Goal: Information Seeking & Learning: Learn about a topic

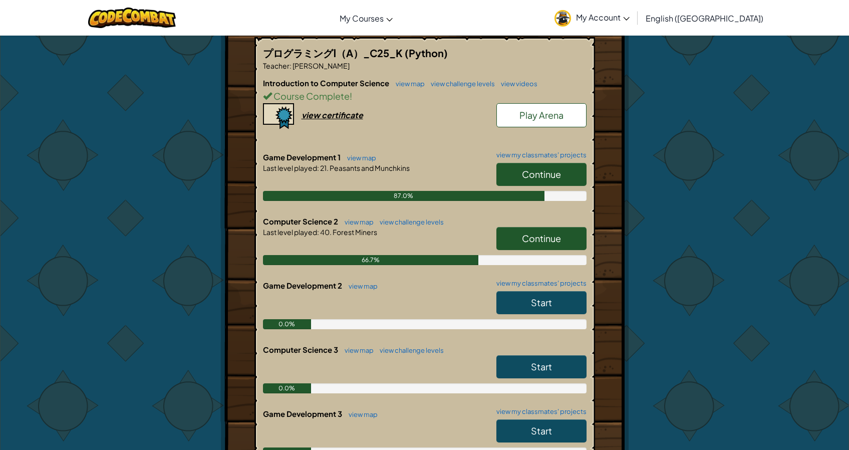
scroll to position [192, 0]
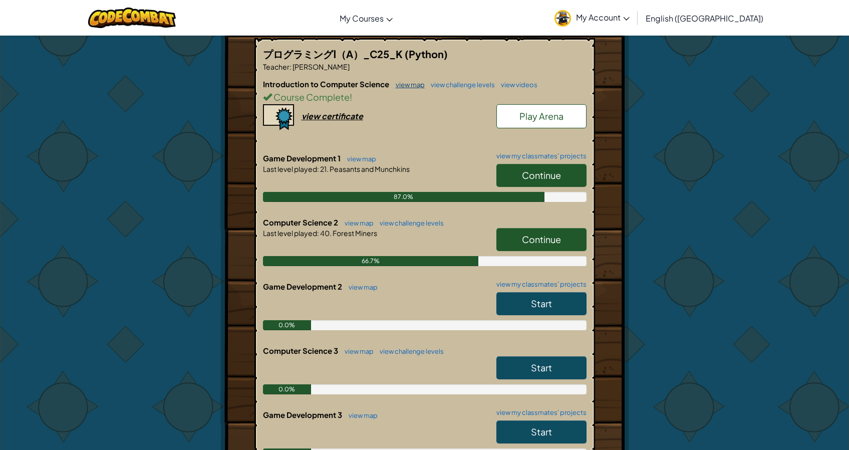
click at [399, 82] on link "view map" at bounding box center [408, 85] width 34 height 8
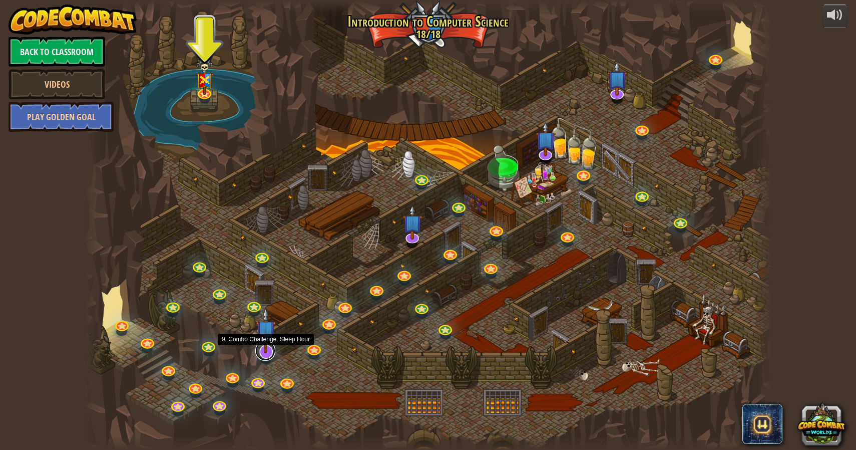
click at [268, 355] on link at bounding box center [265, 351] width 20 height 20
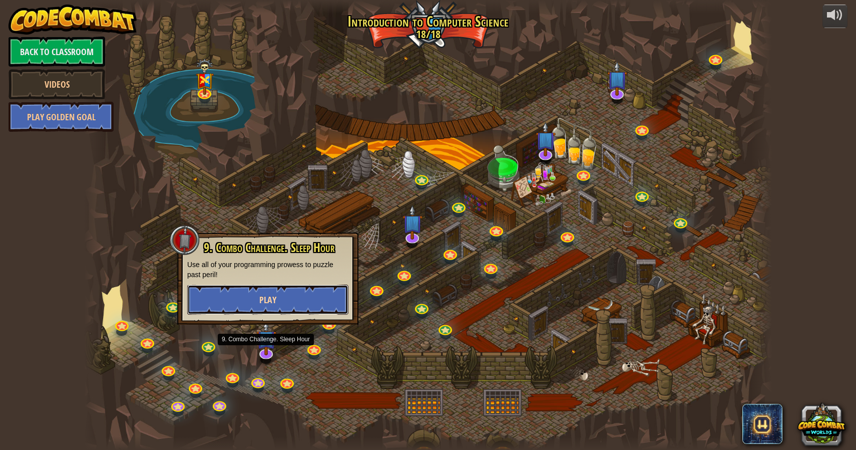
click at [282, 290] on button "Play" at bounding box center [267, 299] width 161 height 30
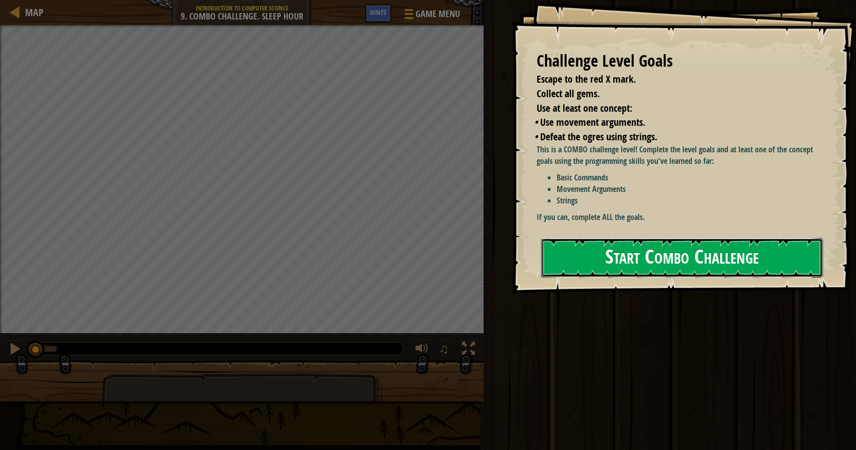
click at [604, 254] on button "Start Combo Challenge" at bounding box center [682, 258] width 282 height 40
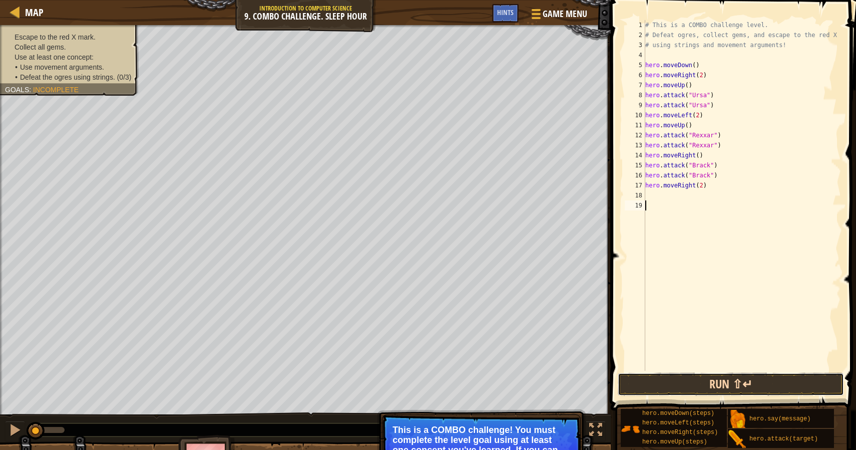
click at [718, 384] on button "Run ⇧↵" at bounding box center [731, 384] width 226 height 23
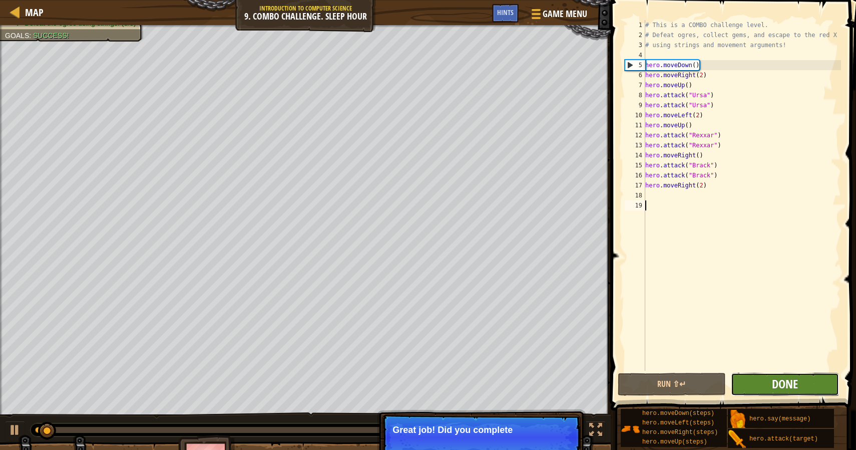
click at [783, 384] on span "Done" at bounding box center [785, 384] width 26 height 16
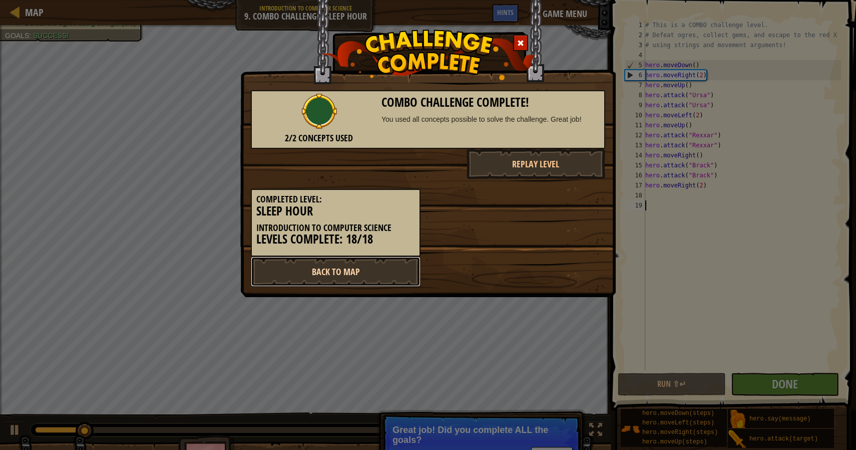
click at [335, 278] on link "Back to Map" at bounding box center [336, 271] width 170 height 30
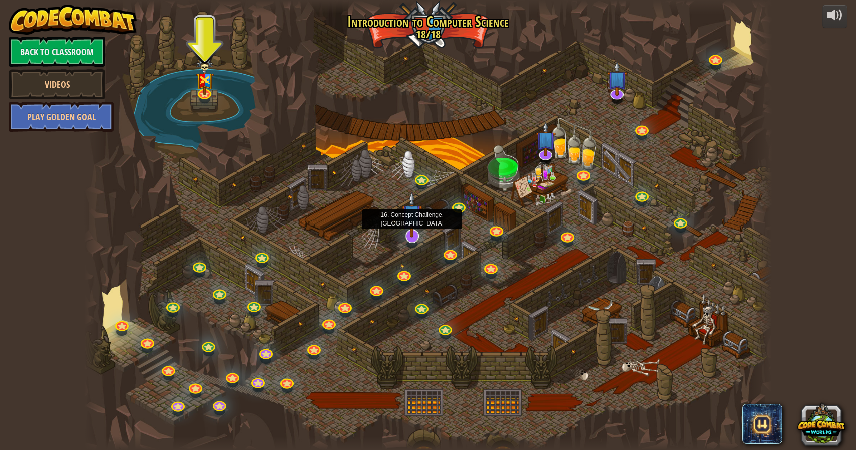
click at [415, 235] on img at bounding box center [412, 214] width 20 height 46
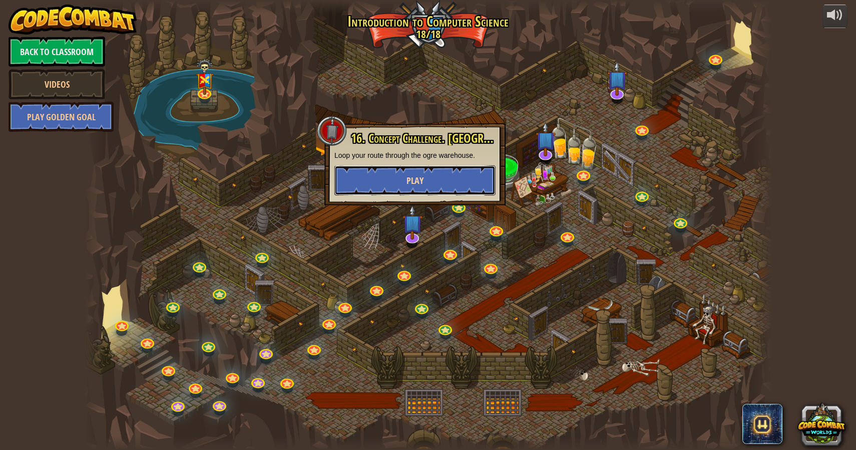
click at [454, 181] on button "Play" at bounding box center [415, 180] width 161 height 30
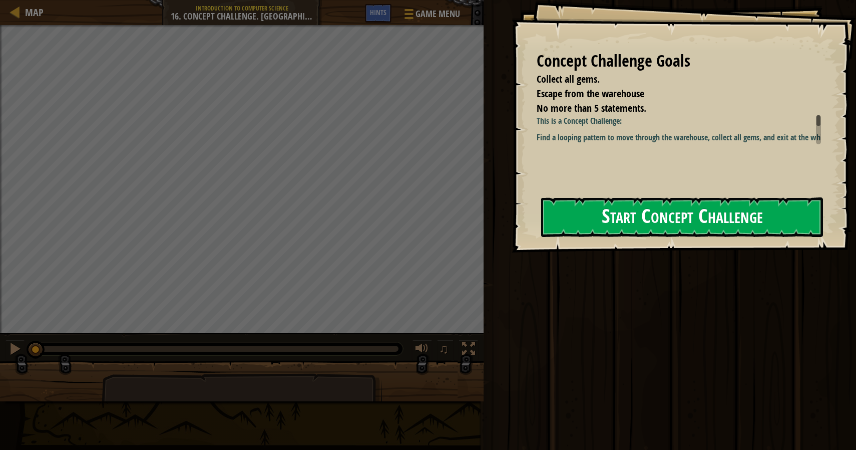
click at [738, 207] on button "Start Concept Challenge" at bounding box center [682, 217] width 282 height 40
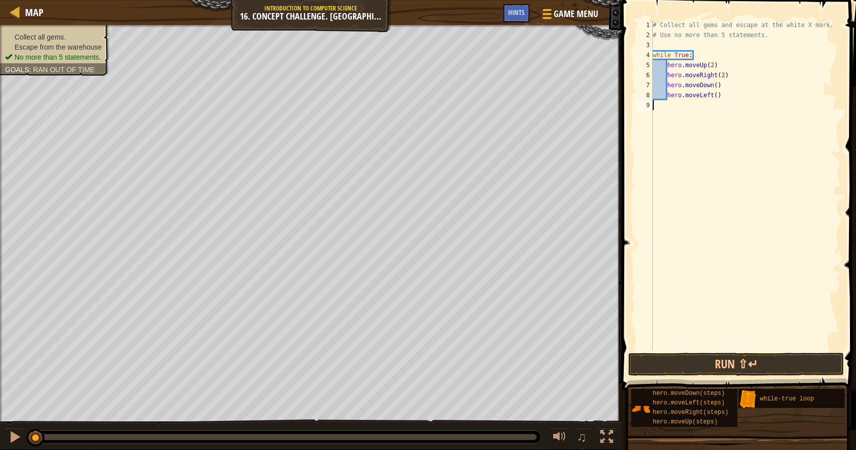
click at [704, 291] on div "# Collect all gems and escape at the white X mark. # Use no more than 5 stateme…" at bounding box center [746, 195] width 190 height 351
click at [703, 365] on button "Run ⇧↵" at bounding box center [736, 364] width 216 height 23
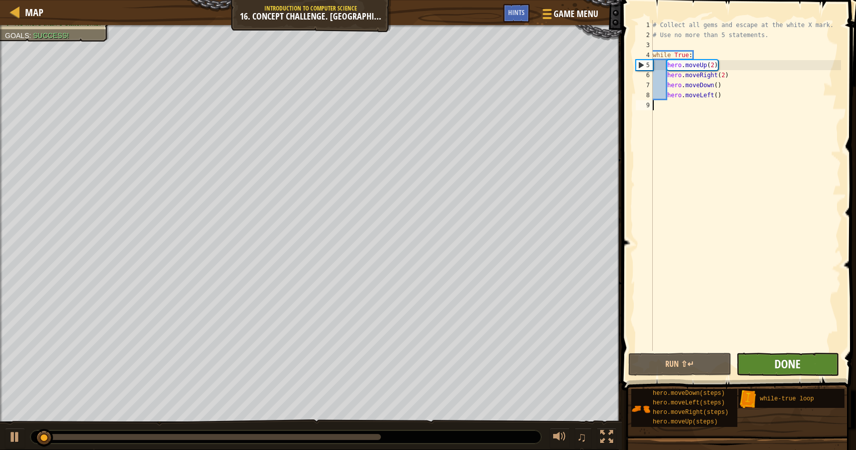
click at [775, 364] on span "Done" at bounding box center [788, 364] width 26 height 16
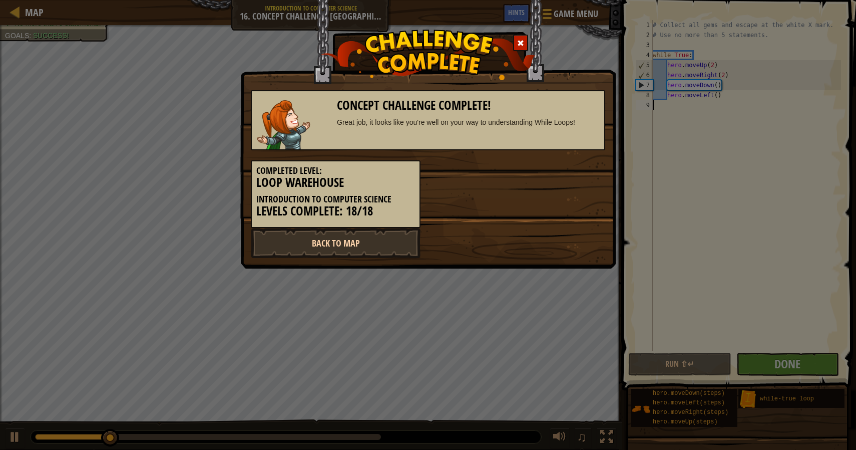
click at [312, 246] on link "Back to Map" at bounding box center [336, 243] width 170 height 30
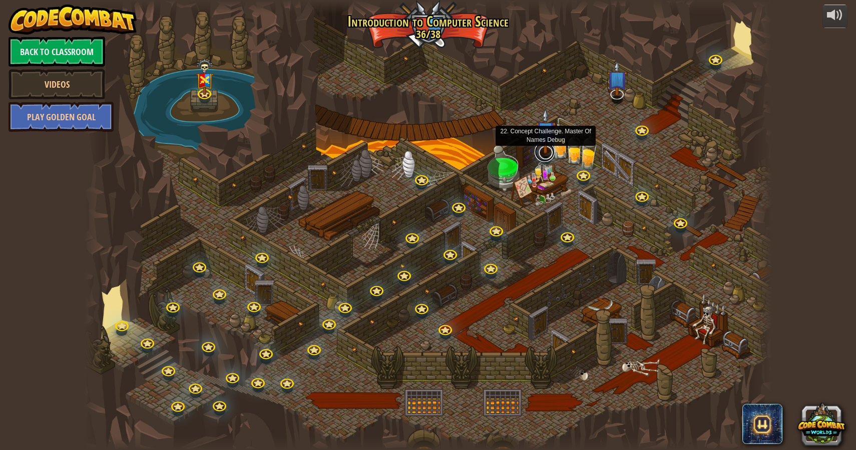
click at [551, 154] on link at bounding box center [545, 152] width 20 height 20
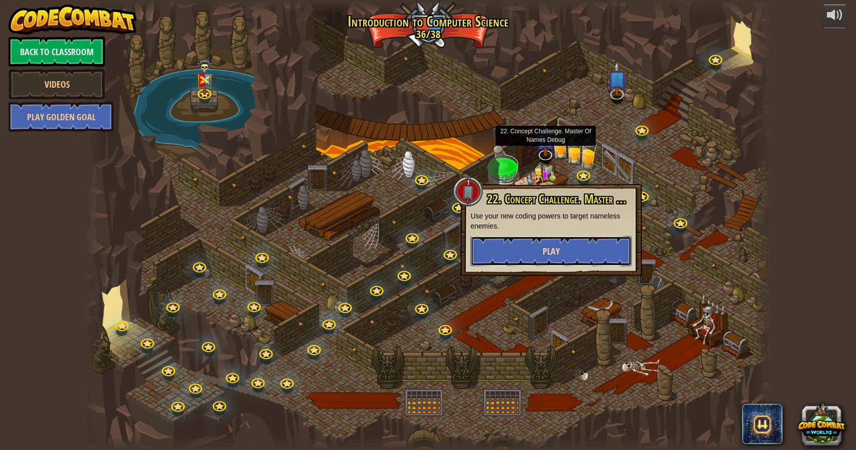
click at [550, 247] on span "Play" at bounding box center [551, 251] width 17 height 13
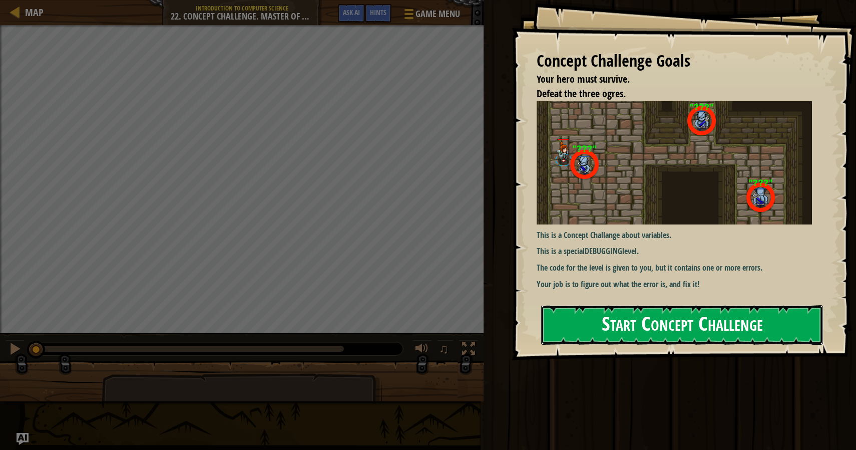
click at [628, 330] on button "Start Concept Challenge" at bounding box center [682, 325] width 282 height 40
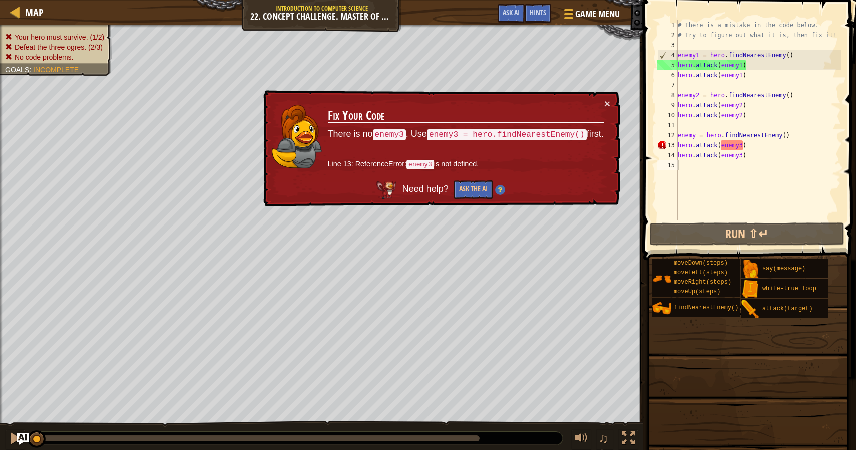
drag, startPoint x: 521, startPoint y: 166, endPoint x: 564, endPoint y: 167, distance: 43.6
click at [521, 166] on p "Line 13: ReferenceError: enemy3 is not defined." at bounding box center [466, 164] width 276 height 11
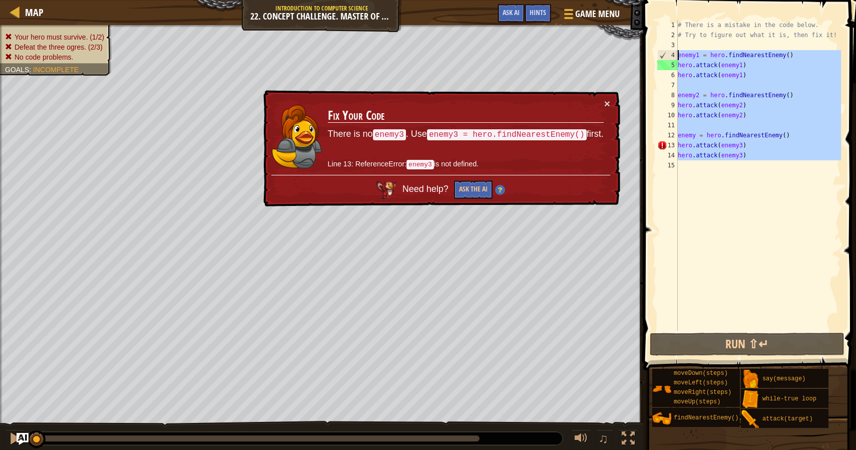
drag, startPoint x: 702, startPoint y: 173, endPoint x: 666, endPoint y: 54, distance: 124.2
click at [666, 54] on div "1 2 3 4 5 6 7 8 9 10 11 12 13 14 15 # There is a mistake in the code below. # T…" at bounding box center [749, 175] width 186 height 310
type textarea "enemy1 = hero.findNearestEnemy() hero.attack(enemy1)"
paste textarea
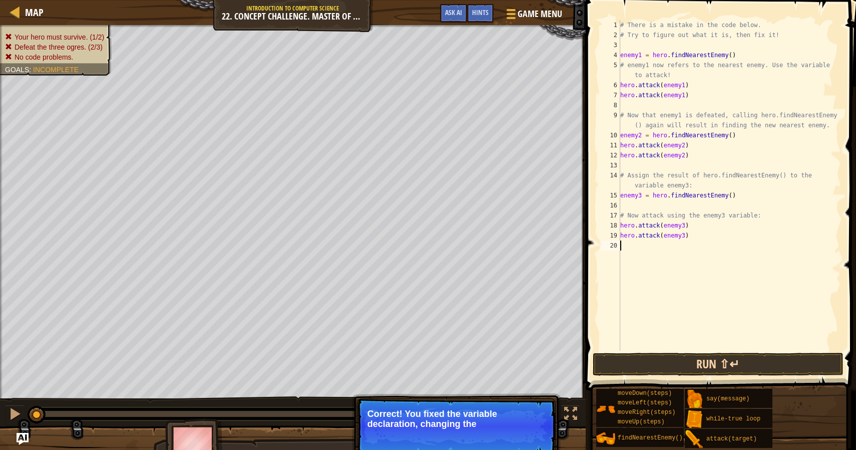
click at [724, 362] on button "Run ⇧↵" at bounding box center [718, 364] width 251 height 23
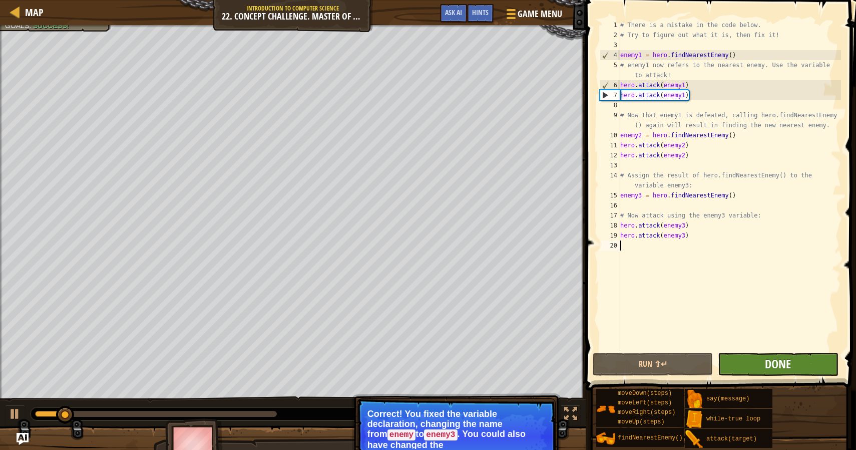
click at [776, 361] on span "Done" at bounding box center [778, 364] width 26 height 16
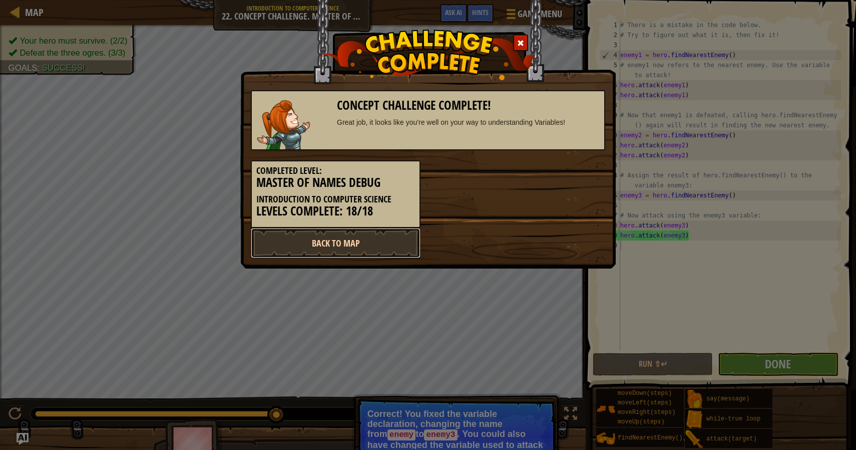
click at [352, 243] on link "Back to Map" at bounding box center [336, 243] width 170 height 30
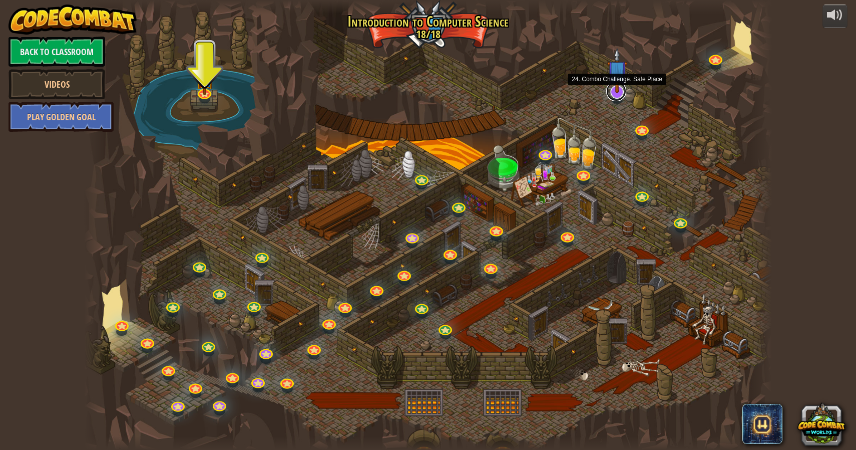
click at [620, 95] on link at bounding box center [616, 91] width 20 height 20
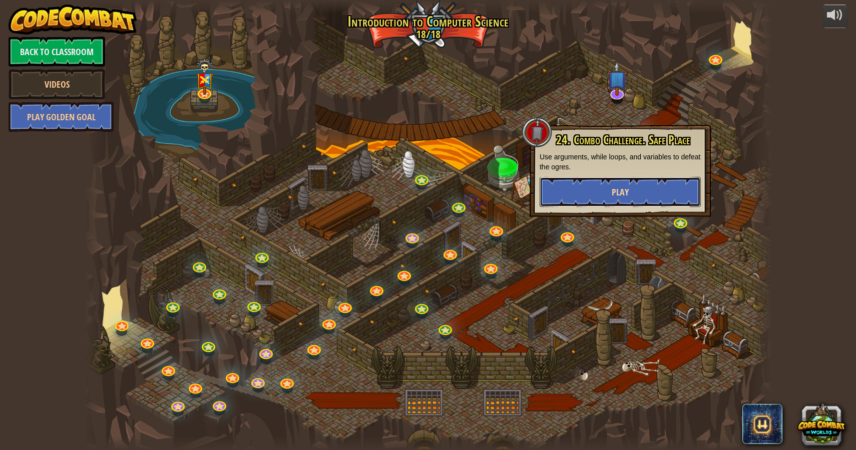
click at [616, 188] on span "Play" at bounding box center [620, 192] width 17 height 13
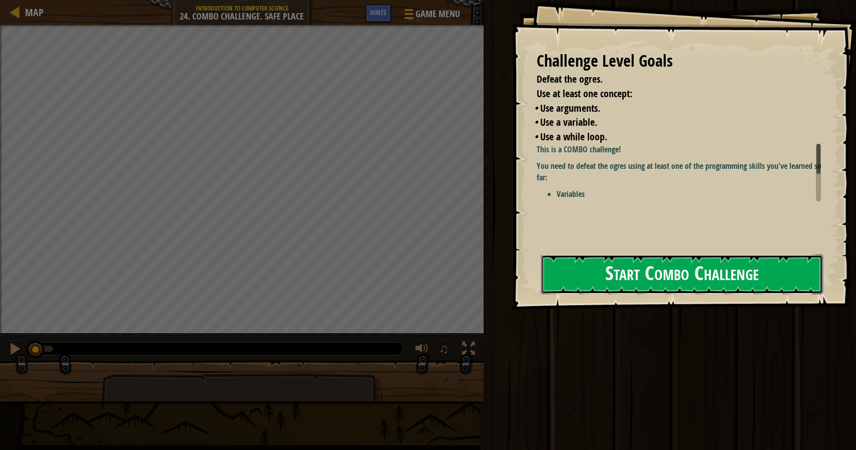
click at [677, 281] on button "Start Combo Challenge" at bounding box center [682, 274] width 282 height 40
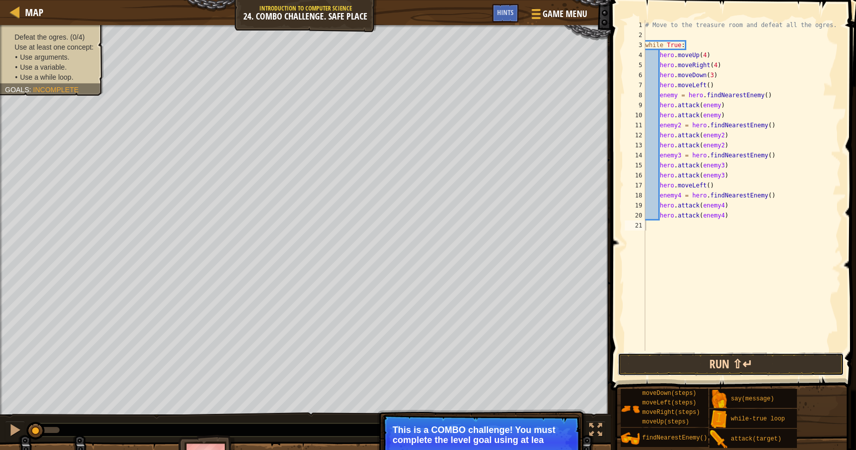
click at [707, 362] on button "Run ⇧↵" at bounding box center [731, 364] width 226 height 23
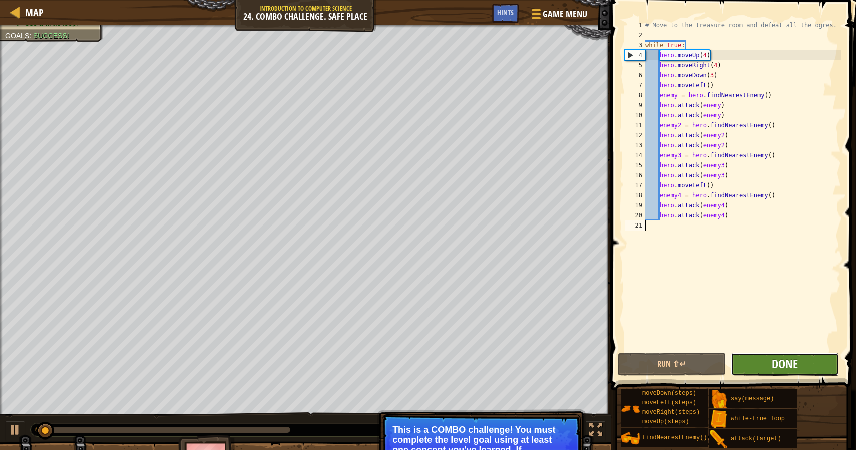
click at [780, 361] on span "Done" at bounding box center [785, 364] width 26 height 16
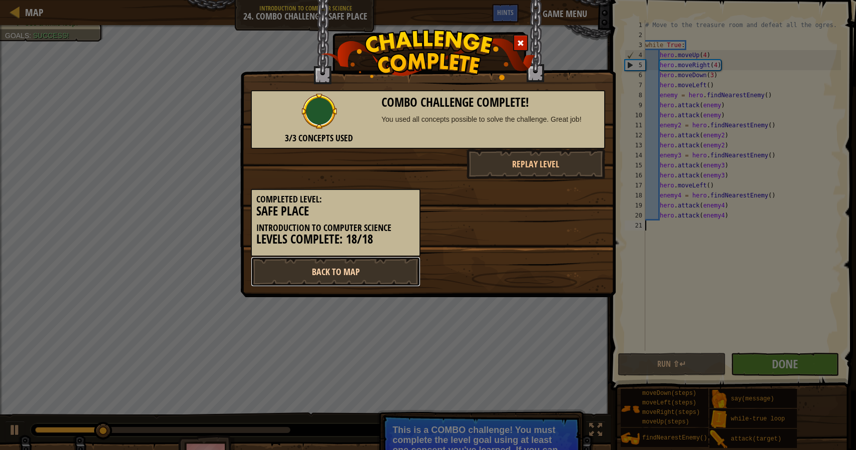
click at [354, 277] on link "Back to Map" at bounding box center [336, 271] width 170 height 30
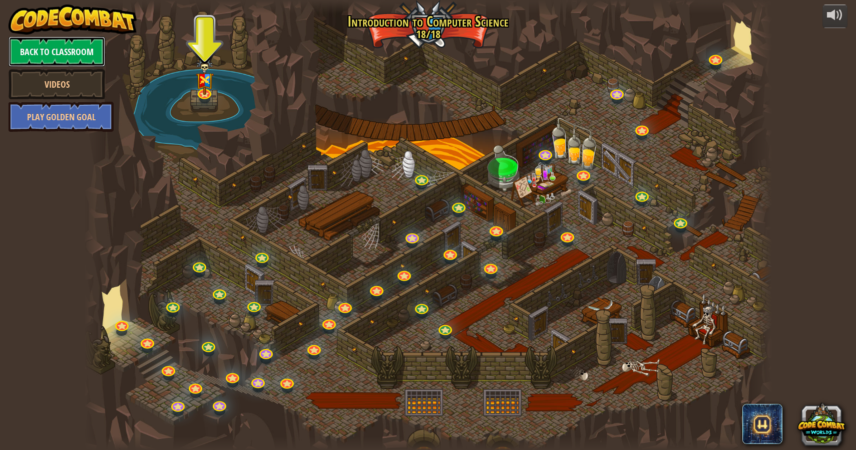
click at [73, 52] on link "Back to Classroom" at bounding box center [57, 52] width 97 height 30
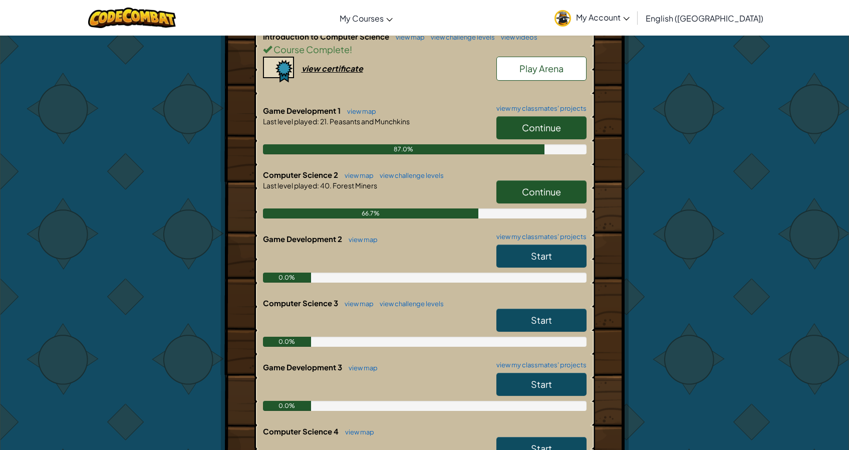
scroll to position [239, 0]
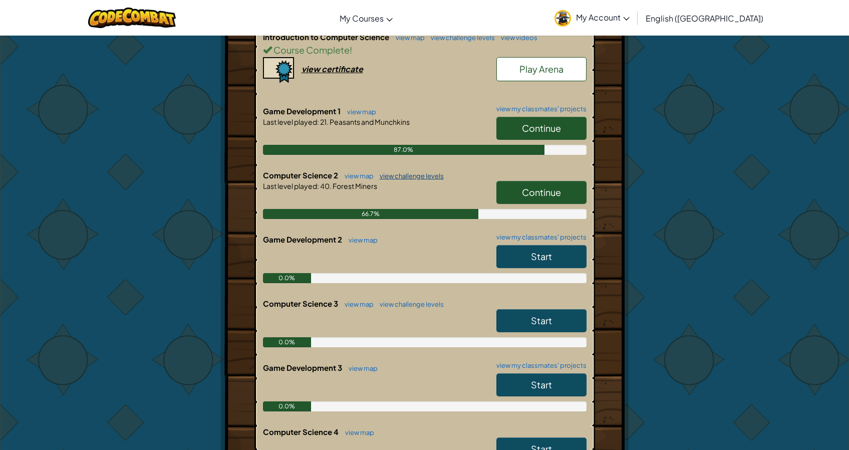
click at [407, 173] on link "view challenge levels" at bounding box center [409, 176] width 69 height 8
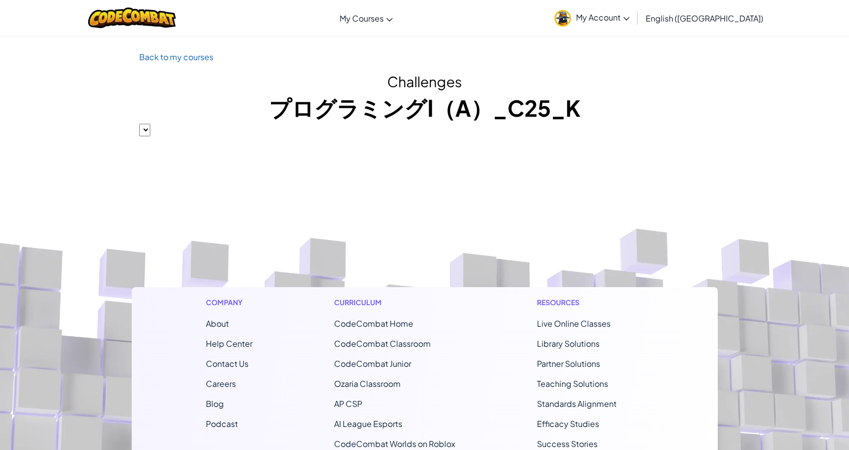
select select "5632661322961295f9428638"
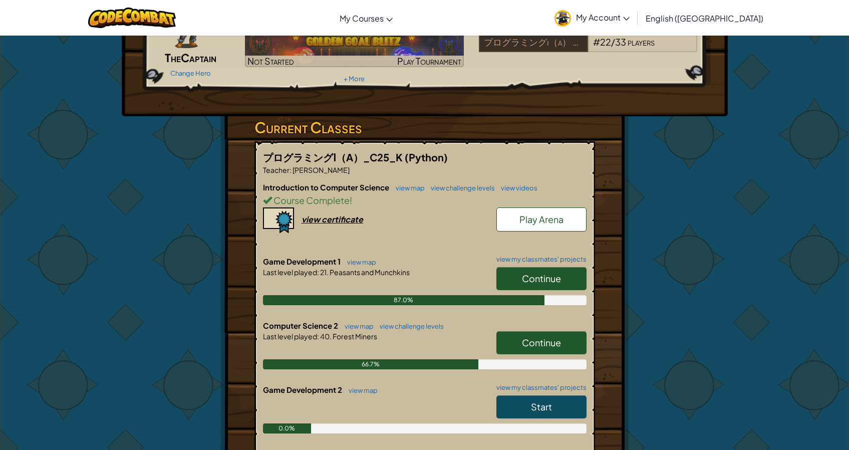
scroll to position [91, 0]
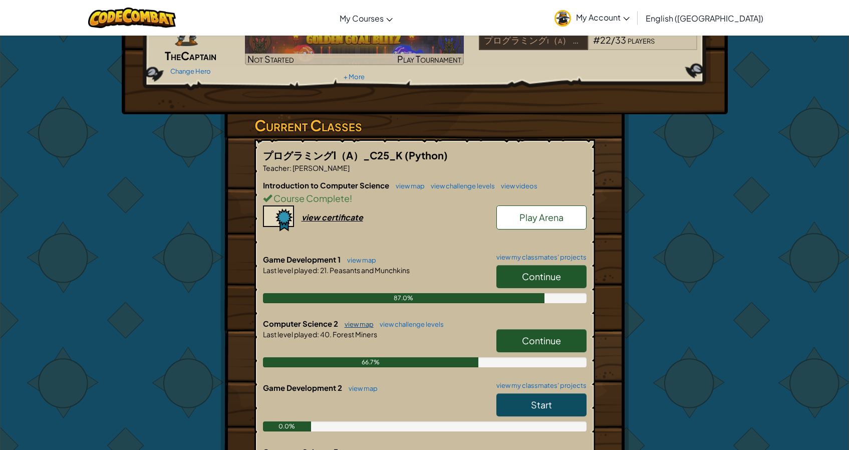
click at [360, 321] on link "view map" at bounding box center [357, 324] width 34 height 8
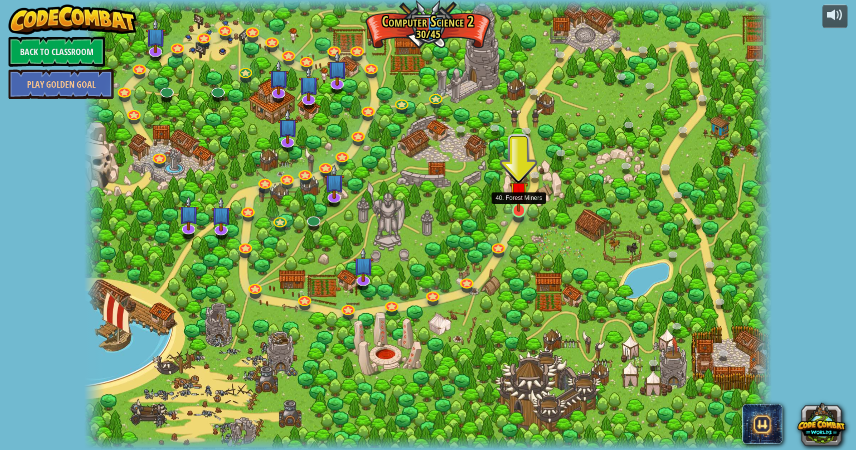
click at [520, 208] on img at bounding box center [519, 191] width 18 height 42
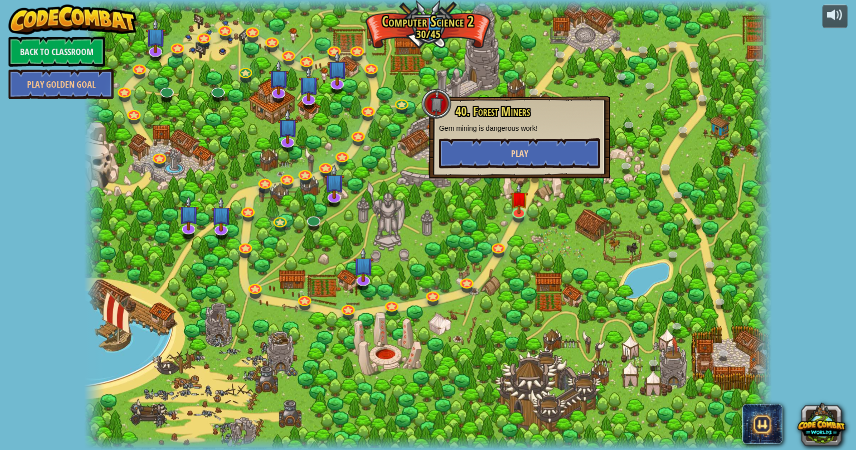
click at [516, 154] on span "Play" at bounding box center [519, 153] width 17 height 13
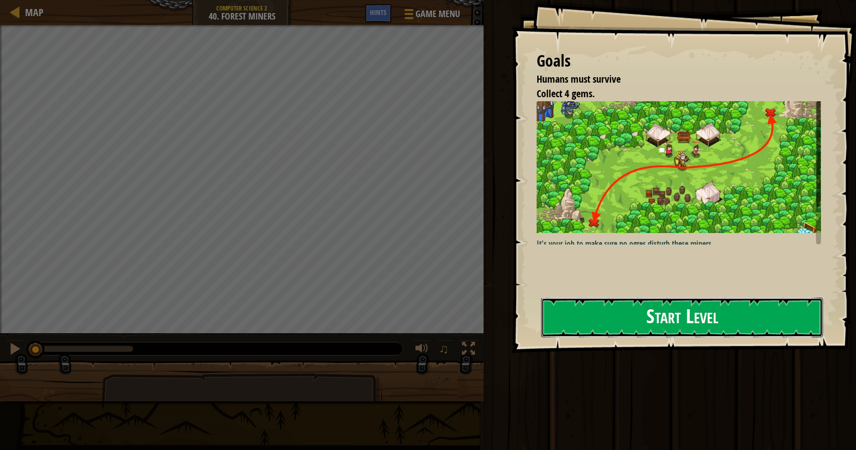
click at [692, 325] on button "Start Level" at bounding box center [682, 317] width 282 height 40
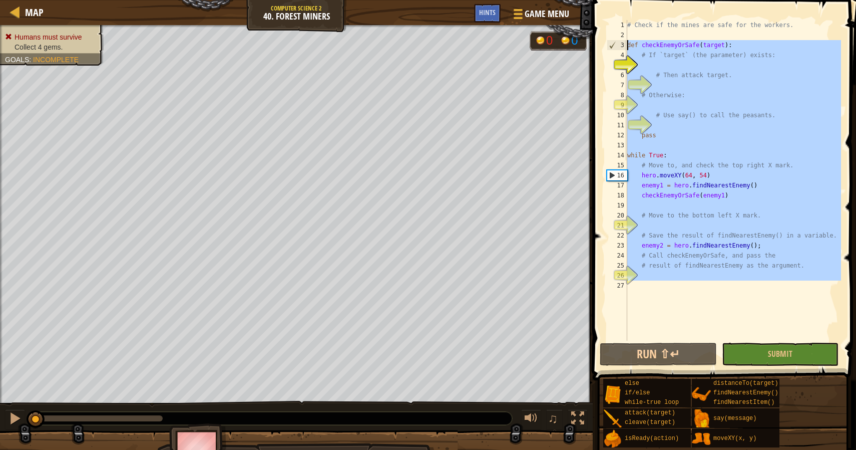
drag, startPoint x: 632, startPoint y: 292, endPoint x: 616, endPoint y: 47, distance: 246.4
click at [616, 47] on div "1 2 3 4 5 6 7 8 9 10 11 12 13 14 15 16 17 18 19 20 21 22 23 24 25 26 27 # Check…" at bounding box center [723, 180] width 236 height 321
type textarea "def checkEnemyOrSafe(target): # If `target` (the parameter) exists:"
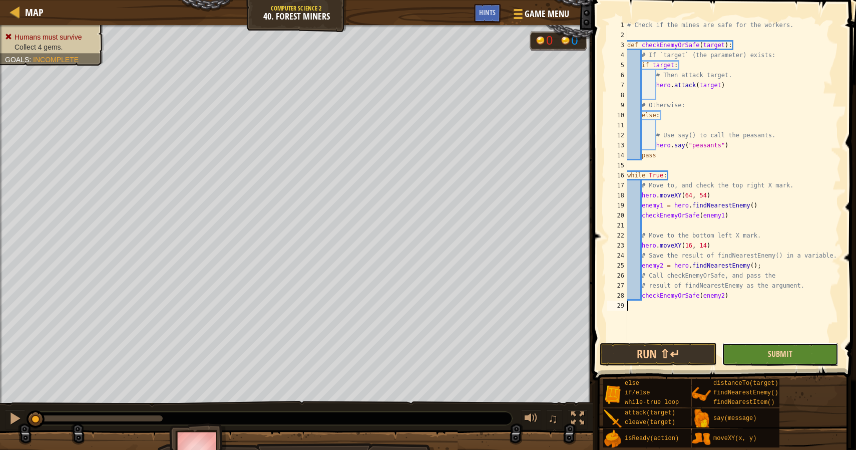
click at [779, 351] on span "Submit" at bounding box center [780, 353] width 25 height 11
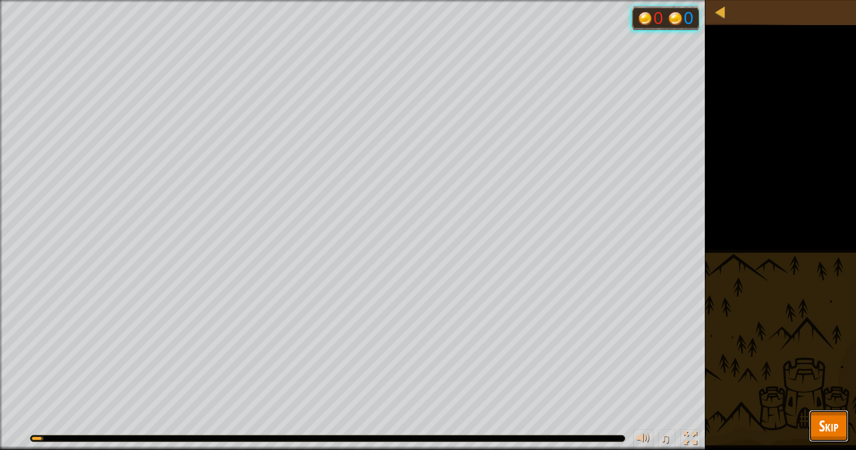
click at [823, 416] on span "Skip" at bounding box center [829, 425] width 20 height 21
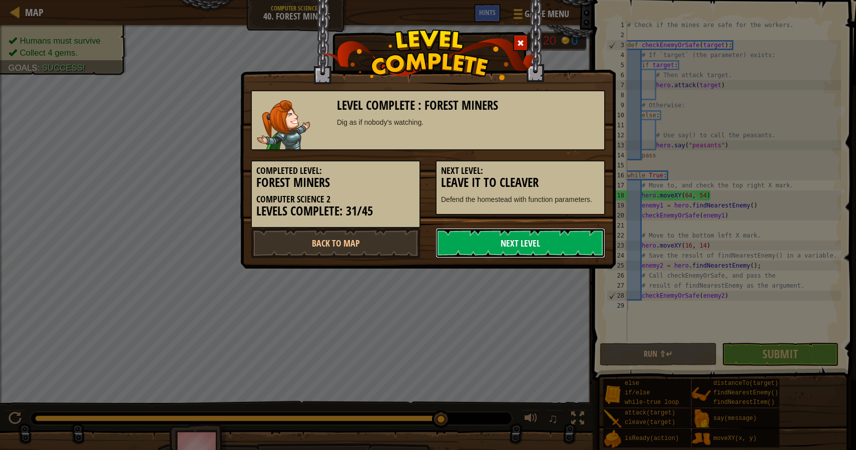
click at [522, 247] on link "Next Level" at bounding box center [521, 243] width 170 height 30
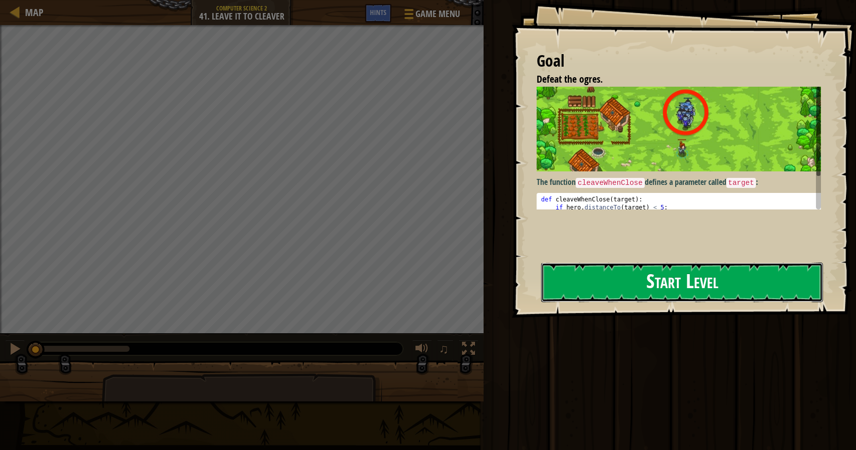
click at [627, 280] on button "Start Level" at bounding box center [682, 282] width 282 height 40
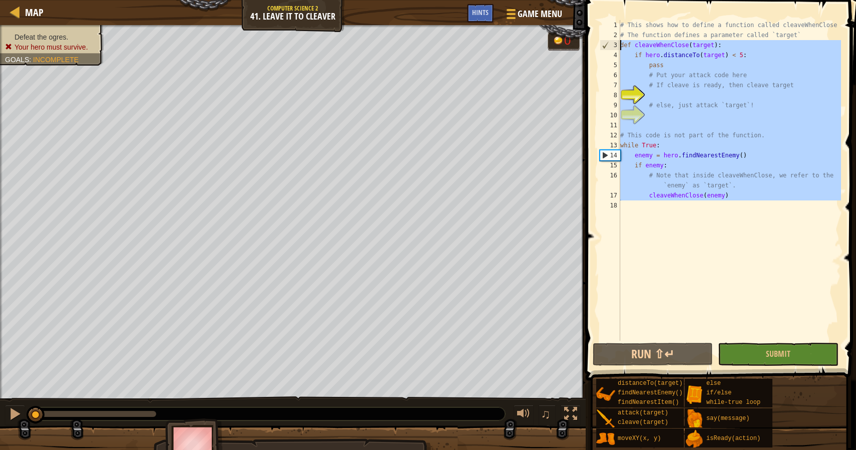
drag, startPoint x: 625, startPoint y: 217, endPoint x: 604, endPoint y: 45, distance: 174.0
click at [604, 44] on div "1 2 3 4 5 6 7 8 9 10 11 12 13 14 15 16 17 18 # This shows how to define a funct…" at bounding box center [719, 180] width 243 height 321
type textarea "def cleaveWhenClose(target): if hero.distanceTo(target) < 5:"
paste textarea
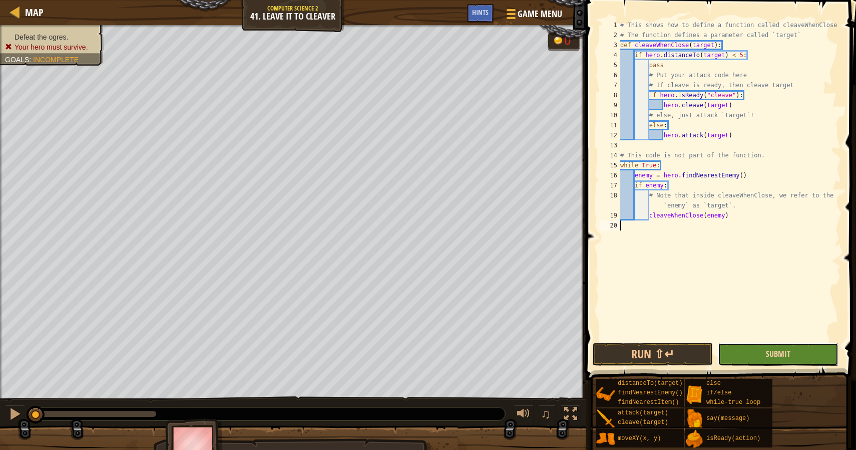
click at [776, 355] on span "Submit" at bounding box center [778, 353] width 25 height 11
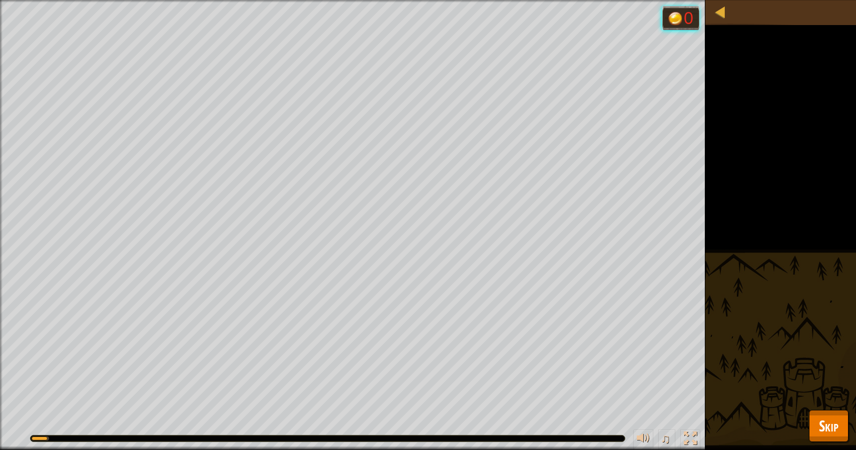
click at [834, 424] on span "Skip" at bounding box center [829, 425] width 20 height 21
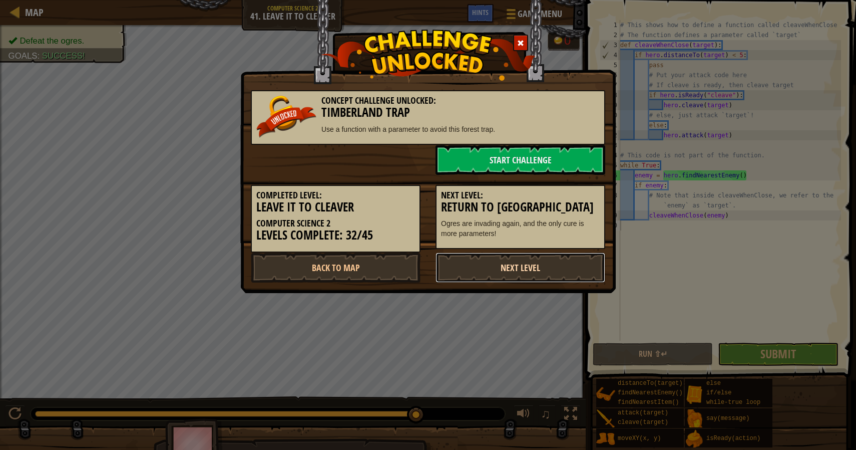
click at [511, 264] on link "Next Level" at bounding box center [521, 267] width 170 height 30
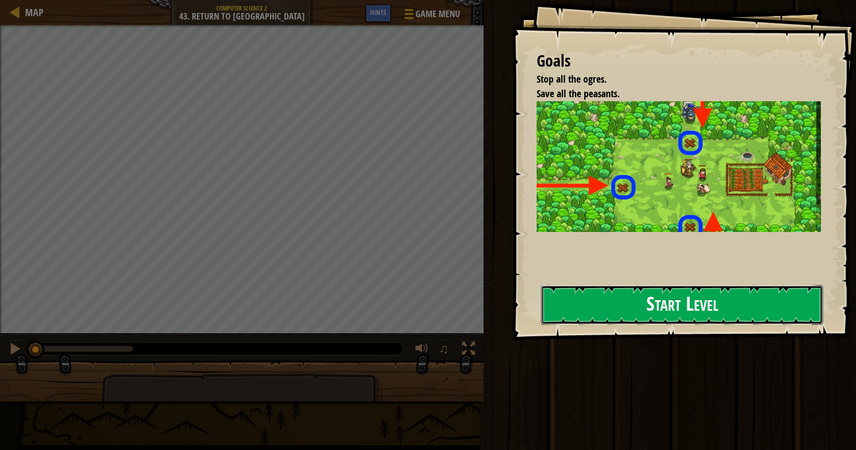
click at [635, 298] on button "Start Level" at bounding box center [682, 305] width 282 height 40
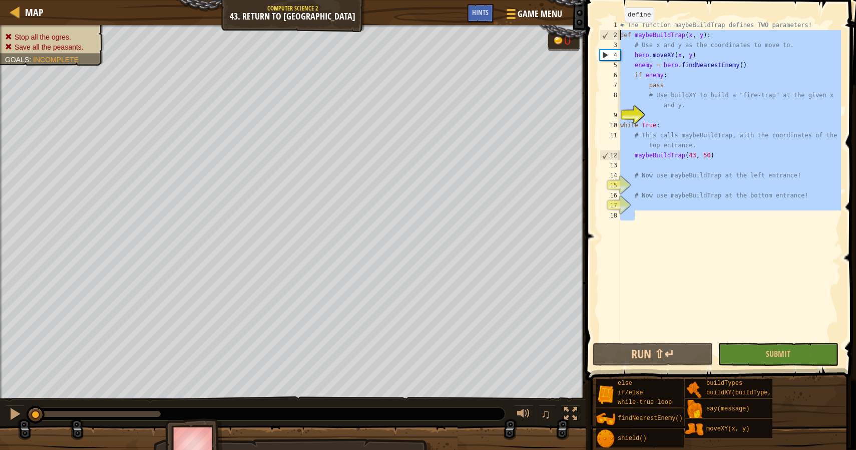
drag, startPoint x: 624, startPoint y: 224, endPoint x: 620, endPoint y: 32, distance: 192.4
click at [620, 32] on div "# The function maybeBuildTrap defines TWO parameters! def maybeBuildTrap ( x , …" at bounding box center [729, 190] width 223 height 341
type textarea "def maybeBuildTrap(x, y): # Use x and y as the coordinates to move to."
paste textarea
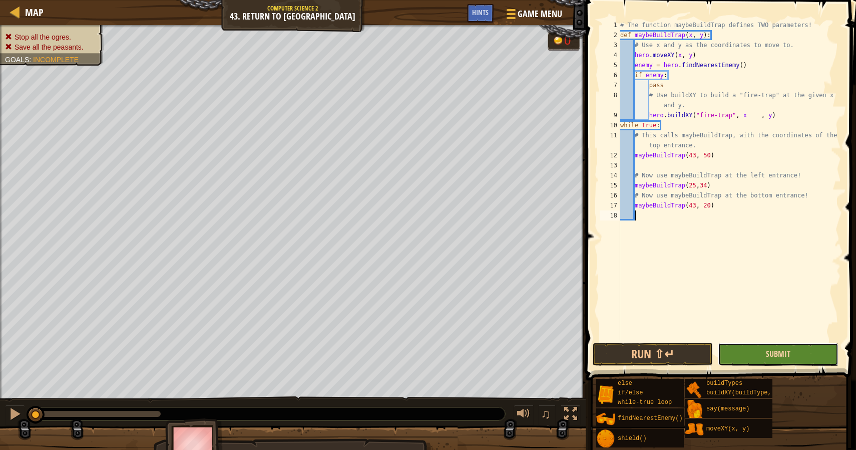
click at [790, 348] on span "Submit" at bounding box center [778, 353] width 25 height 11
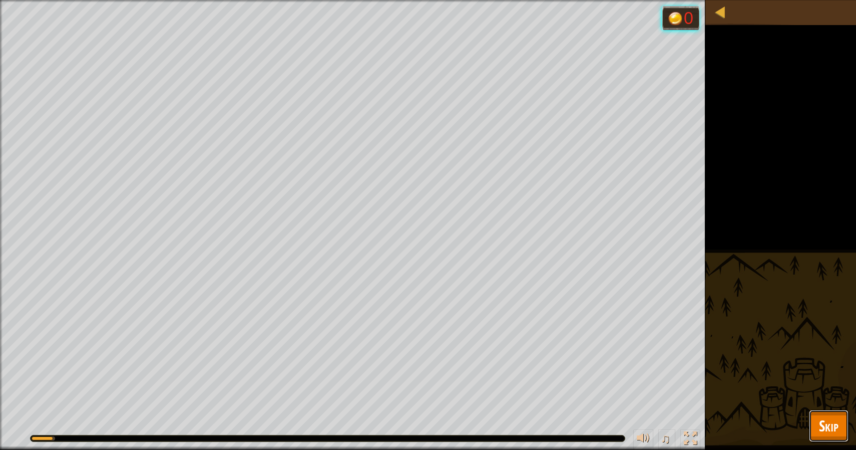
click at [820, 417] on span "Skip" at bounding box center [829, 425] width 20 height 21
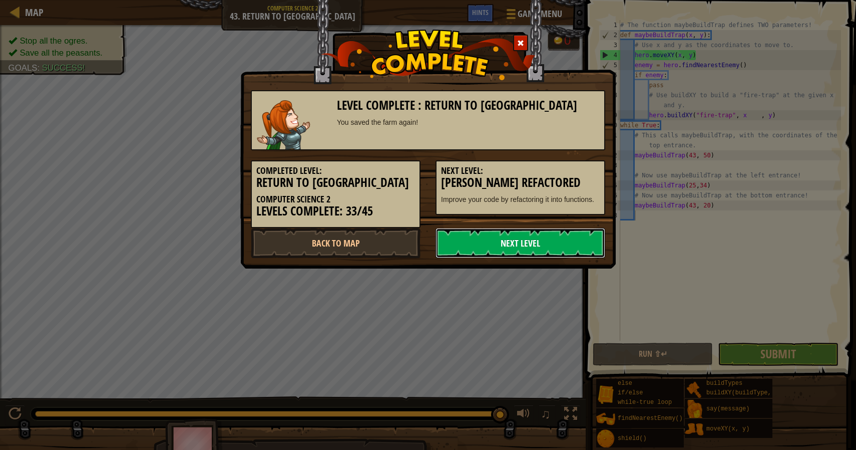
click at [555, 242] on link "Next Level" at bounding box center [521, 243] width 170 height 30
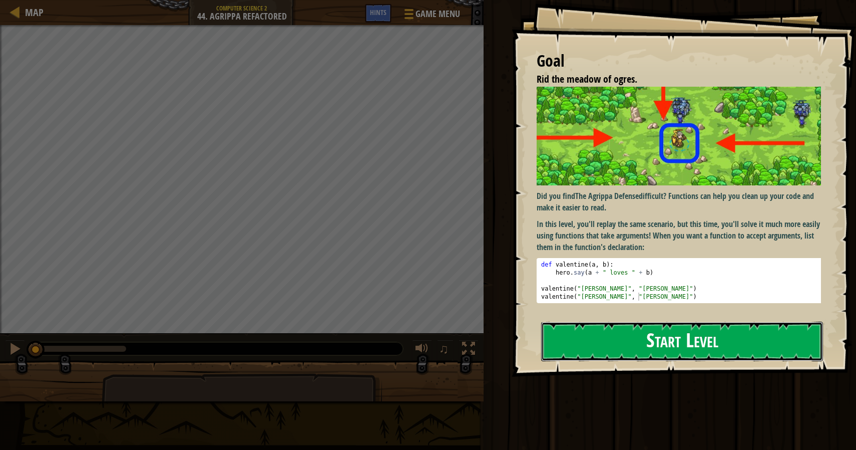
click at [627, 352] on button "Start Level" at bounding box center [682, 342] width 282 height 40
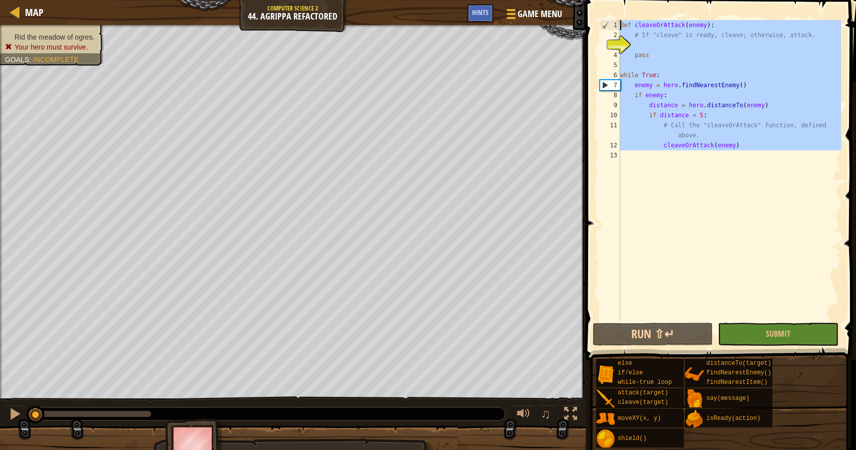
drag, startPoint x: 621, startPoint y: 169, endPoint x: 597, endPoint y: -63, distance: 232.7
click at [597, 0] on html "Map Computer Science 2 44. Agrippa Refactored Game Menu Done Hints 1 הההההההההה…" at bounding box center [428, 0] width 856 height 0
type textarea "def cleaveOrAttack(enemy): # If "cleave" is ready, cleave; otherwise, attack."
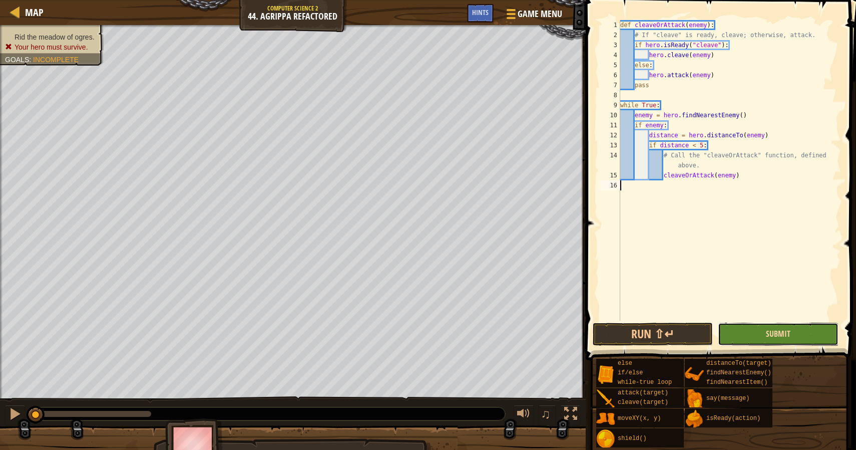
click at [772, 332] on span "Submit" at bounding box center [778, 333] width 25 height 11
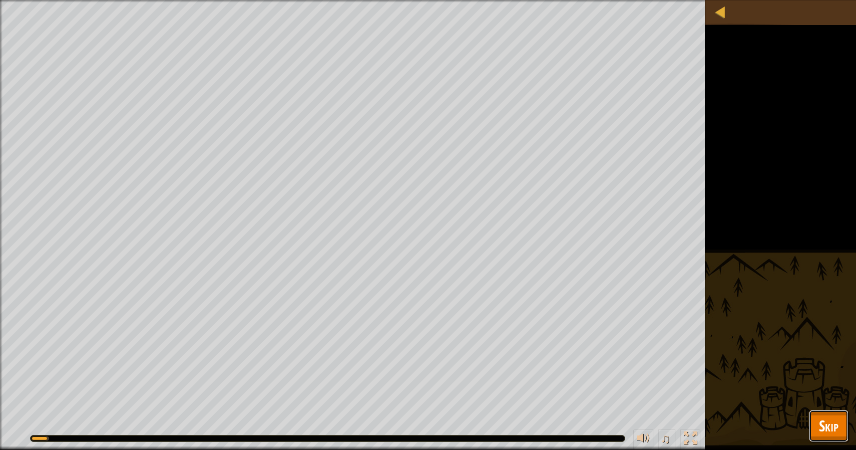
click at [824, 417] on span "Skip" at bounding box center [829, 425] width 20 height 21
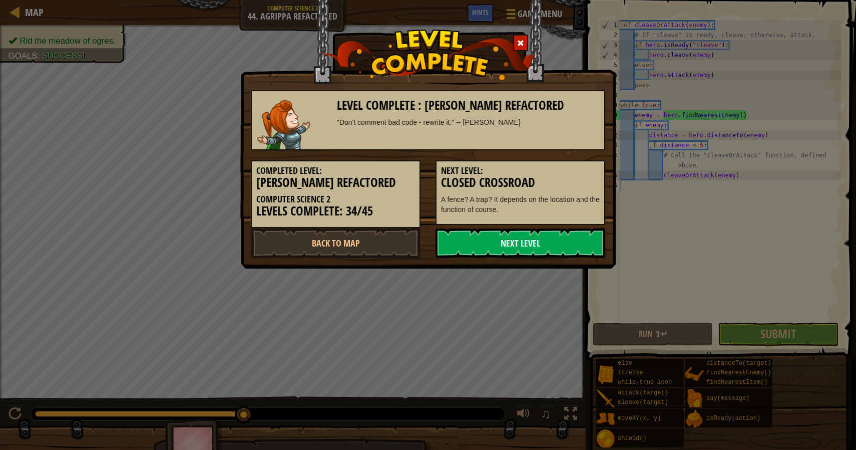
click at [527, 241] on link "Next Level" at bounding box center [521, 243] width 170 height 30
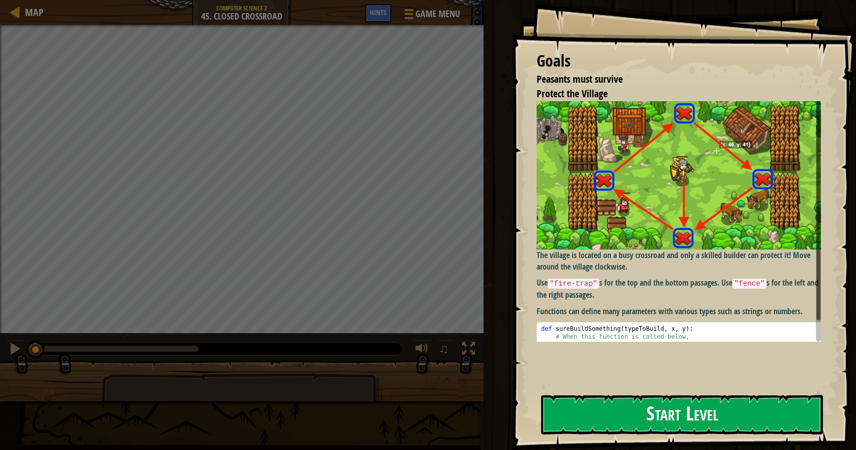
click at [635, 413] on button "Start Level" at bounding box center [682, 415] width 282 height 40
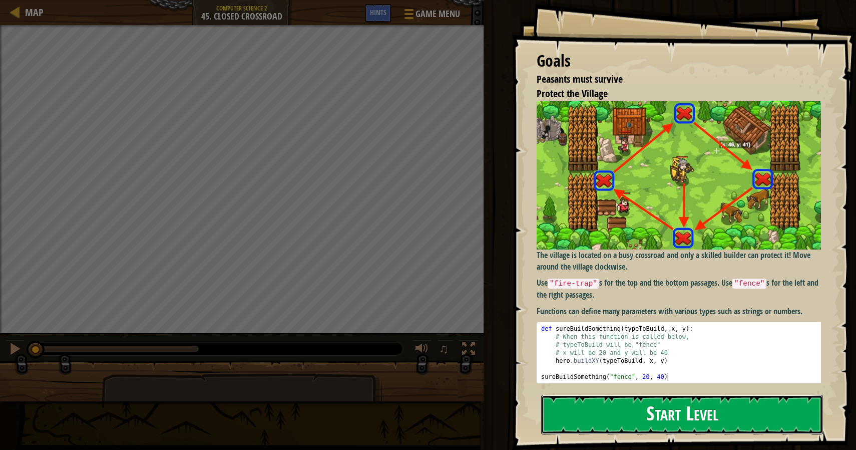
click at [653, 407] on button "Start Level" at bounding box center [682, 415] width 282 height 40
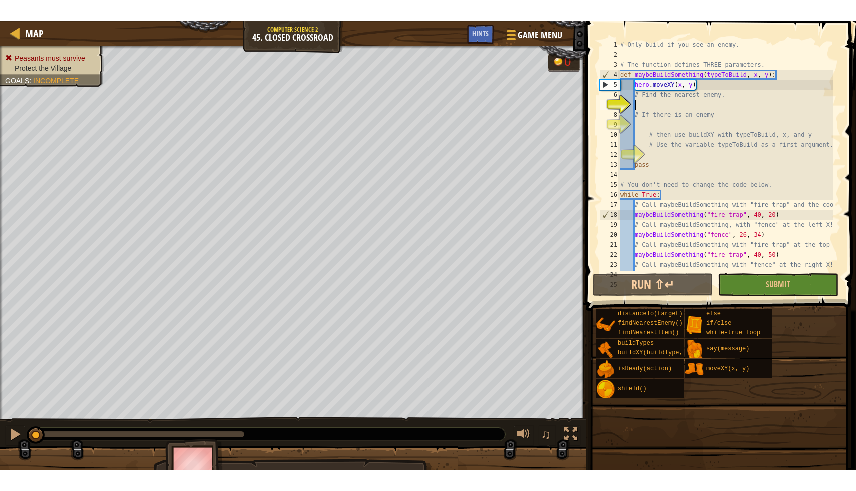
scroll to position [20, 0]
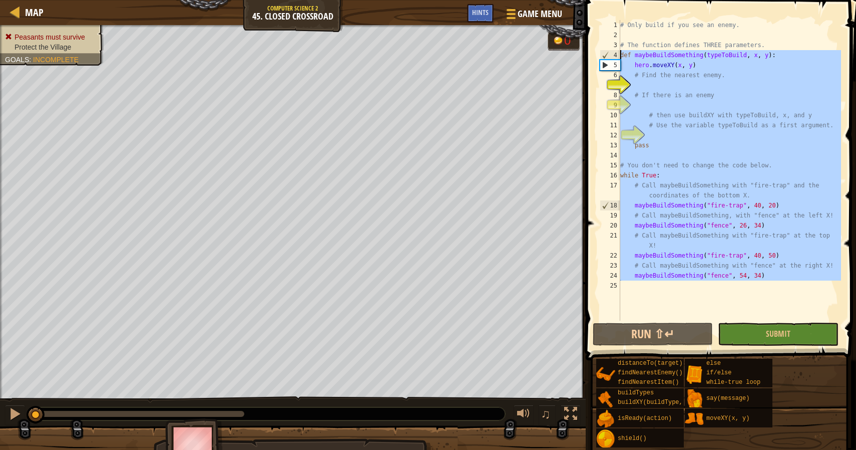
drag, startPoint x: 622, startPoint y: 291, endPoint x: 612, endPoint y: 53, distance: 239.1
click at [612, 53] on div "1 2 3 4 5 6 7 8 9 10 11 12 13 14 15 16 17 18 19 20 21 22 23 24 25 # Only build …" at bounding box center [719, 170] width 243 height 300
type textarea "def maybeBuildSomething(typeToBuild, x, y): hero.moveXY(x, y)"
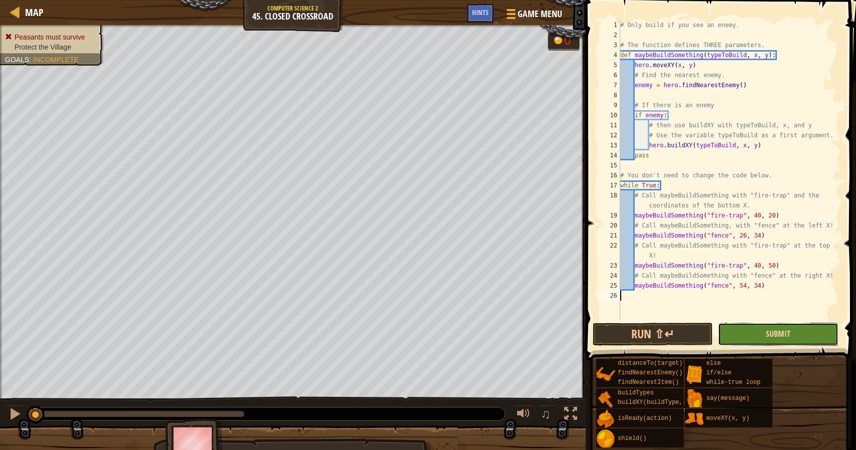
click at [785, 333] on span "Submit" at bounding box center [778, 333] width 25 height 11
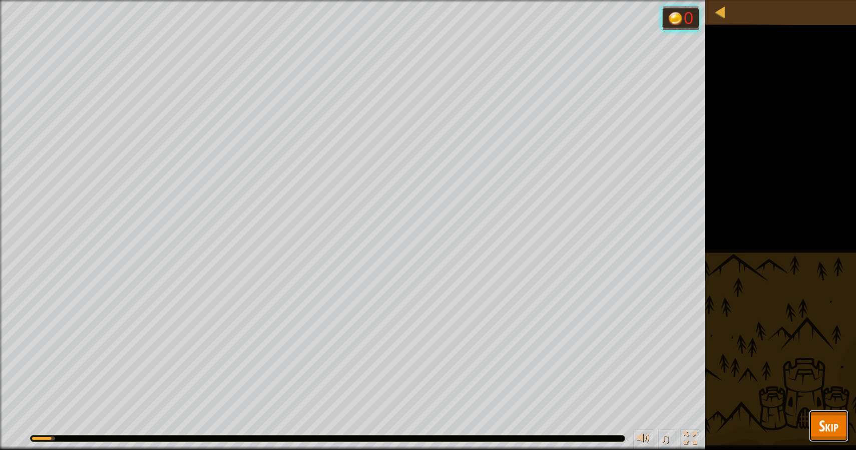
click at [831, 416] on span "Skip" at bounding box center [829, 425] width 20 height 21
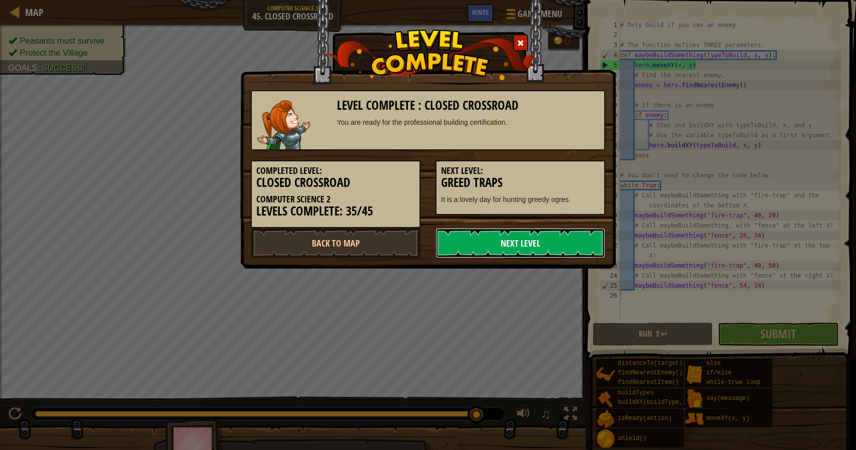
click at [518, 244] on link "Next Level" at bounding box center [521, 243] width 170 height 30
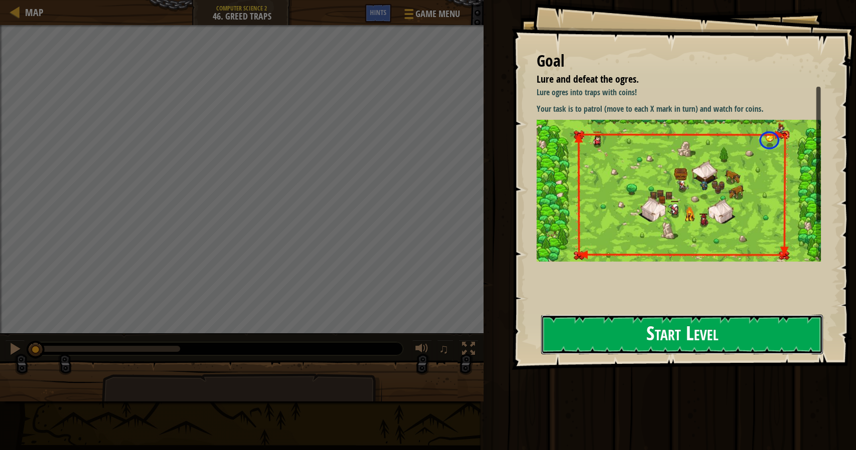
click at [608, 327] on button "Start Level" at bounding box center [682, 335] width 282 height 40
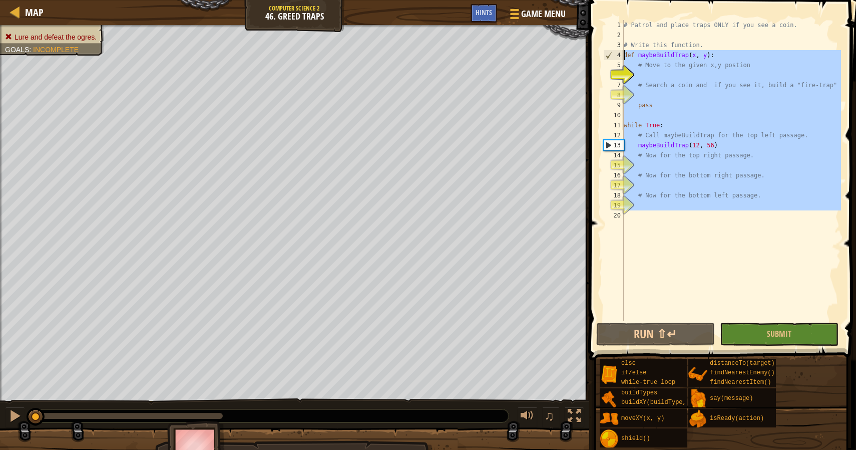
drag, startPoint x: 626, startPoint y: 219, endPoint x: 610, endPoint y: 53, distance: 166.5
click at [610, 53] on div "1 2 3 4 5 6 7 8 9 10 11 12 13 14 15 16 17 18 19 20 # Patrol and place traps ONL…" at bounding box center [721, 170] width 240 height 300
type textarea "def maybeBuildTrap(x, y): # Move to the given x,y postion"
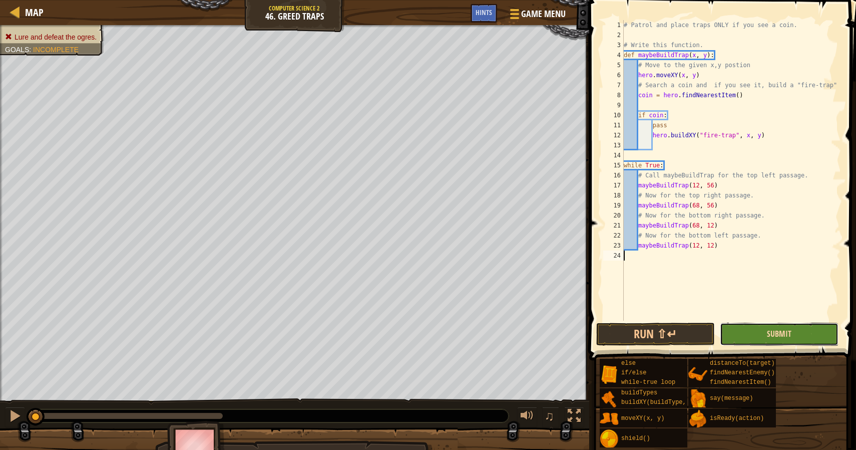
click at [776, 332] on span "Submit" at bounding box center [779, 333] width 25 height 11
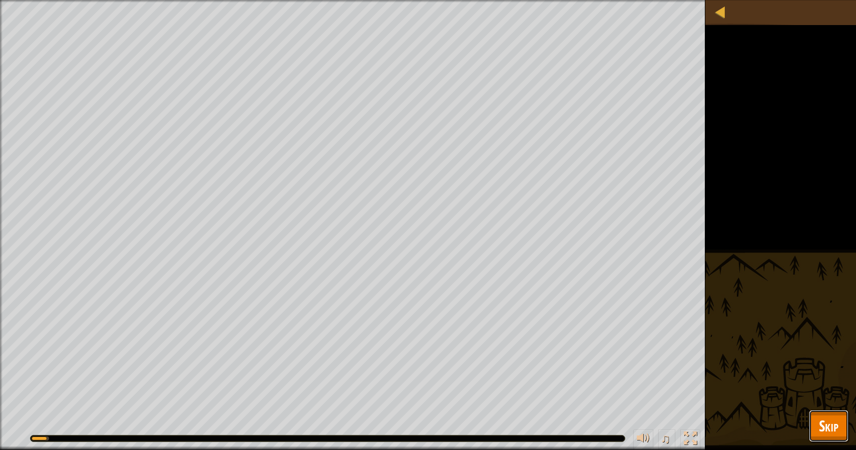
click at [825, 415] on span "Skip" at bounding box center [829, 425] width 20 height 21
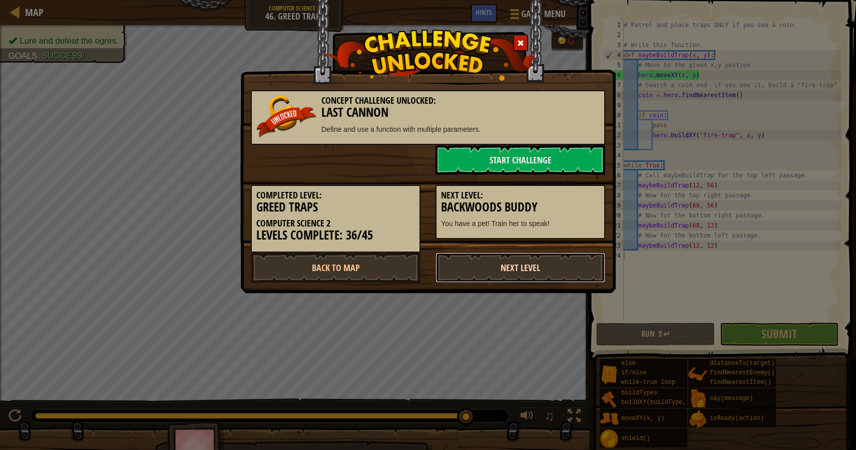
click at [518, 268] on link "Next Level" at bounding box center [521, 267] width 170 height 30
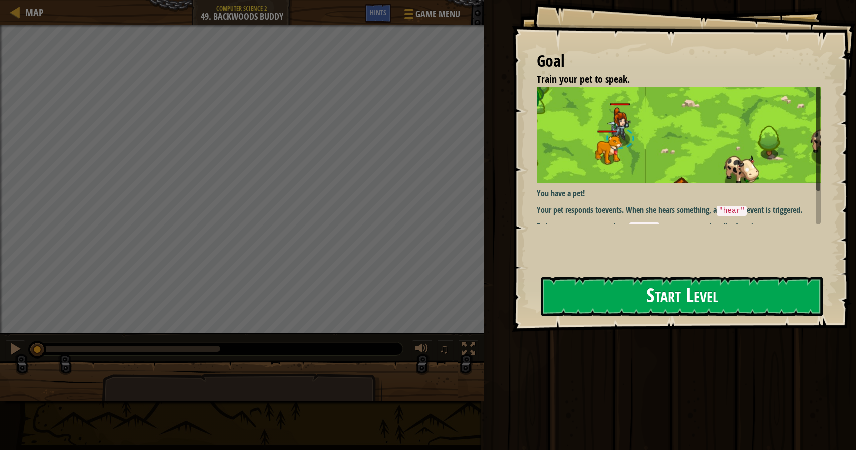
click at [680, 298] on button "Start Level" at bounding box center [682, 296] width 282 height 40
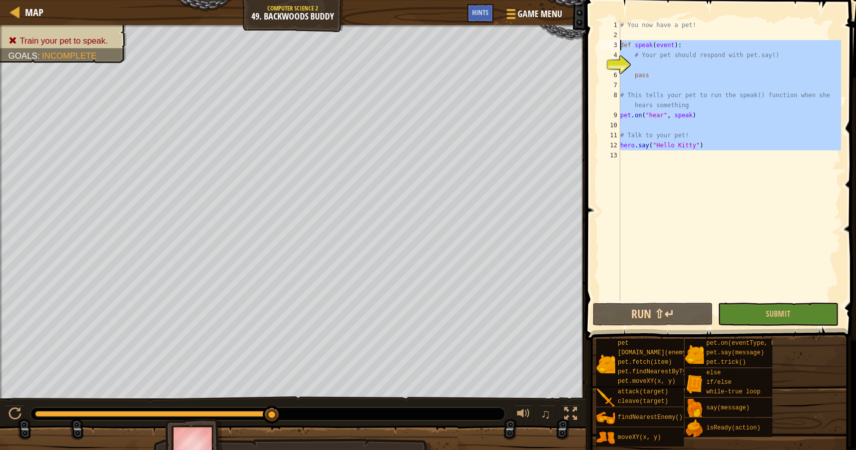
drag, startPoint x: 622, startPoint y: 162, endPoint x: 604, endPoint y: 45, distance: 118.1
click at [604, 45] on div "1 2 3 4 5 6 7 8 9 10 11 12 13 # You now have a pet! def speak ( event ) : # You…" at bounding box center [719, 160] width 243 height 280
type textarea "def speak(event): # Your pet should respond with pet.say()"
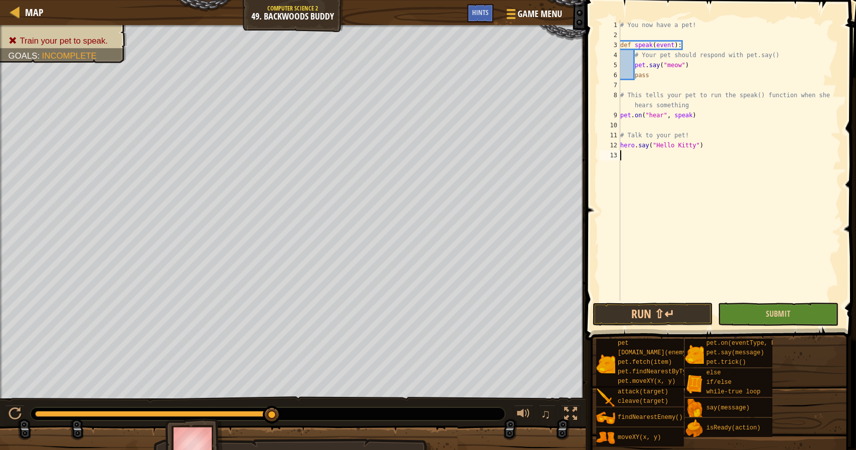
click at [794, 311] on button "Submit" at bounding box center [778, 313] width 120 height 23
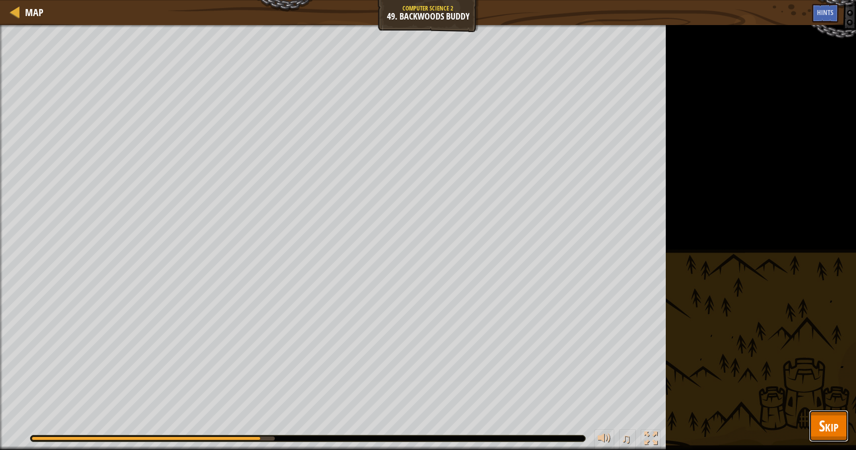
click at [840, 423] on button "Skip" at bounding box center [829, 426] width 40 height 32
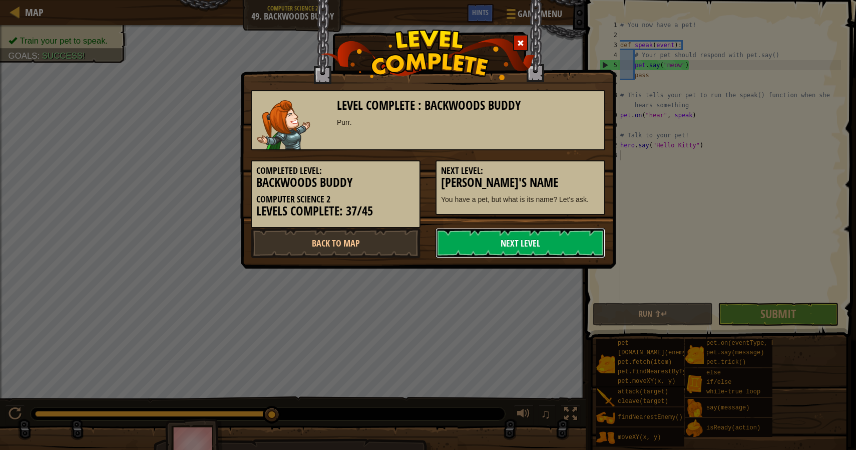
click at [575, 248] on link "Next Level" at bounding box center [521, 243] width 170 height 30
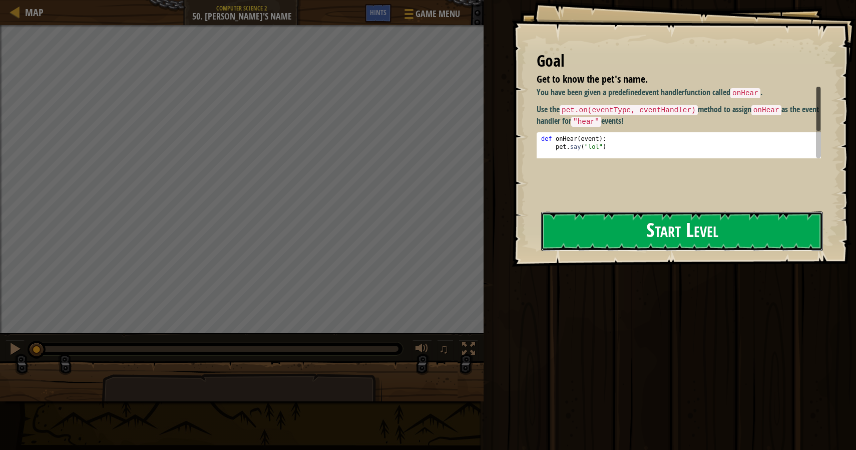
click at [583, 228] on button "Start Level" at bounding box center [682, 231] width 282 height 40
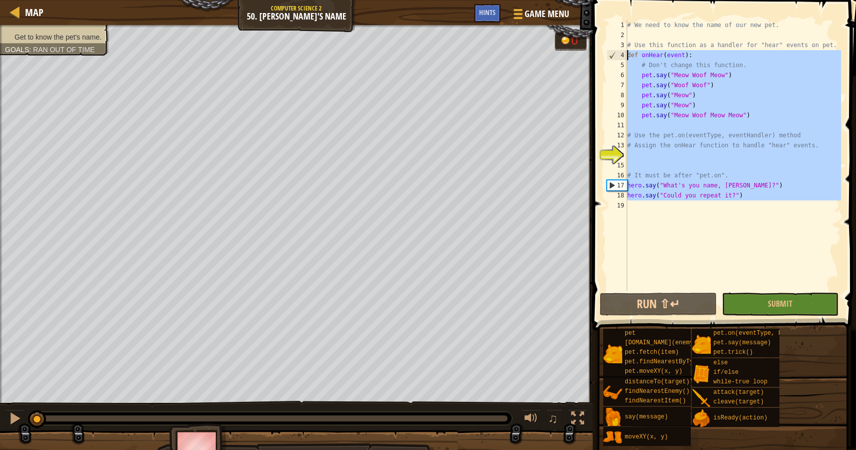
drag, startPoint x: 631, startPoint y: 211, endPoint x: 617, endPoint y: 56, distance: 156.3
click at [617, 56] on div "1 2 3 4 5 6 7 8 9 10 11 12 13 14 15 16 17 18 19 # We need to know the name of o…" at bounding box center [723, 155] width 236 height 270
type textarea "def onHear(event): # Don't change this function."
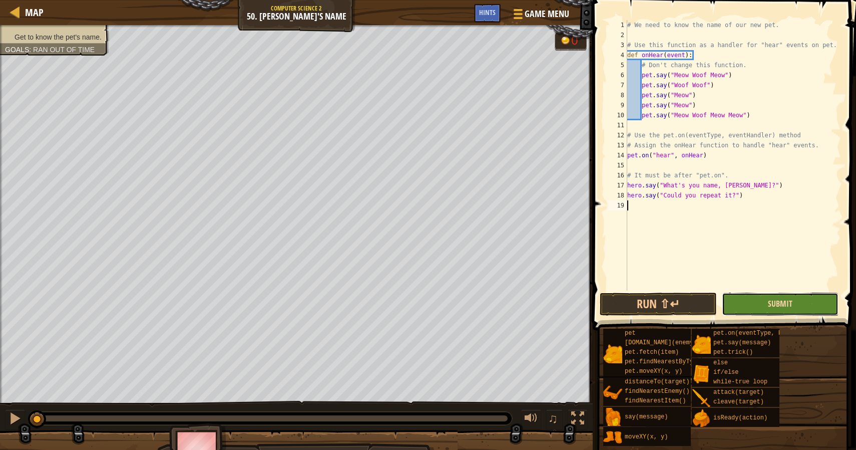
click at [772, 303] on span "Submit" at bounding box center [780, 303] width 25 height 11
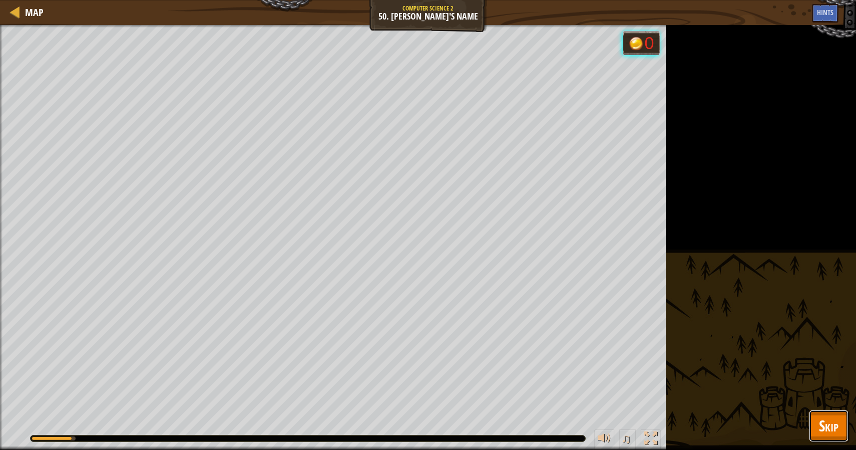
click at [825, 422] on span "Skip" at bounding box center [829, 425] width 20 height 21
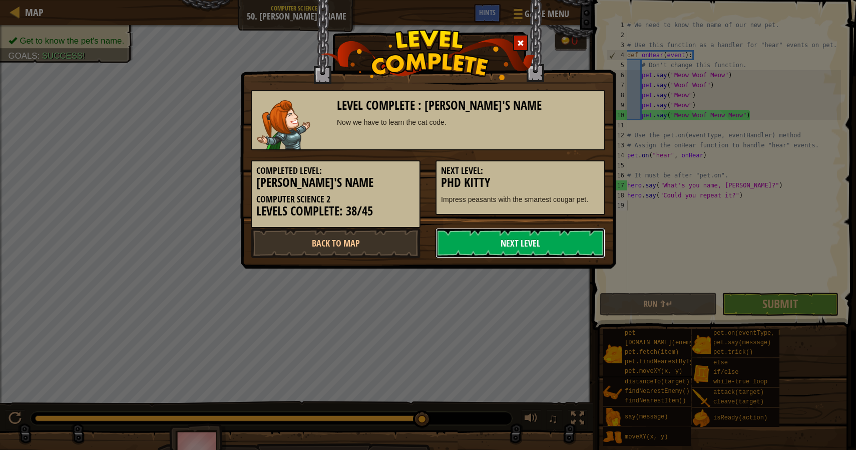
click at [529, 250] on link "Next Level" at bounding box center [521, 243] width 170 height 30
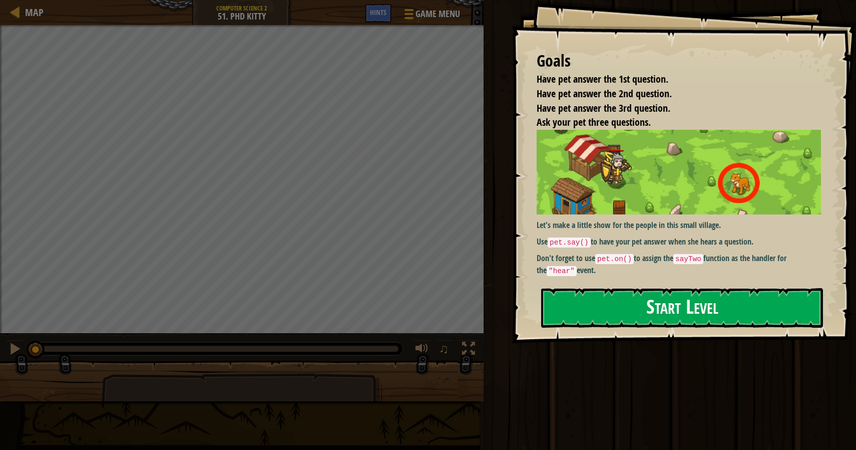
click at [668, 288] on button "Start Level" at bounding box center [682, 308] width 282 height 40
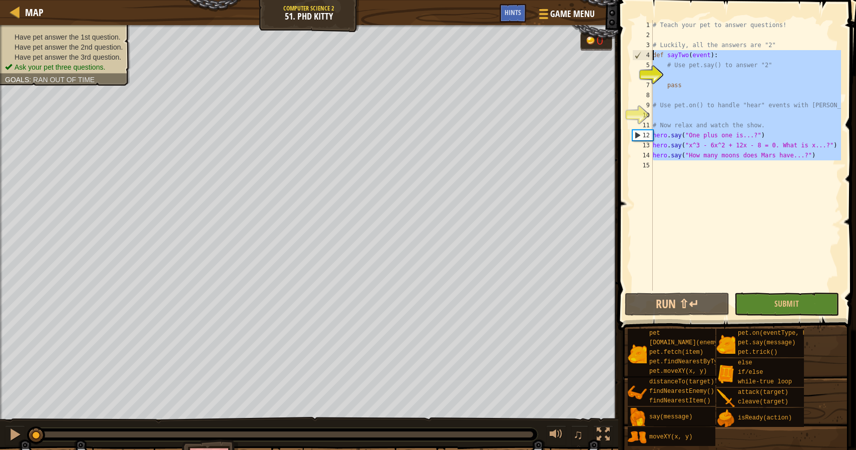
drag, startPoint x: 663, startPoint y: 172, endPoint x: 646, endPoint y: 54, distance: 119.4
click at [646, 54] on div "1 2 3 4 5 6 7 8 9 10 11 12 13 14 15 # Teach your pet to answer questions! # Luc…" at bounding box center [736, 155] width 211 height 270
type textarea "def sayTwo(event): # Use pet.say() to answer "2""
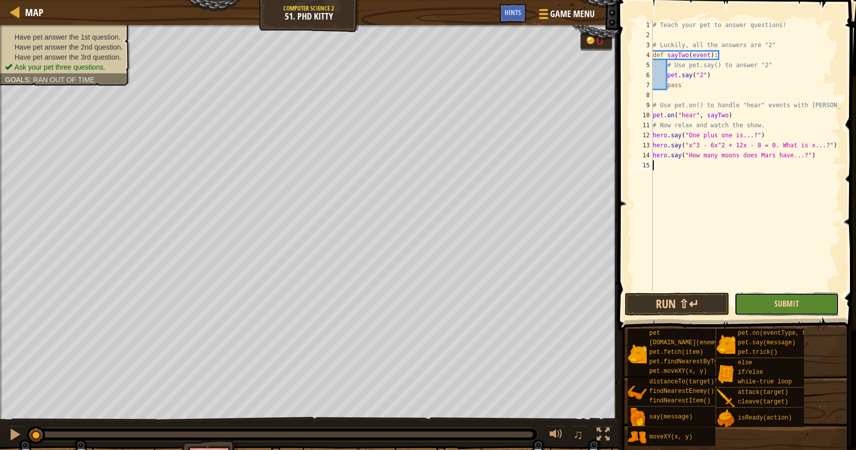
click at [788, 300] on span "Submit" at bounding box center [787, 303] width 25 height 11
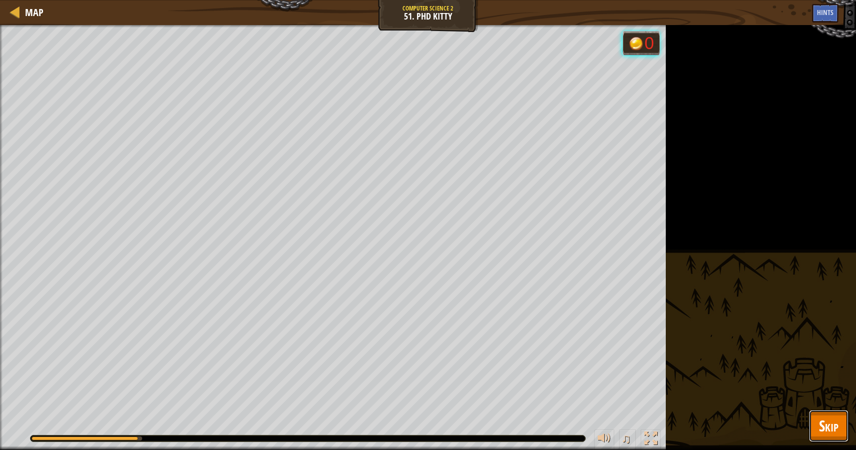
click at [835, 421] on span "Skip" at bounding box center [829, 425] width 20 height 21
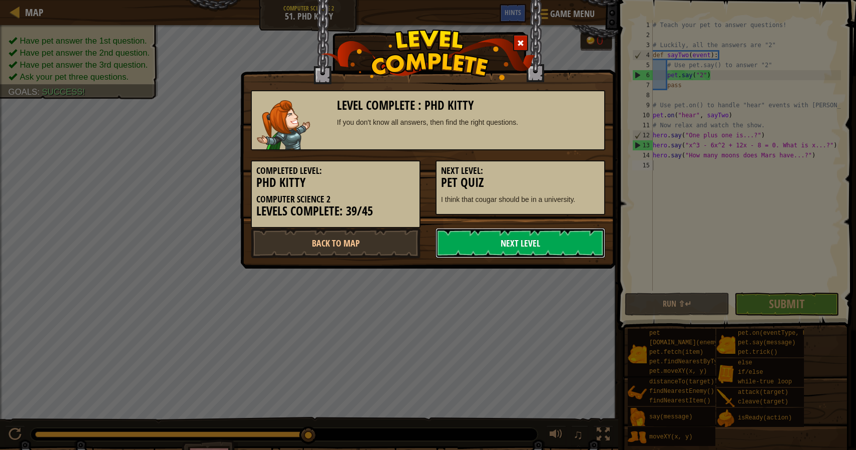
click at [573, 244] on link "Next Level" at bounding box center [521, 243] width 170 height 30
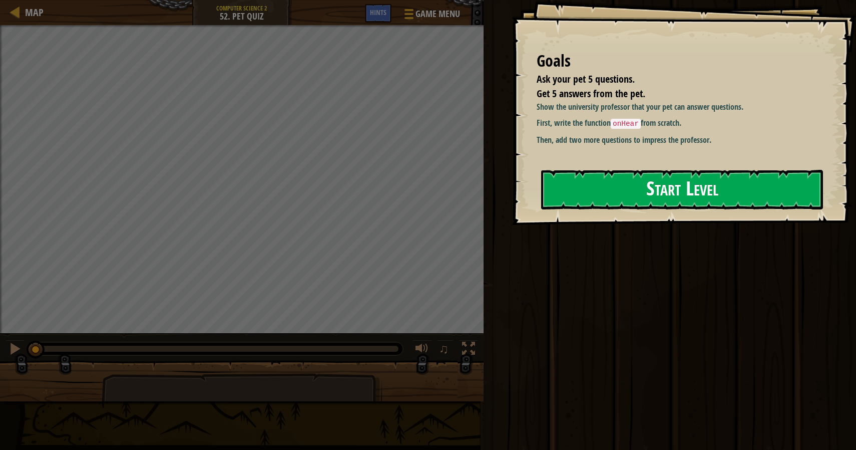
click at [709, 180] on button "Start Level" at bounding box center [682, 190] width 282 height 40
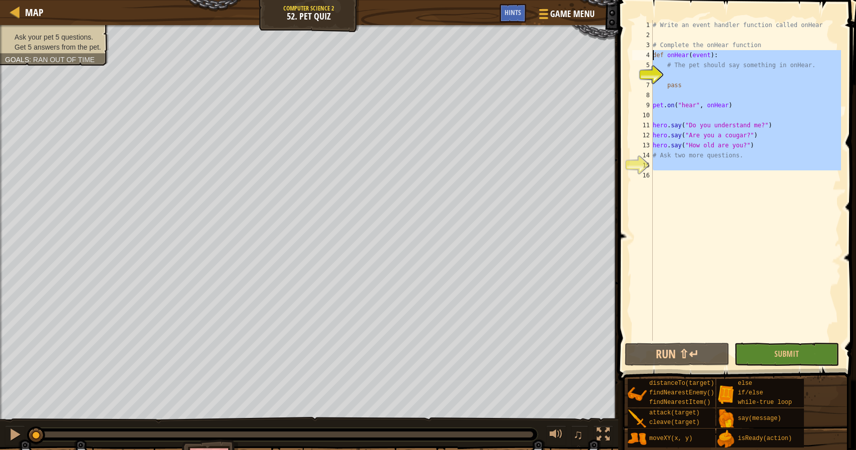
drag, startPoint x: 654, startPoint y: 176, endPoint x: 642, endPoint y: 56, distance: 120.8
click at [642, 56] on div "1 2 3 4 5 6 7 8 9 10 11 12 13 14 15 16 # Write an event handler function called…" at bounding box center [736, 180] width 211 height 321
type textarea "def onHear(event): # The pet should say something in onHear."
paste textarea
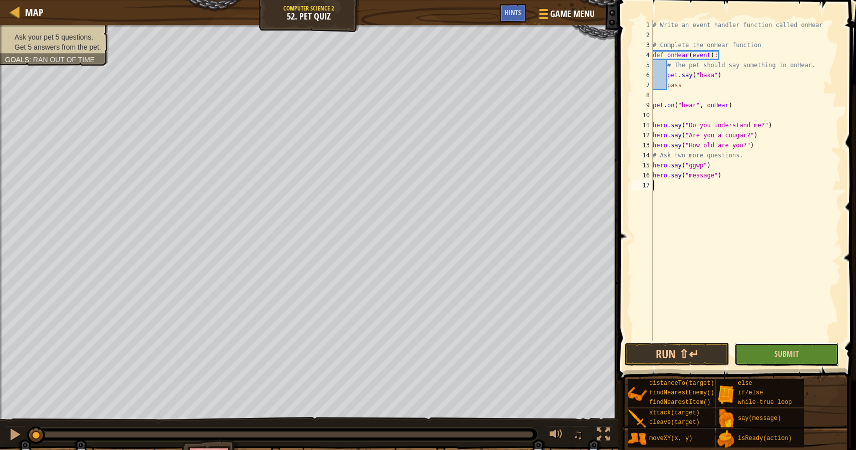
click at [768, 354] on button "Submit" at bounding box center [787, 354] width 105 height 23
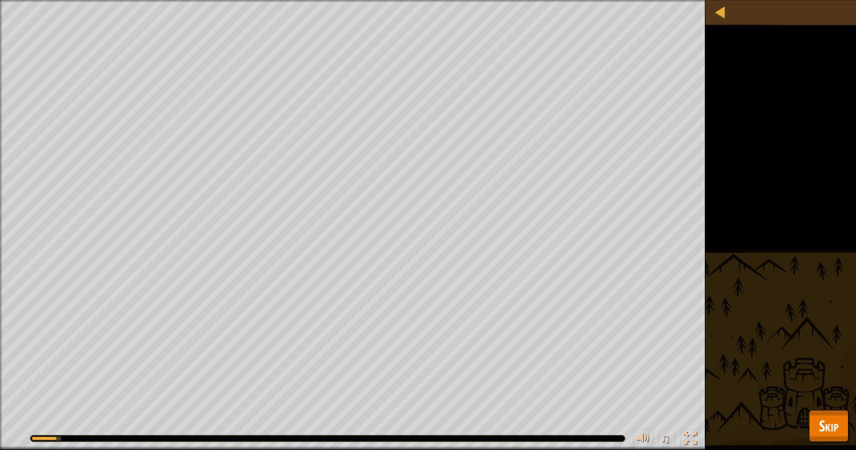
click at [822, 424] on span "Skip" at bounding box center [829, 425] width 20 height 21
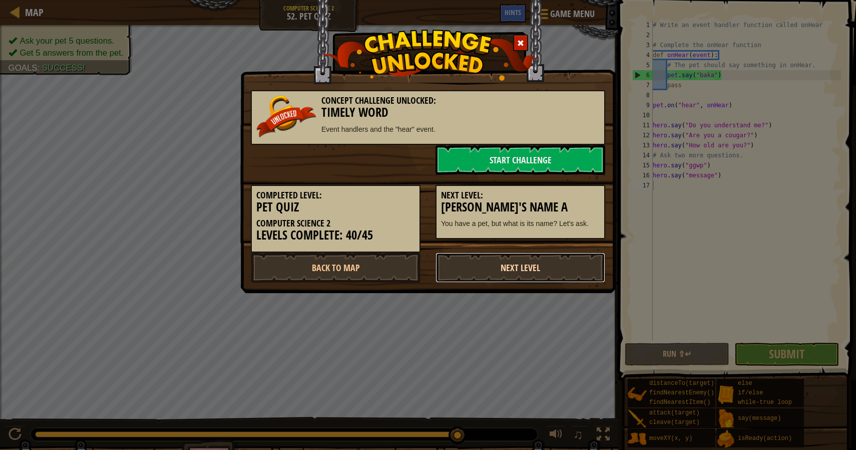
click at [536, 266] on link "Next Level" at bounding box center [521, 267] width 170 height 30
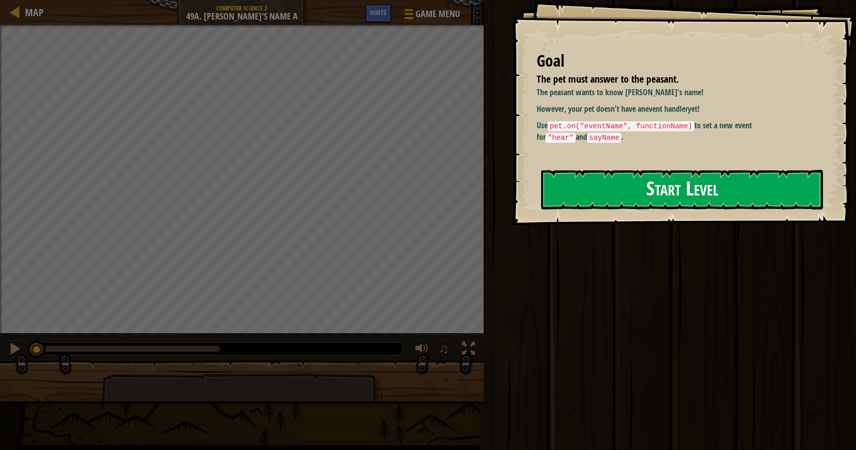
click at [593, 192] on button "Start Level" at bounding box center [682, 190] width 282 height 40
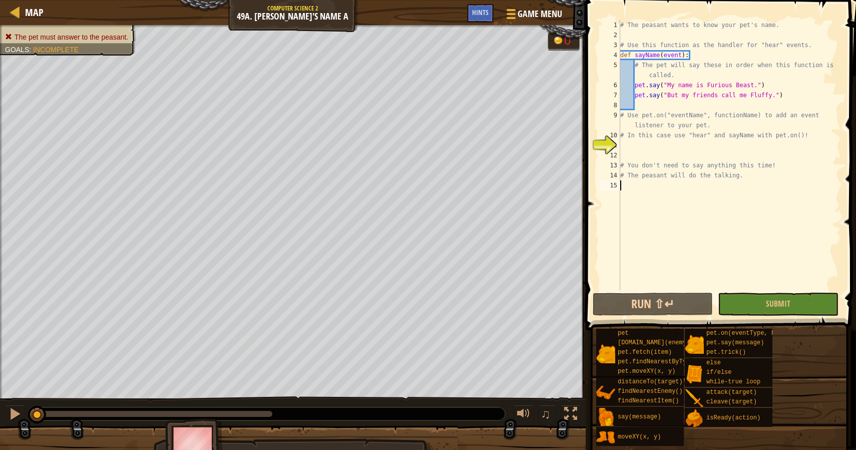
click at [623, 192] on div "# The peasant wants to know your pet's name. # Use this function as the handler…" at bounding box center [729, 165] width 223 height 290
click at [625, 150] on div "# The peasant wants to know your pet's name. # Use this function as the handler…" at bounding box center [729, 165] width 223 height 290
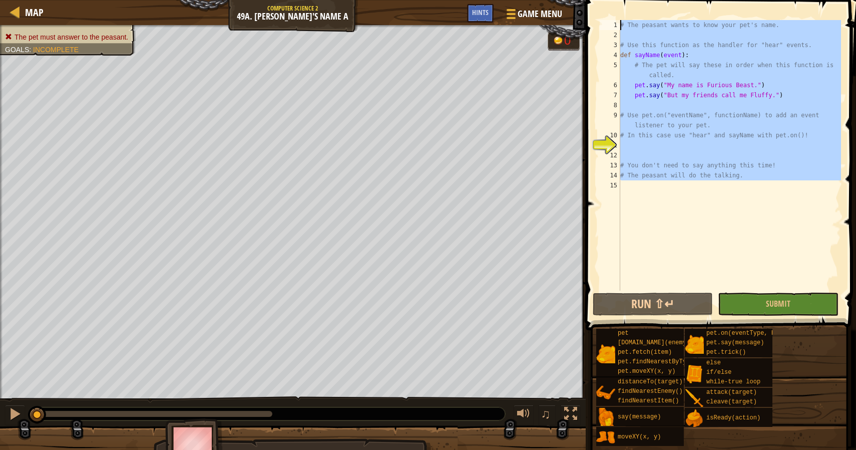
drag, startPoint x: 627, startPoint y: 201, endPoint x: 614, endPoint y: 18, distance: 183.3
click at [614, 18] on div "1 2 3 4 5 6 7 8 9 10 11 12 13 14 15 # The peasant wants to know your pet's name…" at bounding box center [719, 185] width 273 height 360
type textarea "# The peasant wants to know your pet's name."
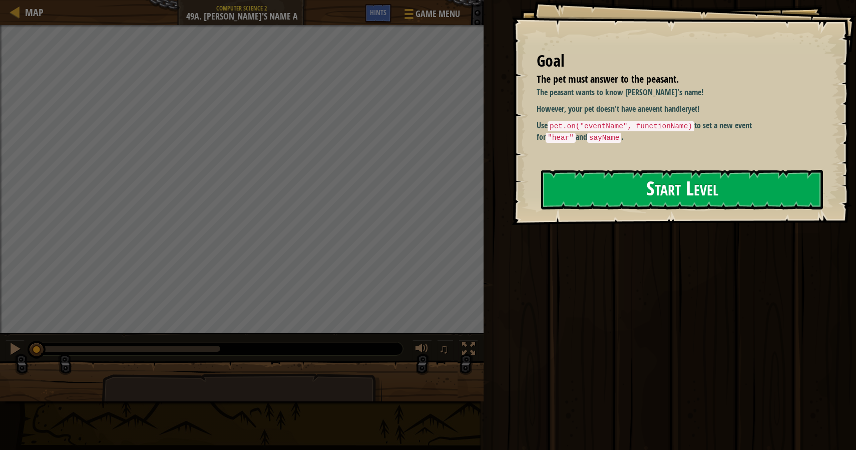
click at [601, 194] on button "Start Level" at bounding box center [682, 190] width 282 height 40
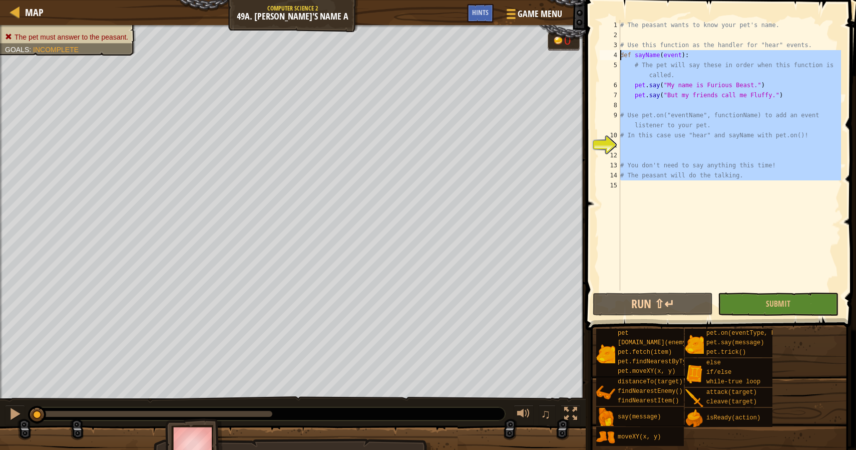
drag, startPoint x: 627, startPoint y: 185, endPoint x: 610, endPoint y: 60, distance: 126.9
click at [610, 60] on div "1 2 3 4 5 6 7 8 9 10 11 12 13 14 15 # The peasant wants to know your pet's name…" at bounding box center [719, 155] width 243 height 270
type textarea "def sayName(event): # The pet will say these in order when this function is cal…"
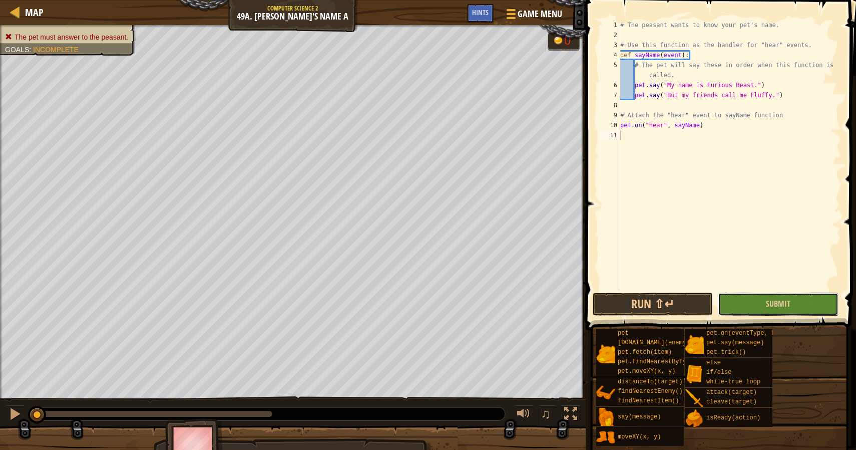
click at [750, 300] on button "Submit" at bounding box center [778, 303] width 120 height 23
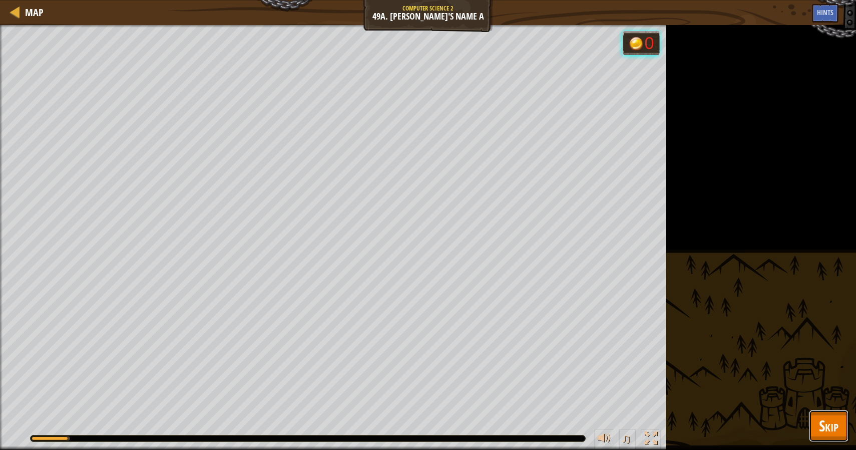
click at [825, 431] on span "Skip" at bounding box center [829, 425] width 20 height 21
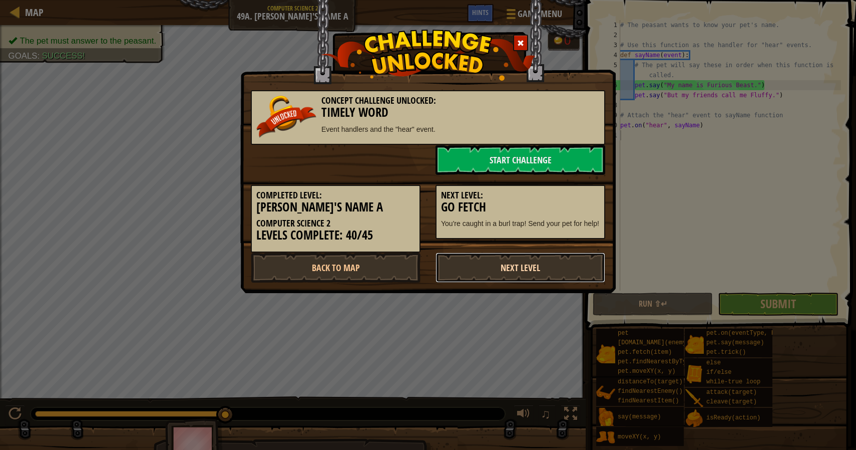
click at [544, 273] on link "Next Level" at bounding box center [521, 267] width 170 height 30
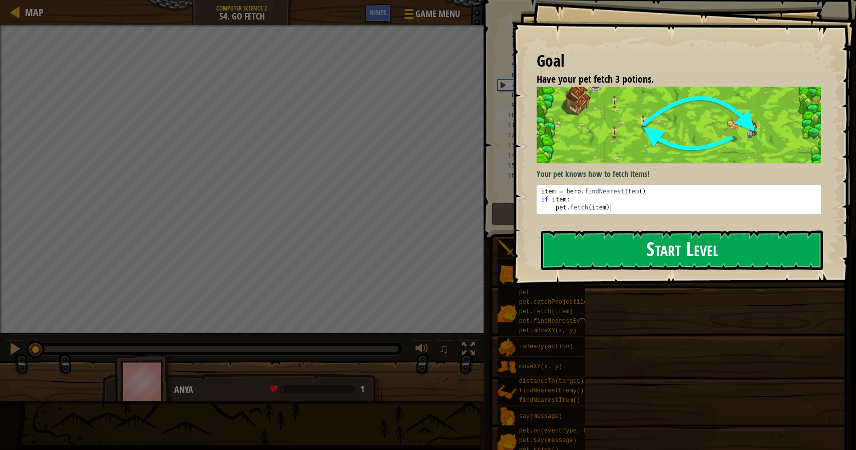
click at [661, 255] on button "Start Level" at bounding box center [682, 250] width 282 height 40
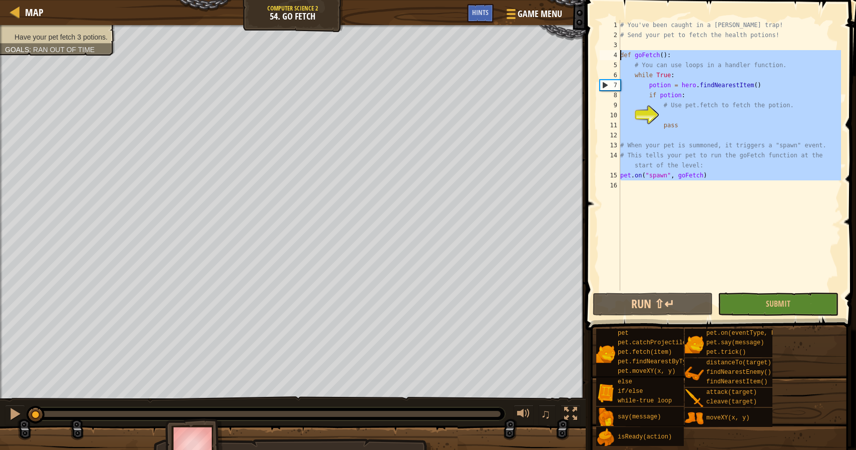
drag, startPoint x: 624, startPoint y: 194, endPoint x: 615, endPoint y: 57, distance: 137.0
click at [615, 57] on div "1 2 3 4 5 6 7 8 9 10 11 12 13 14 15 16 # You've been caught in a [PERSON_NAME] …" at bounding box center [719, 155] width 243 height 270
type textarea "def goFetch(): # You can use loops in a handler function."
paste textarea
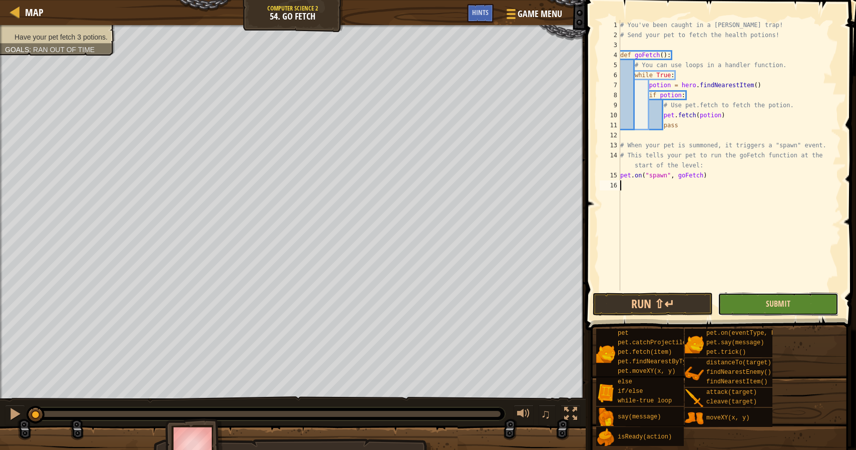
click at [784, 300] on span "Submit" at bounding box center [778, 303] width 25 height 11
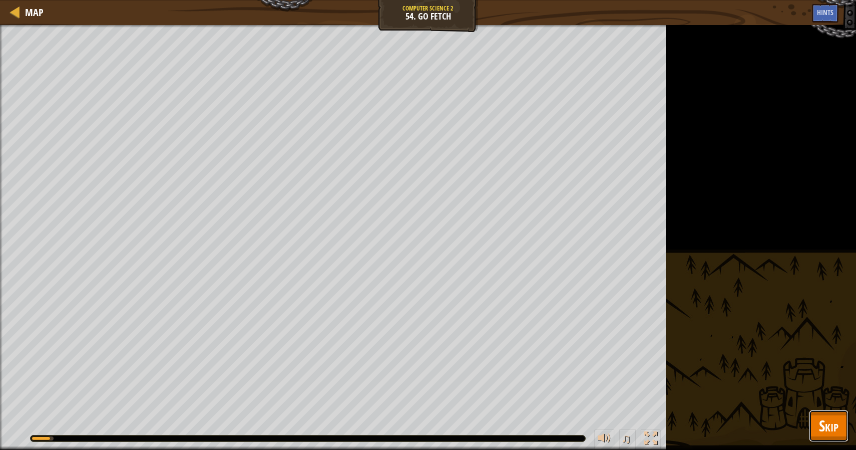
click at [832, 431] on span "Skip" at bounding box center [829, 425] width 20 height 21
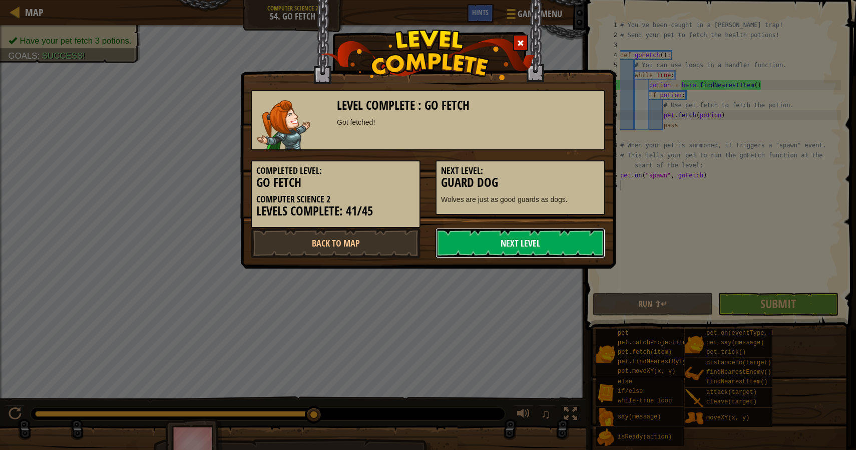
click at [498, 246] on link "Next Level" at bounding box center [521, 243] width 170 height 30
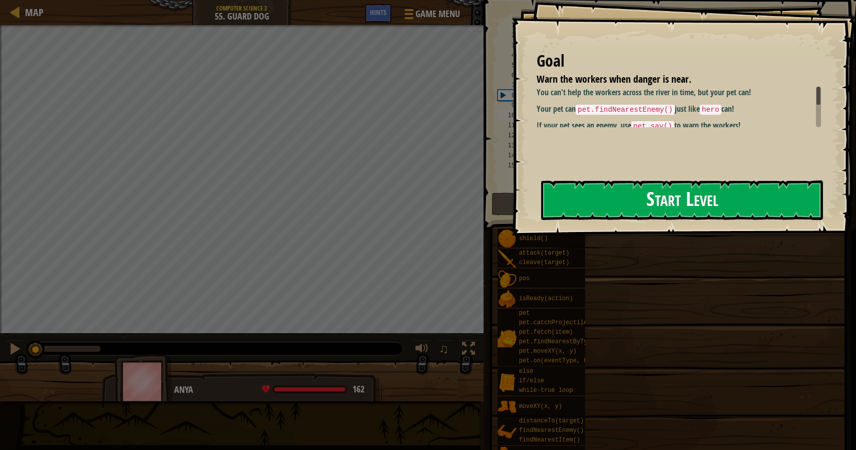
click at [639, 194] on button "Start Level" at bounding box center [682, 200] width 282 height 40
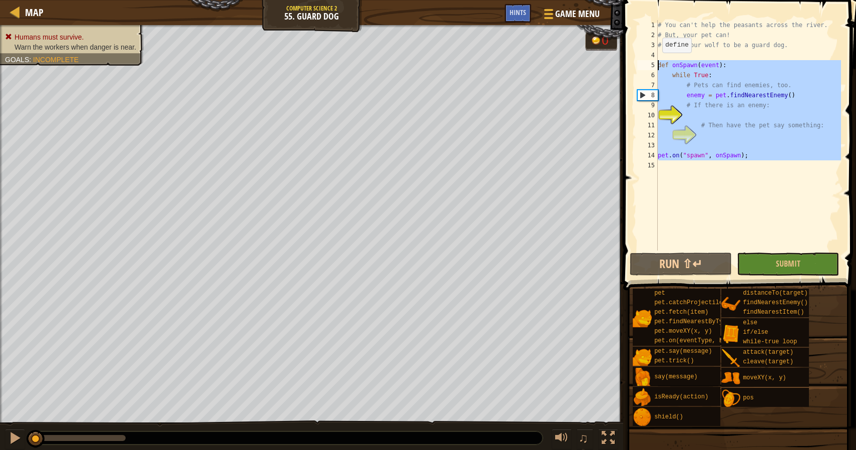
drag, startPoint x: 663, startPoint y: 170, endPoint x: 653, endPoint y: 63, distance: 107.1
click at [653, 63] on div "1 2 3 4 5 6 7 8 9 10 11 12 13 14 15 # You can't help the peasants across the ri…" at bounding box center [739, 135] width 206 height 230
type textarea "def onSpawn(event): while True:"
paste textarea
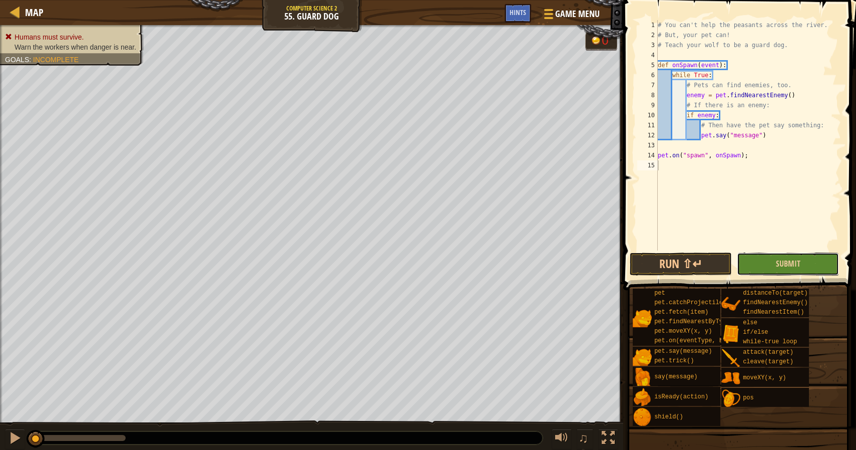
click at [799, 269] on button "Submit" at bounding box center [788, 263] width 102 height 23
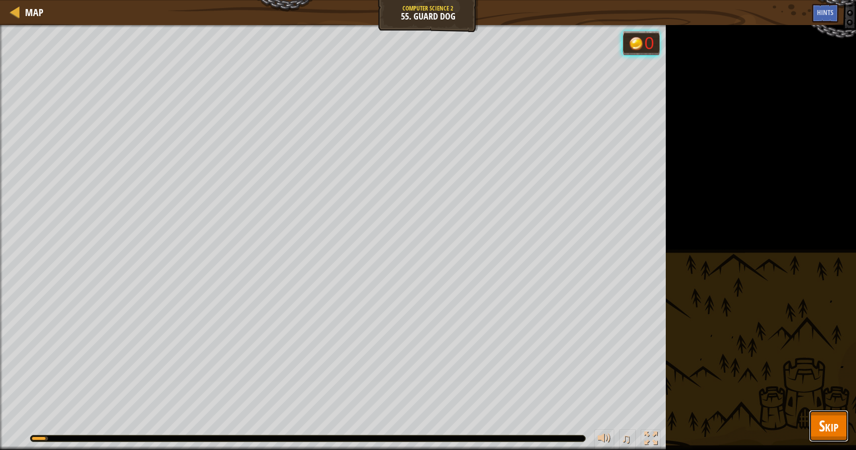
click at [817, 421] on button "Skip" at bounding box center [829, 426] width 40 height 32
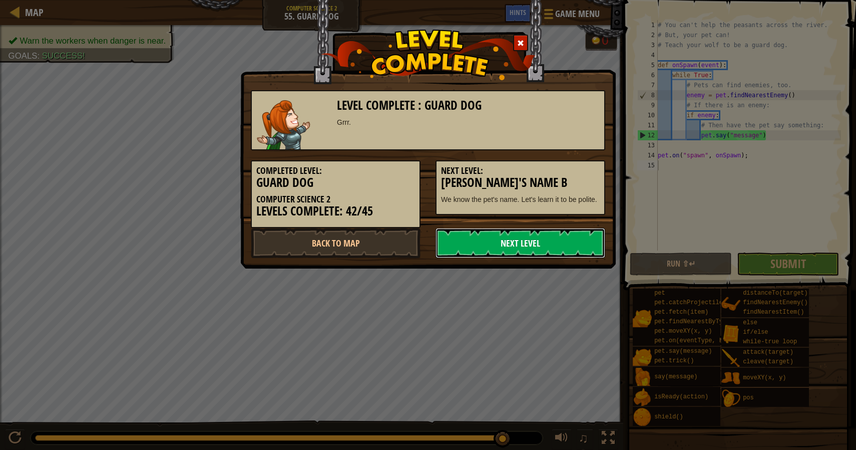
click at [516, 231] on link "Next Level" at bounding box center [521, 243] width 170 height 30
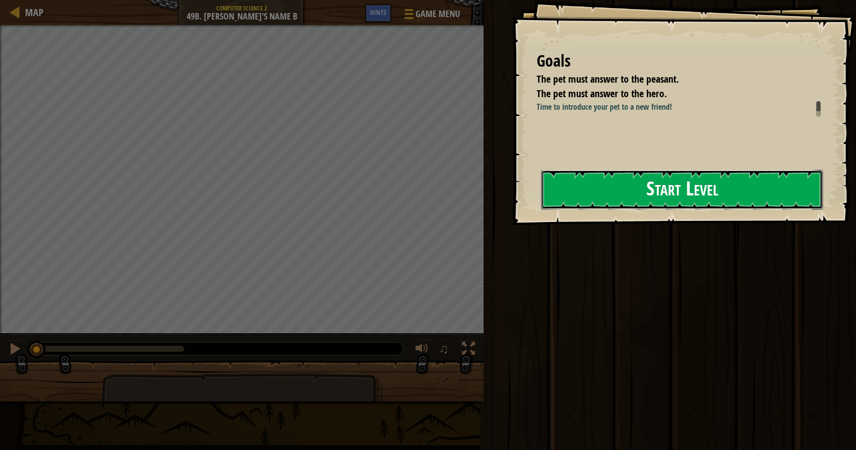
click at [589, 193] on button "Start Level" at bounding box center [682, 190] width 282 height 40
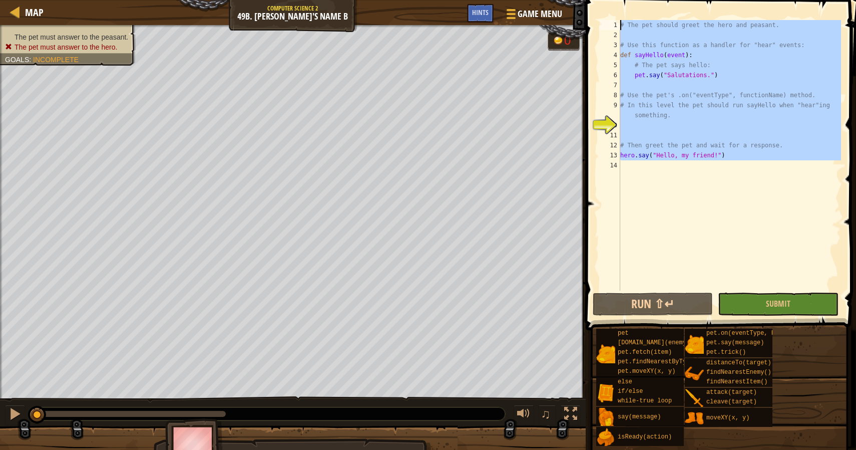
drag, startPoint x: 633, startPoint y: 178, endPoint x: 613, endPoint y: 15, distance: 165.0
click at [613, 15] on div "1 2 3 4 5 6 7 8 9 10 11 12 13 14 # The pet should greet the hero and peasant. #…" at bounding box center [719, 185] width 273 height 360
type textarea "# The pet should greet the hero and peasant."
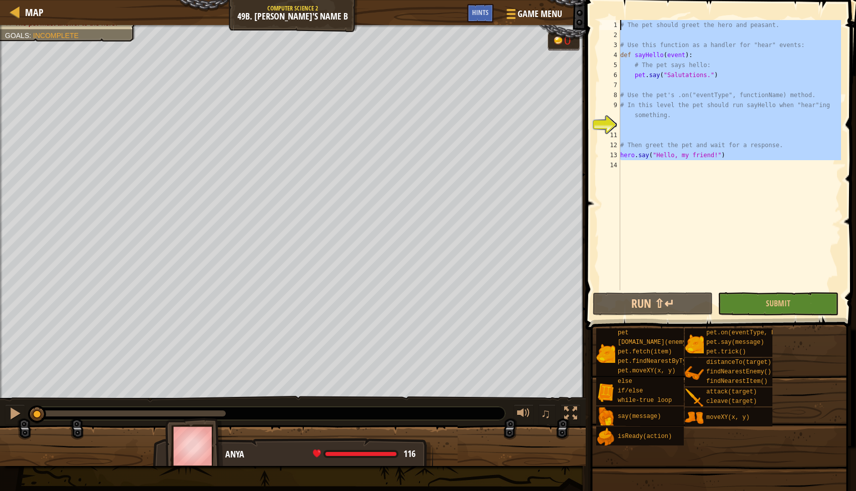
paste textarea
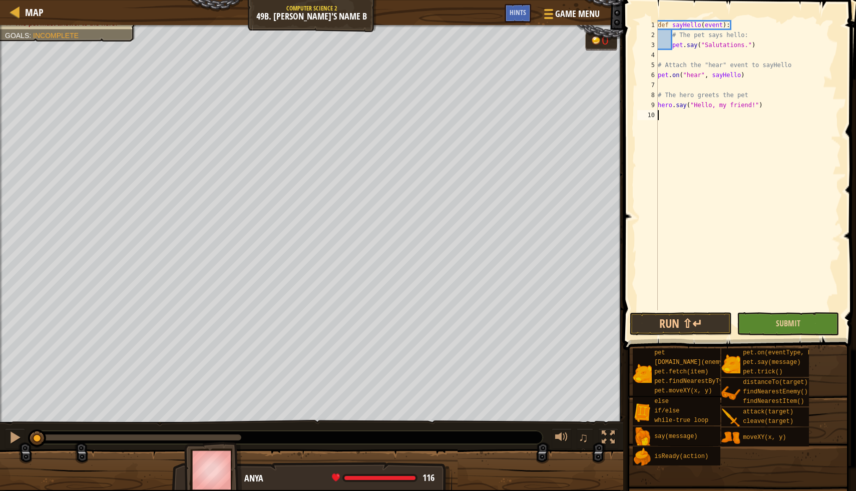
click at [763, 302] on div "1 2 3 4 5 6 7 8 9 10 def sayHello ( event ) : # The pet says hello: pet . say (…" at bounding box center [738, 195] width 236 height 380
click at [779, 323] on span "Submit" at bounding box center [788, 323] width 25 height 11
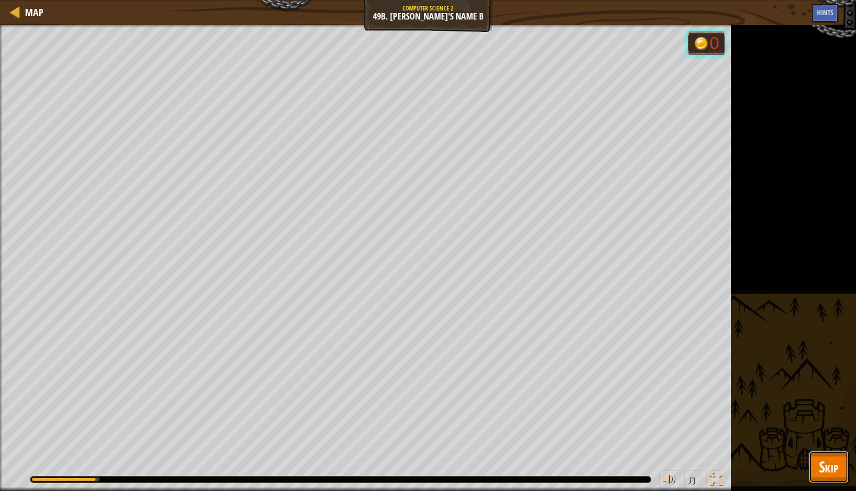
click at [826, 449] on span "Skip" at bounding box center [829, 467] width 20 height 21
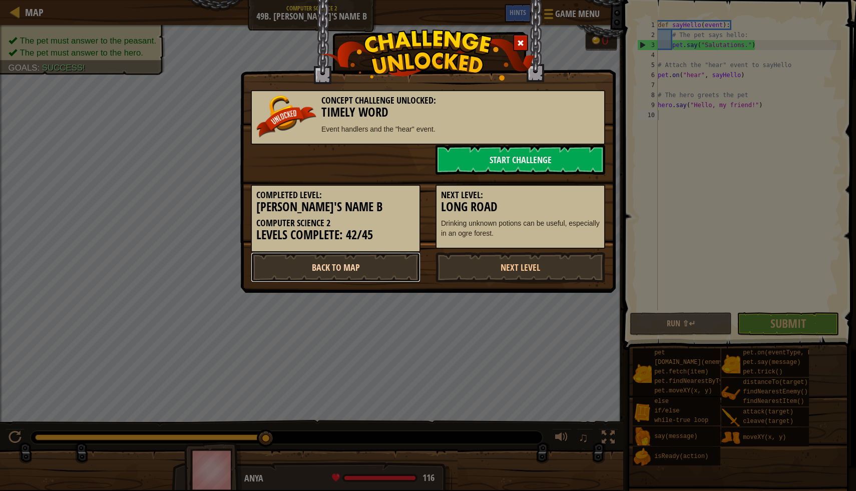
click at [329, 270] on link "Back to Map" at bounding box center [336, 267] width 170 height 30
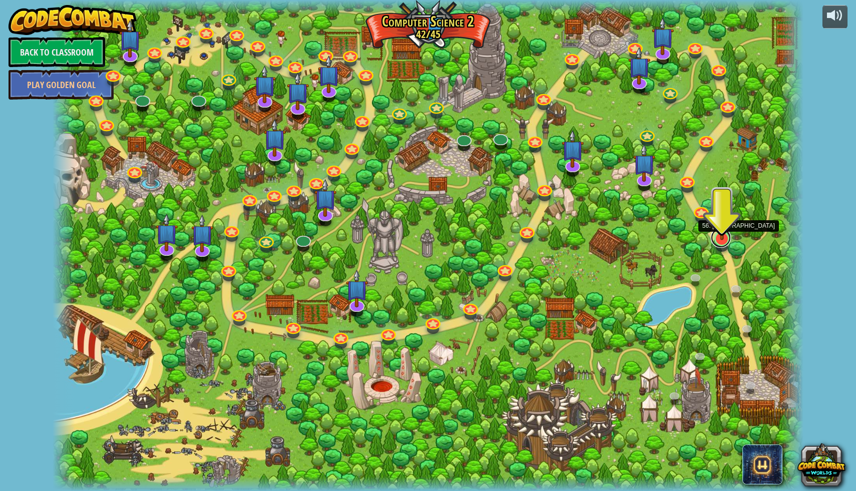
click at [724, 241] on link at bounding box center [721, 238] width 20 height 20
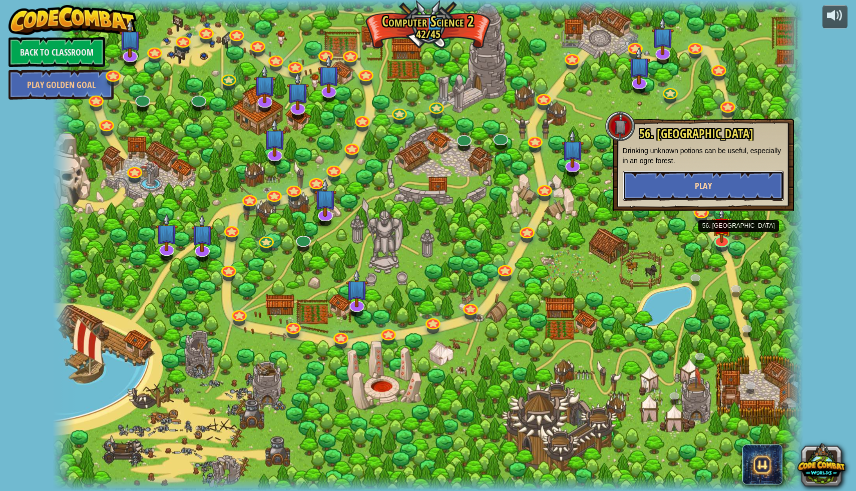
click at [701, 190] on span "Play" at bounding box center [703, 186] width 17 height 13
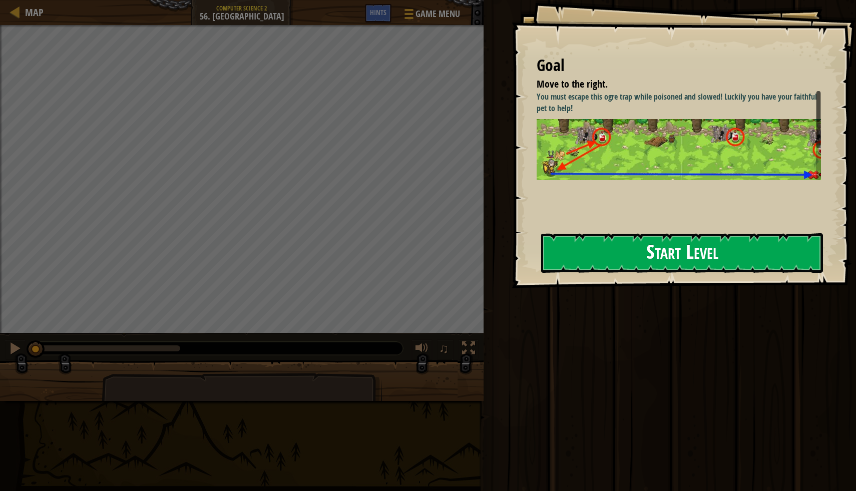
click at [612, 252] on button "Start Level" at bounding box center [682, 253] width 282 height 40
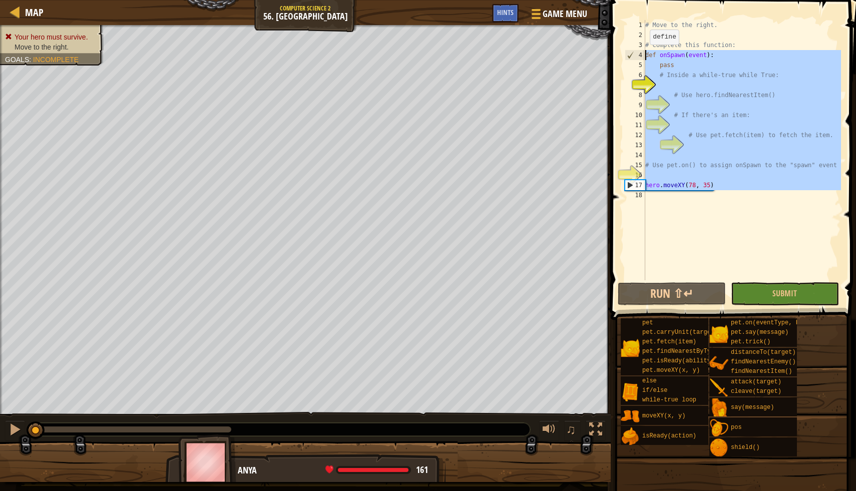
drag, startPoint x: 645, startPoint y: 201, endPoint x: 646, endPoint y: 55, distance: 146.7
click at [646, 55] on div "1 2 3 4 5 6 7 8 9 10 11 12 13 14 15 16 17 18 # Move to the right. # Complete th…" at bounding box center [732, 150] width 218 height 260
type textarea "def onSpawn(event): pass"
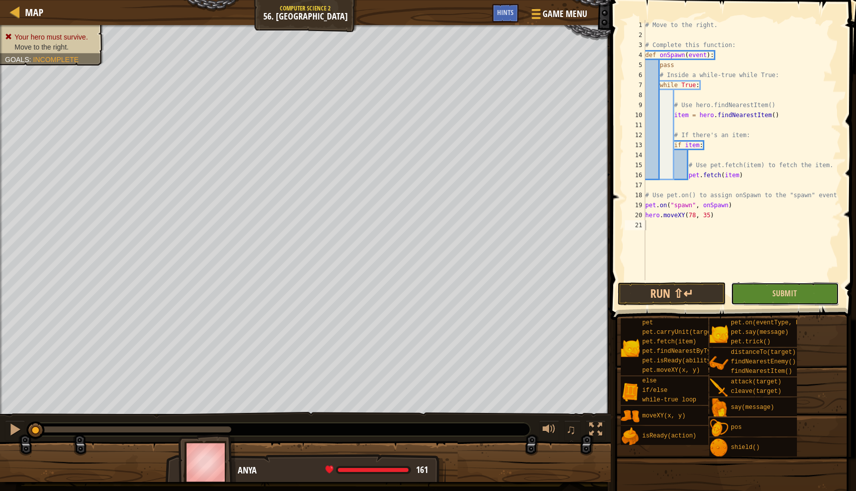
click at [811, 293] on button "Submit" at bounding box center [785, 293] width 108 height 23
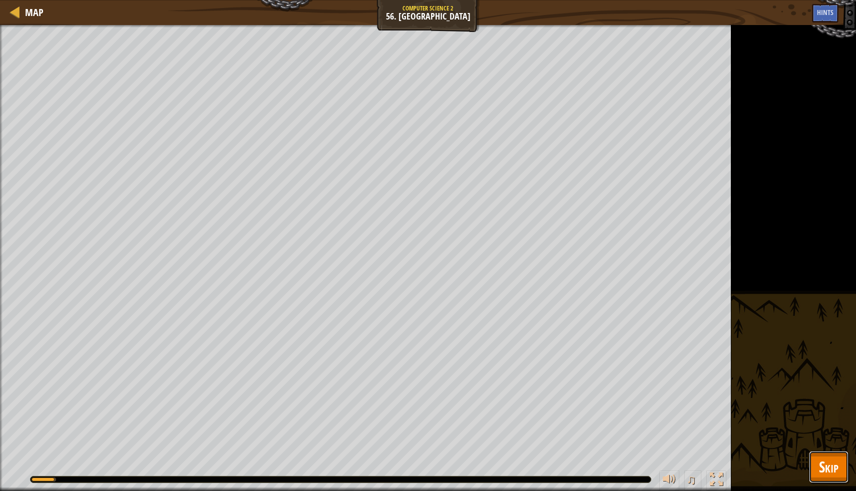
click at [820, 449] on span "Skip" at bounding box center [829, 467] width 20 height 21
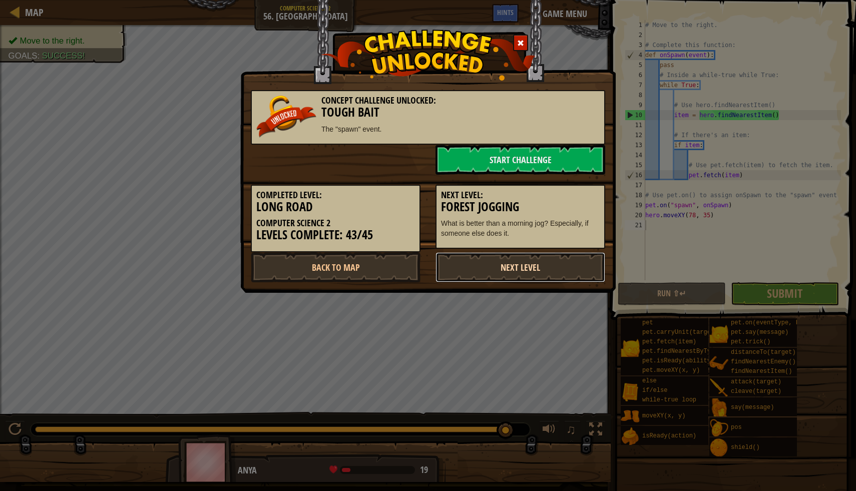
click at [528, 263] on link "Next Level" at bounding box center [521, 267] width 170 height 30
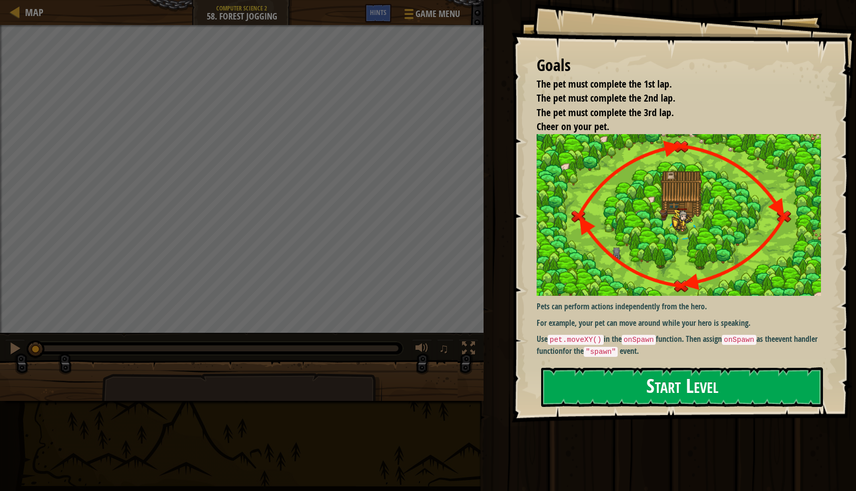
click at [656, 387] on button "Start Level" at bounding box center [682, 388] width 282 height 40
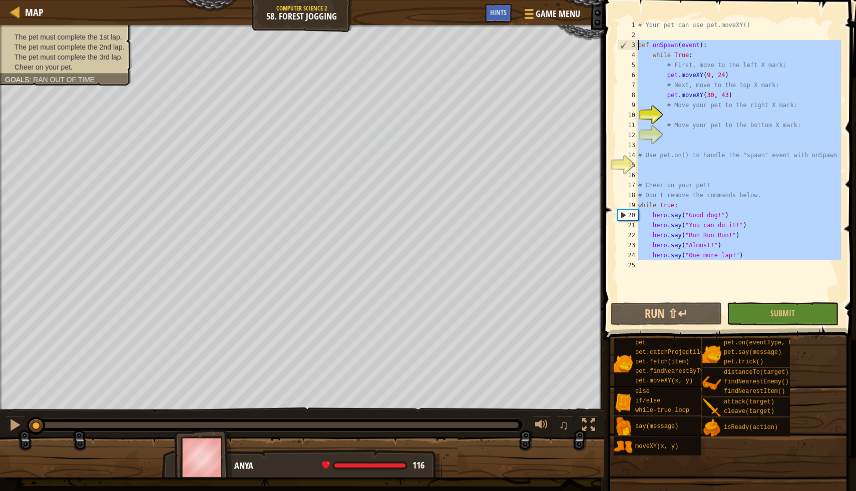
drag, startPoint x: 639, startPoint y: 274, endPoint x: 628, endPoint y: 45, distance: 230.1
click at [628, 45] on div "1 2 3 4 5 6 7 8 9 10 11 12 13 14 15 16 17 18 19 20 21 22 23 24 25 # Your pet ca…" at bounding box center [728, 160] width 225 height 280
type textarea "def onSpawn(event): while True:"
paste textarea
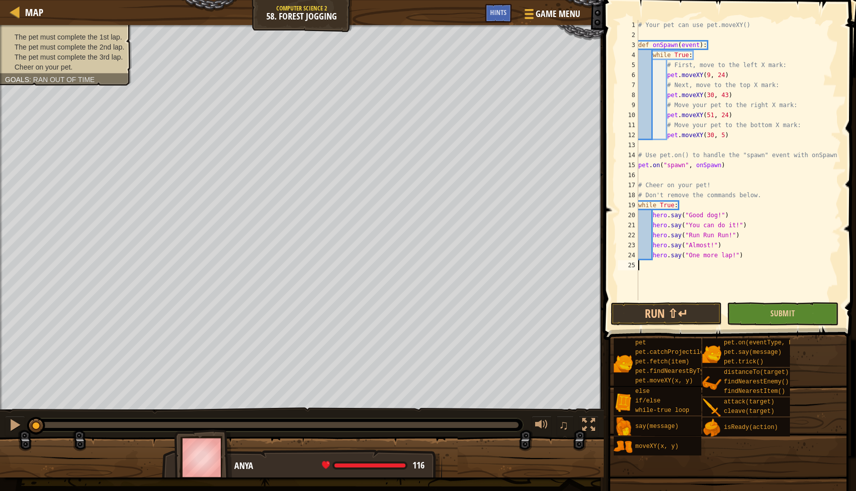
click at [765, 316] on button "Submit" at bounding box center [783, 313] width 112 height 23
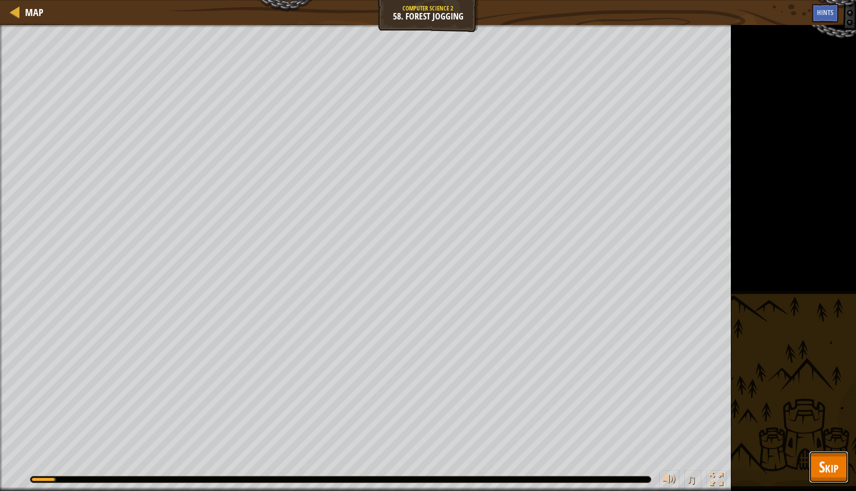
click at [824, 449] on span "Skip" at bounding box center [829, 467] width 20 height 21
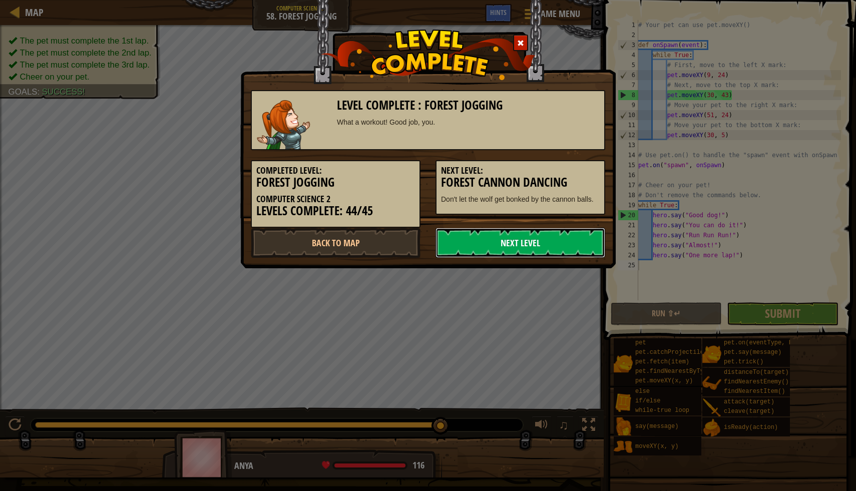
click at [499, 251] on link "Next Level" at bounding box center [521, 243] width 170 height 30
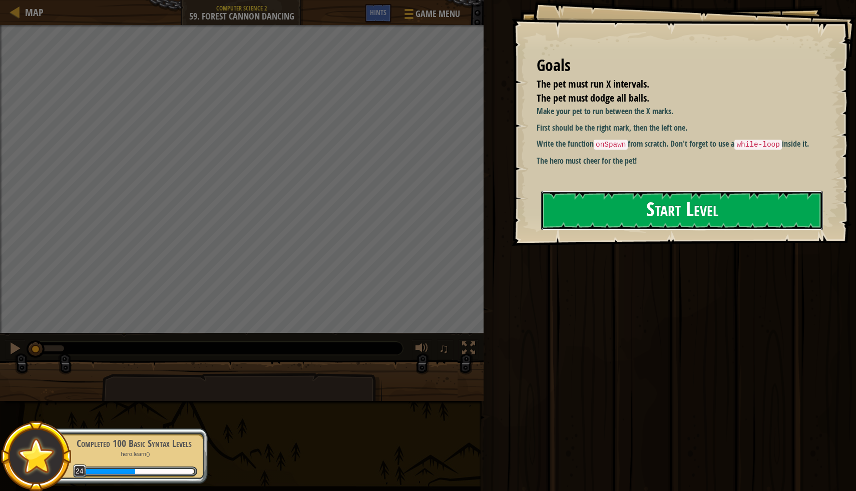
click at [616, 216] on button "Start Level" at bounding box center [682, 211] width 282 height 40
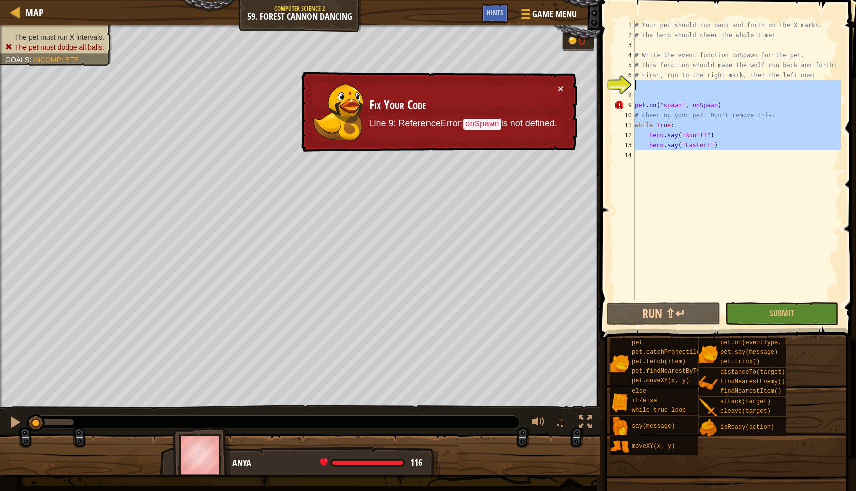
drag, startPoint x: 642, startPoint y: 166, endPoint x: 627, endPoint y: 85, distance: 82.4
click at [627, 85] on div "1 2 3 4 5 6 7 8 9 10 11 12 13 14 # Your pet should run back and forth on the X …" at bounding box center [726, 160] width 229 height 280
paste textarea
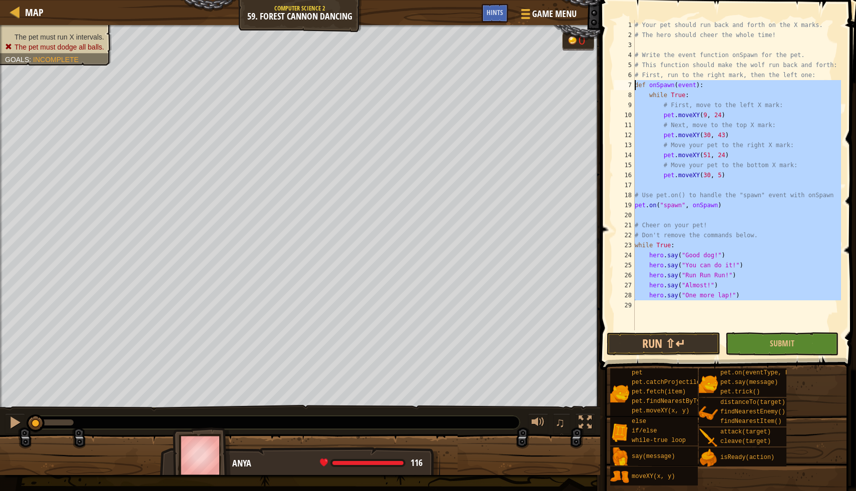
drag, startPoint x: 637, startPoint y: 308, endPoint x: 635, endPoint y: 88, distance: 220.9
click at [635, 88] on div "1 2 3 4 5 6 7 8 9 10 11 12 13 14 15 16 17 18 19 20 21 22 23 24 25 26 27 28 29 #…" at bounding box center [726, 175] width 229 height 310
type textarea "def onSpawn(event): while True:"
paste textarea
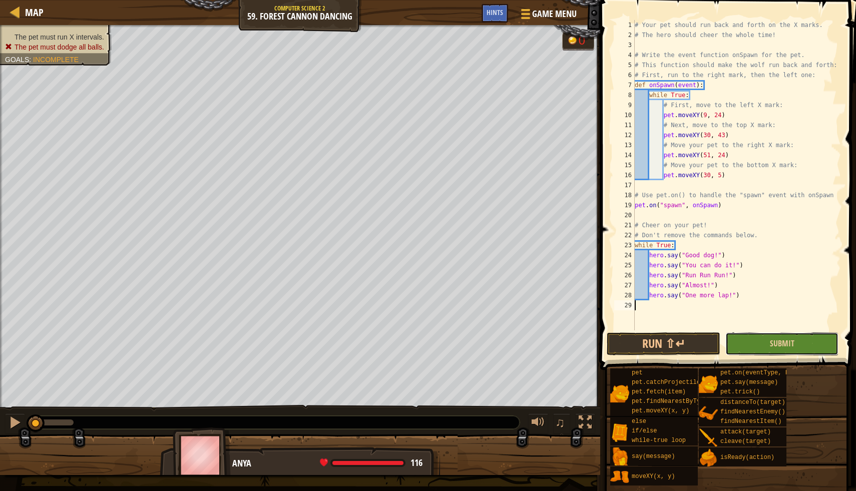
click at [804, 343] on button "Submit" at bounding box center [782, 344] width 113 height 23
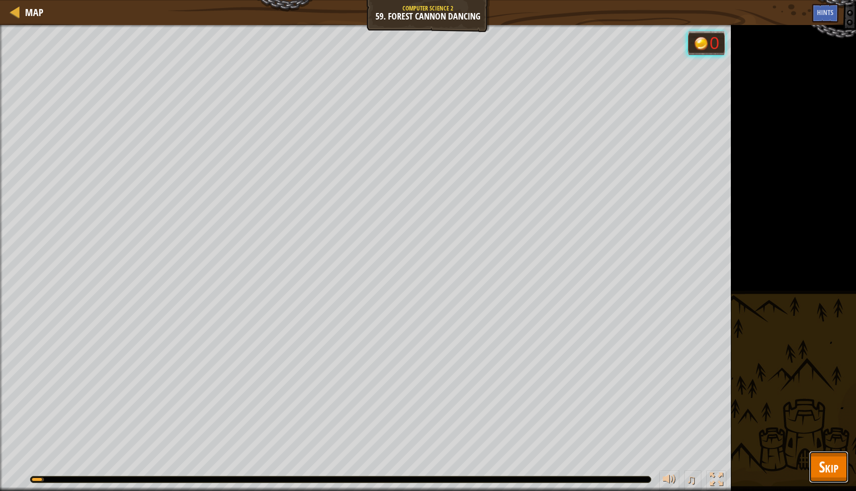
click at [829, 449] on span "Skip" at bounding box center [829, 467] width 20 height 21
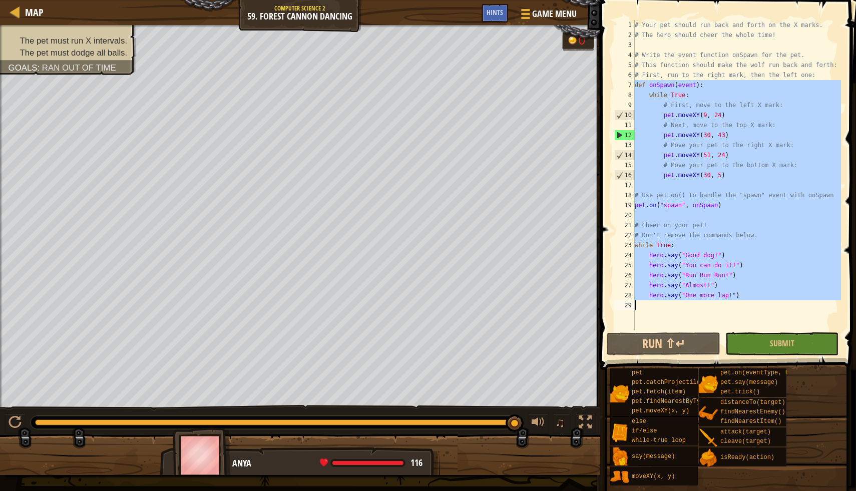
drag, startPoint x: 636, startPoint y: 85, endPoint x: 652, endPoint y: 314, distance: 229.4
click at [652, 314] on div "# Your pet should run back and forth on the X marks. # The hero should cheer th…" at bounding box center [737, 185] width 208 height 331
type textarea "hero.say("One more lap!")"
paste textarea
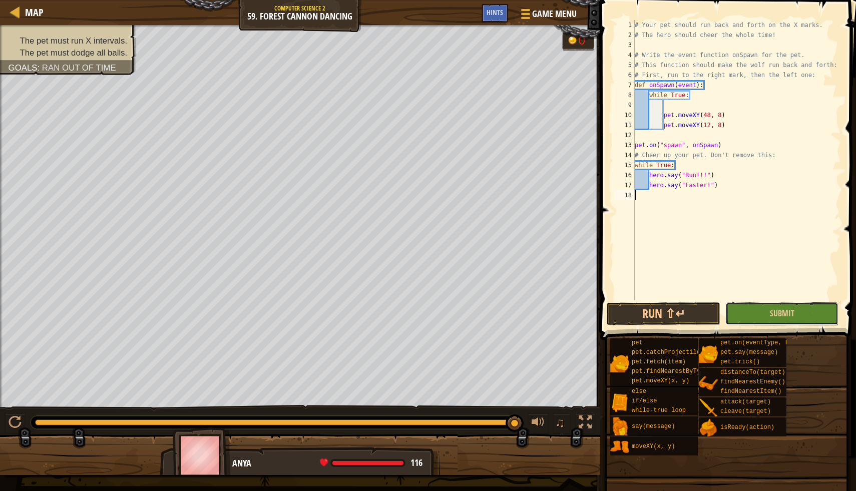
click at [762, 317] on button "Submit" at bounding box center [782, 313] width 113 height 23
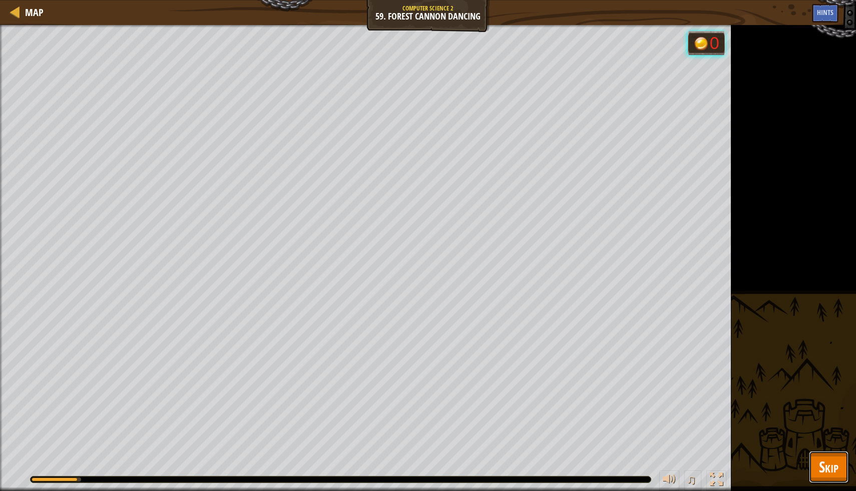
click at [837, 449] on span "Skip" at bounding box center [829, 467] width 20 height 21
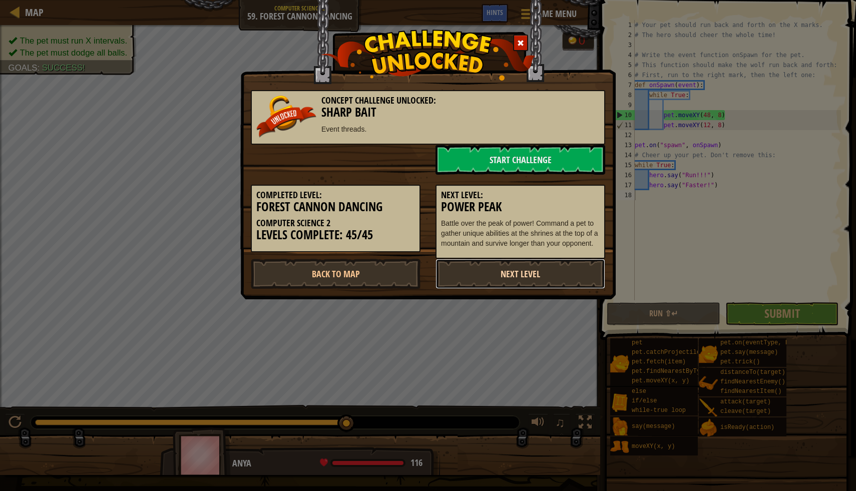
click at [520, 274] on link "Next Level" at bounding box center [521, 274] width 170 height 30
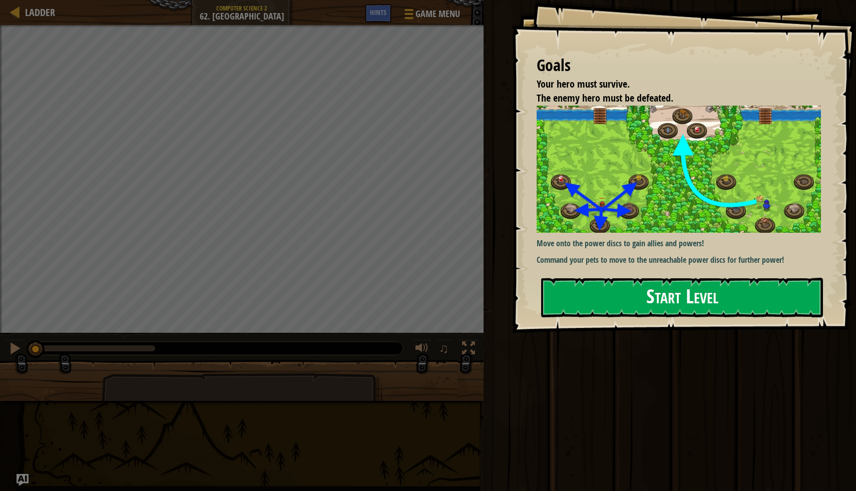
click at [637, 297] on button "Start Level" at bounding box center [682, 298] width 282 height 40
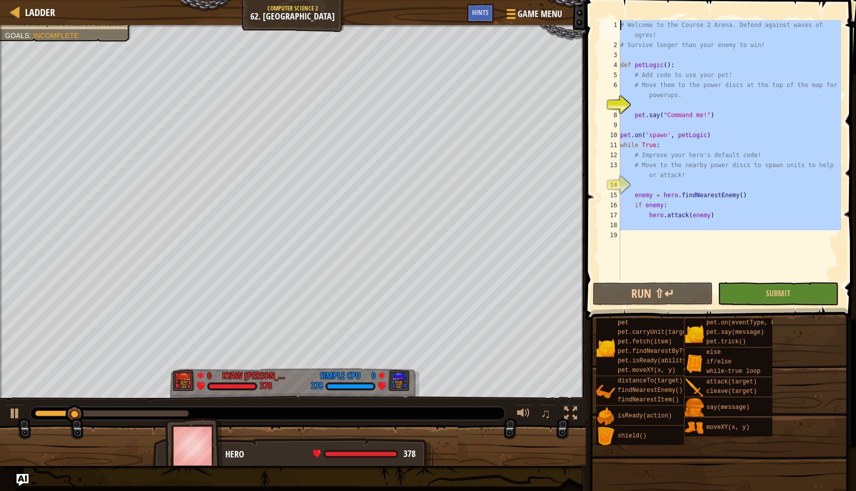
drag, startPoint x: 624, startPoint y: 239, endPoint x: 603, endPoint y: 0, distance: 239.8
click at [603, 5] on div "1 2 3 4 5 6 7 8 9 10 11 12 13 14 15 16 17 18 19 # Welcome to the [GEOGRAPHIC_DA…" at bounding box center [719, 180] width 273 height 350
type textarea "# Welcome to the Course 2 Arena. Defend against waves of ogres! # Survive longe…"
paste textarea
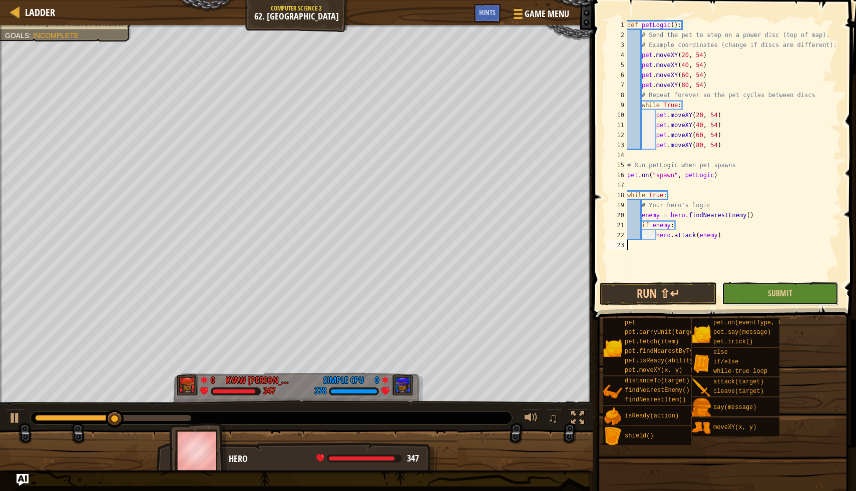
click at [776, 300] on button "Submit" at bounding box center [780, 293] width 117 height 23
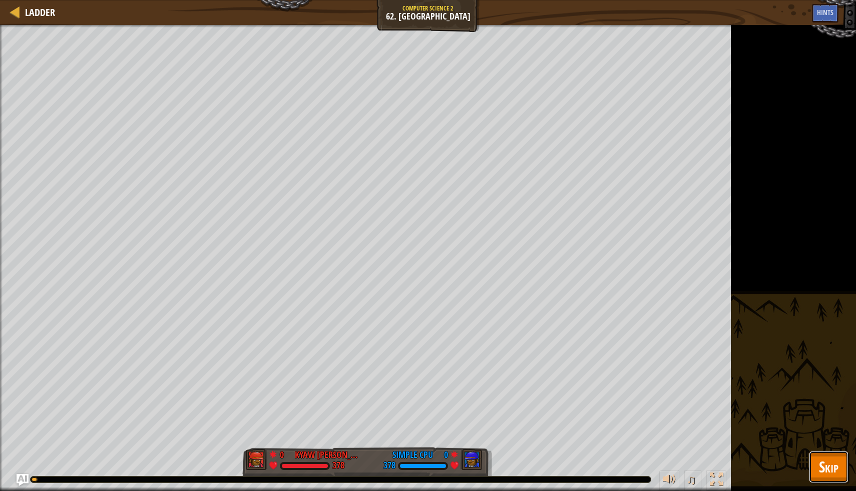
click at [831, 449] on span "Skip" at bounding box center [829, 467] width 20 height 21
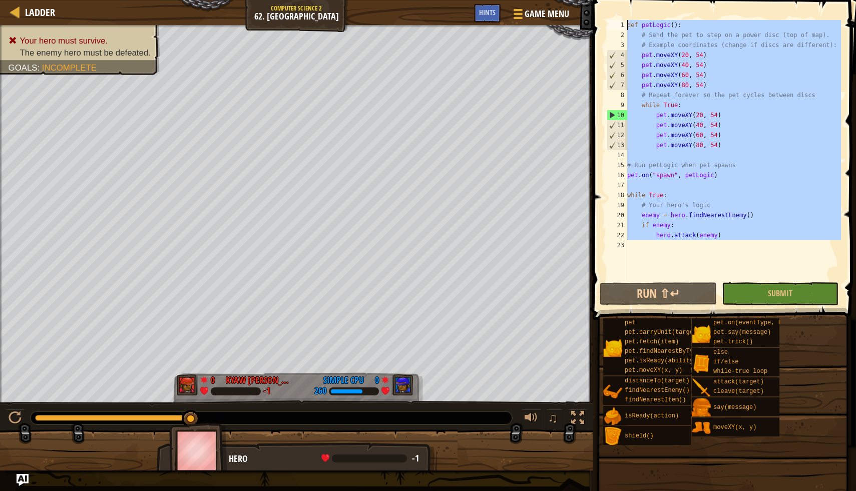
drag, startPoint x: 637, startPoint y: 258, endPoint x: 592, endPoint y: 10, distance: 252.9
click at [592, 10] on div "Ladder Computer Science 2 62. Power Peak Game Menu Done Hints 1 ההההההההההההההה…" at bounding box center [428, 245] width 856 height 491
type textarea "def petLogic(): # Send the pet to step on a power disc (top of map)."
paste textarea
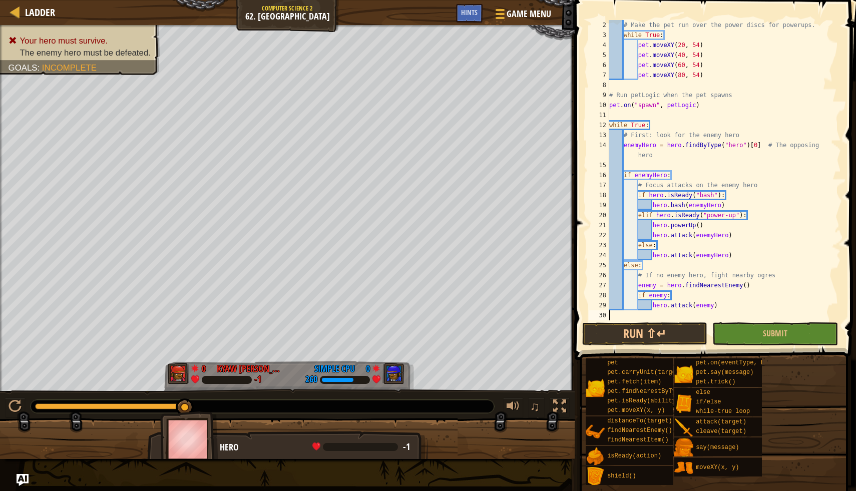
scroll to position [10, 0]
click at [764, 331] on button "Submit" at bounding box center [776, 334] width 126 height 23
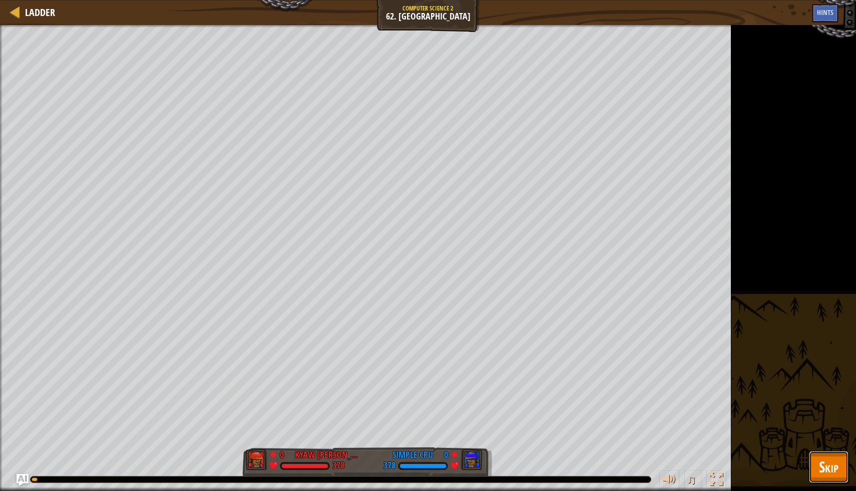
click at [821, 449] on span "Skip" at bounding box center [829, 467] width 20 height 21
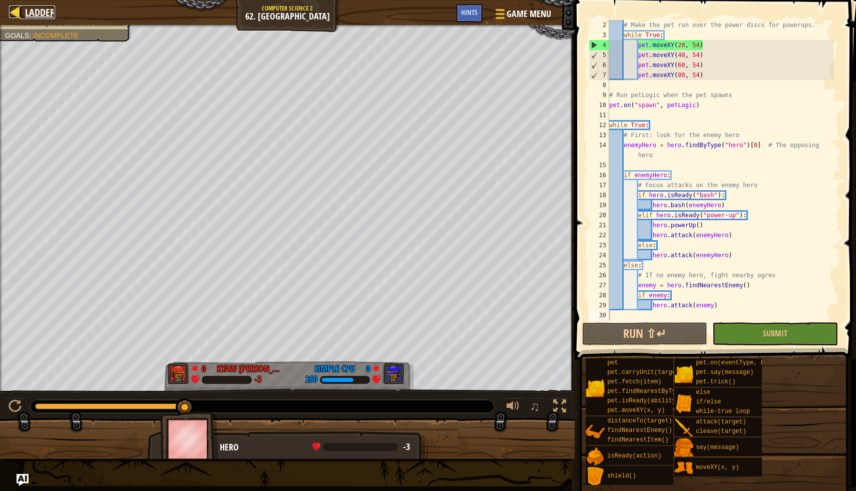
click at [15, 11] on div at bounding box center [15, 12] width 13 height 13
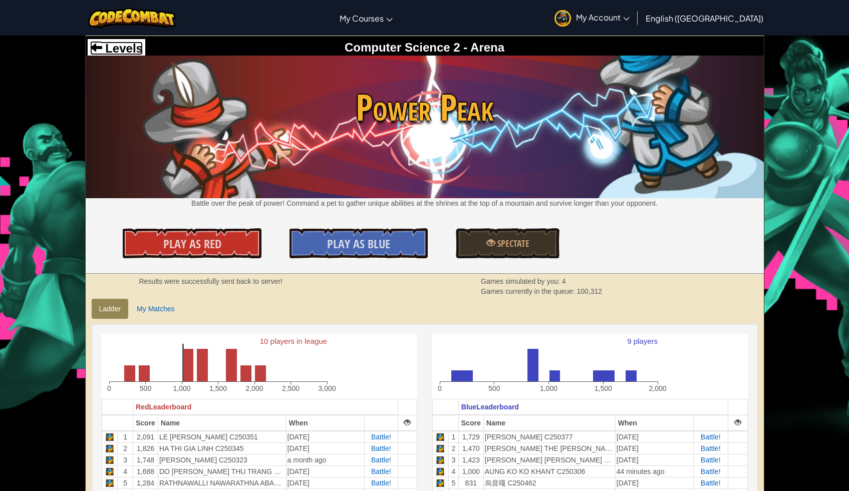
click at [104, 50] on span "Levels" at bounding box center [122, 49] width 41 height 14
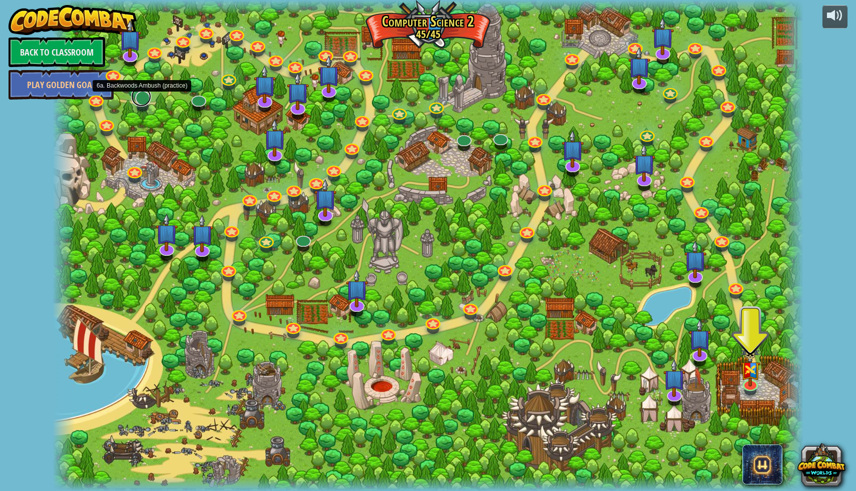
click at [143, 99] on link at bounding box center [141, 97] width 20 height 20
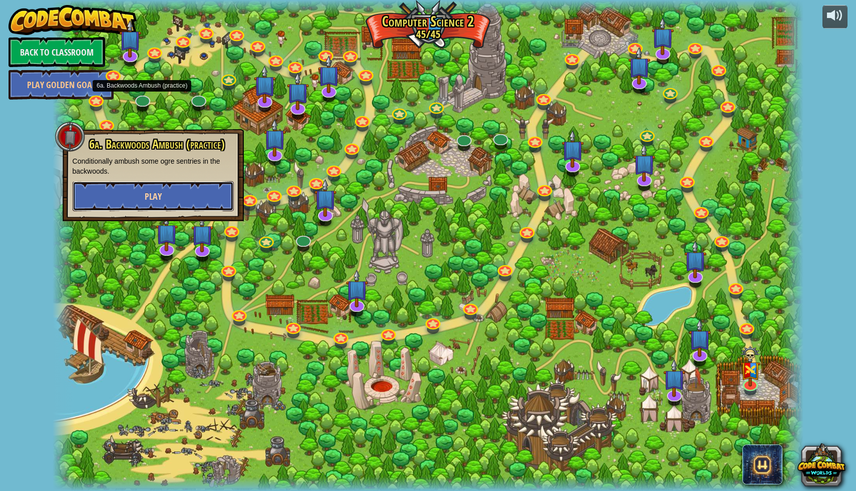
click at [141, 196] on button "Play" at bounding box center [153, 196] width 161 height 30
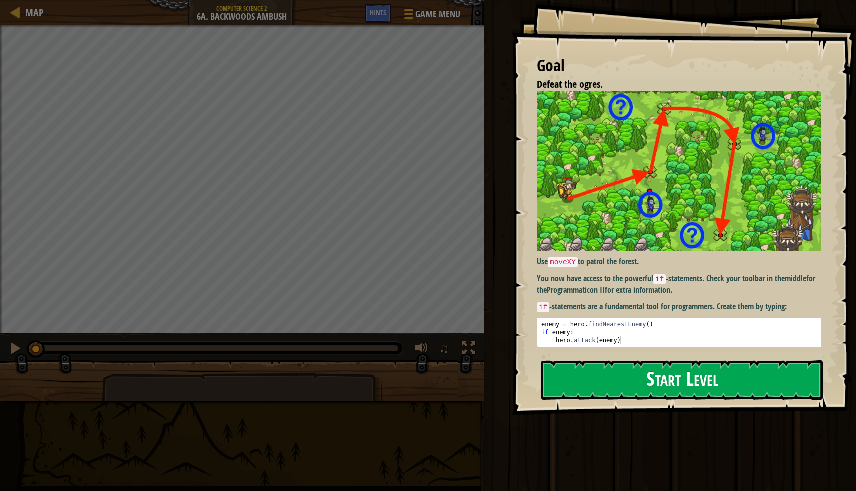
click at [610, 376] on button "Start Level" at bounding box center [682, 381] width 282 height 40
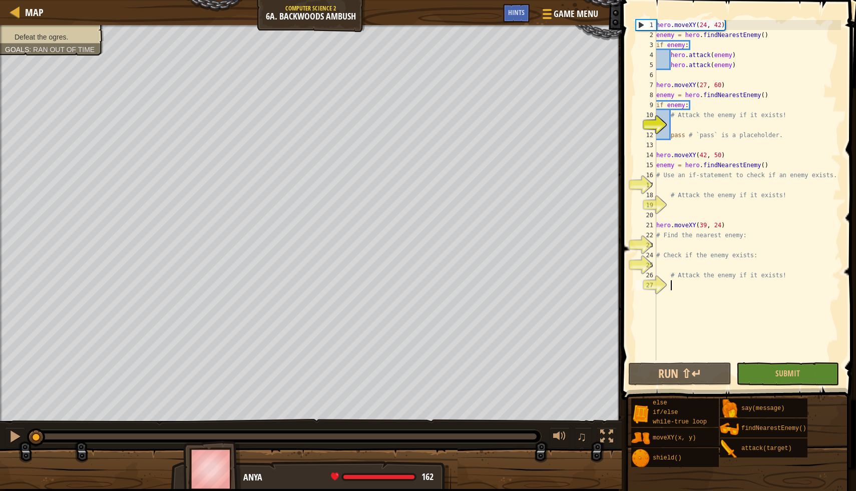
click at [660, 298] on div "hero . moveXY ( 24 , 42 ) enemy = hero . findNearestEnemy ( ) if enemy : hero .…" at bounding box center [748, 200] width 187 height 361
click at [659, 303] on div "hero . moveXY ( 24 , 42 ) enemy = hero . findNearestEnemy ( ) if enemy : hero .…" at bounding box center [748, 200] width 187 height 361
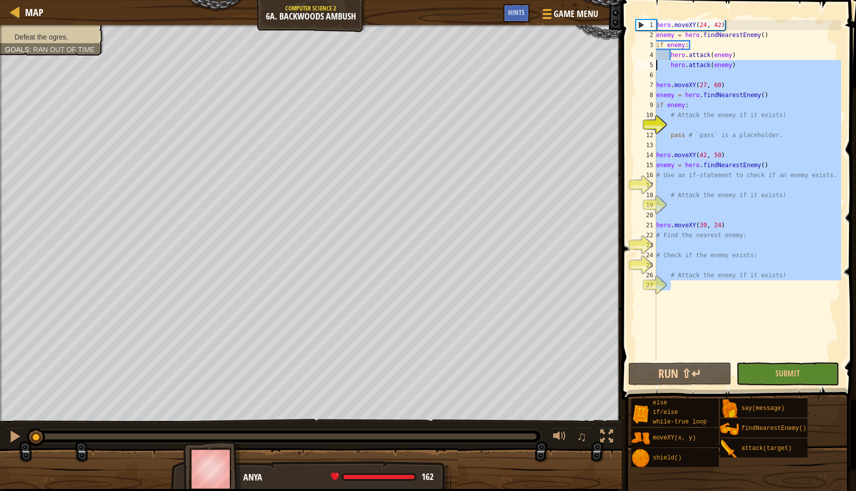
drag, startPoint x: 659, startPoint y: 303, endPoint x: 643, endPoint y: 65, distance: 239.0
click at [643, 65] on div "1 2 3 4 5 6 7 8 9 10 11 12 13 14 15 16 17 18 19 20 21 22 23 24 25 26 27 hero . …" at bounding box center [737, 190] width 207 height 341
type textarea "hero.attack(enemy)"
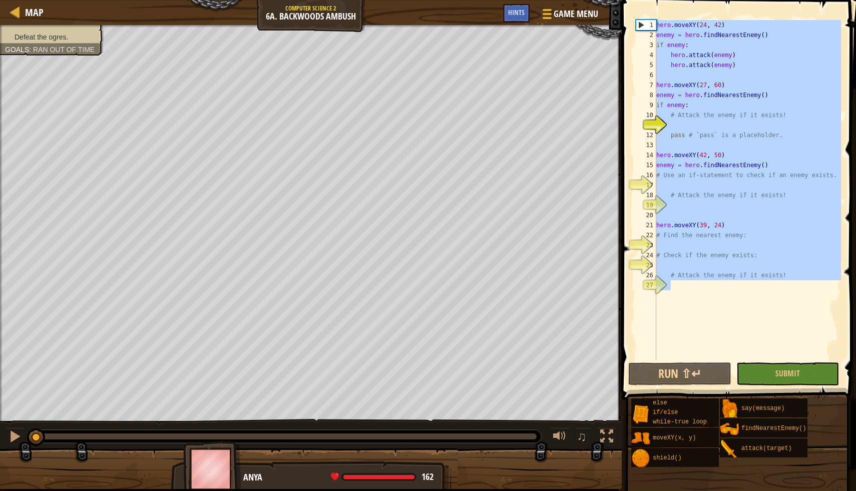
drag, startPoint x: 661, startPoint y: 301, endPoint x: 645, endPoint y: -26, distance: 327.9
click at [645, 0] on html "Map Computer Science 2 6a. Backwoods Ambush Game Menu Done Hints 1 הההההההההההה…" at bounding box center [428, 0] width 856 height 0
type textarea "hero.moveXY(24, 42) enemy = hero.findNearestEnemy()"
paste textarea
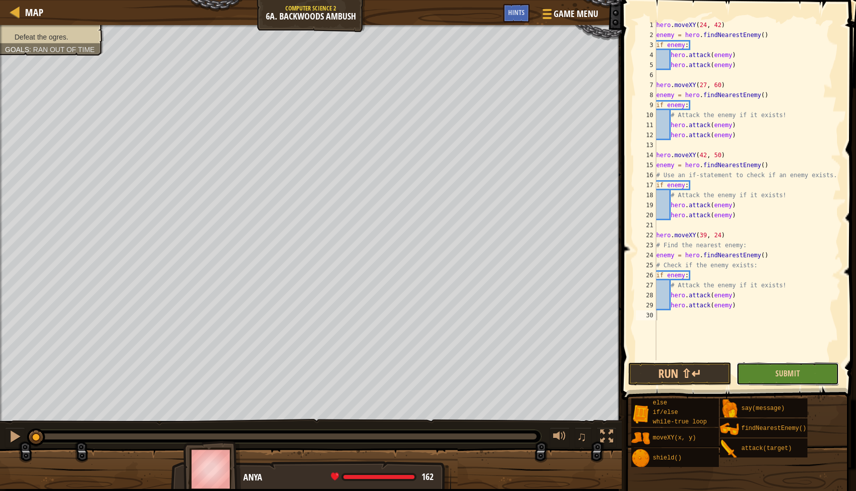
click at [802, 377] on button "Submit" at bounding box center [788, 374] width 103 height 23
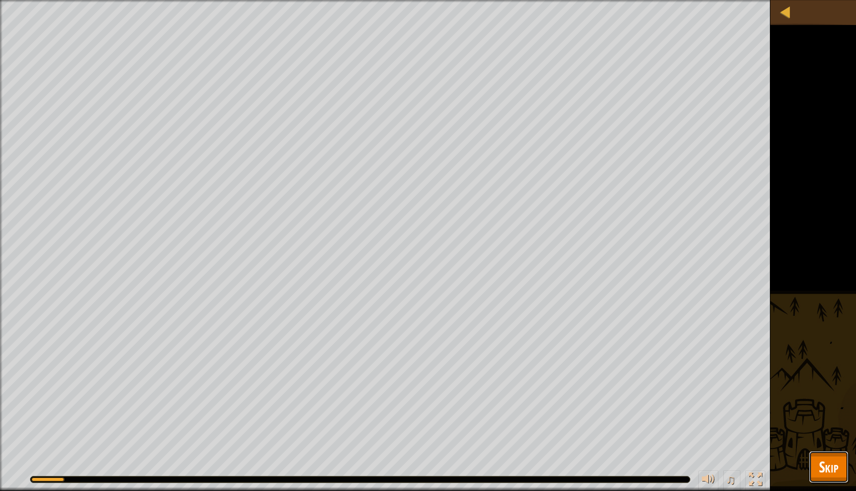
click at [828, 449] on span "Skip" at bounding box center [829, 467] width 20 height 21
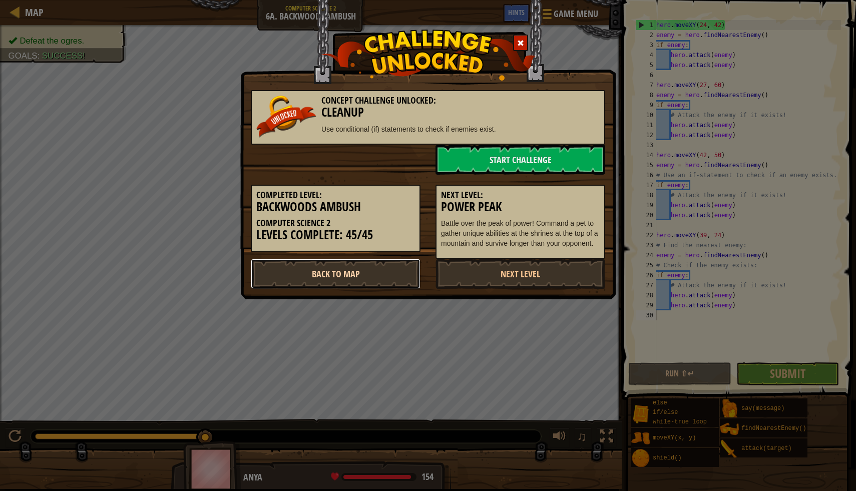
click at [360, 275] on link "Back to Map" at bounding box center [336, 274] width 170 height 30
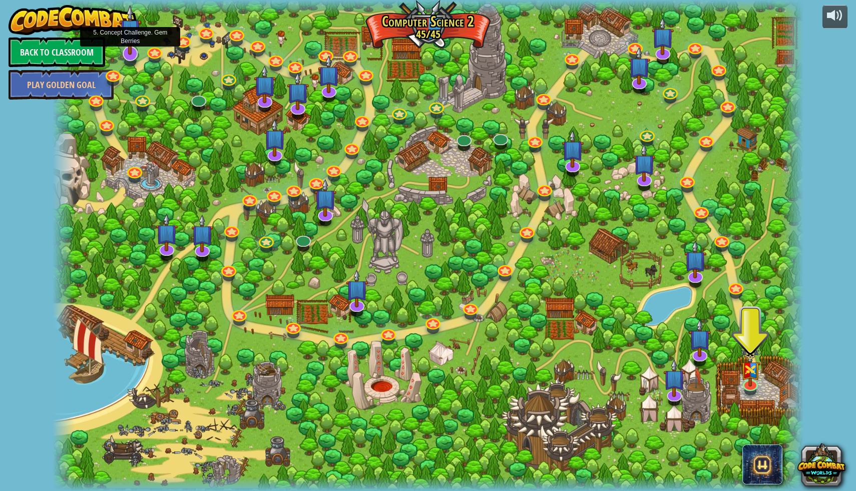
click at [131, 53] on img at bounding box center [130, 30] width 22 height 51
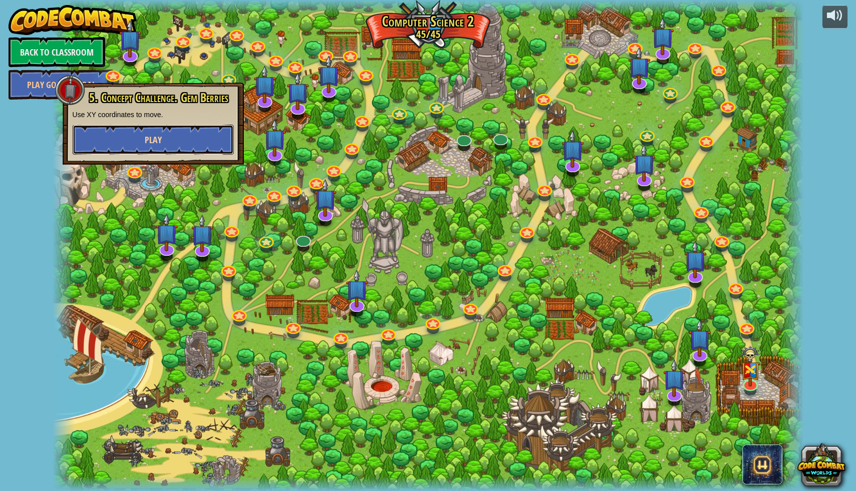
click at [179, 145] on button "Play" at bounding box center [153, 140] width 161 height 30
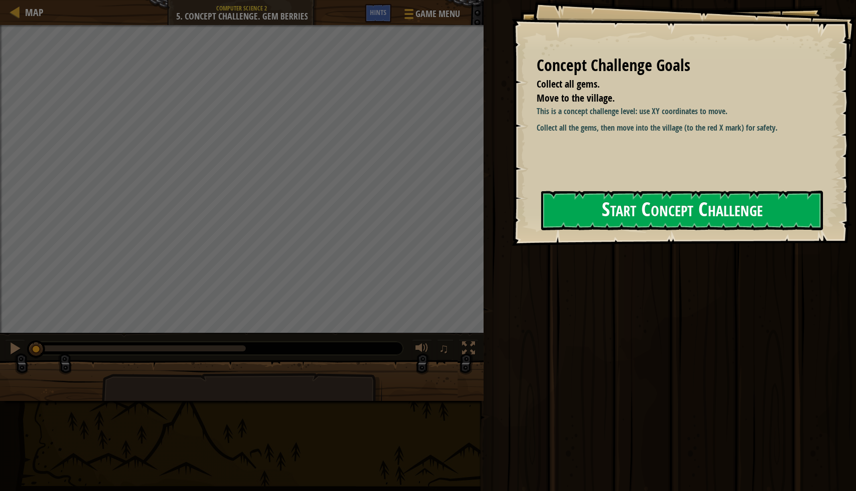
click at [592, 210] on button "Start Concept Challenge" at bounding box center [682, 211] width 282 height 40
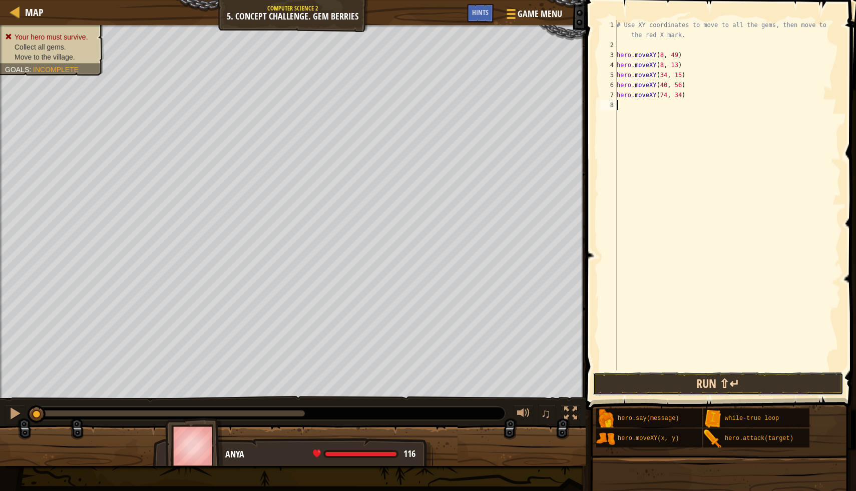
click at [720, 386] on button "Run ⇧↵" at bounding box center [718, 384] width 251 height 23
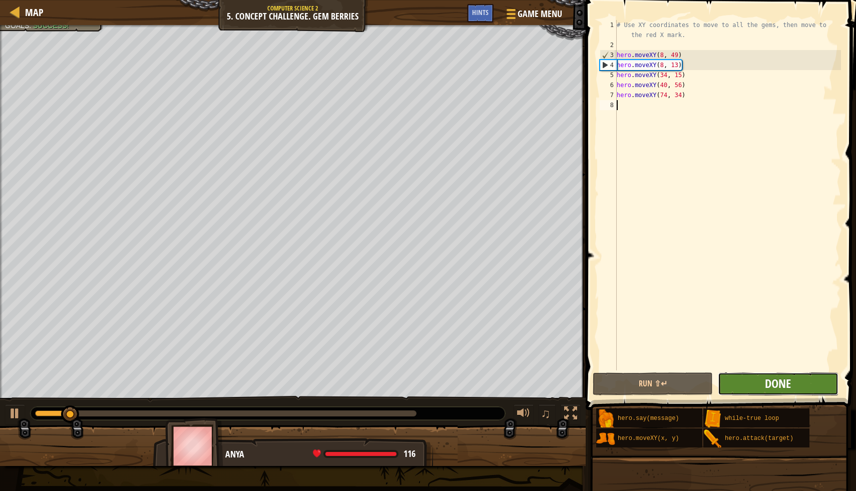
click at [791, 383] on span "Done" at bounding box center [778, 384] width 26 height 16
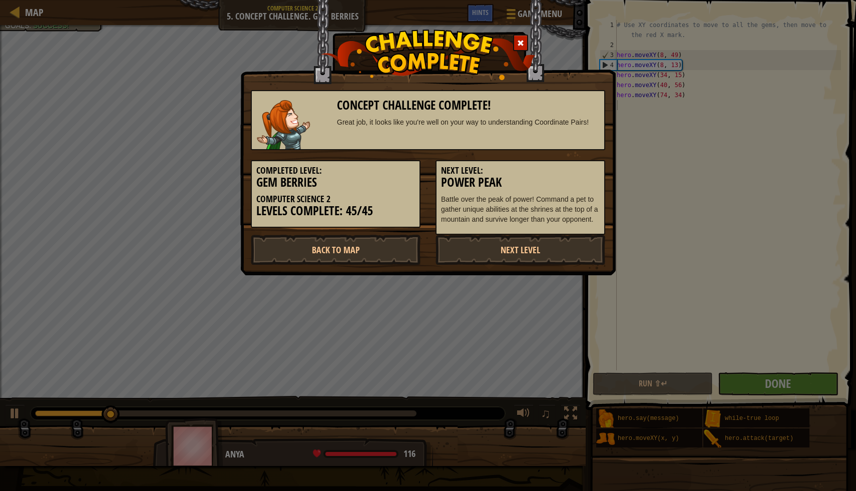
drag, startPoint x: 791, startPoint y: 383, endPoint x: 405, endPoint y: 297, distance: 396.1
click at [405, 297] on div "Concept Challenge Complete! Great job, it looks like you're well on your way to…" at bounding box center [428, 245] width 856 height 491
click at [355, 250] on link "Back to Map" at bounding box center [336, 250] width 170 height 30
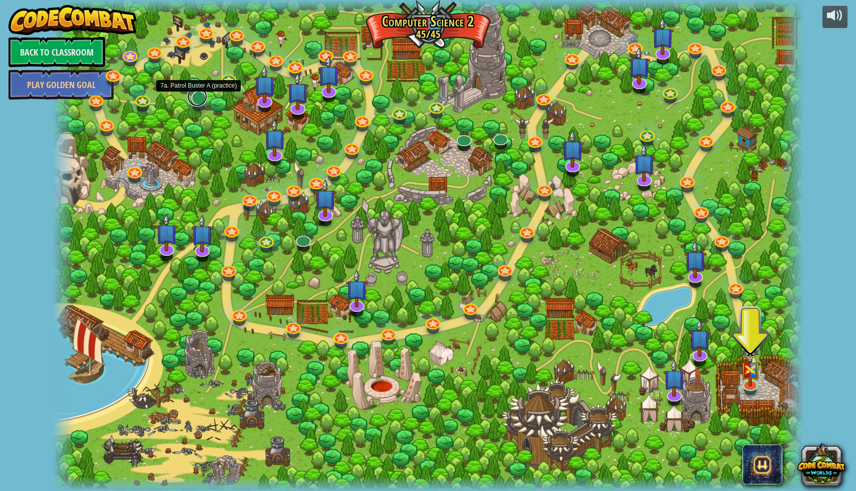
click at [197, 99] on link at bounding box center [197, 97] width 20 height 20
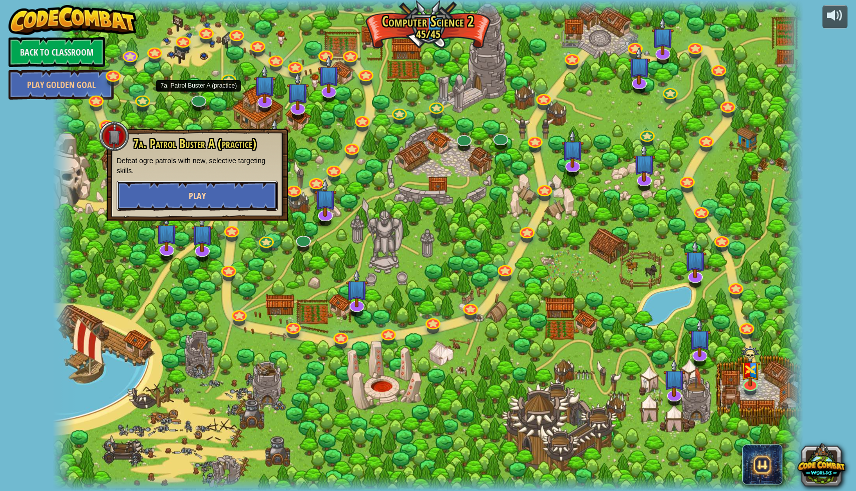
click at [200, 201] on span "Play" at bounding box center [197, 196] width 17 height 13
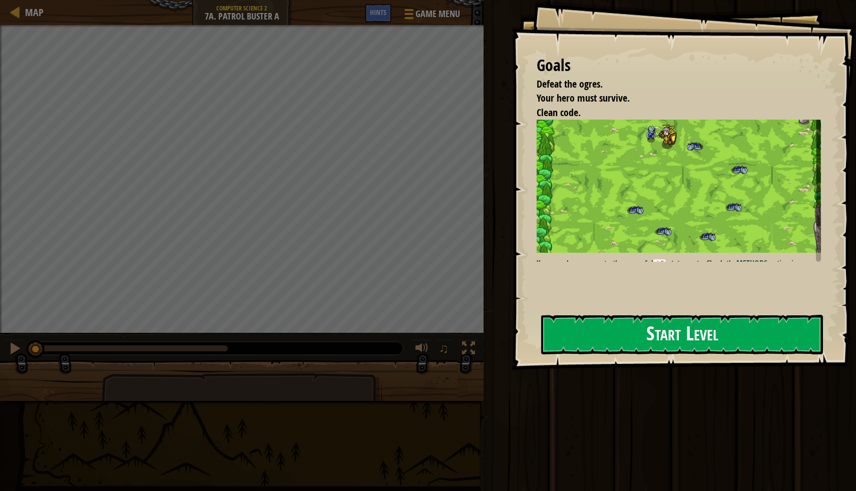
click at [694, 331] on button "Start Level" at bounding box center [682, 335] width 282 height 40
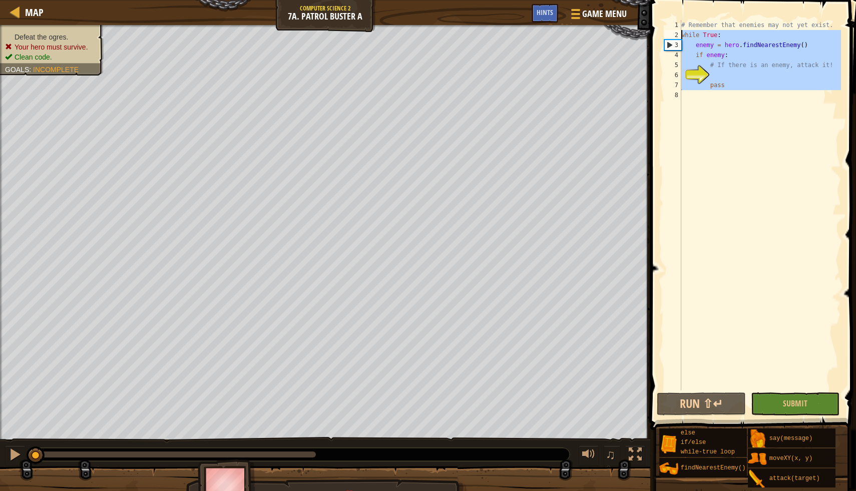
drag, startPoint x: 684, startPoint y: 99, endPoint x: 669, endPoint y: 31, distance: 69.7
click at [669, 31] on div "1 2 3 4 5 6 7 8 # Remember that enemies may not yet exist. while True : enemy =…" at bounding box center [752, 205] width 179 height 371
type textarea "while True: enemy = hero.findNearestEnemy()"
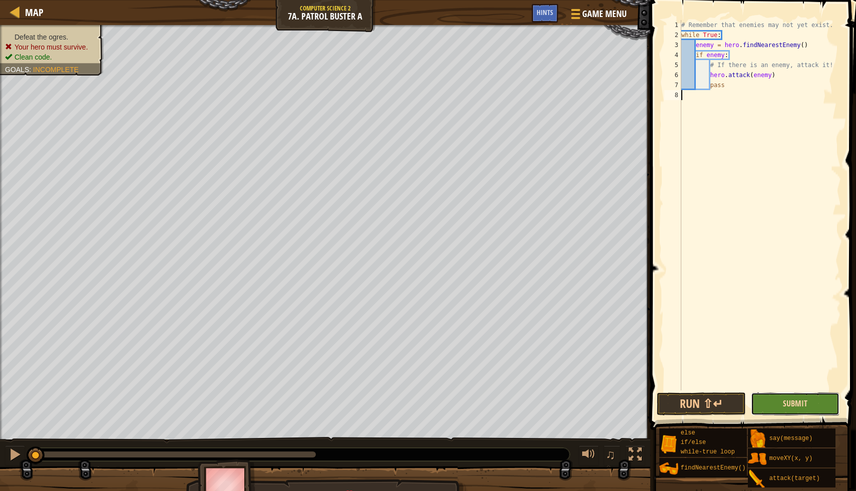
click at [791, 402] on span "Submit" at bounding box center [795, 403] width 25 height 11
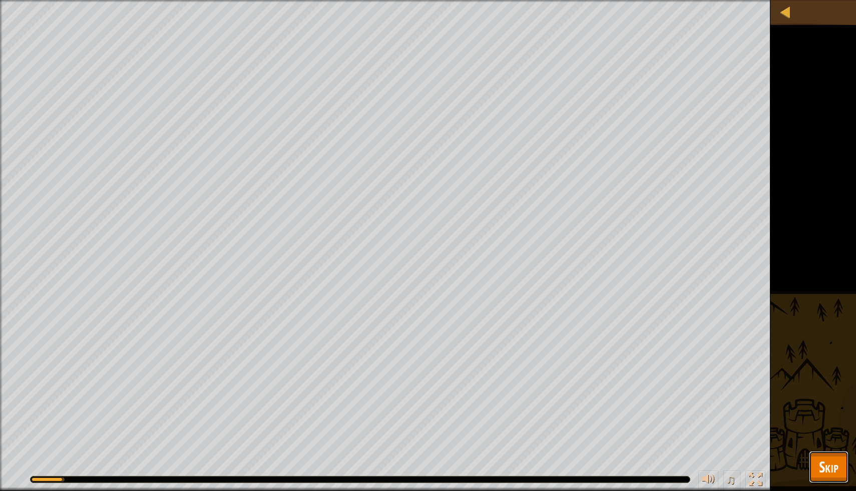
click at [823, 449] on span "Skip" at bounding box center [829, 467] width 20 height 21
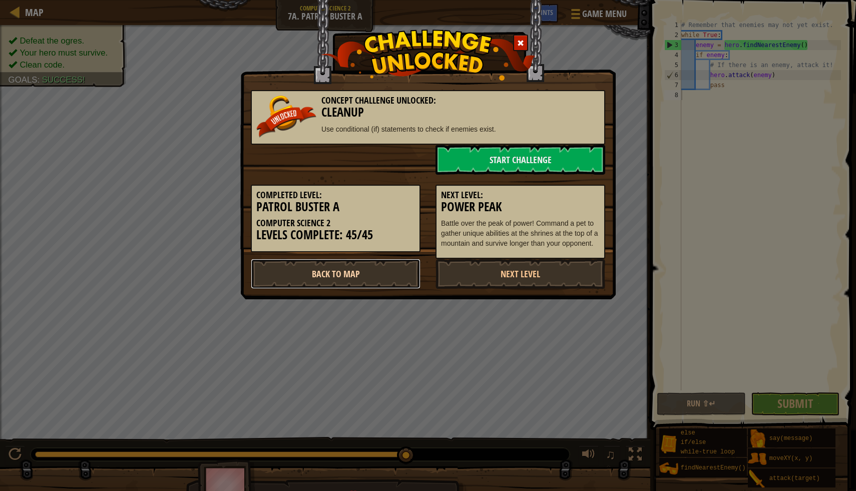
click at [348, 268] on link "Back to Map" at bounding box center [336, 274] width 170 height 30
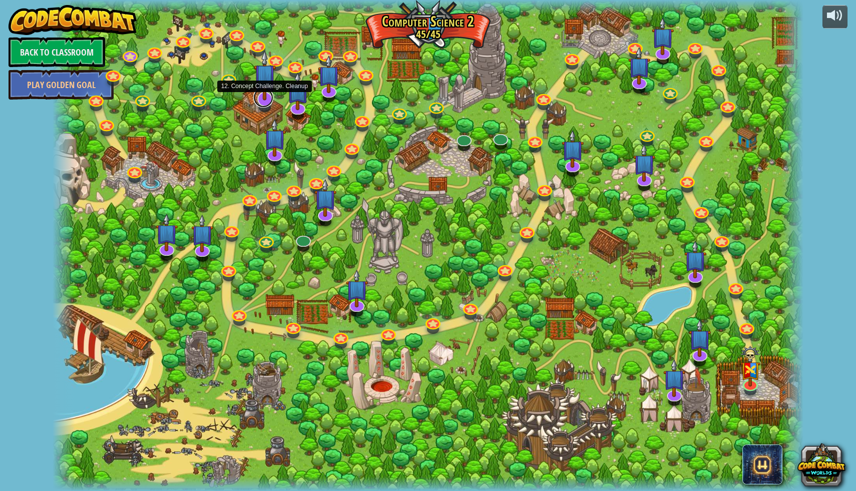
click at [266, 101] on link at bounding box center [263, 98] width 20 height 20
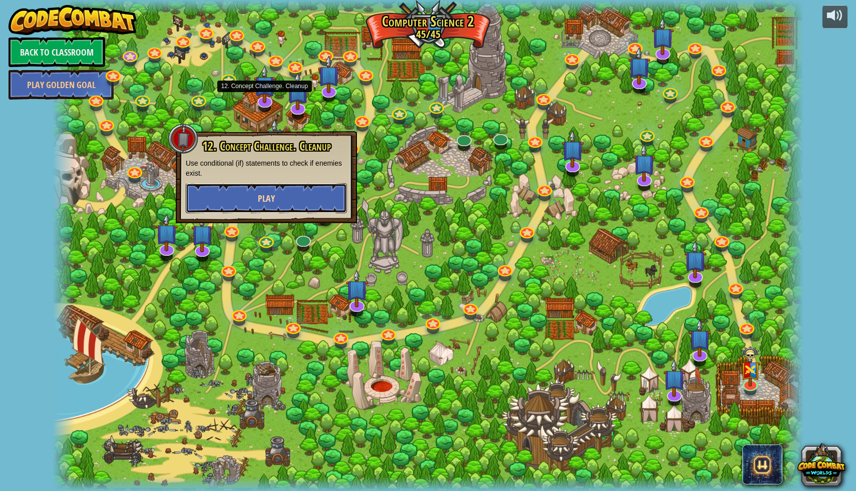
click at [270, 194] on span "Play" at bounding box center [266, 198] width 17 height 13
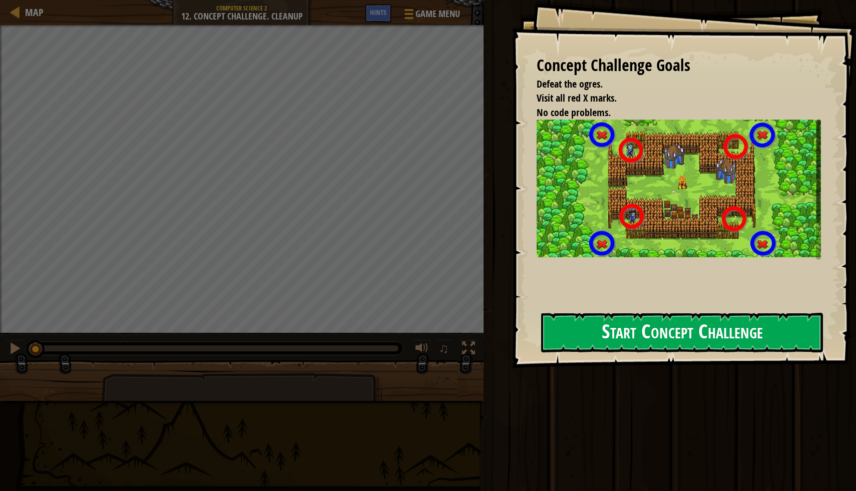
click at [634, 328] on button "Start Concept Challenge" at bounding box center [682, 333] width 282 height 40
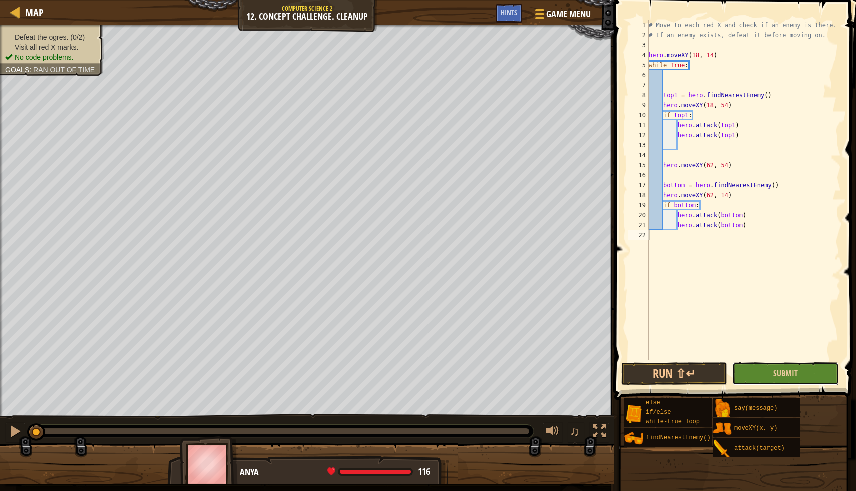
click at [819, 377] on button "Submit" at bounding box center [786, 374] width 106 height 23
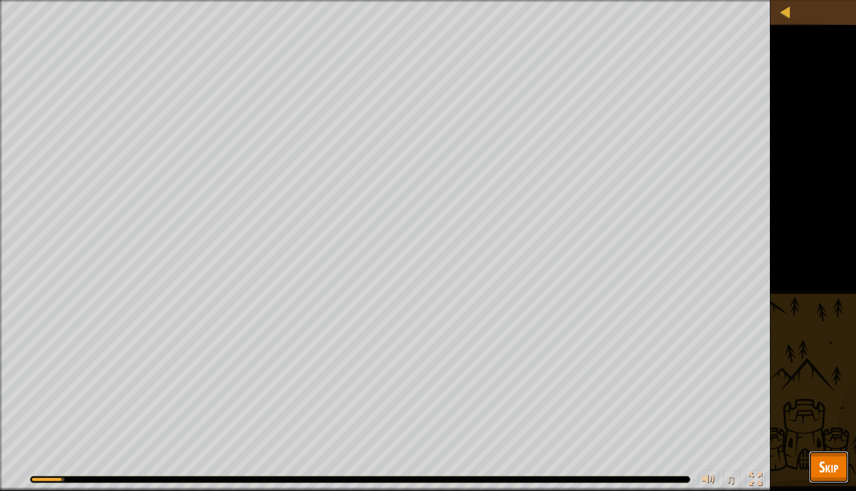
click at [829, 449] on span "Skip" at bounding box center [829, 467] width 20 height 21
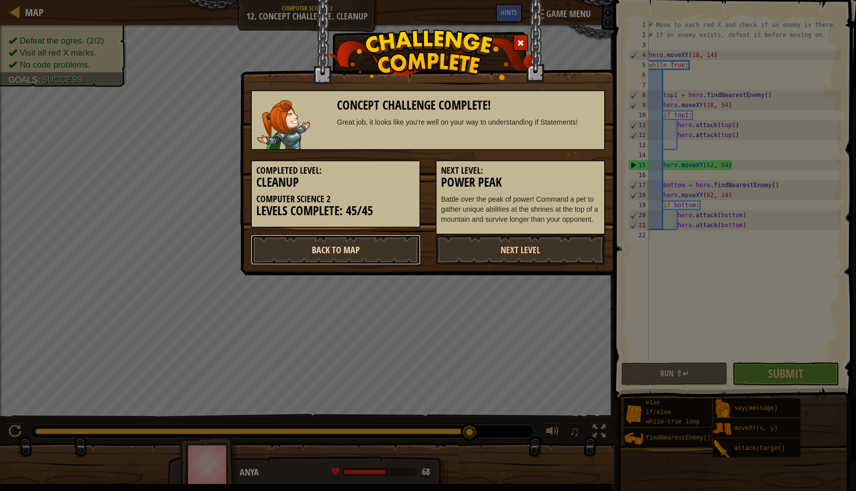
click at [365, 254] on link "Back to Map" at bounding box center [336, 250] width 170 height 30
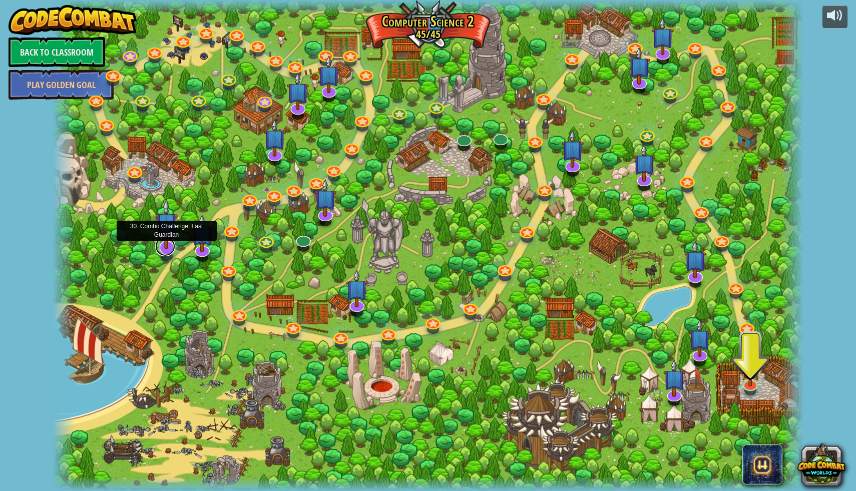
click at [166, 250] on link at bounding box center [165, 246] width 20 height 20
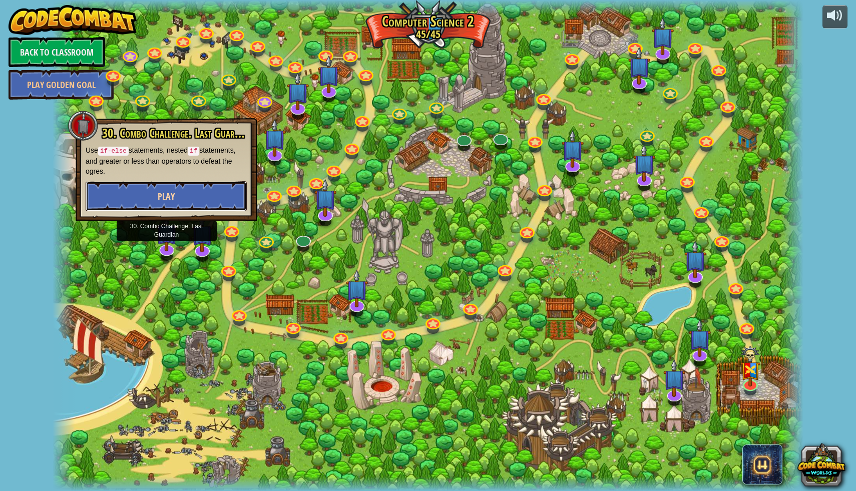
click at [195, 198] on button "Play" at bounding box center [166, 196] width 161 height 30
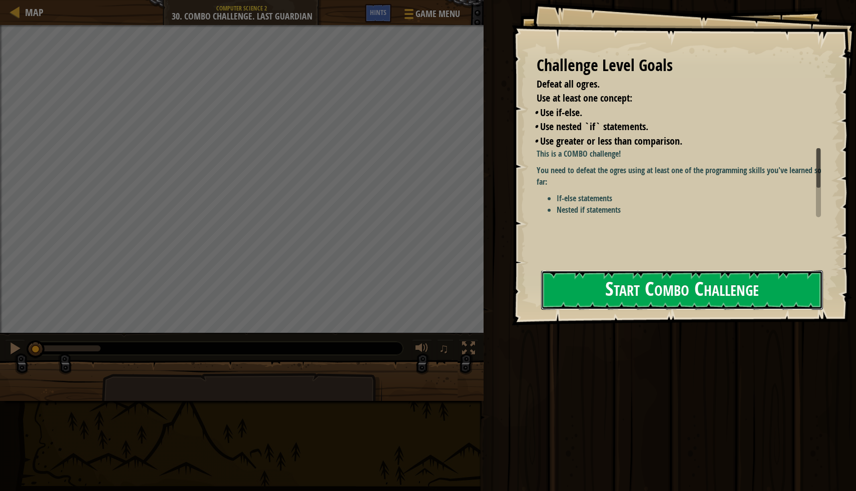
click at [628, 279] on button "Start Combo Challenge" at bounding box center [682, 290] width 282 height 40
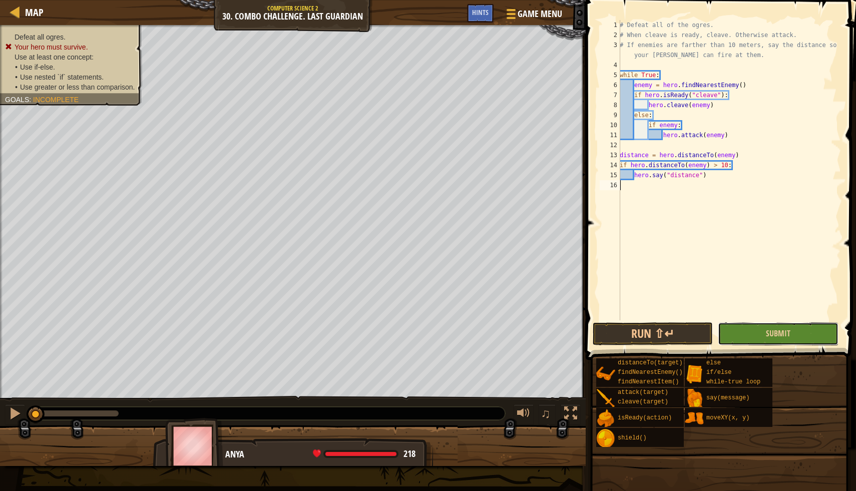
click at [759, 339] on button "Submit" at bounding box center [778, 334] width 120 height 23
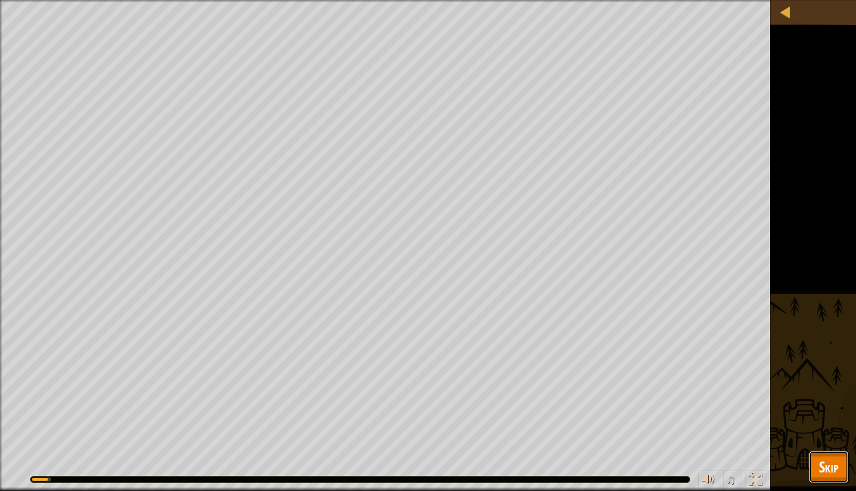
click at [841, 449] on button "Skip" at bounding box center [829, 467] width 40 height 32
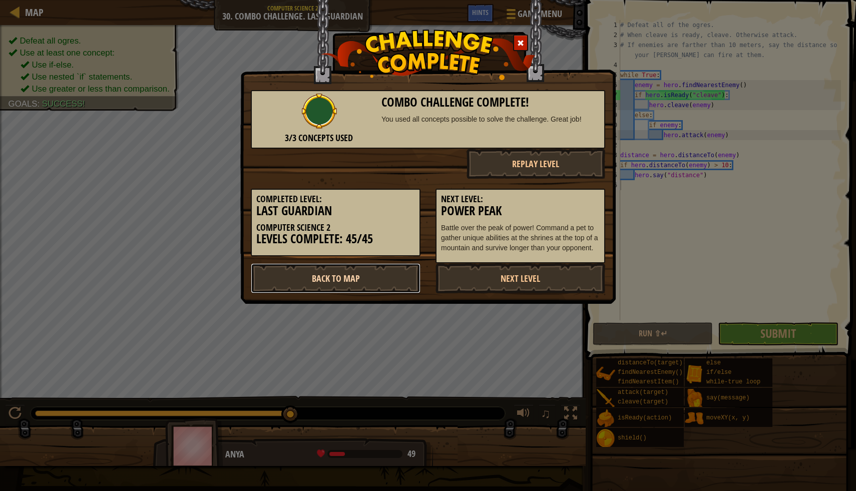
click at [354, 281] on link "Back to Map" at bounding box center [336, 278] width 170 height 30
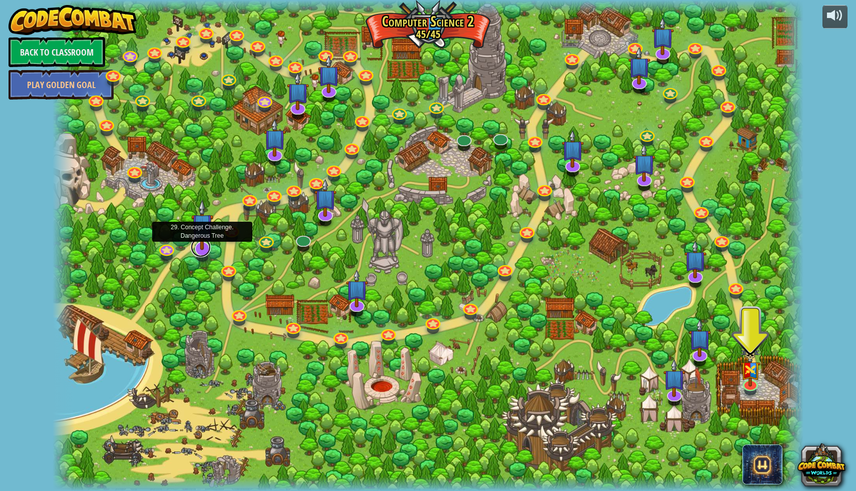
click at [206, 250] on link at bounding box center [201, 247] width 20 height 20
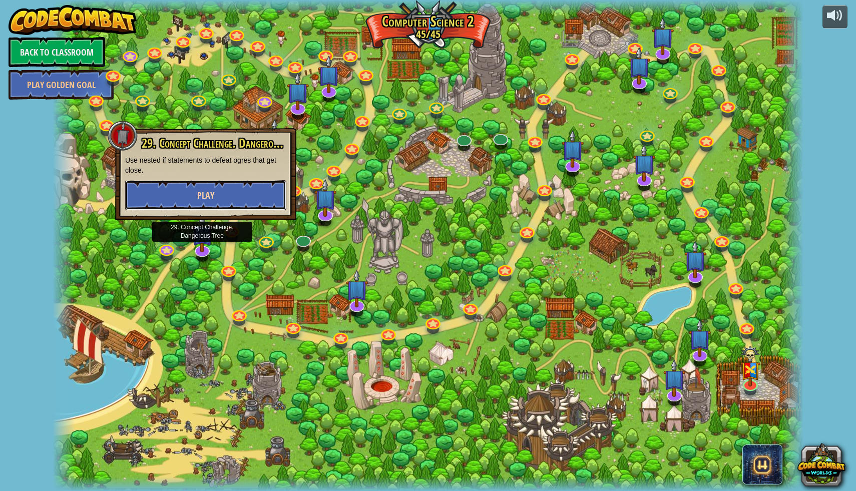
click at [214, 195] on span "Play" at bounding box center [205, 195] width 17 height 13
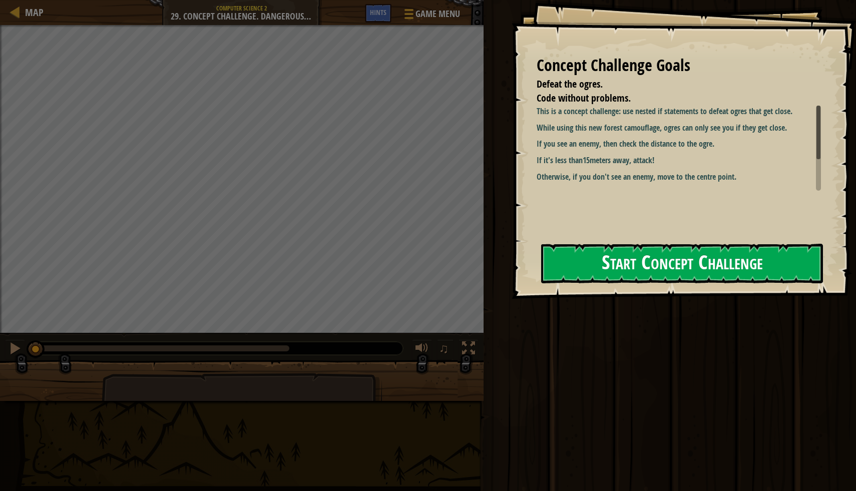
click at [713, 270] on button "Start Concept Challenge" at bounding box center [682, 264] width 282 height 40
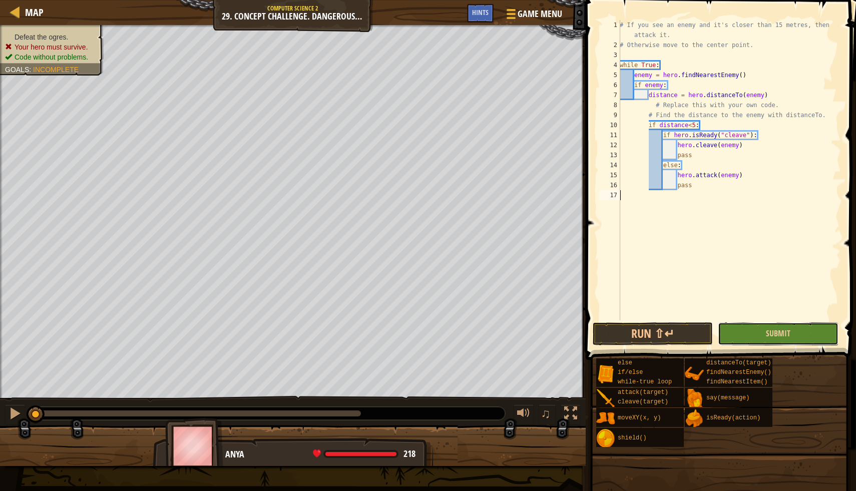
click at [753, 341] on button "Submit" at bounding box center [778, 334] width 120 height 23
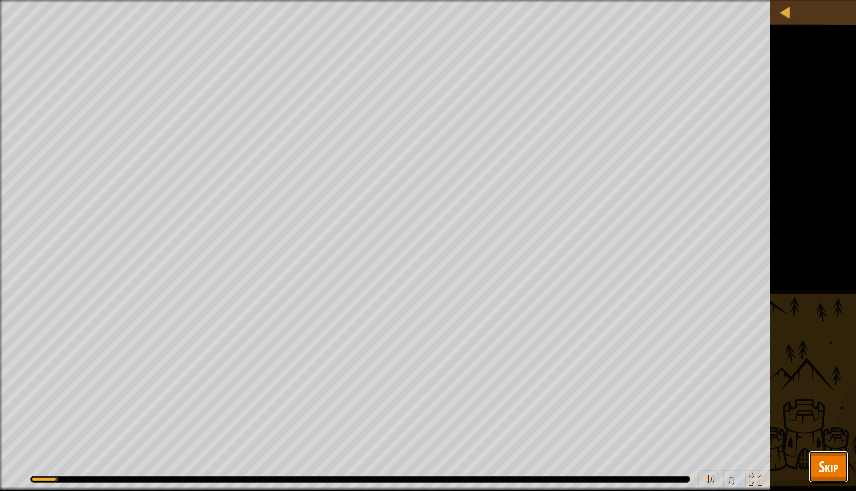
click at [829, 449] on span "Skip" at bounding box center [829, 467] width 20 height 21
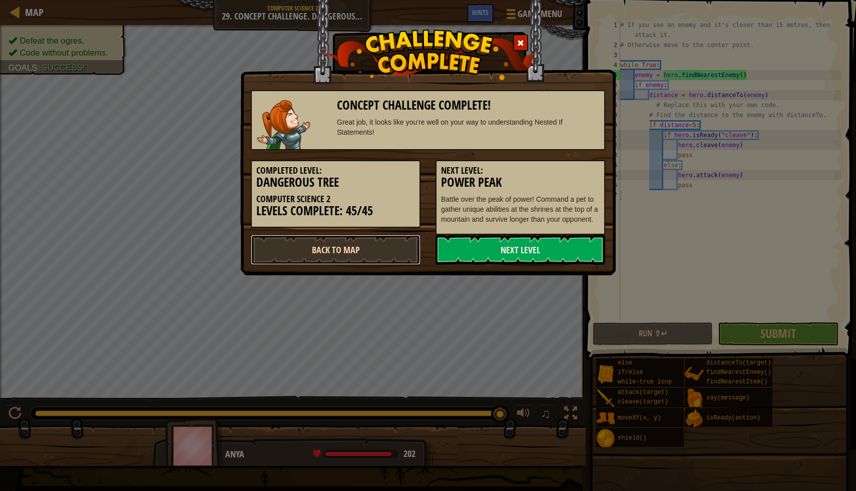
click at [390, 248] on link "Back to Map" at bounding box center [336, 250] width 170 height 30
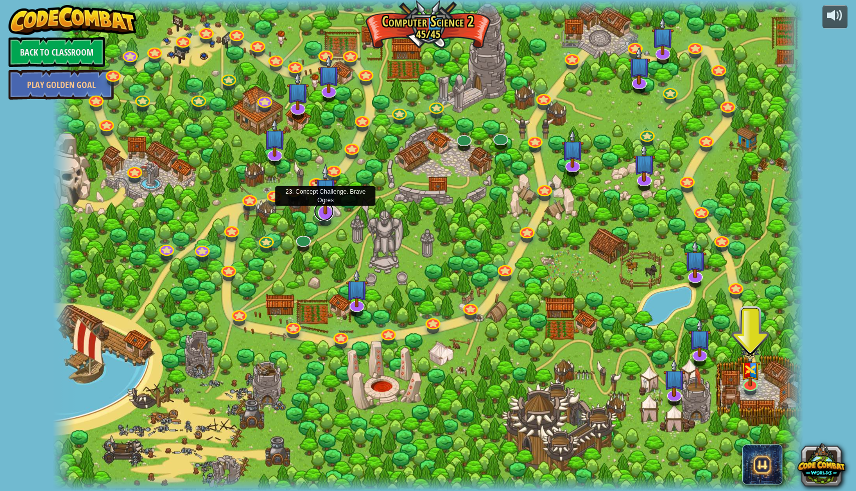
click at [328, 215] on link at bounding box center [324, 211] width 20 height 20
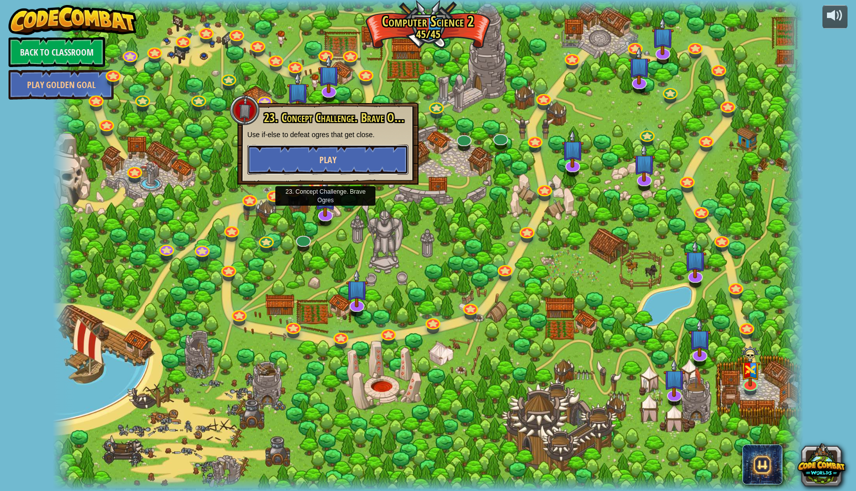
click at [334, 169] on button "Play" at bounding box center [327, 160] width 161 height 30
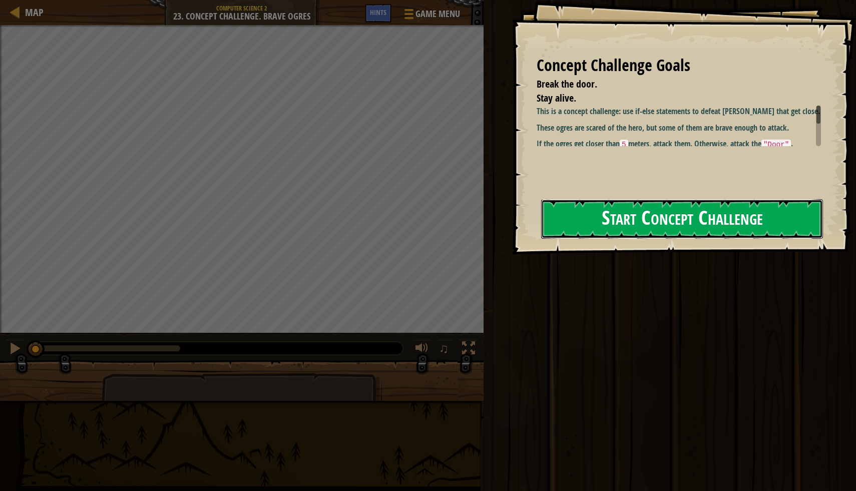
click at [653, 223] on button "Start Concept Challenge" at bounding box center [682, 219] width 282 height 40
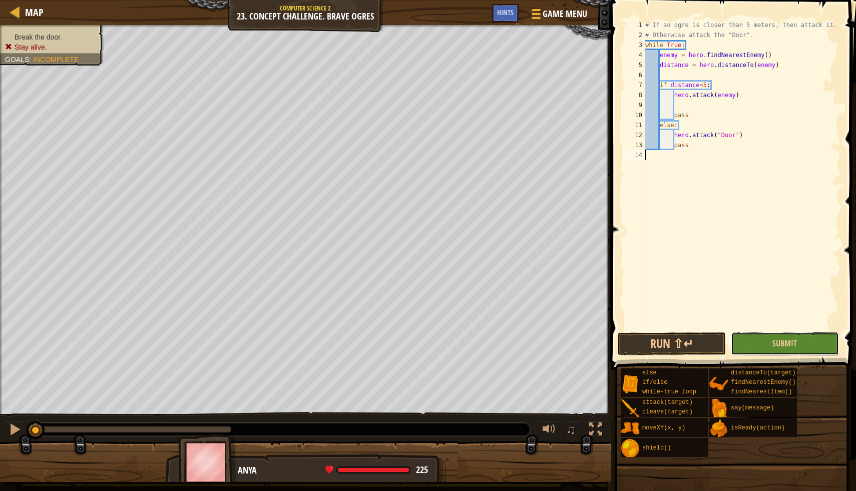
click at [805, 346] on button "Submit" at bounding box center [785, 344] width 108 height 23
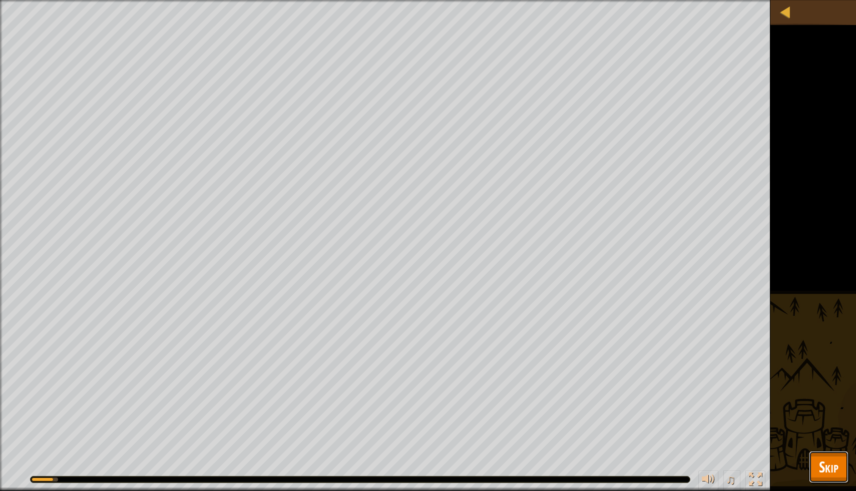
click at [836, 449] on button "Skip" at bounding box center [829, 467] width 40 height 32
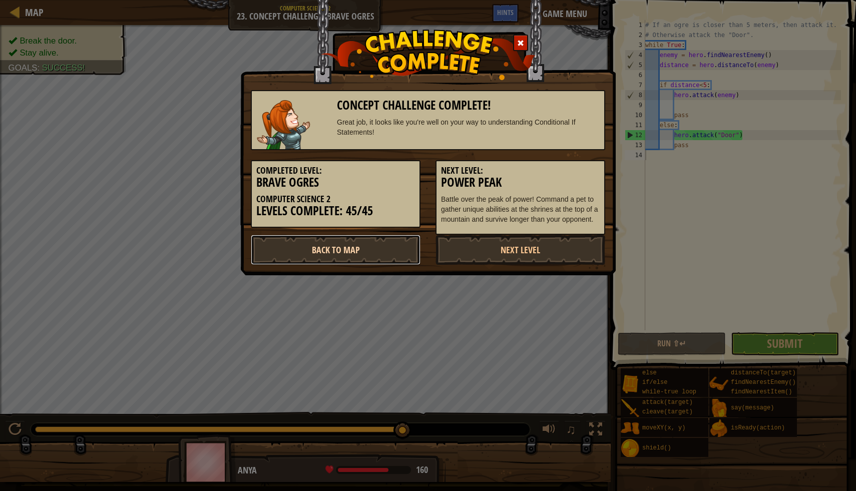
click at [387, 250] on link "Back to Map" at bounding box center [336, 250] width 170 height 30
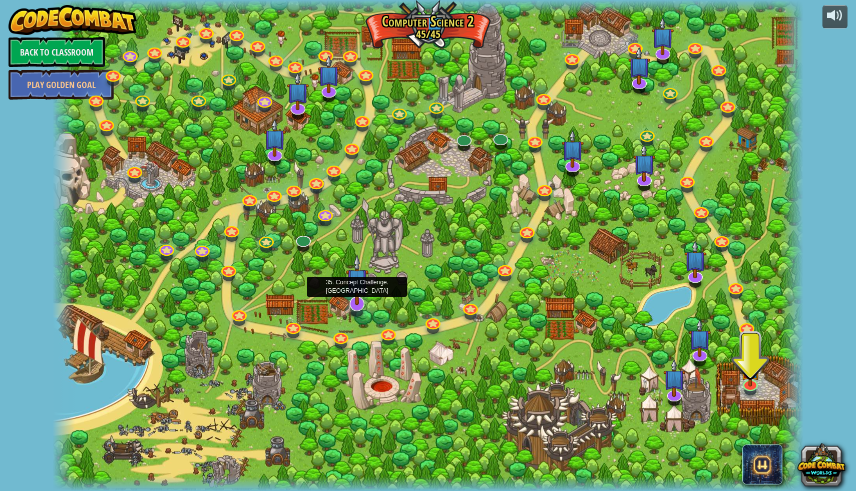
click at [358, 303] on img at bounding box center [357, 279] width 22 height 51
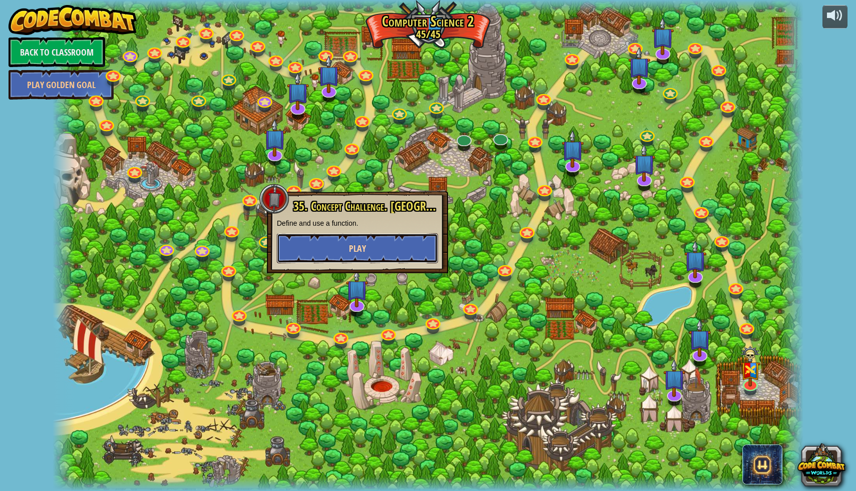
click at [384, 242] on button "Play" at bounding box center [357, 248] width 161 height 30
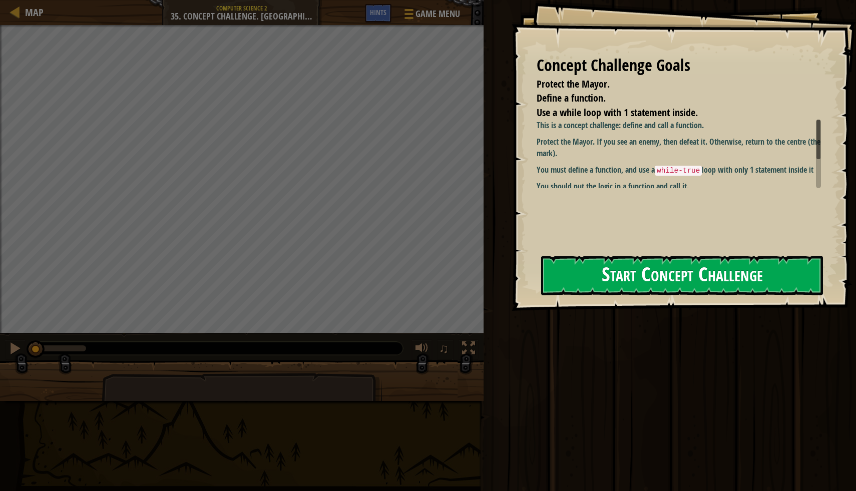
click at [624, 286] on button "Start Concept Challenge" at bounding box center [682, 276] width 282 height 40
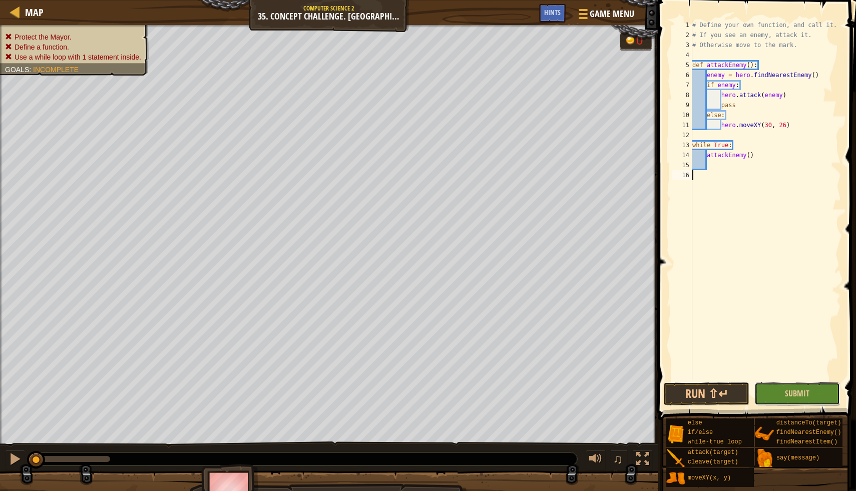
click at [776, 392] on button "Submit" at bounding box center [798, 394] width 86 height 23
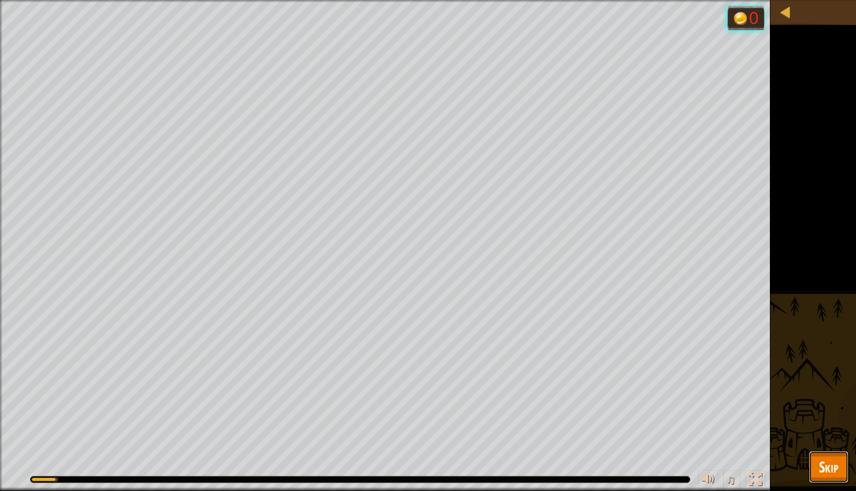
click at [822, 449] on span "Skip" at bounding box center [829, 467] width 20 height 21
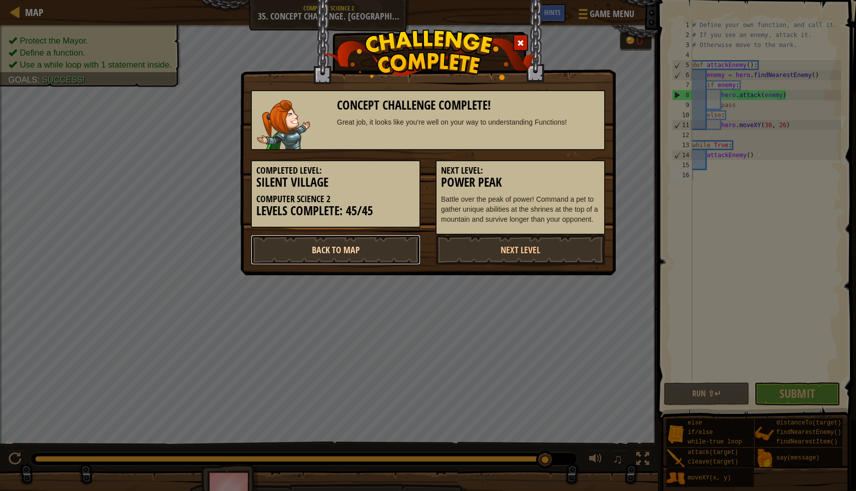
click at [347, 246] on link "Back to Map" at bounding box center [336, 250] width 170 height 30
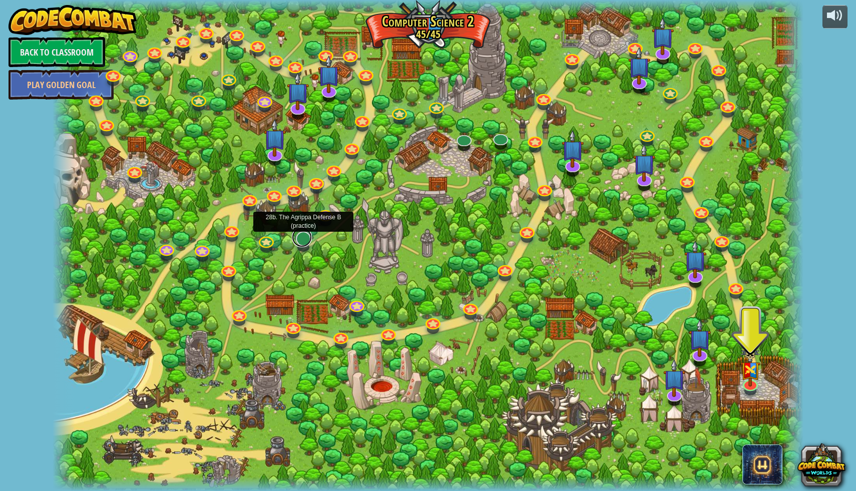
click at [305, 241] on link at bounding box center [302, 237] width 20 height 20
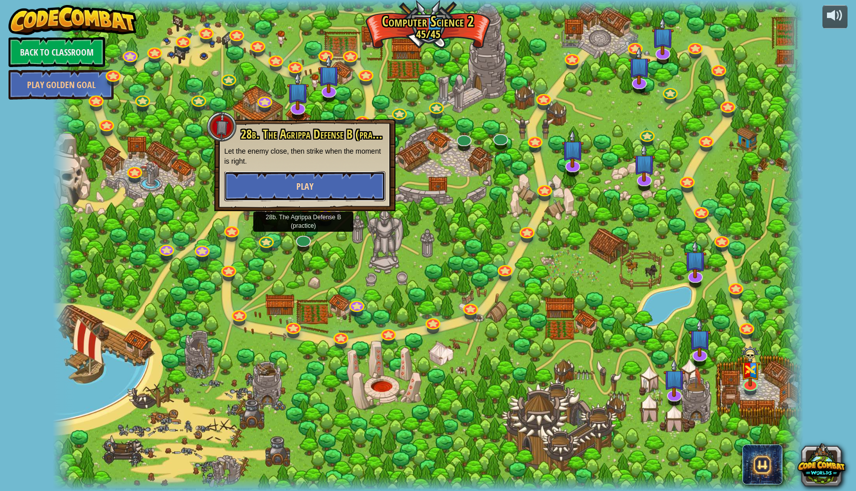
click at [324, 186] on button "Play" at bounding box center [304, 186] width 161 height 30
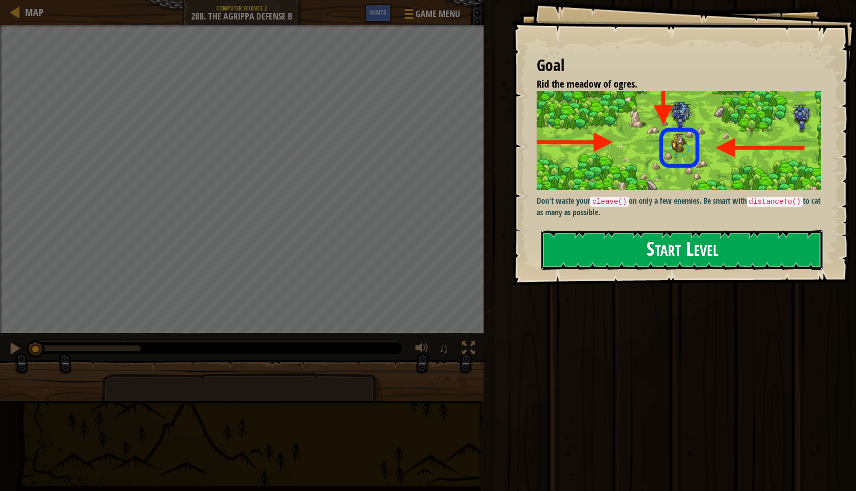
click at [666, 257] on button "Start Level" at bounding box center [682, 250] width 282 height 40
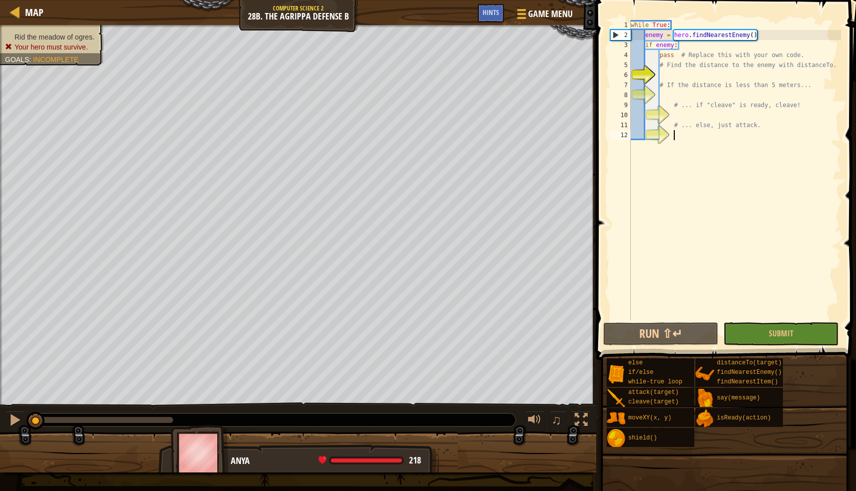
click at [638, 155] on div "while True : enemy = hero . findNearestEnemy ( ) if enemy : pass # Replace this…" at bounding box center [735, 180] width 212 height 321
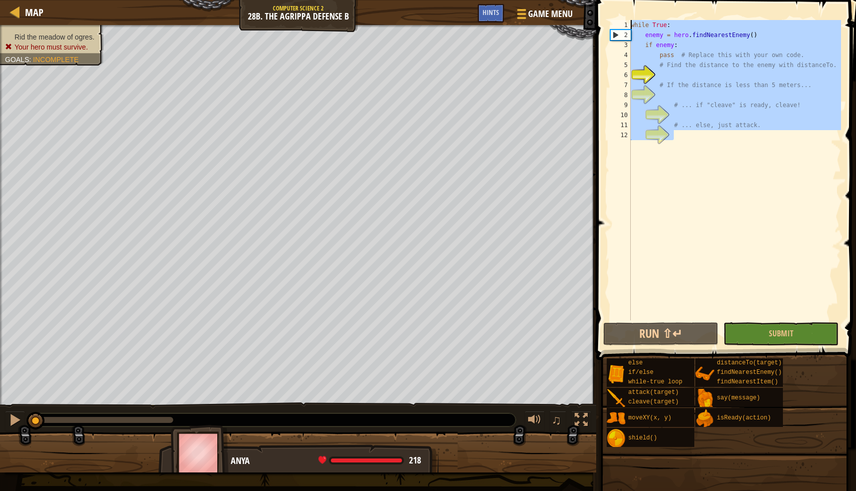
drag, startPoint x: 632, startPoint y: 158, endPoint x: 618, endPoint y: -13, distance: 171.3
click at [618, 0] on html "Map Computer Science 2 28b. The Agrippa Defense B Game Menu Done Hints 1 הההההה…" at bounding box center [428, 0] width 856 height 0
type textarea "while True: enemy = hero.findNearestEnemy()"
paste textarea
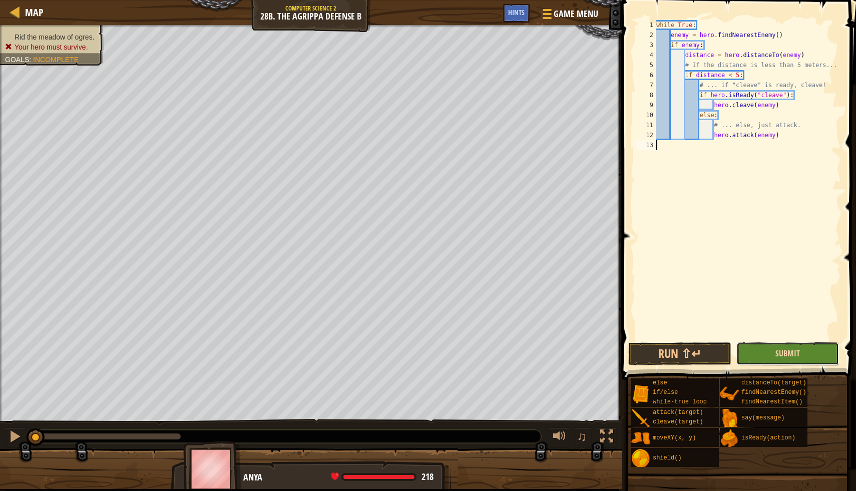
click at [794, 354] on span "Submit" at bounding box center [788, 353] width 25 height 11
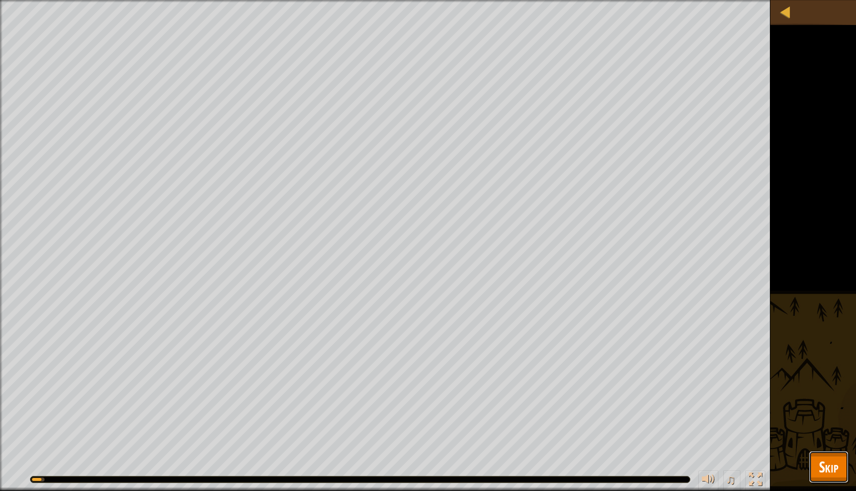
click at [823, 449] on span "Skip" at bounding box center [829, 467] width 20 height 21
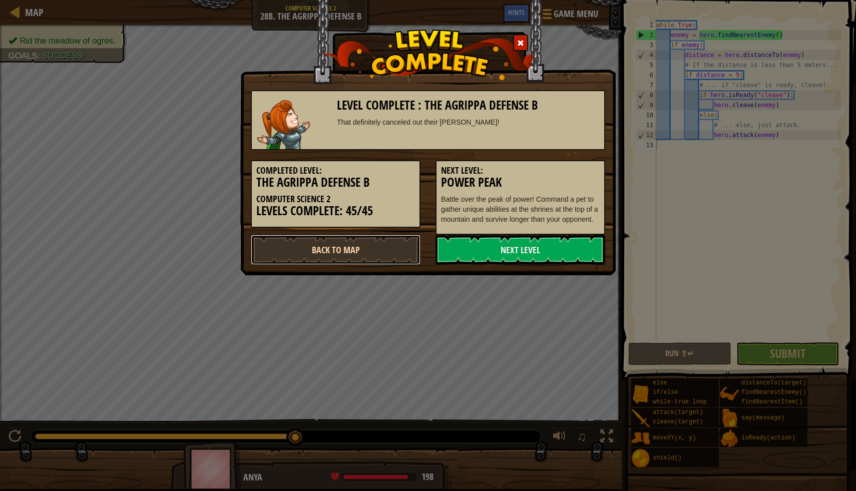
click at [347, 252] on link "Back to Map" at bounding box center [336, 250] width 170 height 30
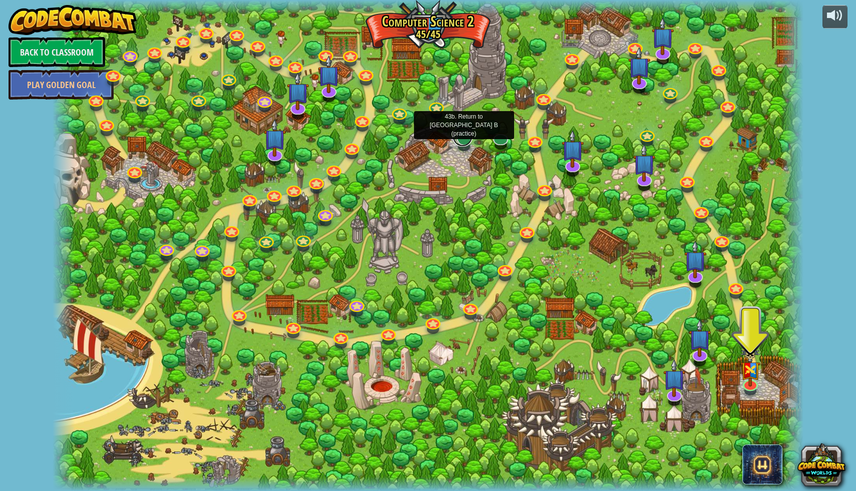
click at [462, 138] on link at bounding box center [463, 137] width 20 height 20
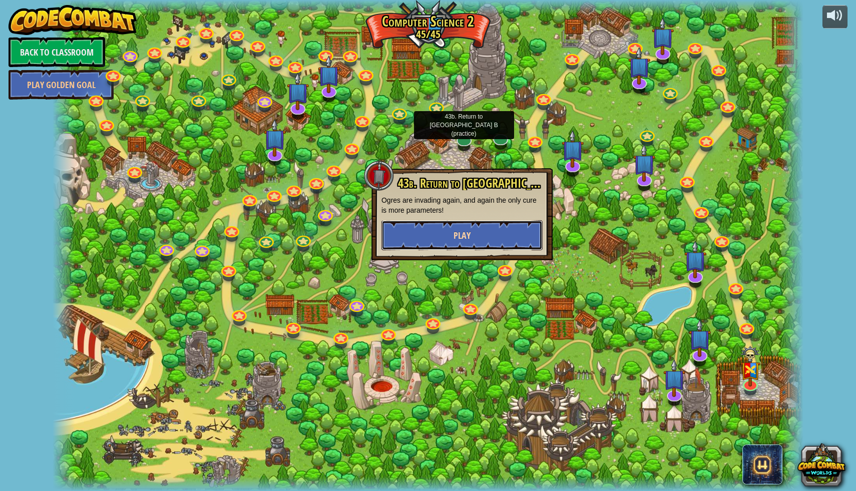
click at [453, 232] on button "Play" at bounding box center [462, 235] width 161 height 30
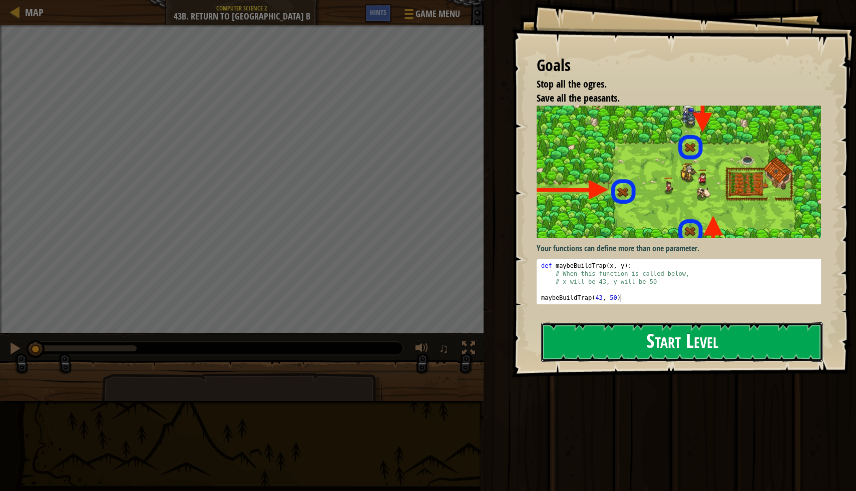
click at [622, 341] on button "Start Level" at bounding box center [682, 343] width 282 height 40
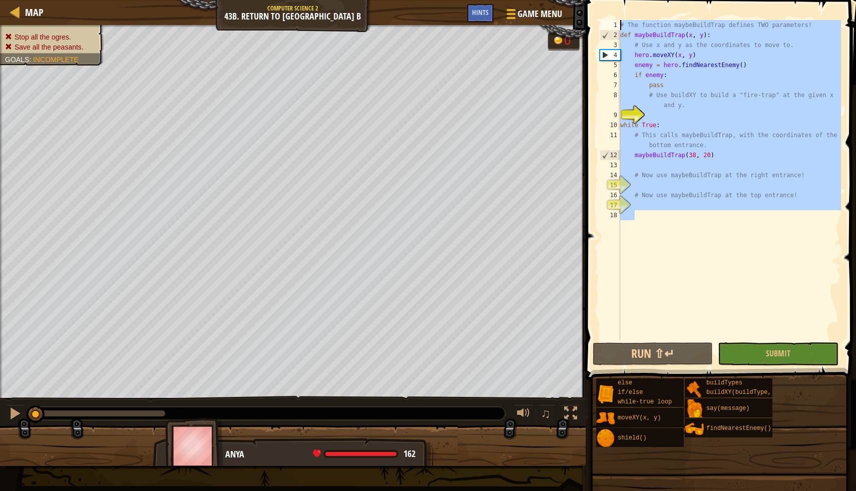
drag, startPoint x: 627, startPoint y: 222, endPoint x: 617, endPoint y: 26, distance: 196.6
click at [617, 26] on div "1 2 3 4 5 6 7 8 9 10 11 12 13 14 15 16 17 18 # The function maybeBuildTrap defi…" at bounding box center [719, 180] width 243 height 321
type textarea "# The function maybeBuildTrap defines TWO parameters! def maybeBuildTrap(x, y):"
paste textarea
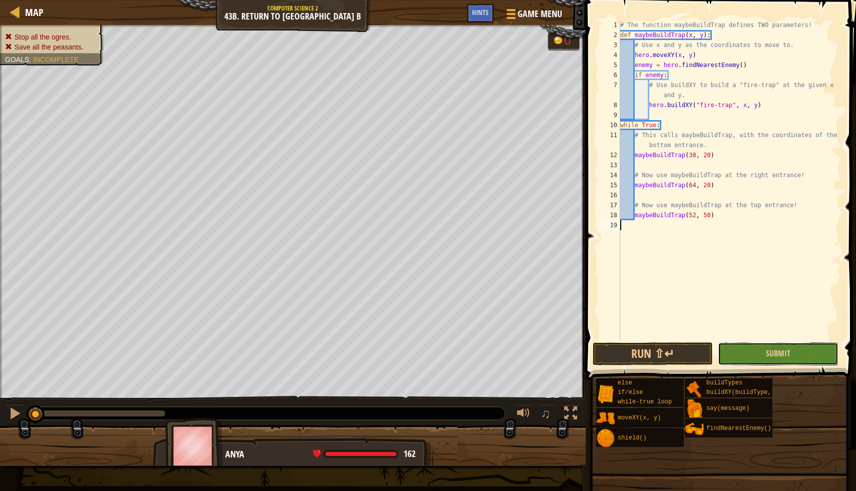
click at [762, 352] on button "Submit" at bounding box center [778, 354] width 120 height 23
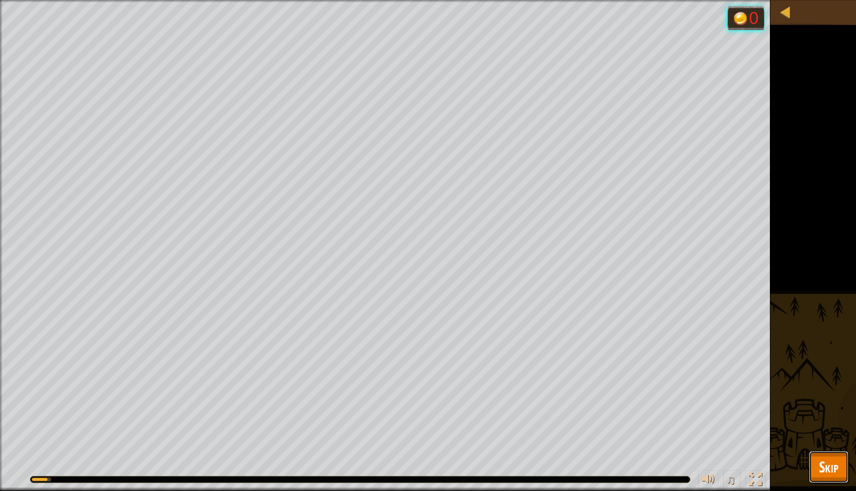
click at [821, 449] on span "Skip" at bounding box center [829, 467] width 20 height 21
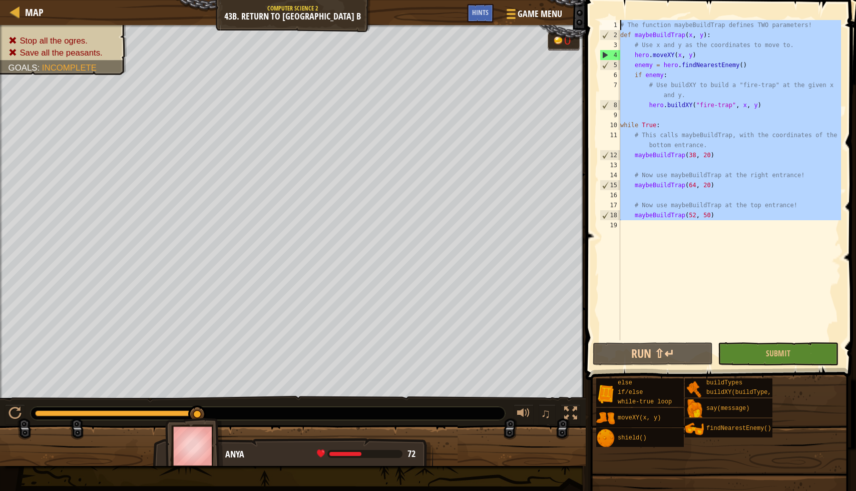
drag, startPoint x: 626, startPoint y: 231, endPoint x: 578, endPoint y: -24, distance: 259.4
click at [578, 0] on html "Map Computer Science 2 43b. Return to Thornbush Farm B Game Menu Done Hints 1 ה…" at bounding box center [428, 0] width 856 height 0
type textarea "# The function maybeBuildTrap defines TWO parameters! def maybeBuildTrap(x, y):"
paste textarea
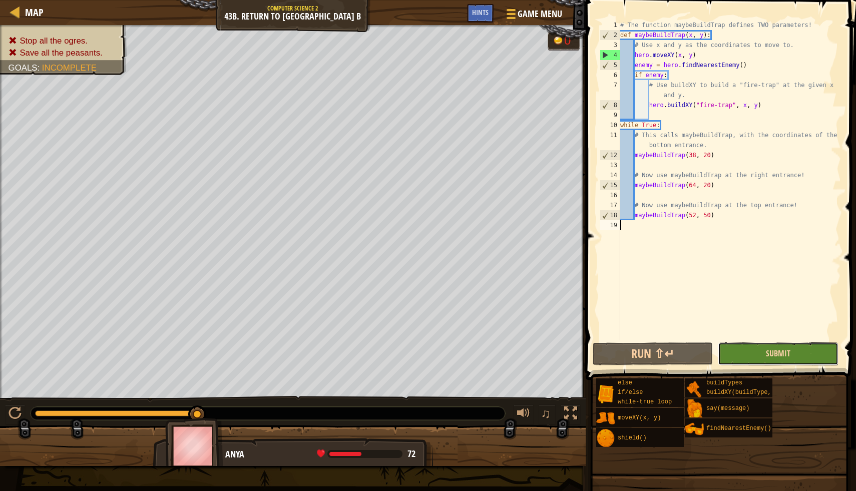
click at [772, 355] on span "Submit" at bounding box center [778, 353] width 25 height 11
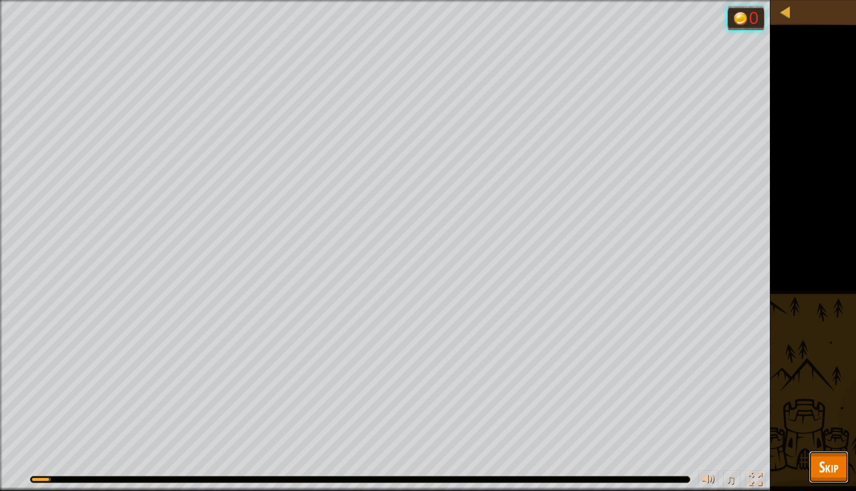
click at [828, 449] on span "Skip" at bounding box center [829, 467] width 20 height 21
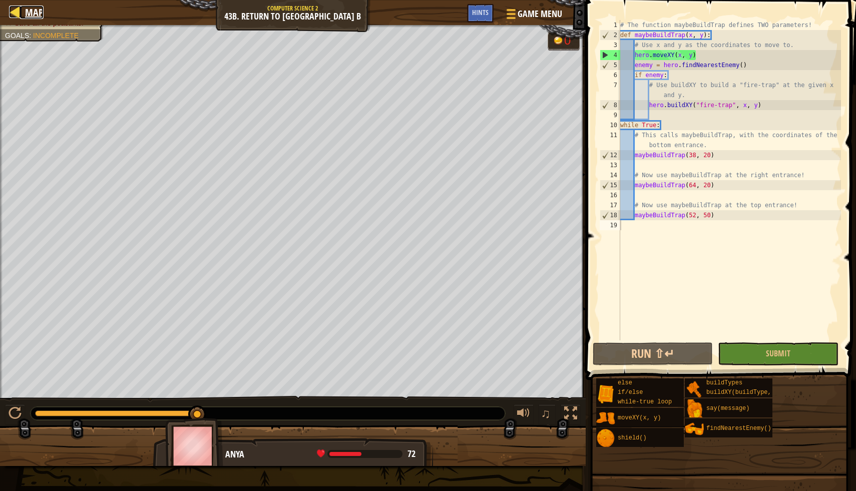
click at [17, 10] on div at bounding box center [15, 12] width 13 height 13
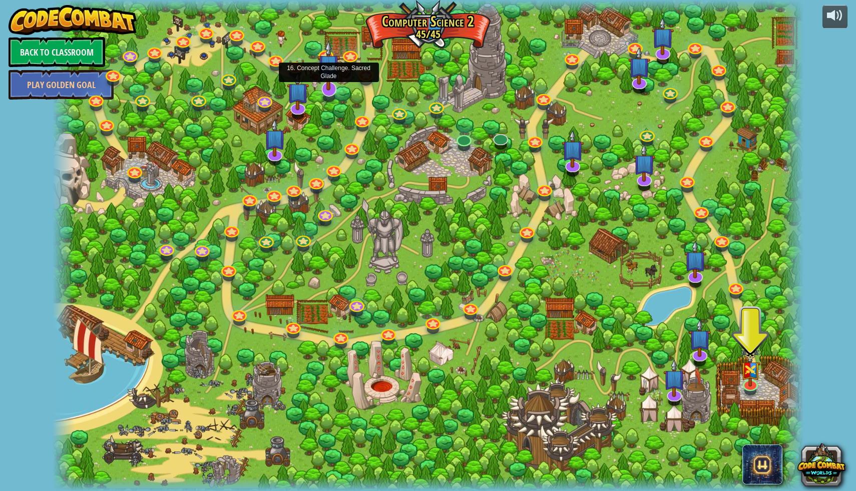
click at [331, 89] on img at bounding box center [329, 65] width 22 height 51
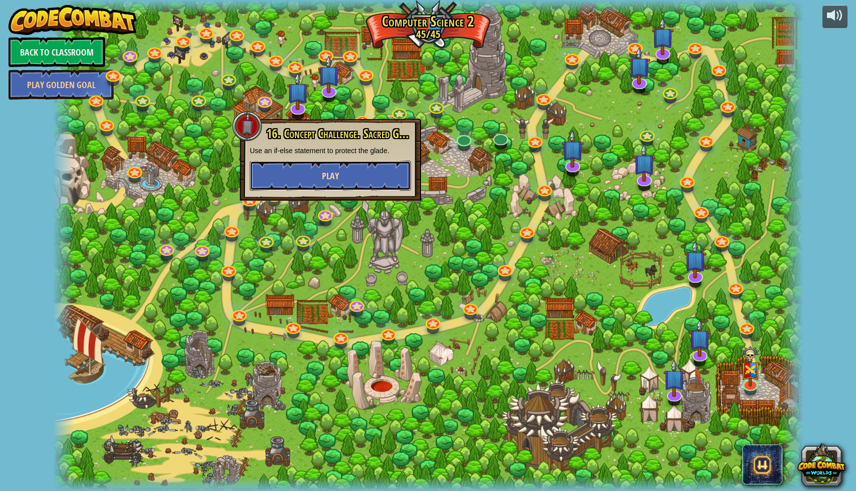
click at [337, 174] on span "Play" at bounding box center [330, 176] width 17 height 13
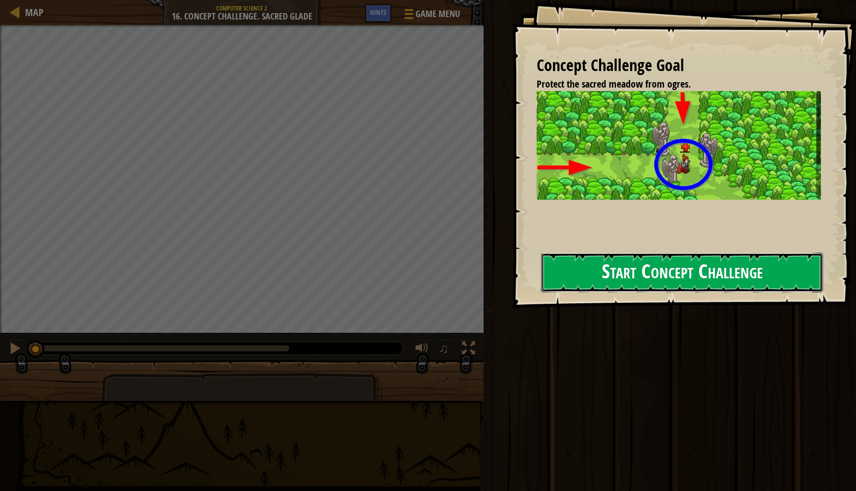
click at [678, 268] on button "Start Concept Challenge" at bounding box center [682, 273] width 282 height 40
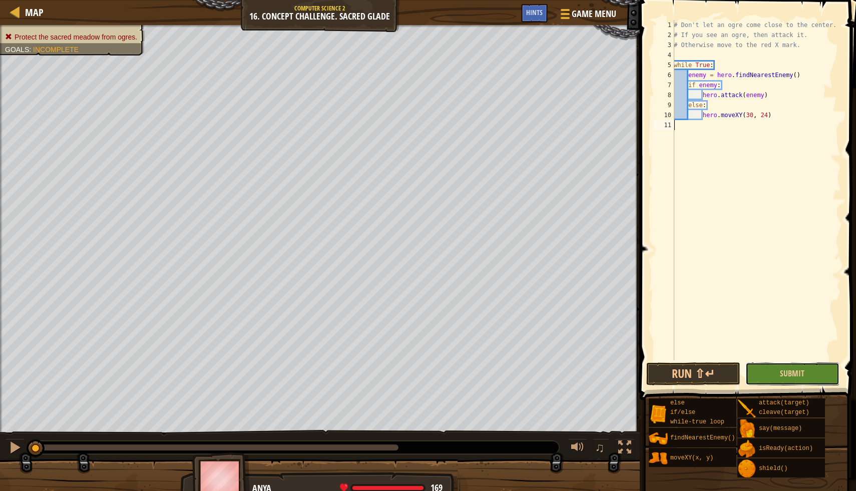
click at [759, 372] on button "Submit" at bounding box center [793, 374] width 94 height 23
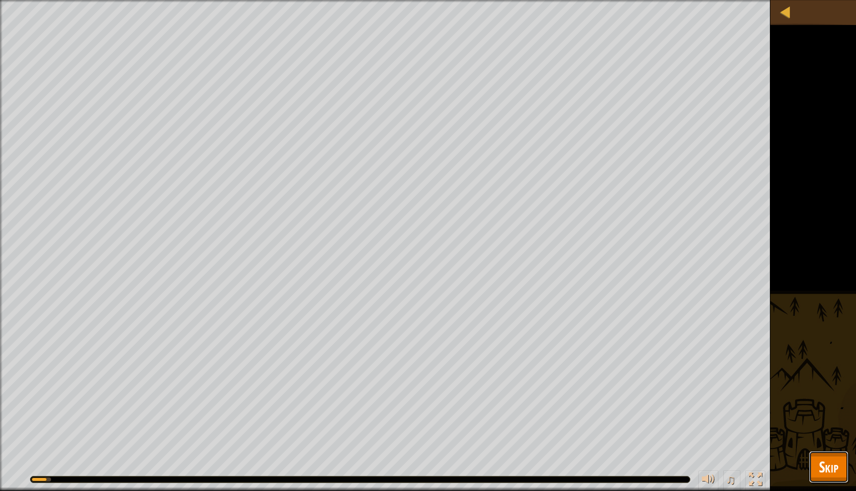
click at [829, 449] on span "Skip" at bounding box center [829, 467] width 20 height 21
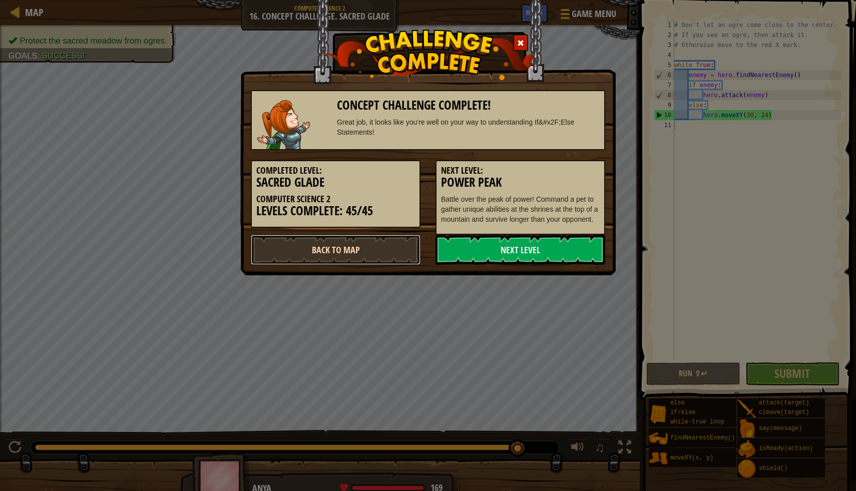
click at [369, 249] on link "Back to Map" at bounding box center [336, 250] width 170 height 30
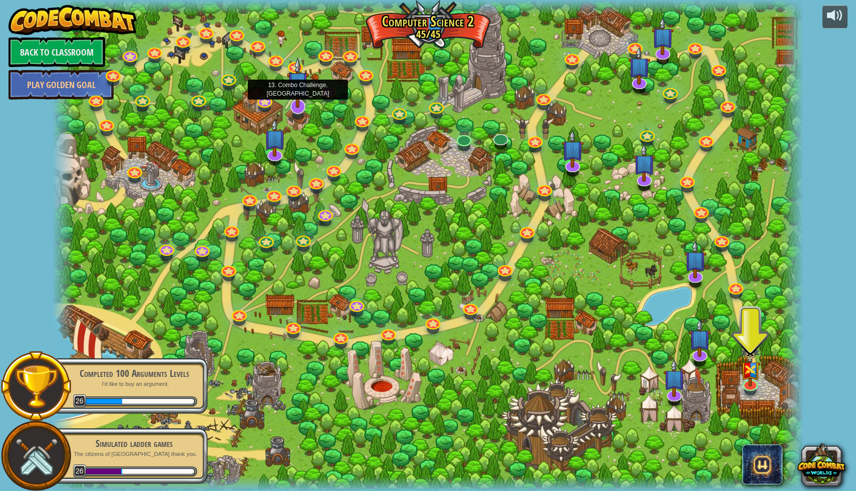
click at [296, 104] on img at bounding box center [298, 82] width 22 height 51
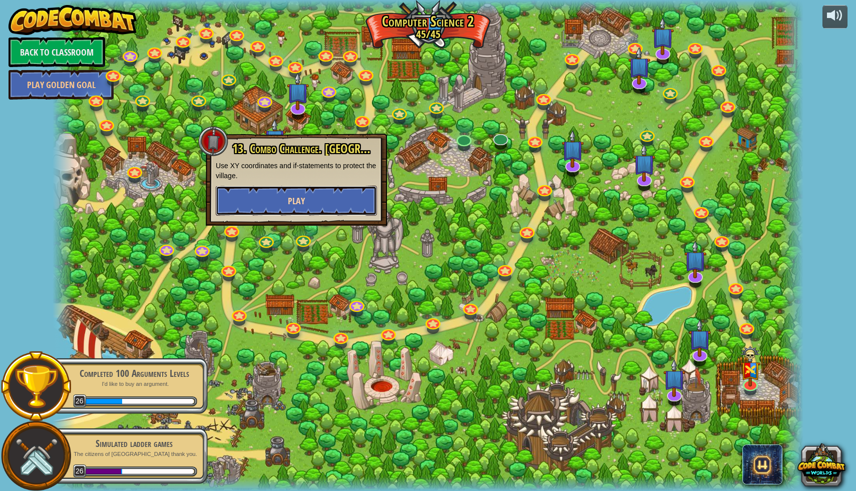
click at [313, 198] on button "Play" at bounding box center [296, 201] width 161 height 30
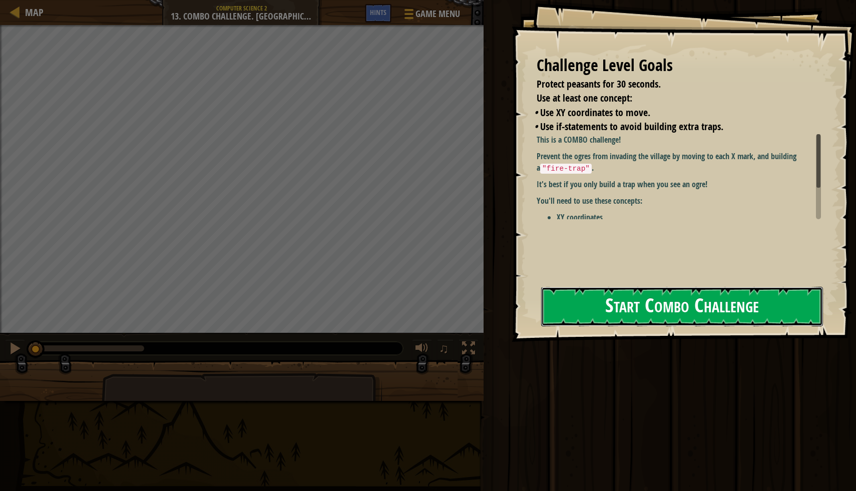
click at [648, 310] on button "Start Combo Challenge" at bounding box center [682, 307] width 282 height 40
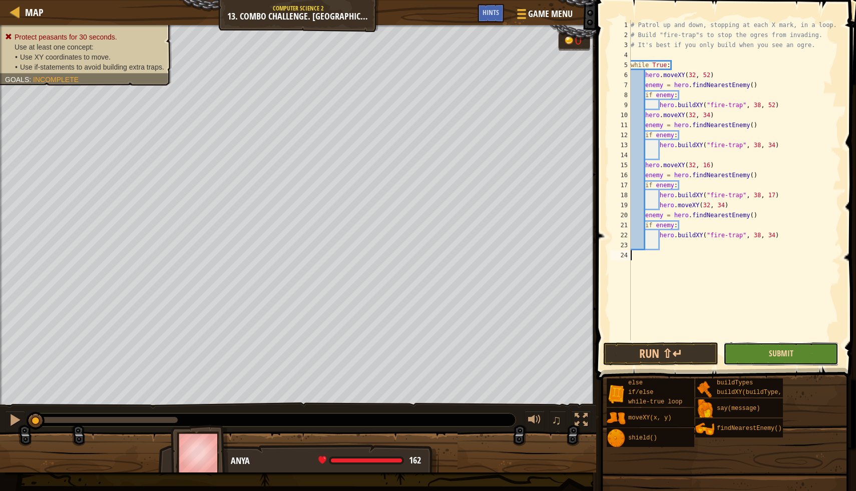
click at [777, 349] on span "Submit" at bounding box center [781, 353] width 25 height 11
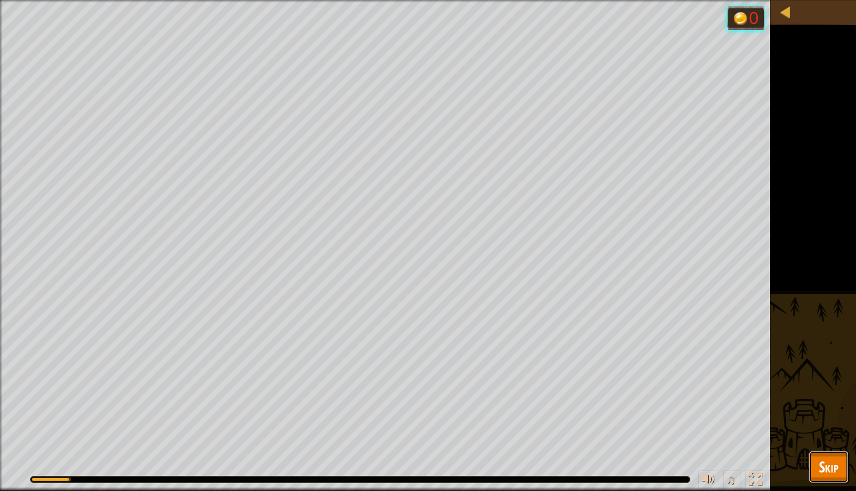
click at [828, 449] on span "Skip" at bounding box center [829, 467] width 20 height 21
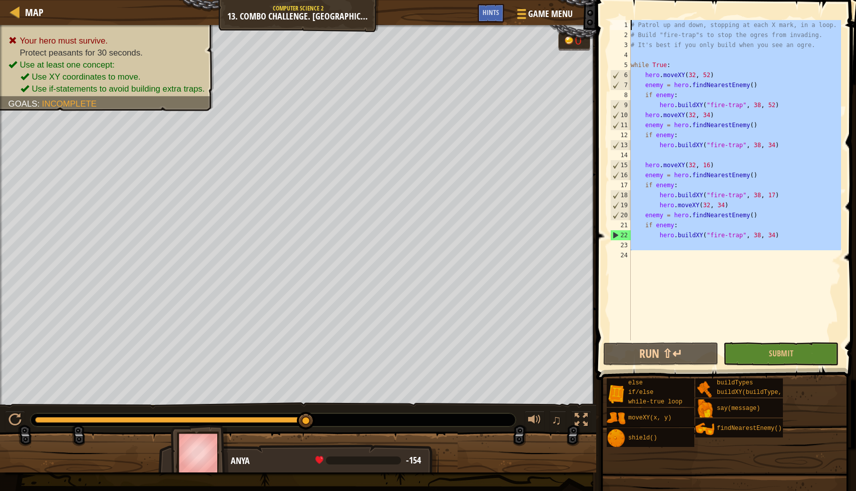
drag, startPoint x: 635, startPoint y: 261, endPoint x: 620, endPoint y: 18, distance: 243.8
click at [620, 18] on div "1 2 3 4 5 6 7 8 9 10 11 12 13 14 15 16 17 18 19 20 21 22 23 24 # Patrol up and …" at bounding box center [724, 210] width 263 height 410
type textarea "# Patrol up and down, stopping at each X mark, in a loop. # Build "fire-trap"s …"
paste textarea
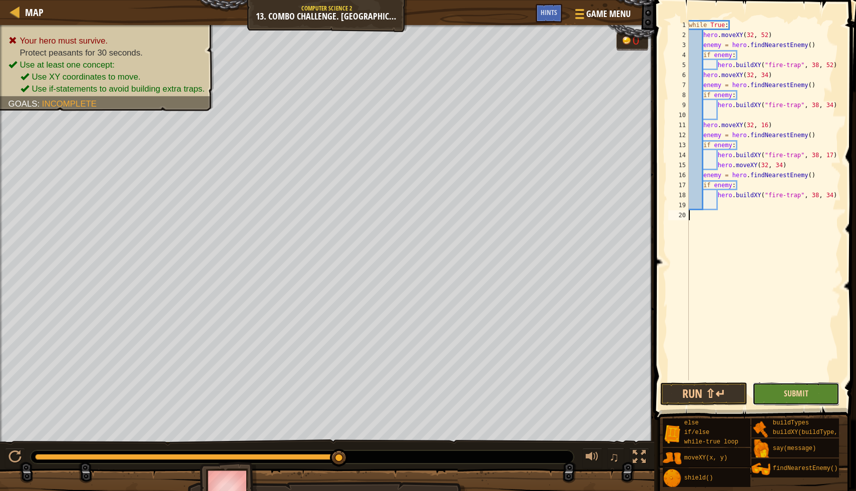
click at [803, 392] on span "Submit" at bounding box center [796, 393] width 25 height 11
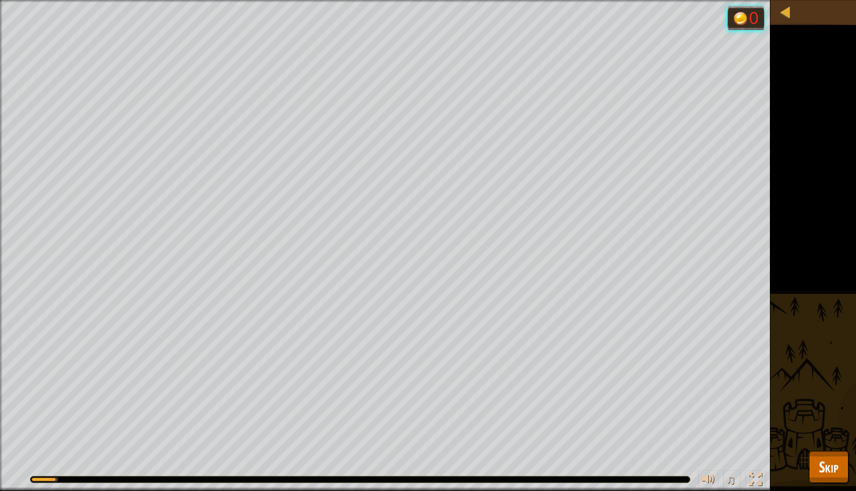
click at [827, 449] on div "Your hero must survive. Protect peasants for 30 seconds. Use at least one conce…" at bounding box center [428, 245] width 856 height 491
click at [827, 449] on span "Skip" at bounding box center [829, 467] width 20 height 21
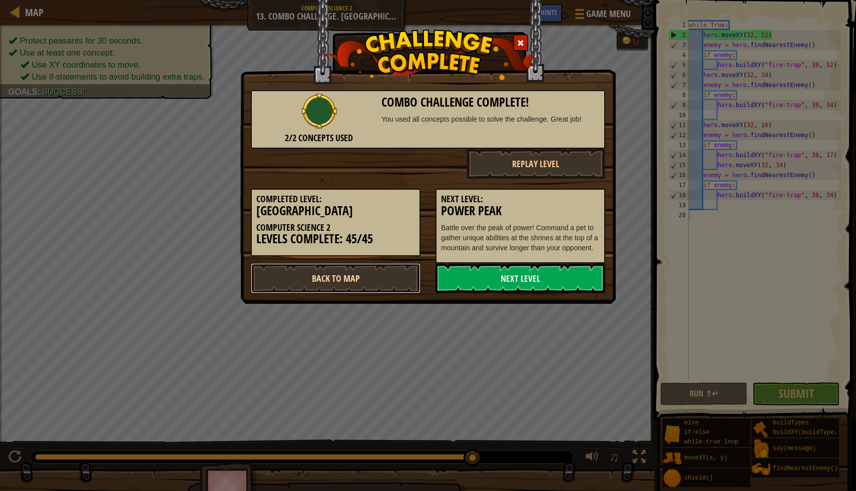
click at [399, 281] on link "Back to Map" at bounding box center [336, 278] width 170 height 30
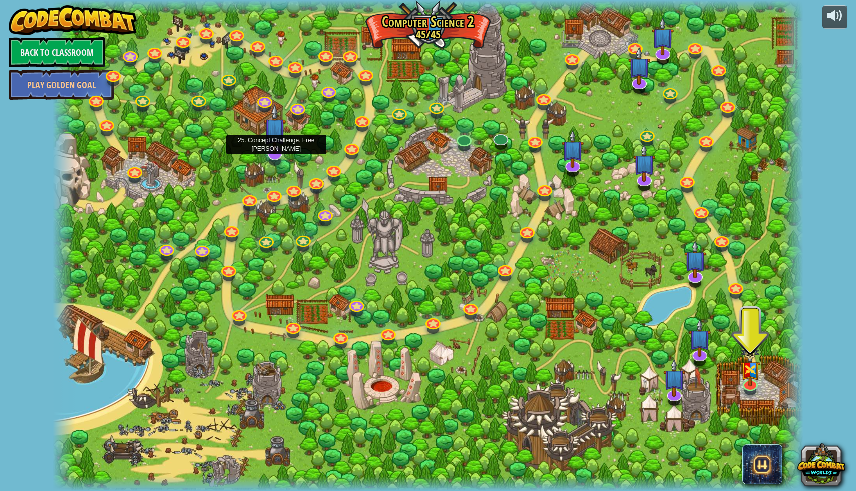
click at [275, 150] on img at bounding box center [275, 129] width 22 height 51
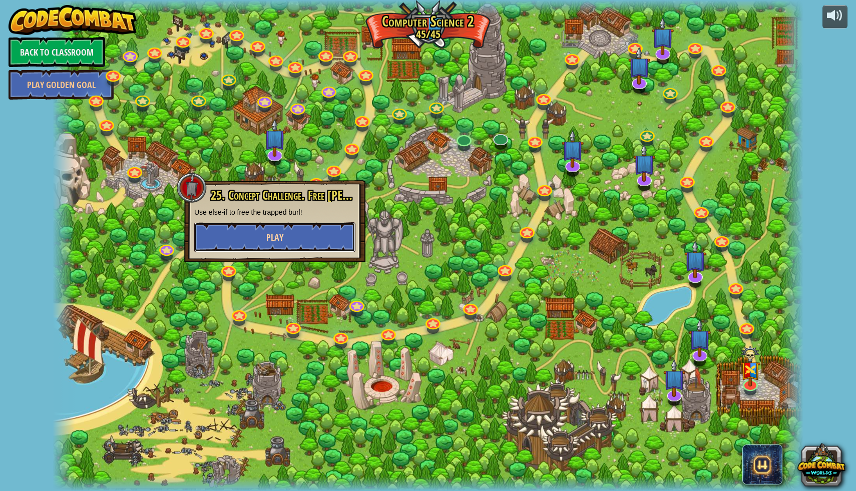
click at [297, 234] on button "Play" at bounding box center [274, 237] width 161 height 30
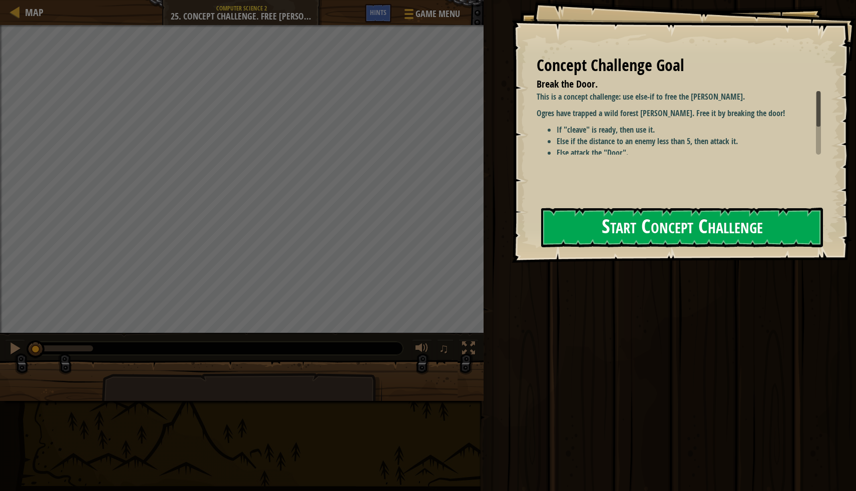
click at [728, 223] on button "Start Concept Challenge" at bounding box center [682, 228] width 282 height 40
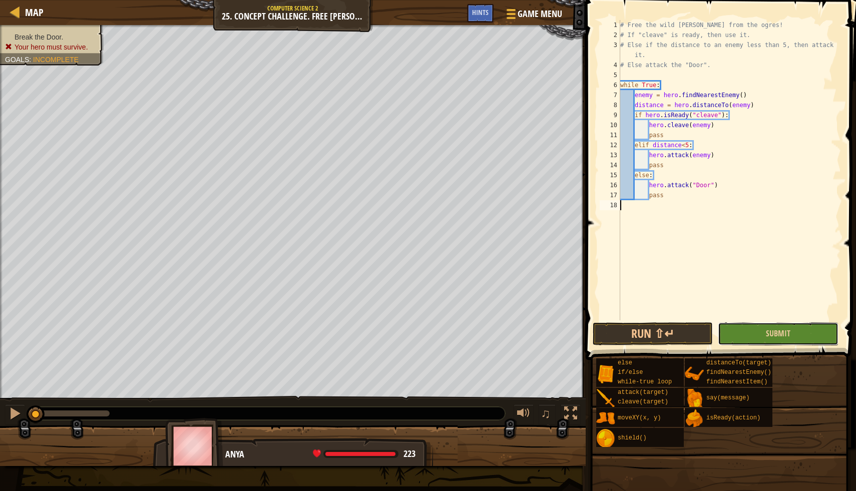
click at [762, 338] on button "Submit" at bounding box center [778, 334] width 120 height 23
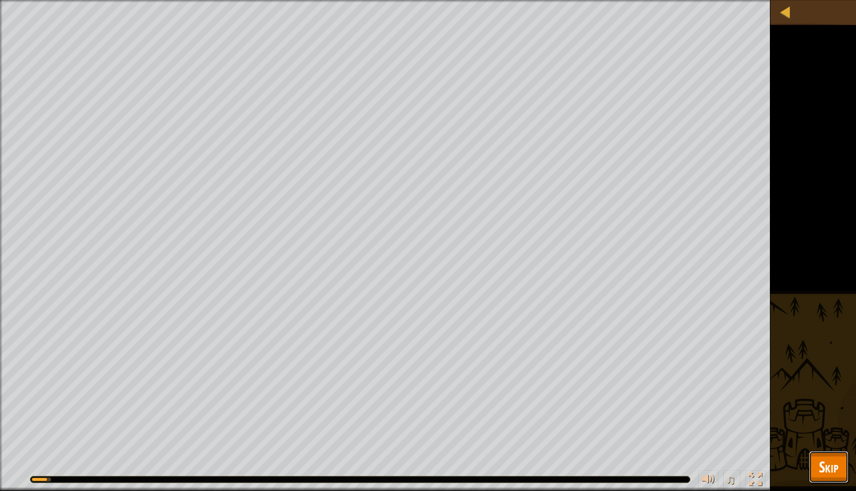
click at [826, 459] on span "Skip" at bounding box center [829, 467] width 20 height 21
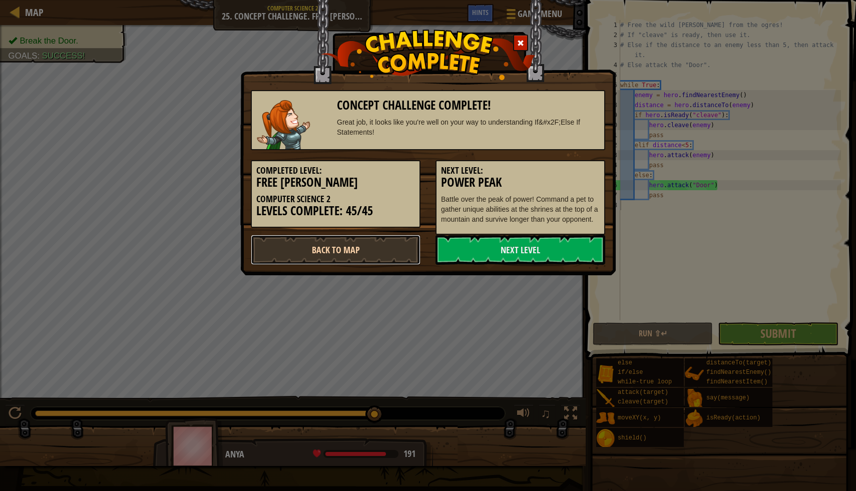
click at [377, 243] on link "Back to Map" at bounding box center [336, 250] width 170 height 30
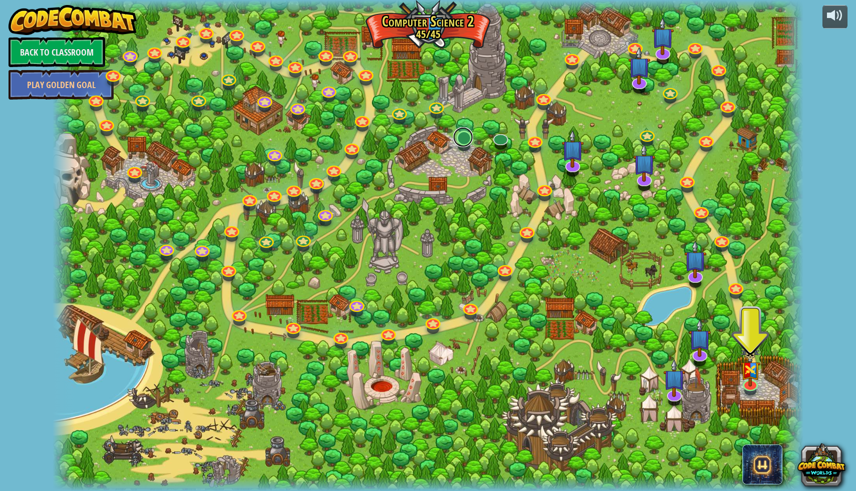
click at [466, 137] on link at bounding box center [463, 137] width 20 height 20
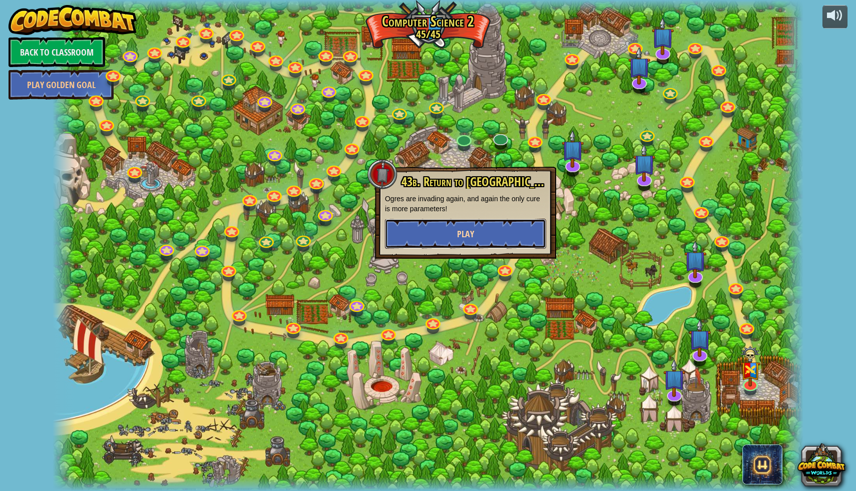
click at [462, 236] on span "Play" at bounding box center [465, 234] width 17 height 13
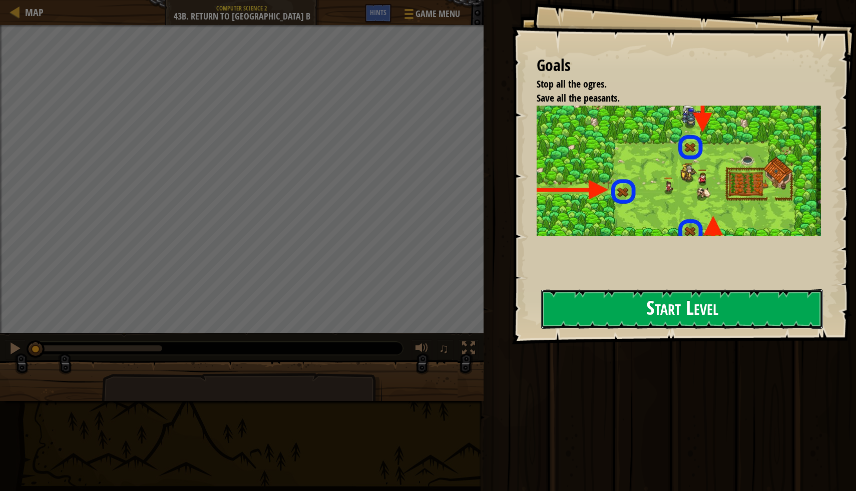
click at [626, 309] on button "Start Level" at bounding box center [682, 309] width 282 height 40
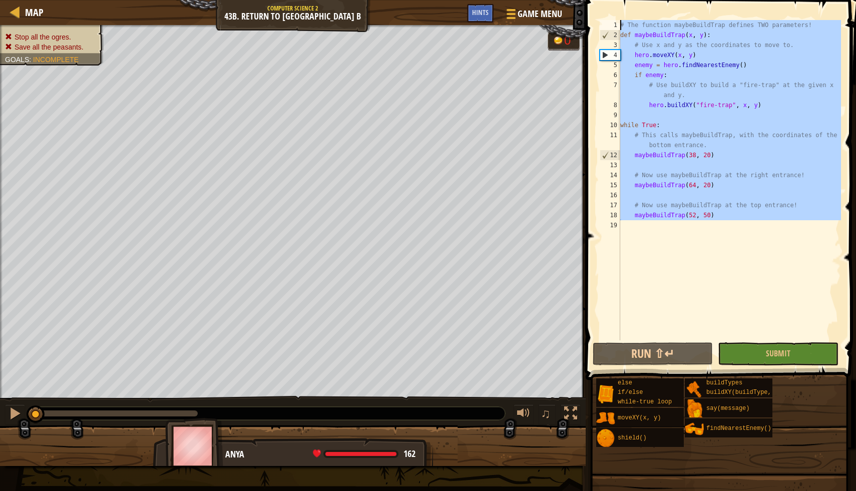
drag, startPoint x: 622, startPoint y: 227, endPoint x: 586, endPoint y: -24, distance: 253.5
click at [586, 0] on html "Map Computer Science 2 43b. Return to Thornbush Farm B Game Menu Done Hints 1 ה…" at bounding box center [428, 0] width 856 height 0
type textarea "# The function maybeBuildTrap defines TWO parameters! def maybeBuildTrap(x, y):"
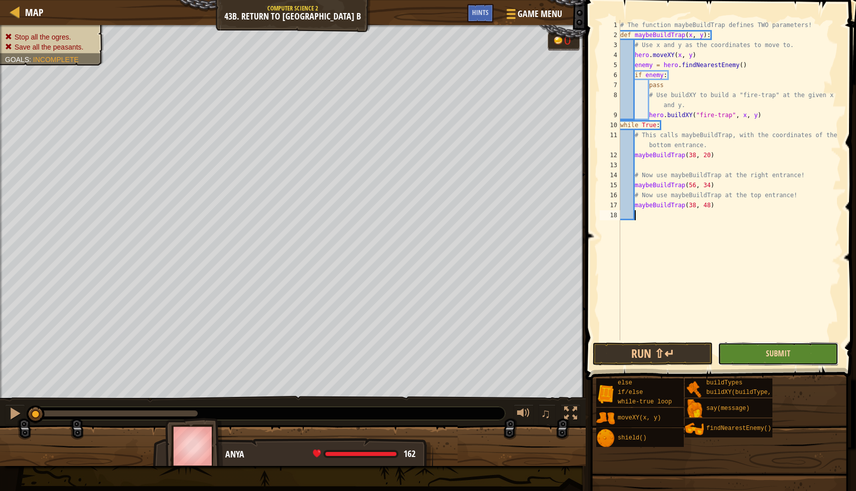
click at [776, 349] on span "Submit" at bounding box center [778, 353] width 25 height 11
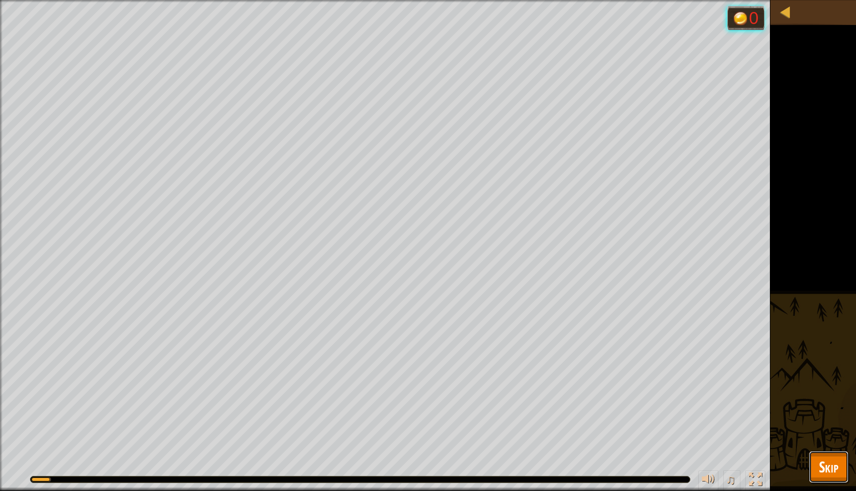
click at [825, 473] on span "Skip" at bounding box center [829, 467] width 20 height 21
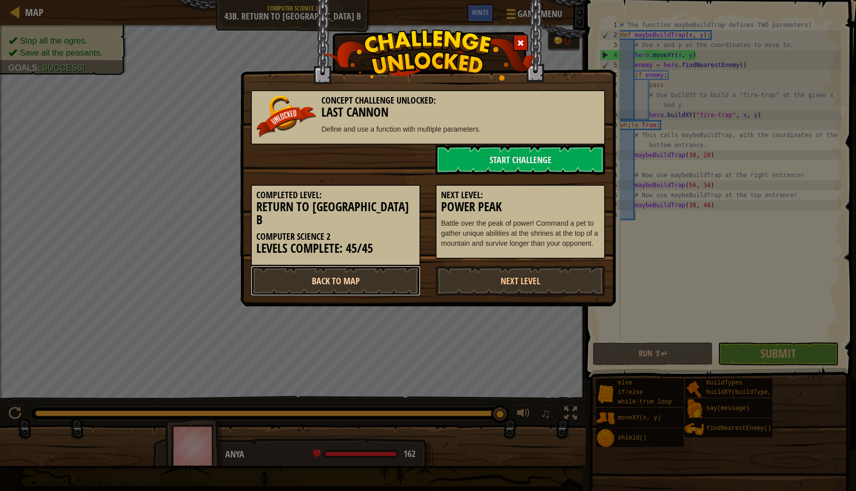
click at [384, 270] on link "Back to Map" at bounding box center [336, 281] width 170 height 30
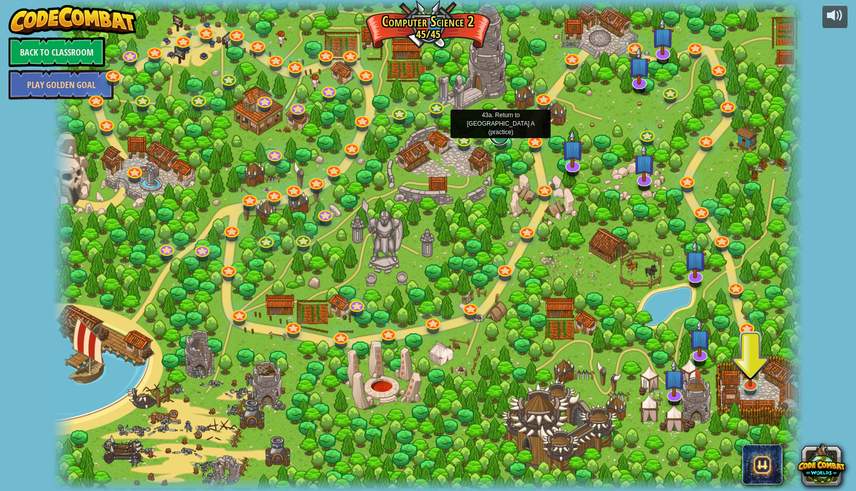
click at [501, 140] on link at bounding box center [499, 135] width 20 height 20
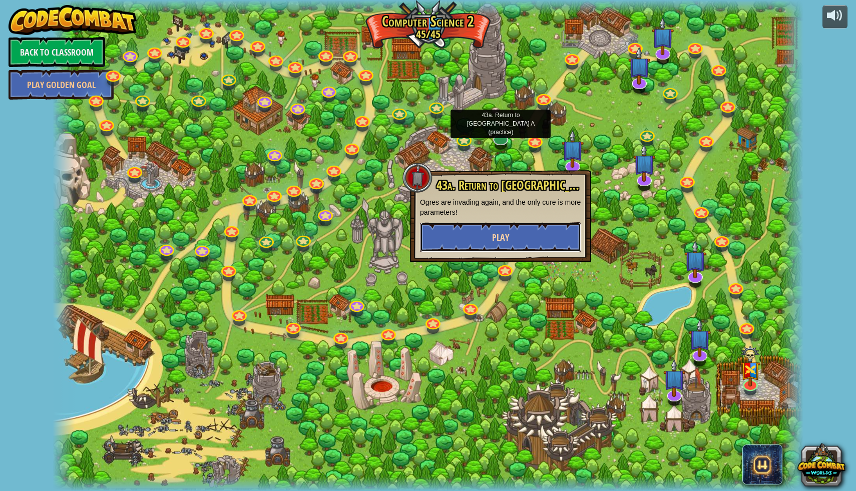
click at [507, 240] on span "Play" at bounding box center [500, 237] width 17 height 13
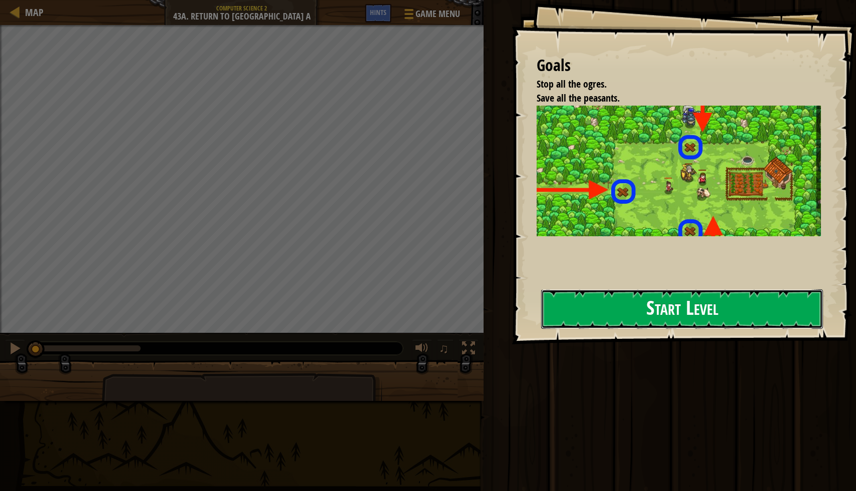
click at [688, 307] on button "Start Level" at bounding box center [682, 309] width 282 height 40
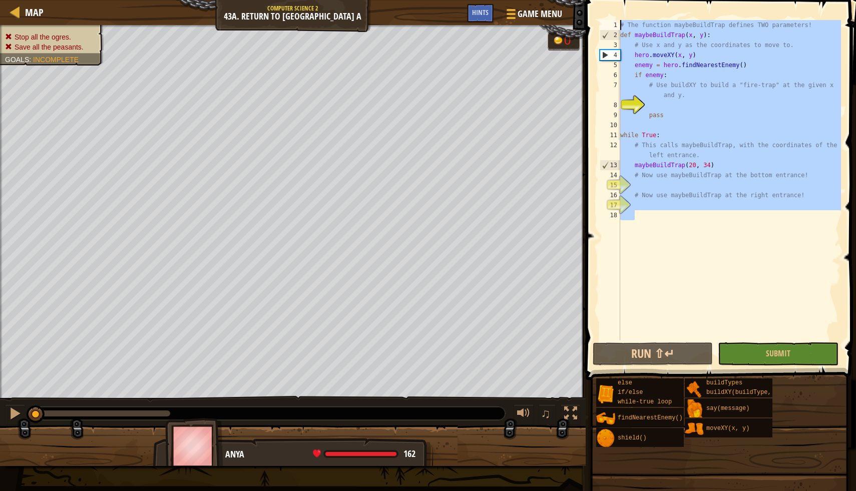
drag, startPoint x: 620, startPoint y: 220, endPoint x: 593, endPoint y: -28, distance: 248.8
click at [593, 0] on html "Map Computer Science 2 43a. Return to Thornbush Farm A Game Menu Done Hints 1 ה…" at bounding box center [428, 0] width 856 height 0
type textarea "# The function maybeBuildTrap defines TWO parameters! def maybeBuildTrap(x, y):"
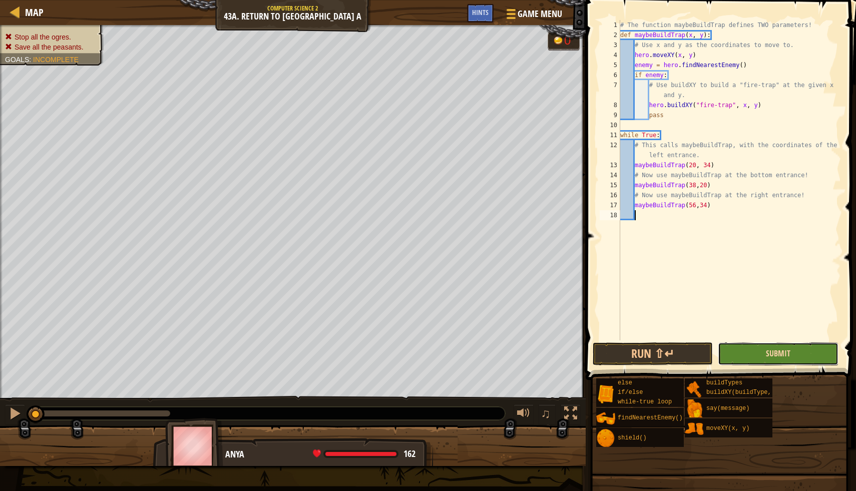
click at [787, 356] on span "Submit" at bounding box center [778, 353] width 25 height 11
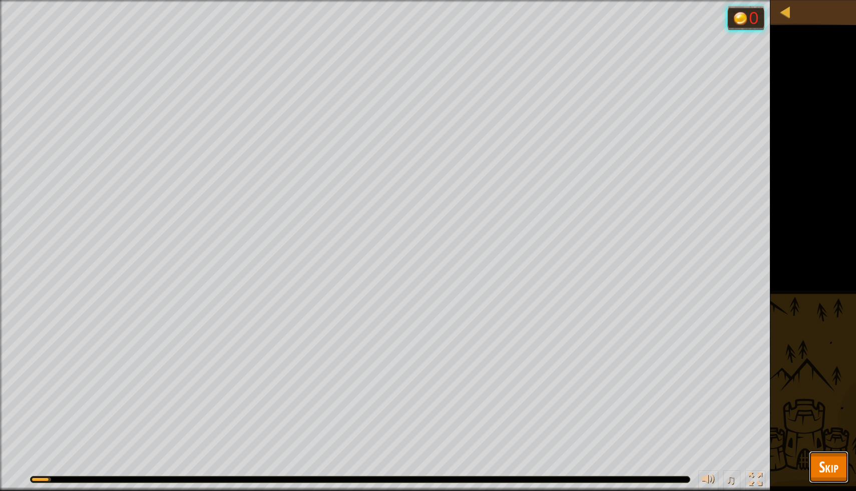
click at [839, 468] on button "Skip" at bounding box center [829, 467] width 40 height 32
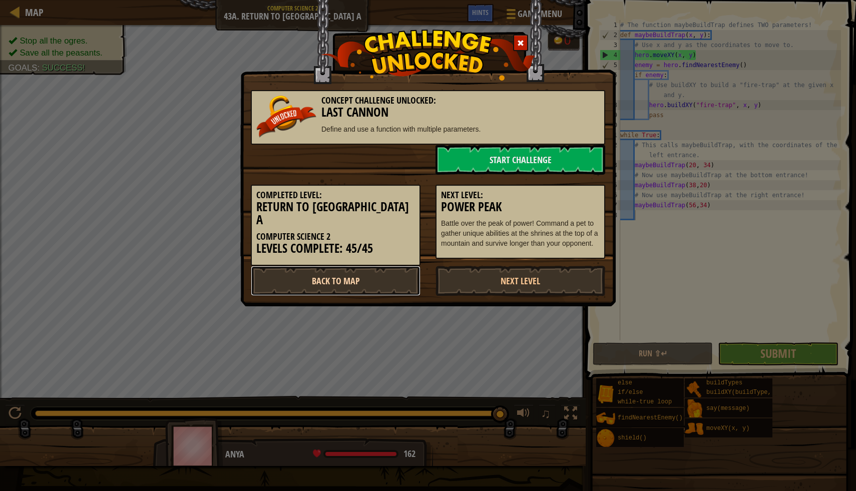
click at [387, 272] on link "Back to Map" at bounding box center [336, 281] width 170 height 30
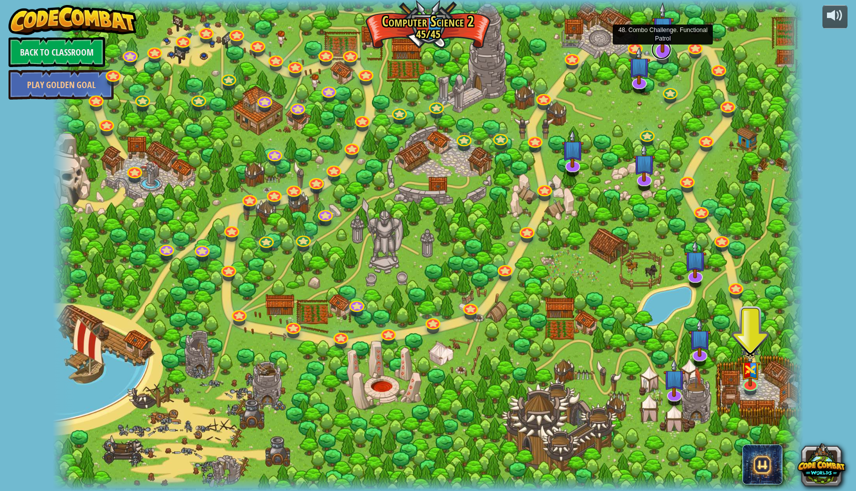
click at [664, 55] on link at bounding box center [662, 50] width 20 height 20
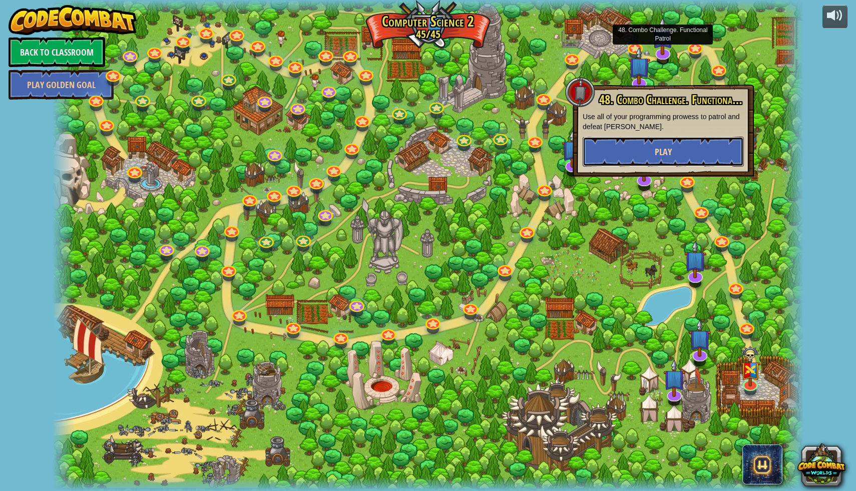
click at [633, 155] on button "Play" at bounding box center [663, 152] width 161 height 30
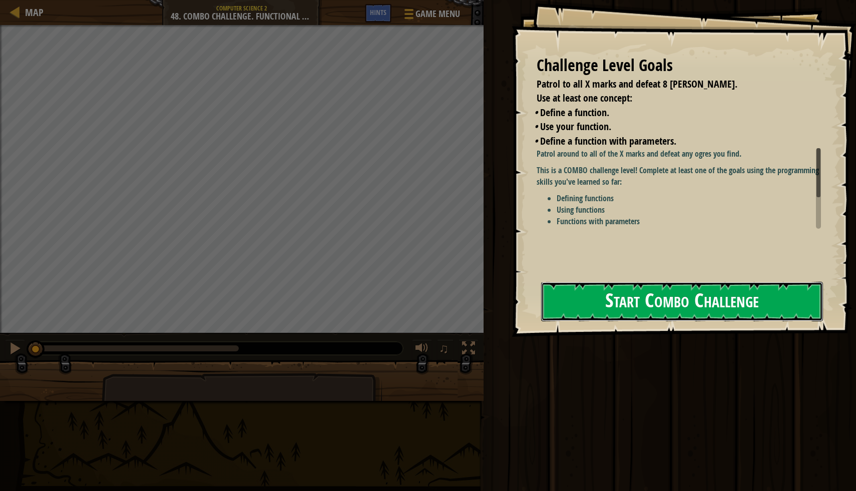
click at [604, 306] on button "Start Combo Challenge" at bounding box center [682, 302] width 282 height 40
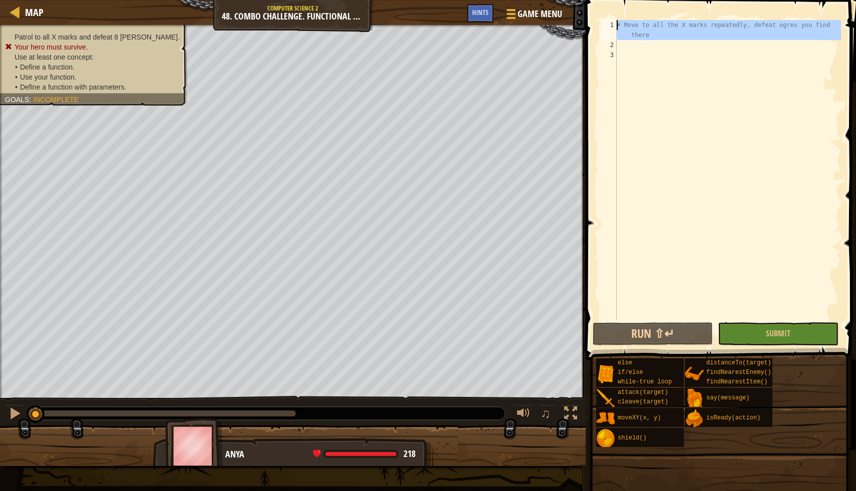
click at [616, 24] on div "1" at bounding box center [608, 30] width 17 height 20
type textarea "# Move to all the X marks repeatedly, defeat ogres you find there"
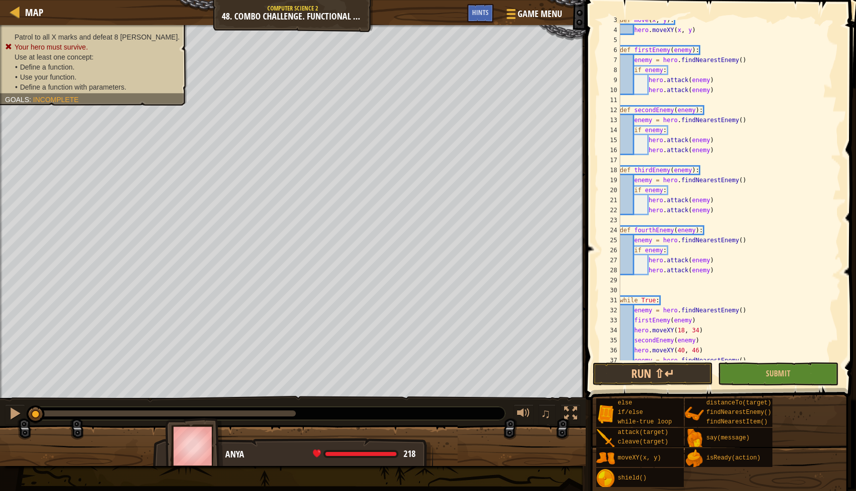
scroll to position [120, 0]
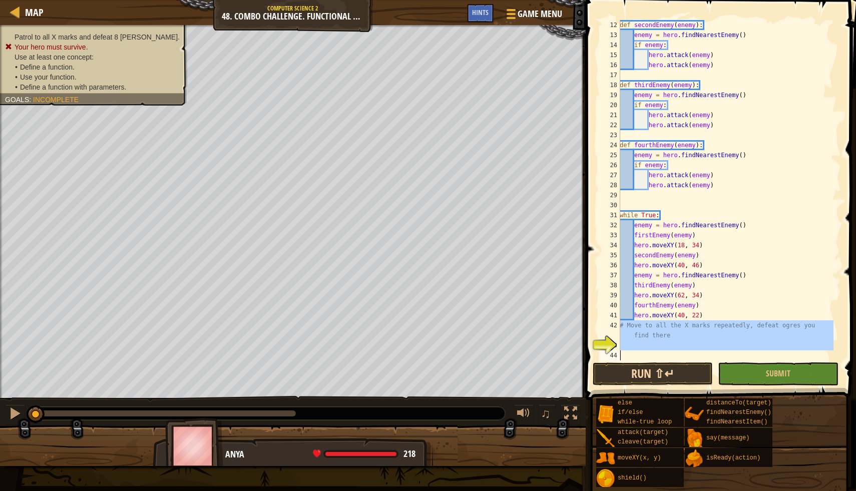
drag, startPoint x: 620, startPoint y: 326, endPoint x: 643, endPoint y: 363, distance: 43.6
click at [643, 363] on div "12 13 14 15 16 17 18 19 20 21 22 23 24 25 26 27 28 29 30 31 32 33 34 35 36 37 3…" at bounding box center [719, 220] width 273 height 430
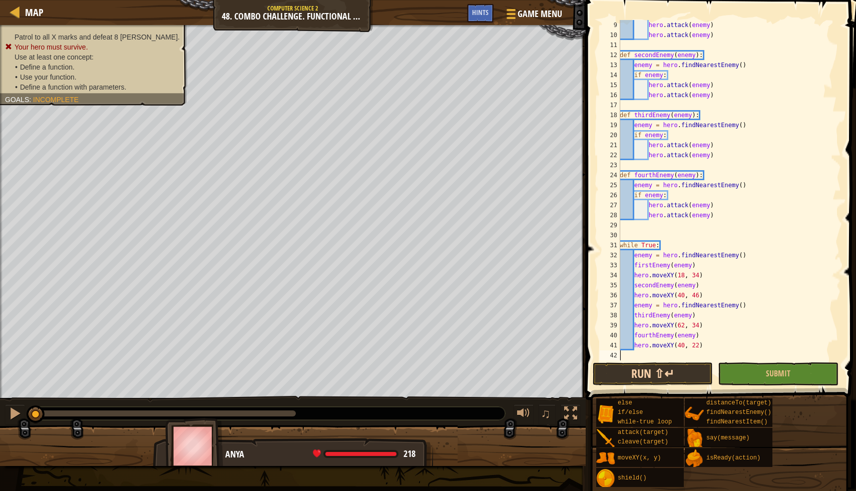
scroll to position [90, 0]
click at [758, 381] on button "Submit" at bounding box center [778, 374] width 120 height 23
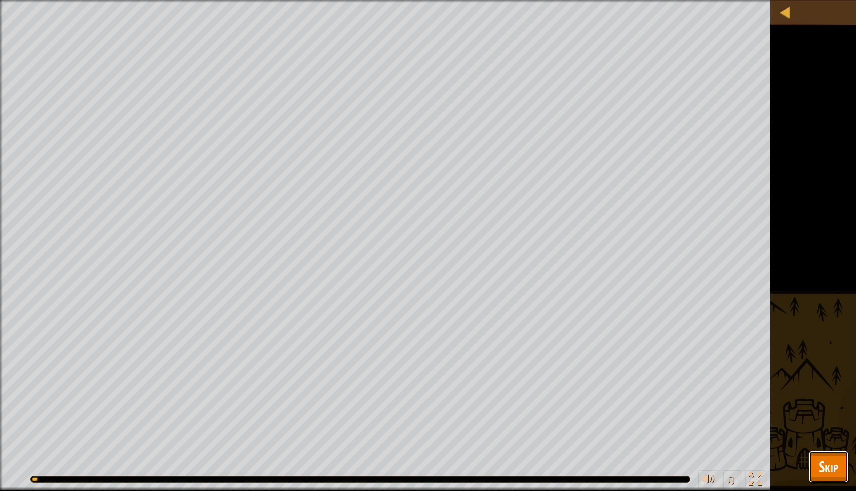
click at [830, 466] on span "Skip" at bounding box center [829, 467] width 20 height 21
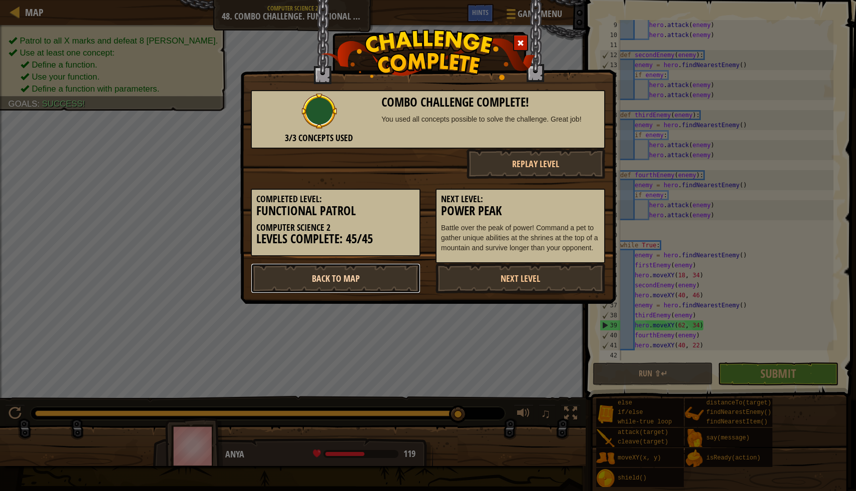
click at [362, 280] on link "Back to Map" at bounding box center [336, 278] width 170 height 30
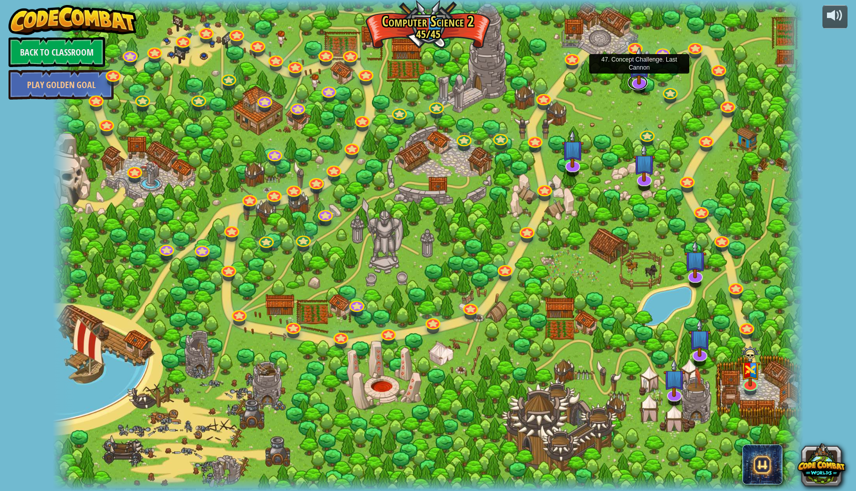
click at [638, 84] on link at bounding box center [638, 82] width 20 height 15
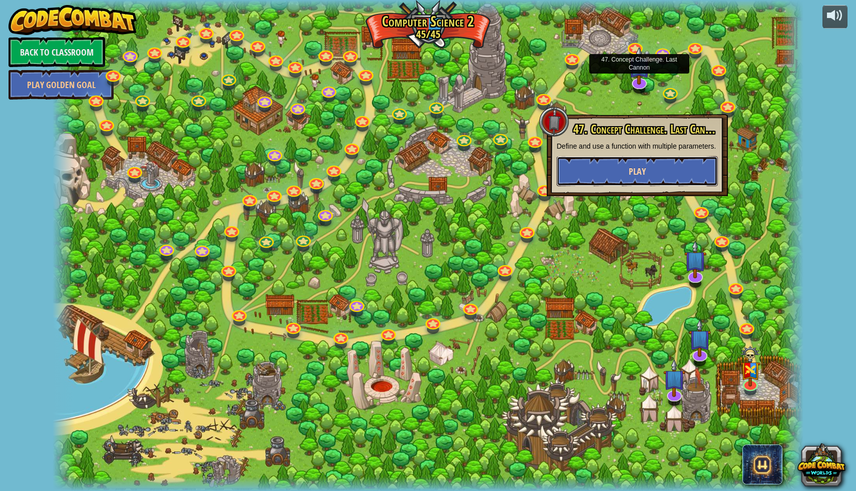
click at [624, 174] on button "Play" at bounding box center [637, 171] width 161 height 30
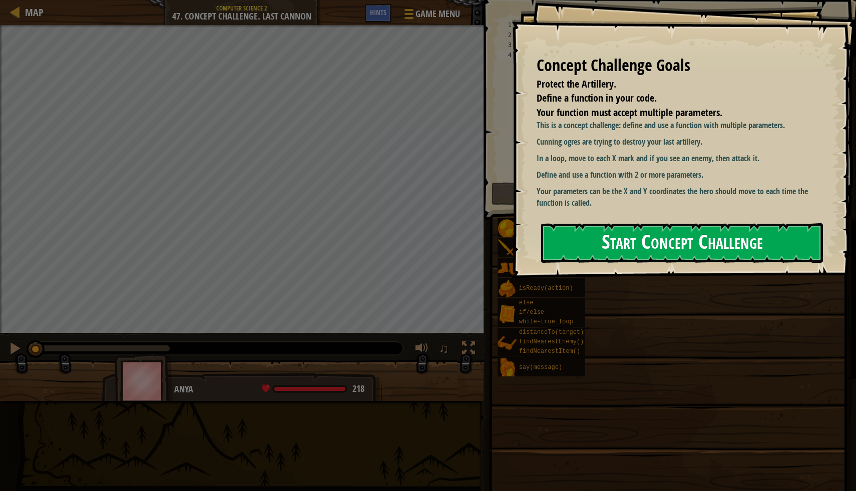
click at [667, 246] on button "Start Concept Challenge" at bounding box center [682, 243] width 282 height 40
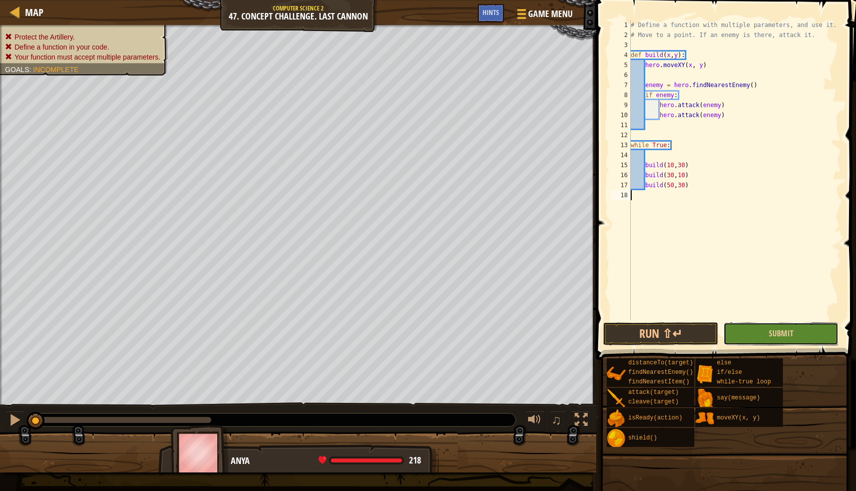
click at [766, 333] on button "Submit" at bounding box center [781, 334] width 115 height 23
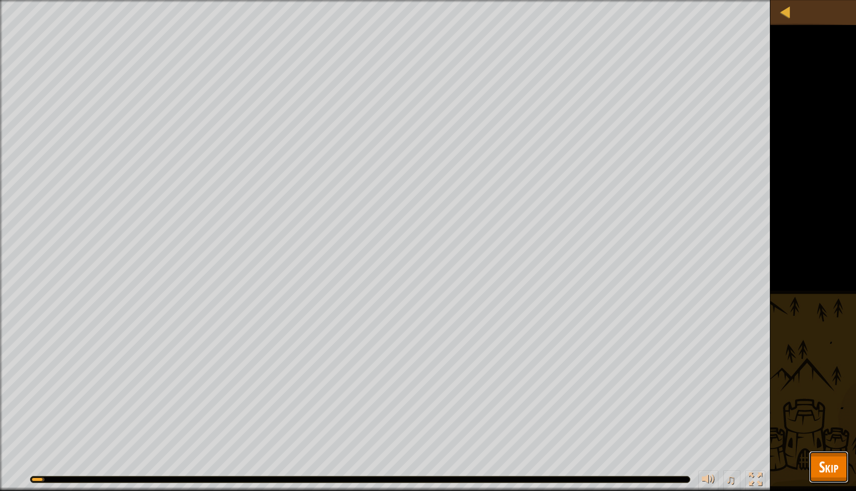
click at [837, 464] on span "Skip" at bounding box center [829, 467] width 20 height 21
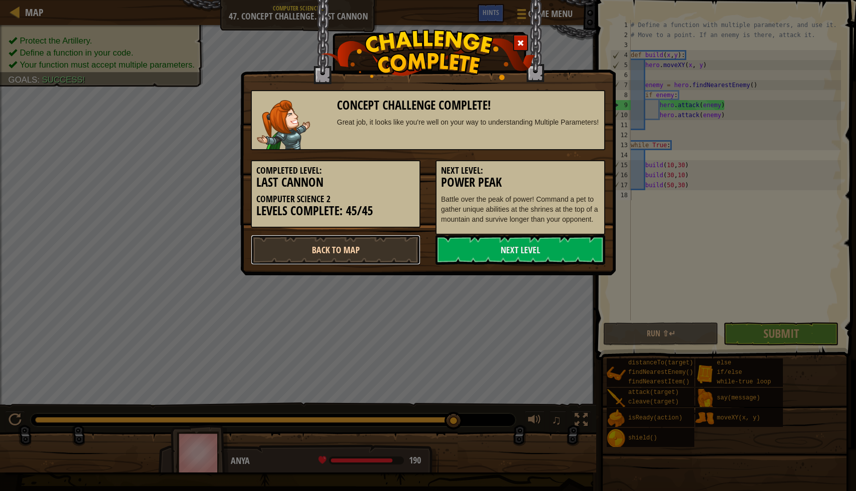
click at [400, 253] on link "Back to Map" at bounding box center [336, 250] width 170 height 30
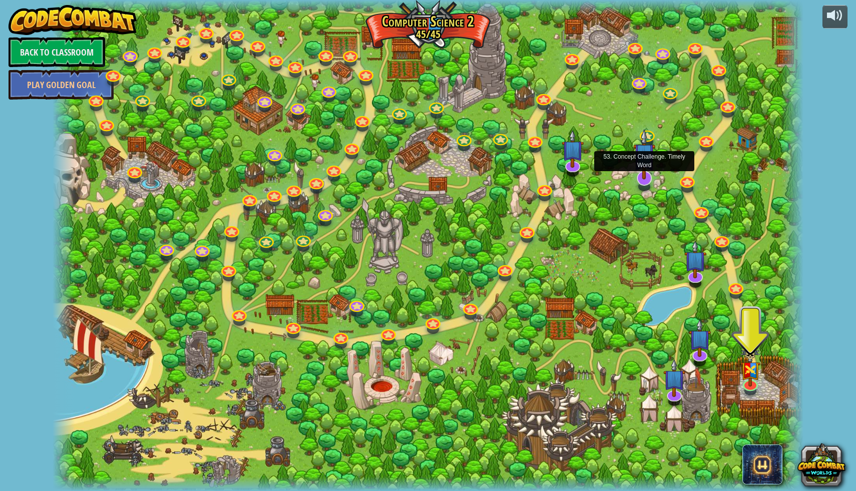
click at [648, 176] on img at bounding box center [645, 154] width 22 height 51
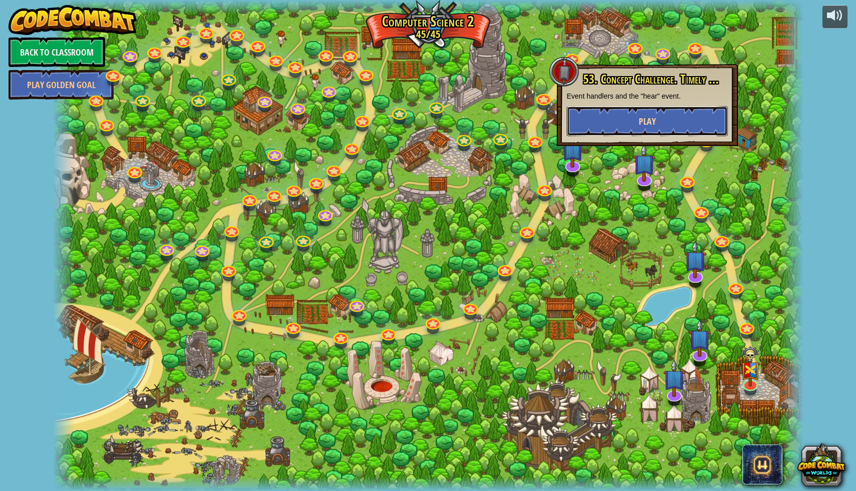
click at [640, 122] on span "Play" at bounding box center [647, 121] width 17 height 13
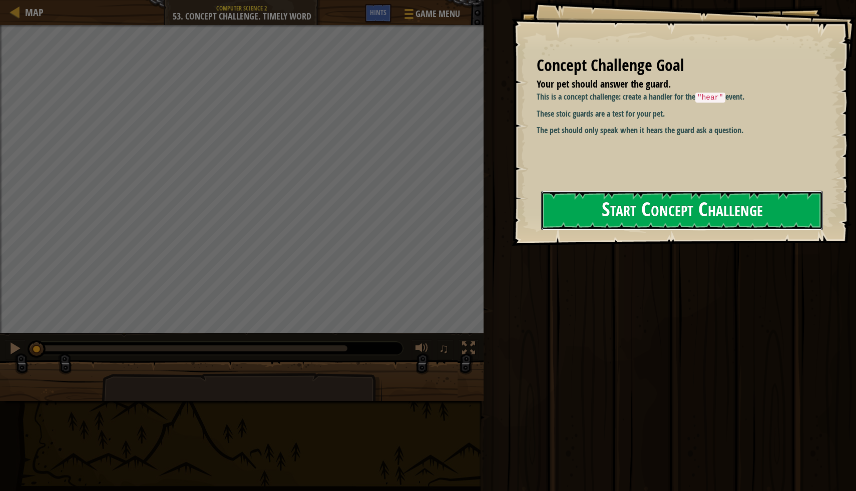
click at [682, 223] on button "Start Concept Challenge" at bounding box center [682, 211] width 282 height 40
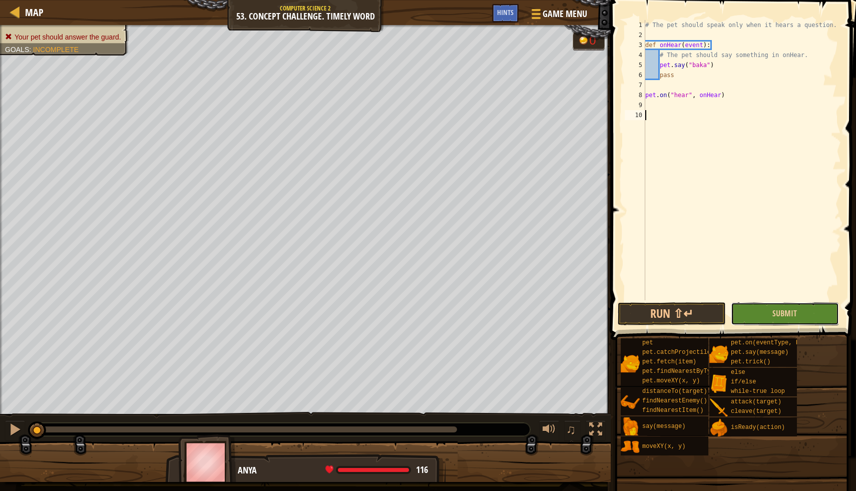
click at [805, 314] on button "Submit" at bounding box center [785, 313] width 108 height 23
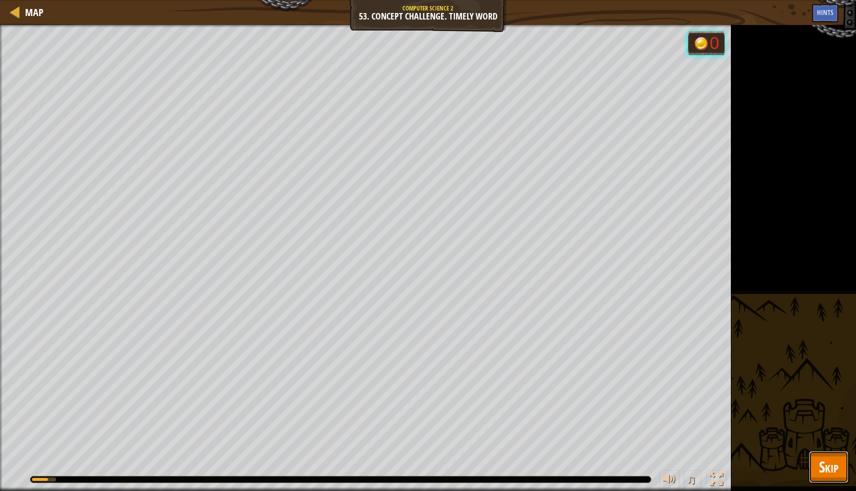
click at [834, 474] on span "Skip" at bounding box center [829, 467] width 20 height 21
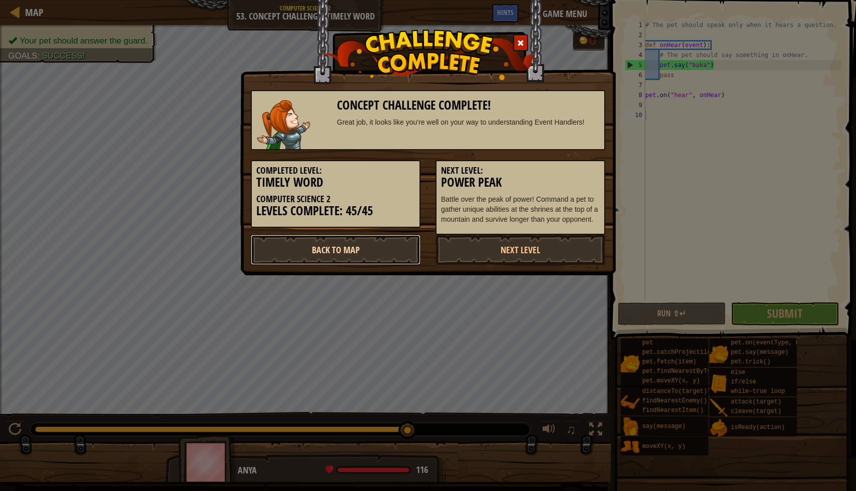
click at [372, 252] on link "Back to Map" at bounding box center [336, 250] width 170 height 30
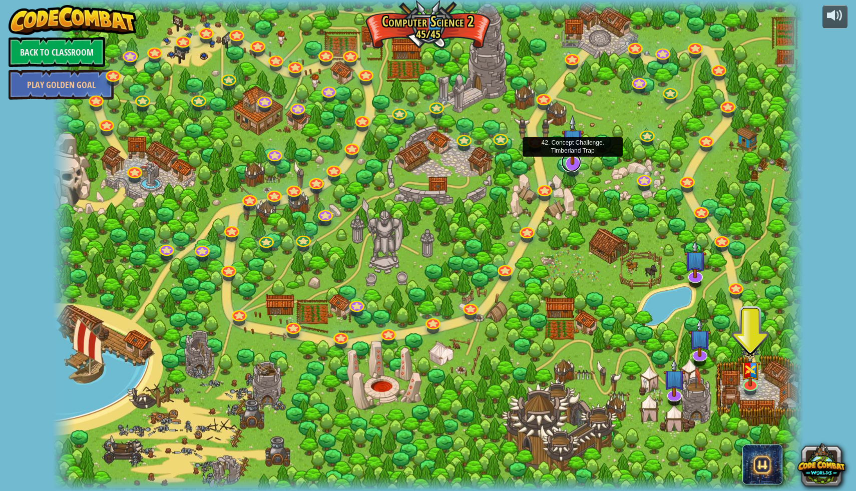
click at [576, 168] on link at bounding box center [571, 162] width 20 height 20
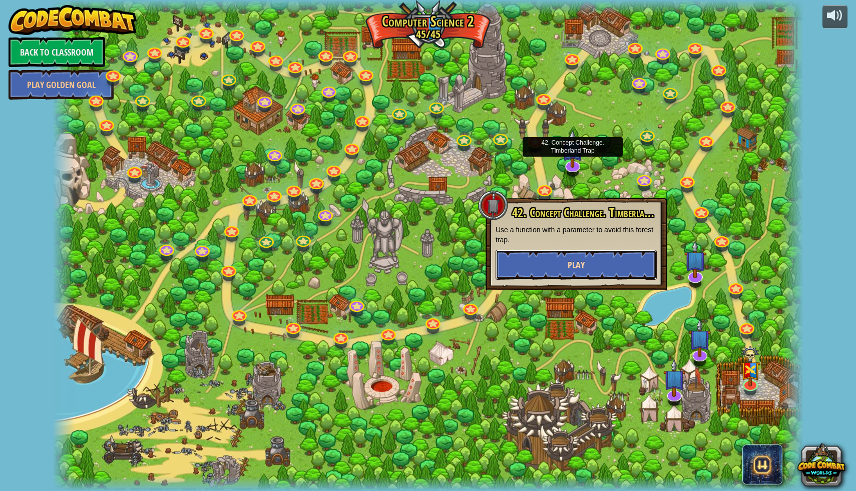
click at [567, 260] on button "Play" at bounding box center [576, 265] width 161 height 30
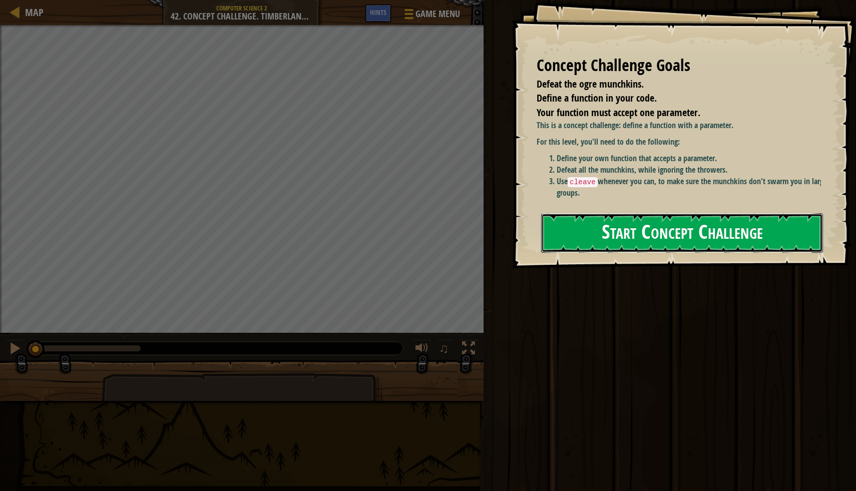
click at [646, 230] on button "Start Concept Challenge" at bounding box center [682, 233] width 282 height 40
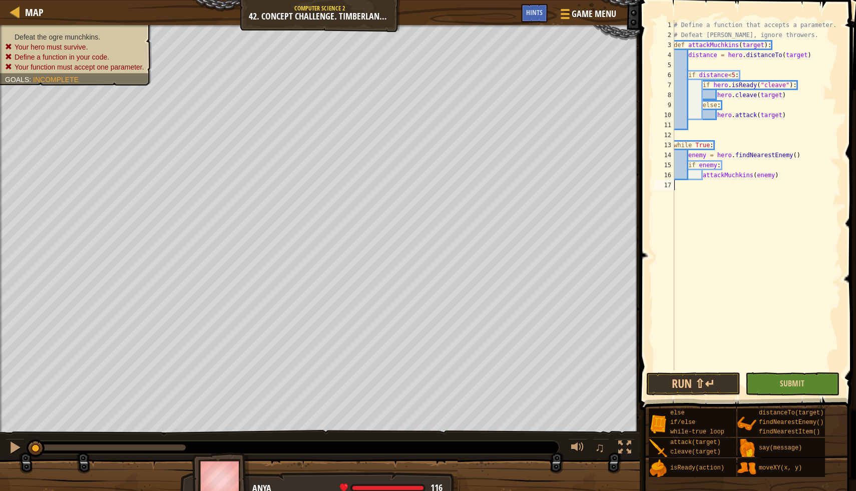
click at [813, 381] on button "Submit" at bounding box center [793, 384] width 94 height 23
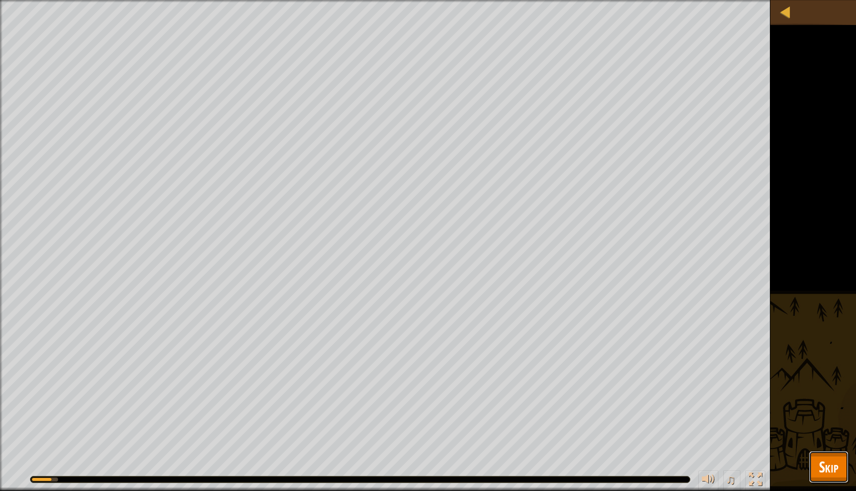
click at [824, 457] on span "Skip" at bounding box center [829, 467] width 20 height 21
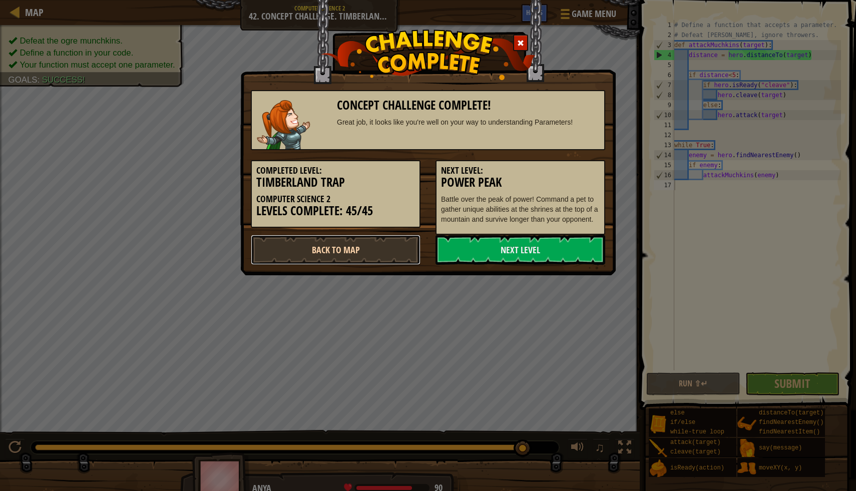
click at [354, 252] on link "Back to Map" at bounding box center [336, 250] width 170 height 30
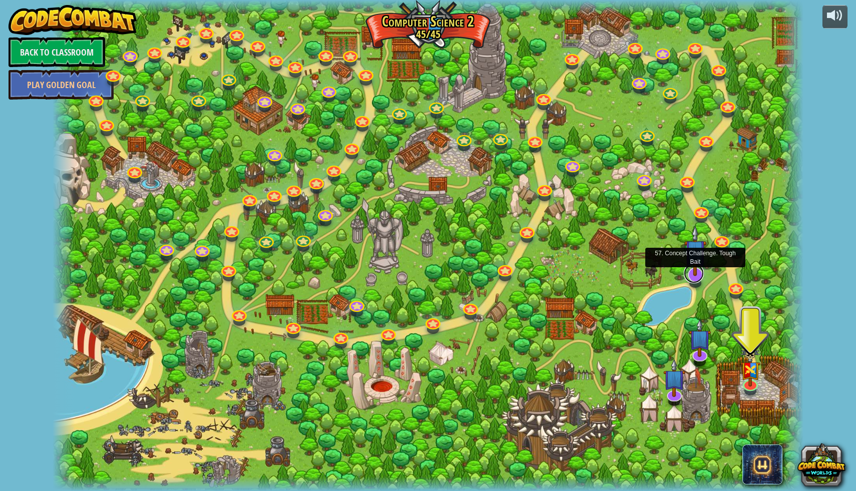
click at [692, 277] on link at bounding box center [694, 273] width 20 height 20
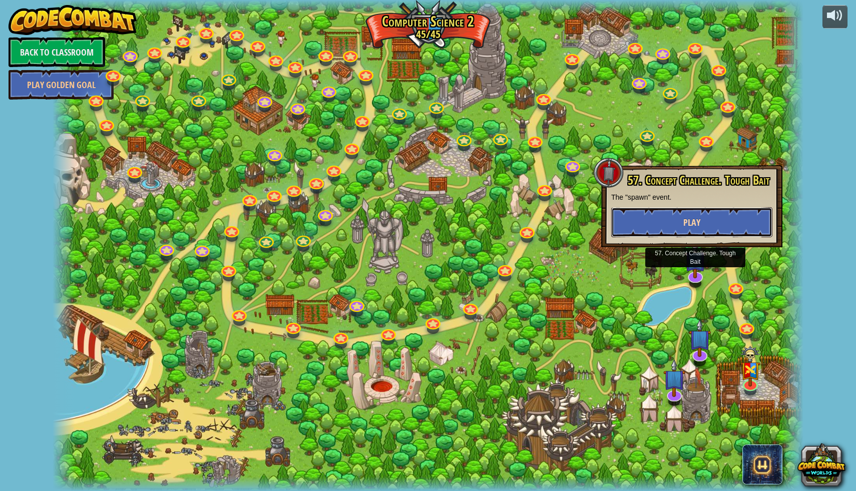
click at [687, 216] on button "Play" at bounding box center [691, 222] width 161 height 30
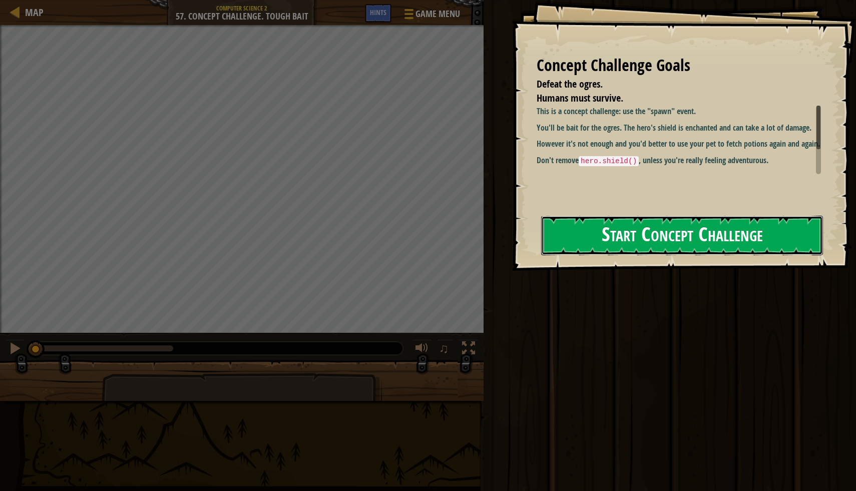
click at [701, 230] on button "Start Concept Challenge" at bounding box center [682, 236] width 282 height 40
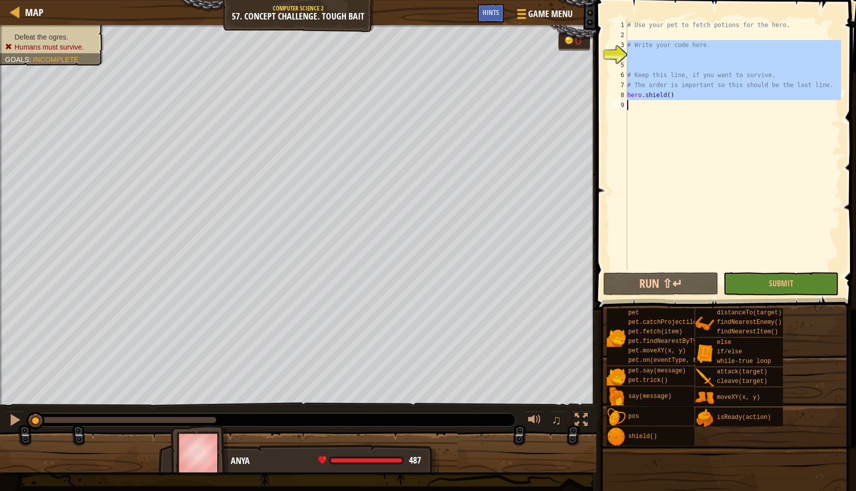
drag, startPoint x: 626, startPoint y: 42, endPoint x: 641, endPoint y: 119, distance: 78.5
click at [641, 119] on div "1 2 3 4 5 6 7 8 9 # Use your pet to fetch potions for the hero. # Write your co…" at bounding box center [724, 145] width 233 height 250
type textarea "hero.shield()"
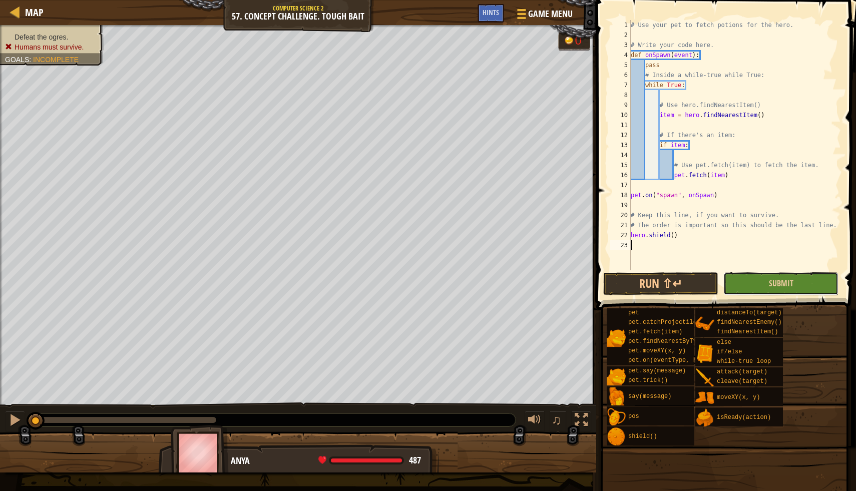
click at [767, 284] on button "Submit" at bounding box center [781, 283] width 115 height 23
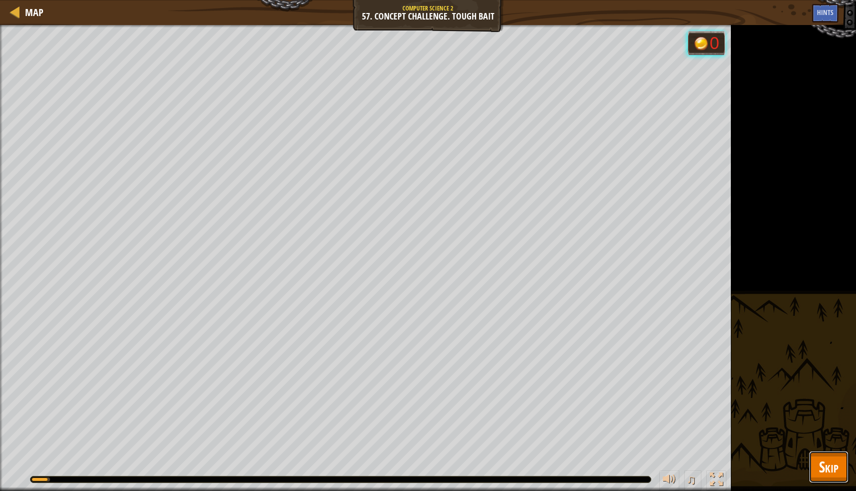
click at [837, 465] on span "Skip" at bounding box center [829, 467] width 20 height 21
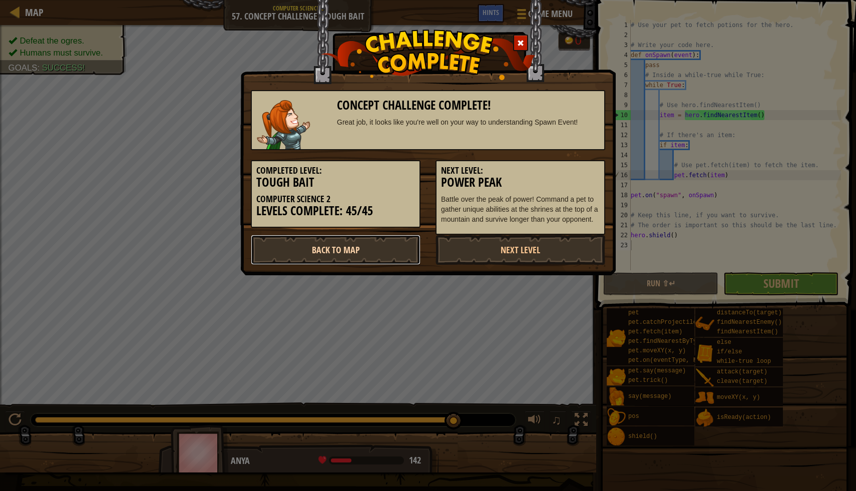
click at [336, 246] on link "Back to Map" at bounding box center [336, 250] width 170 height 30
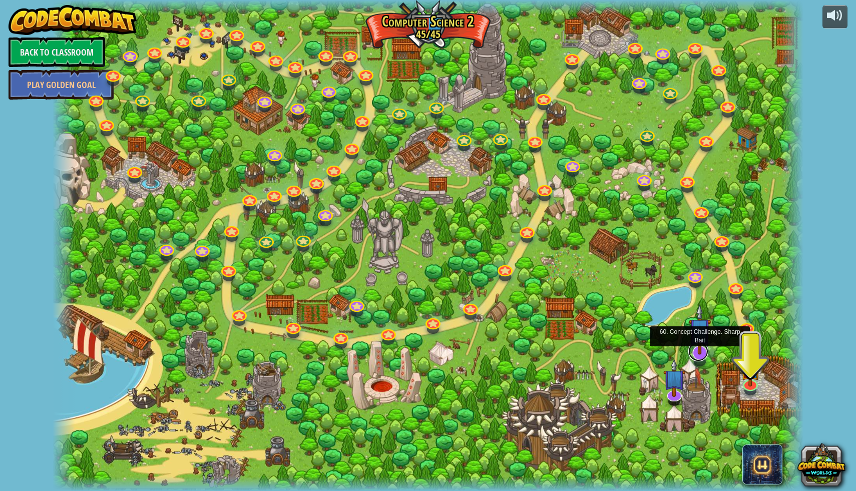
click at [695, 355] on link at bounding box center [699, 352] width 20 height 20
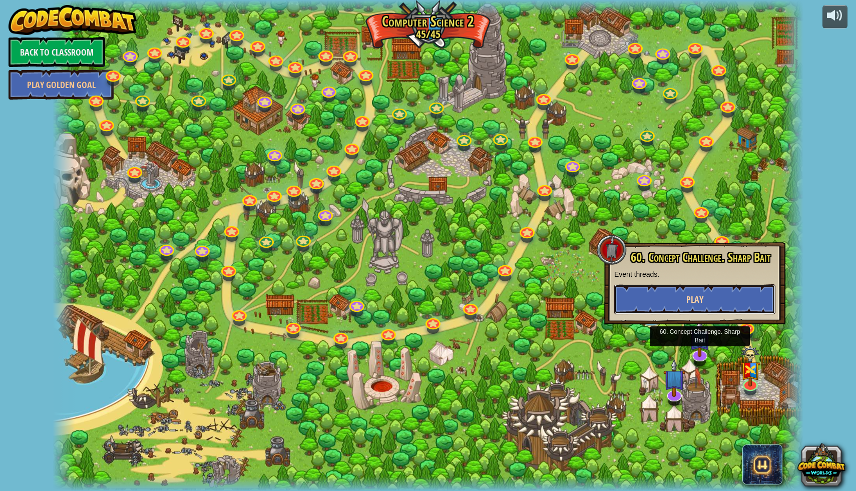
click at [671, 309] on button "Play" at bounding box center [694, 299] width 161 height 30
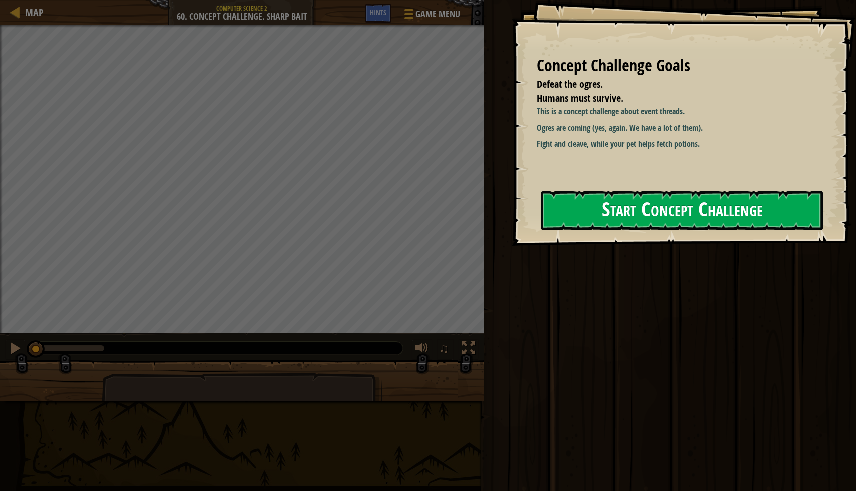
click at [730, 207] on button "Start Concept Challenge" at bounding box center [682, 211] width 282 height 40
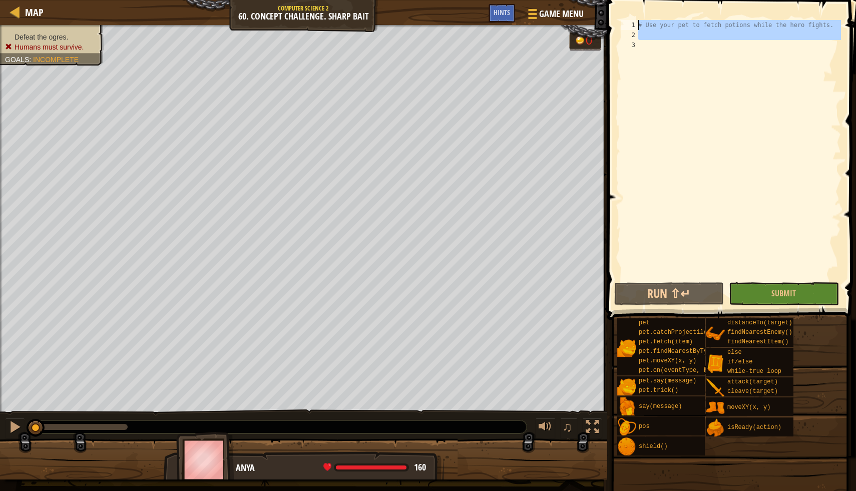
drag, startPoint x: 643, startPoint y: 49, endPoint x: 632, endPoint y: 2, distance: 47.7
click at [632, 5] on div "1 2 3 # Use your pet to fetch potions while the hero fights. הההההההההההההההההה…" at bounding box center [730, 180] width 252 height 350
type textarea "# Use your pet to fetch potions while the hero fights."
paste textarea
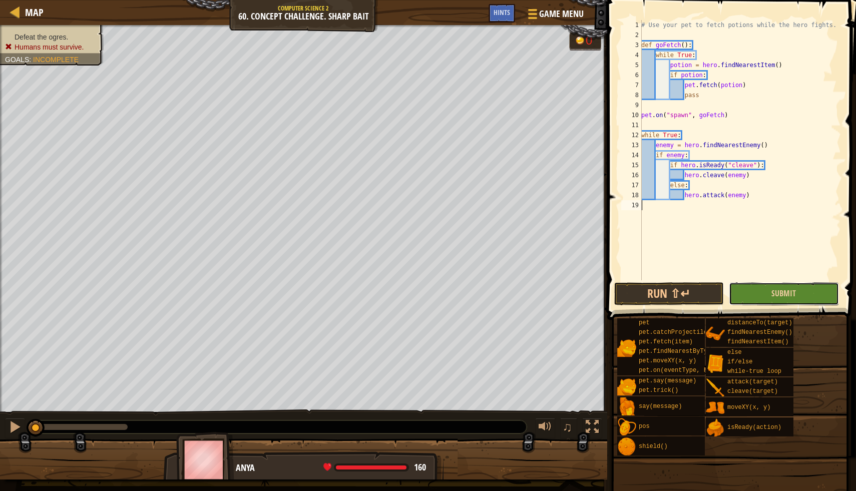
click at [772, 294] on button "Submit" at bounding box center [784, 293] width 110 height 23
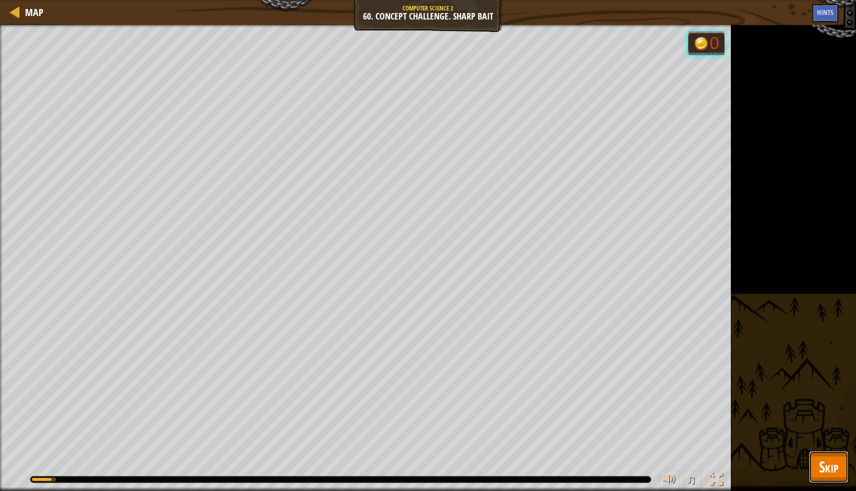
click at [824, 468] on span "Skip" at bounding box center [829, 467] width 20 height 21
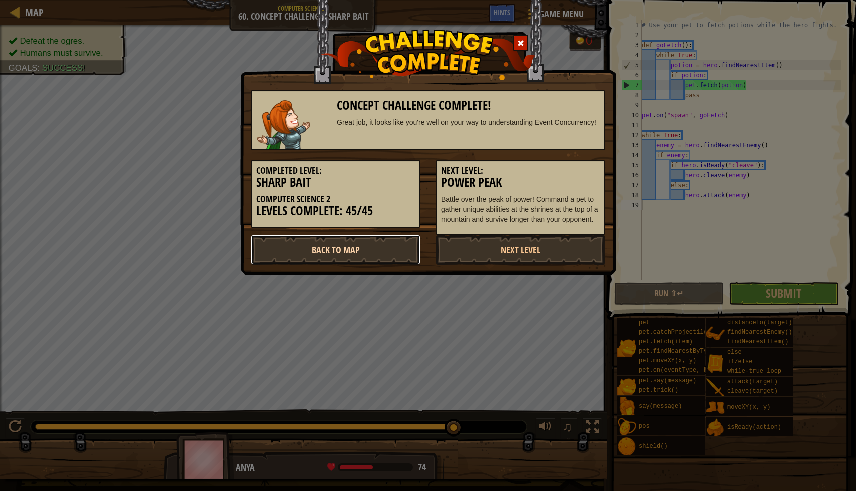
click at [375, 256] on link "Back to Map" at bounding box center [336, 250] width 170 height 30
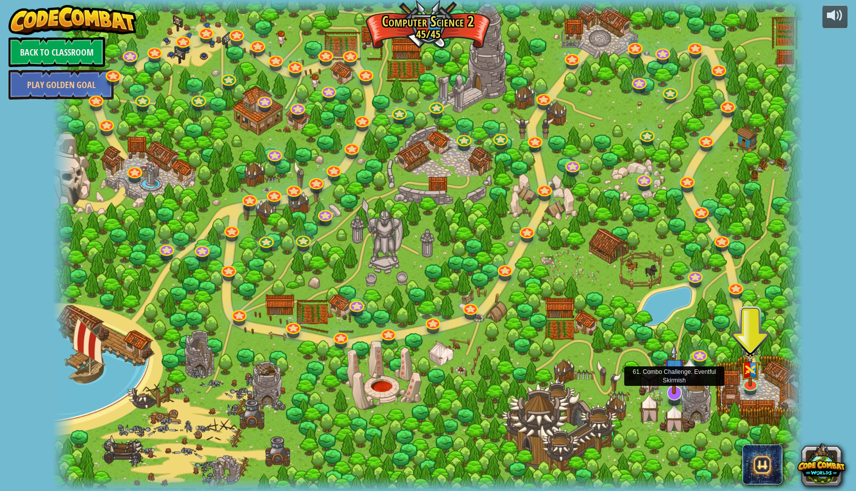
click at [673, 386] on img at bounding box center [675, 369] width 22 height 51
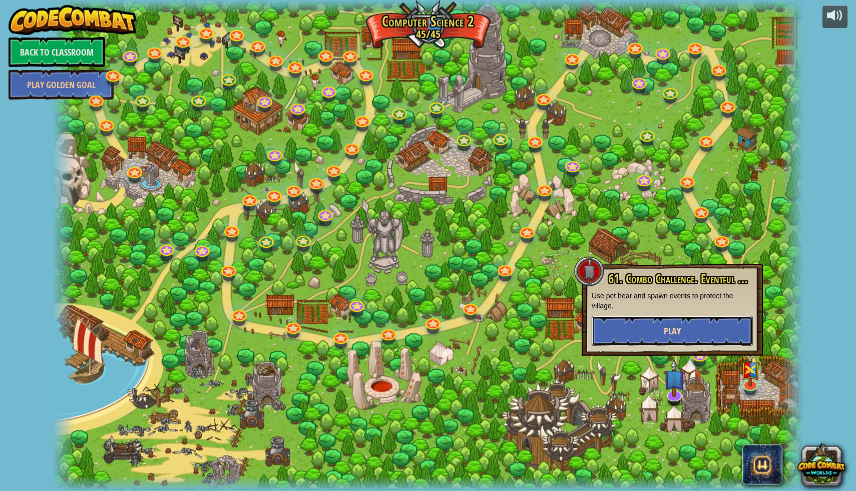
click at [658, 328] on button "Play" at bounding box center [672, 331] width 161 height 30
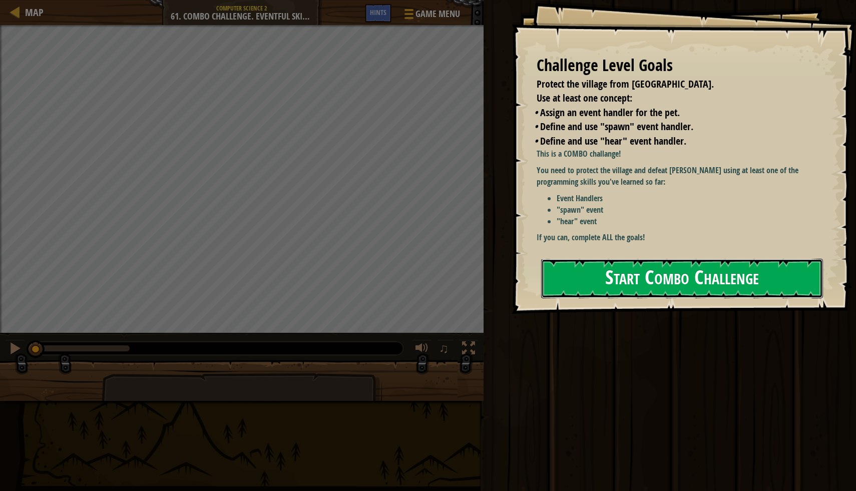
click at [618, 280] on button "Start Combo Challenge" at bounding box center [682, 279] width 282 height 40
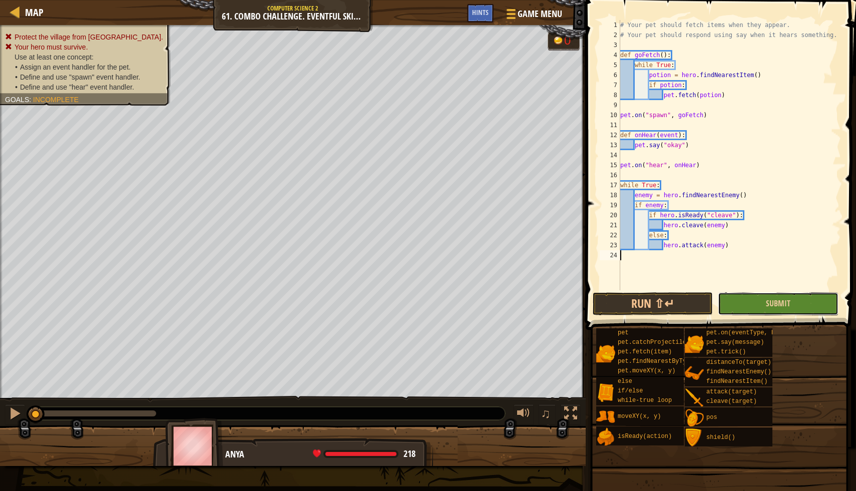
click at [759, 304] on button "Submit" at bounding box center [778, 303] width 120 height 23
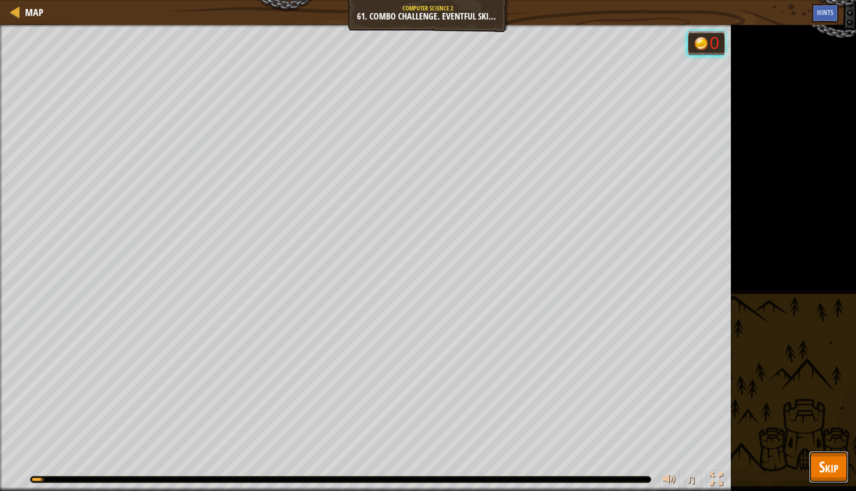
click at [825, 468] on span "Skip" at bounding box center [829, 467] width 20 height 21
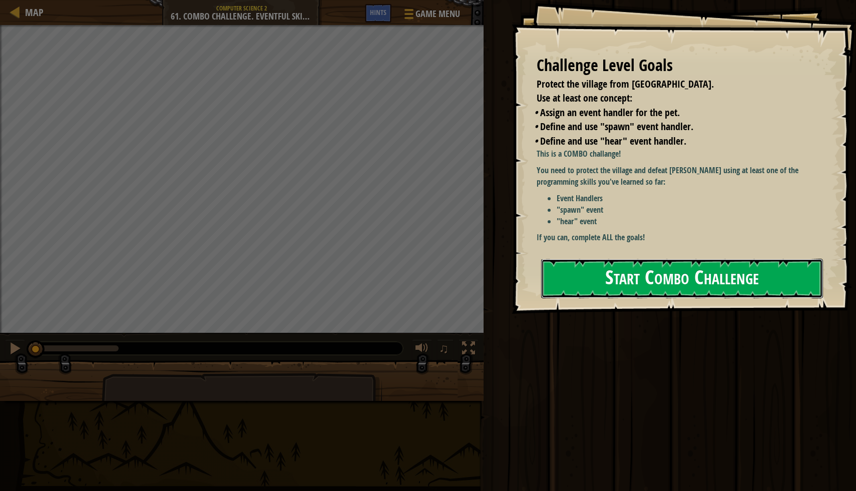
click at [681, 274] on button "Start Combo Challenge" at bounding box center [682, 279] width 282 height 40
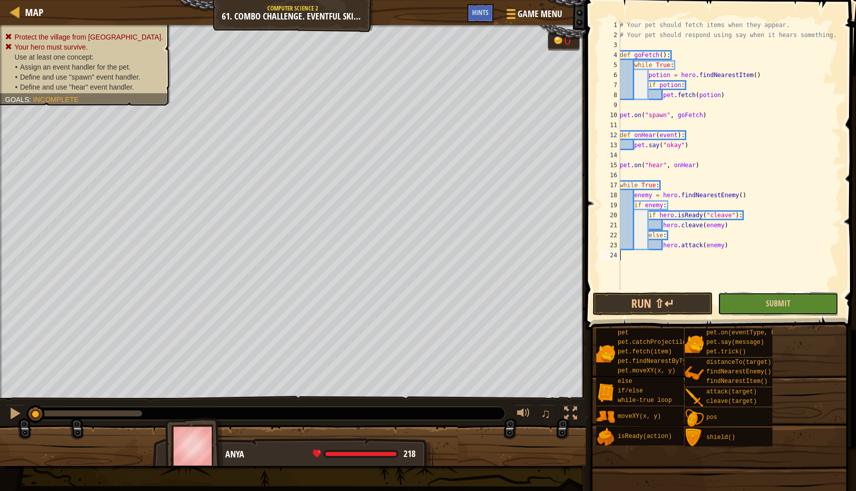
click at [762, 309] on button "Submit" at bounding box center [778, 303] width 120 height 23
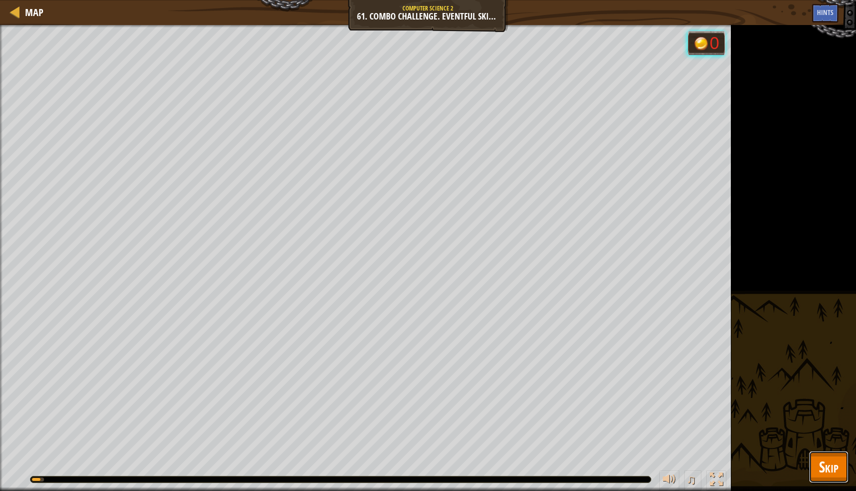
click at [829, 462] on span "Skip" at bounding box center [829, 467] width 20 height 21
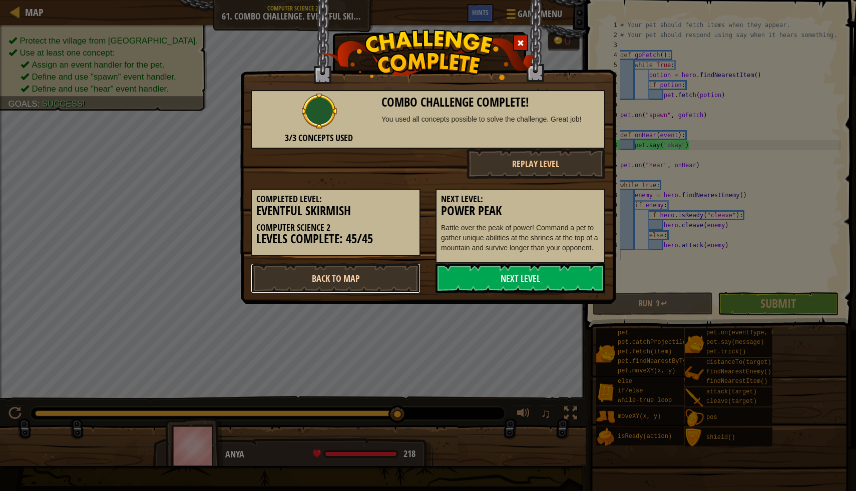
click at [379, 277] on link "Back to Map" at bounding box center [336, 278] width 170 height 30
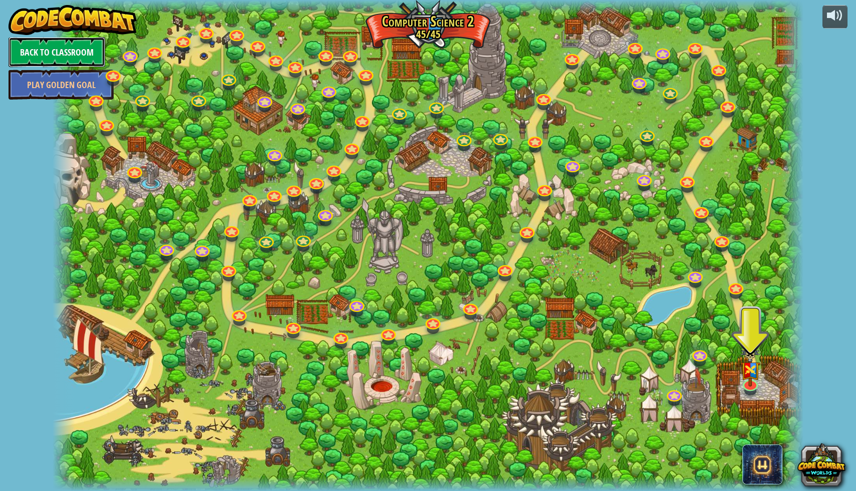
click at [73, 45] on link "Back to Classroom" at bounding box center [57, 52] width 97 height 30
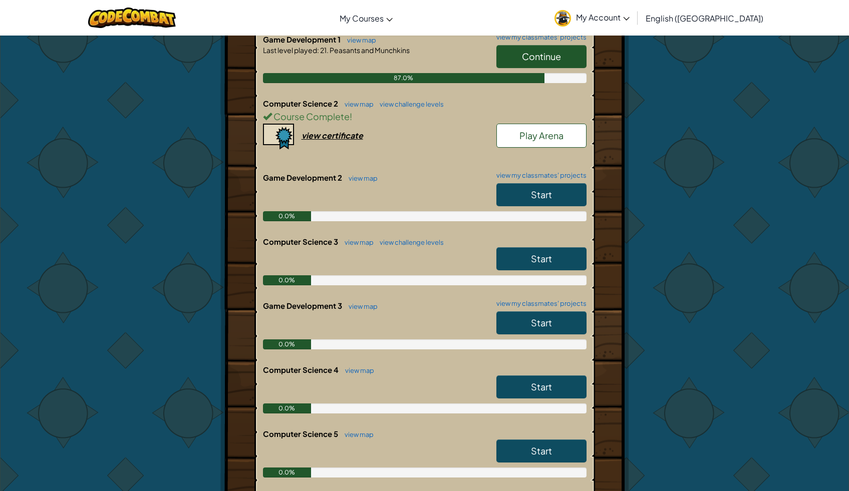
scroll to position [313, 0]
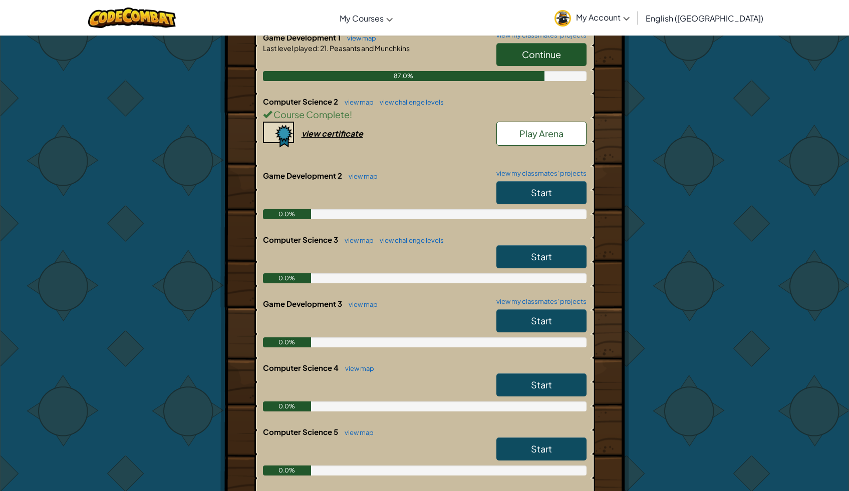
click at [517, 254] on link "Start" at bounding box center [541, 256] width 90 height 23
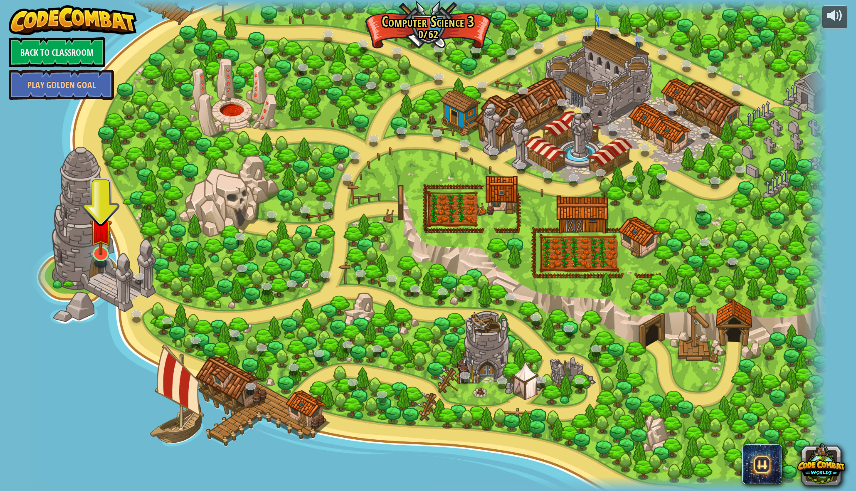
click at [99, 251] on img at bounding box center [101, 230] width 22 height 51
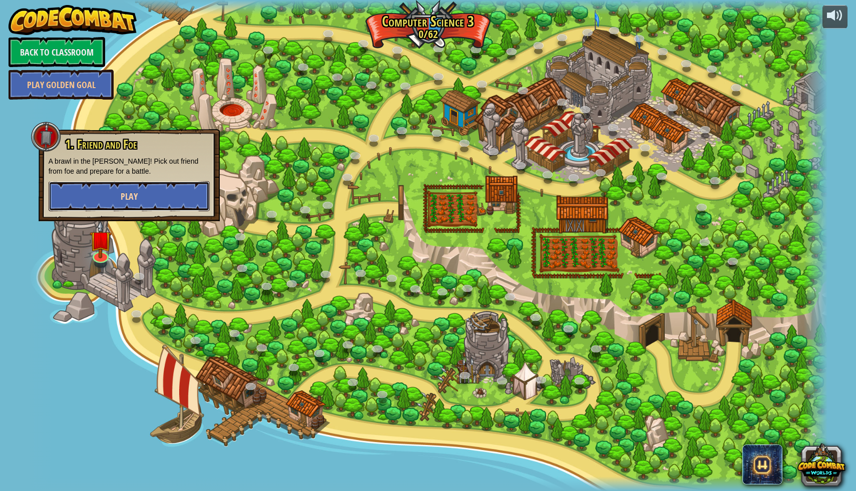
click at [154, 190] on button "Play" at bounding box center [129, 196] width 161 height 30
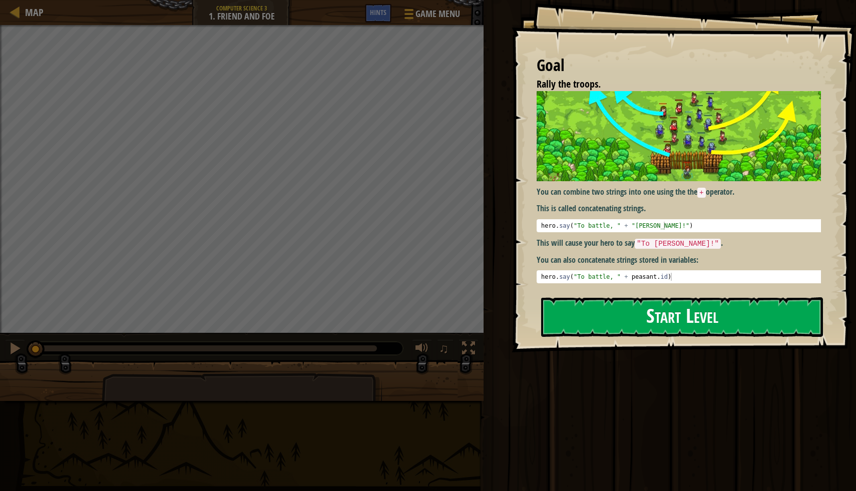
click at [644, 323] on button "Start Level" at bounding box center [682, 317] width 282 height 40
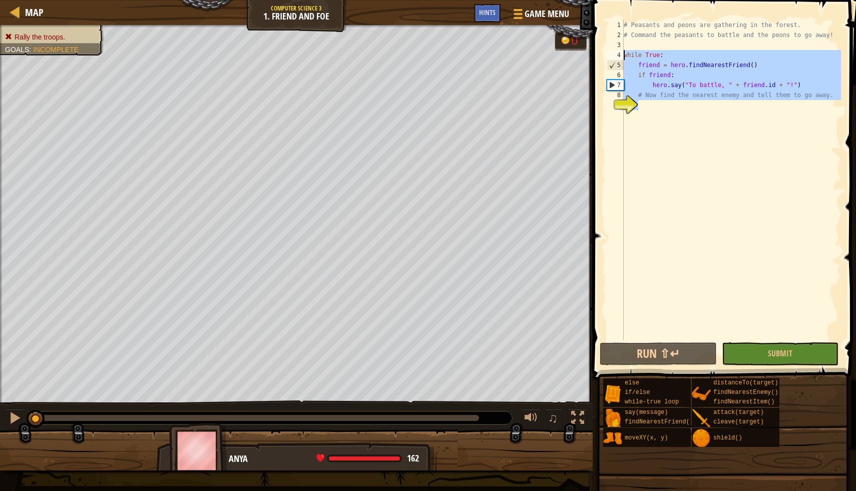
drag, startPoint x: 630, startPoint y: 119, endPoint x: 620, endPoint y: 52, distance: 67.9
click at [620, 52] on div "1 2 3 4 5 6 7 8 9 # Peasants and peons are gathering in the forest. # Command t…" at bounding box center [723, 180] width 236 height 321
type textarea "while True: friend = hero.findNearestFriend()"
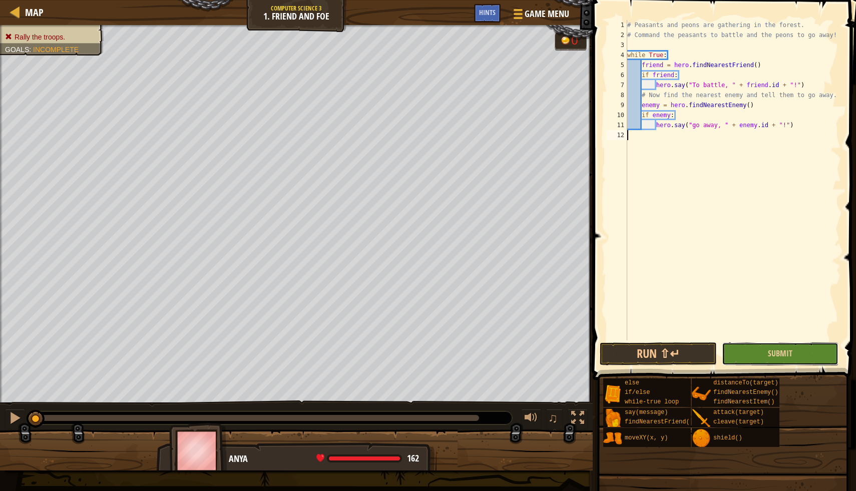
click at [747, 352] on button "Submit" at bounding box center [780, 354] width 117 height 23
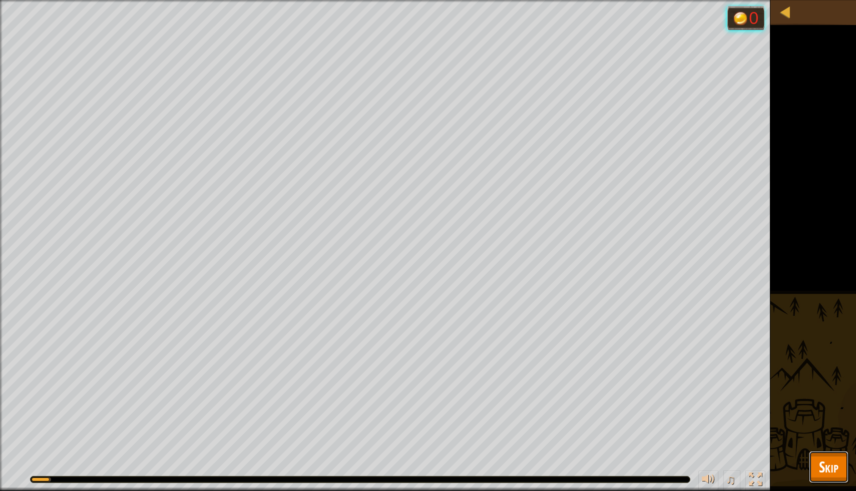
click at [823, 461] on span "Skip" at bounding box center [829, 467] width 20 height 21
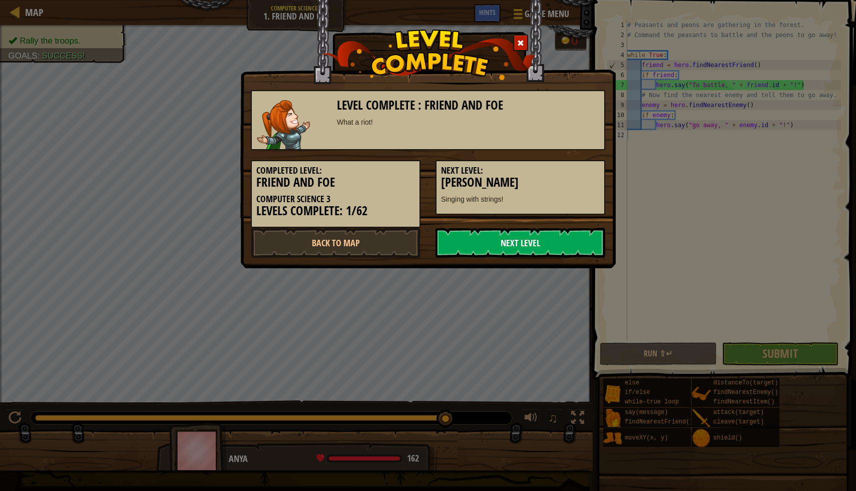
click at [542, 244] on link "Next Level" at bounding box center [521, 243] width 170 height 30
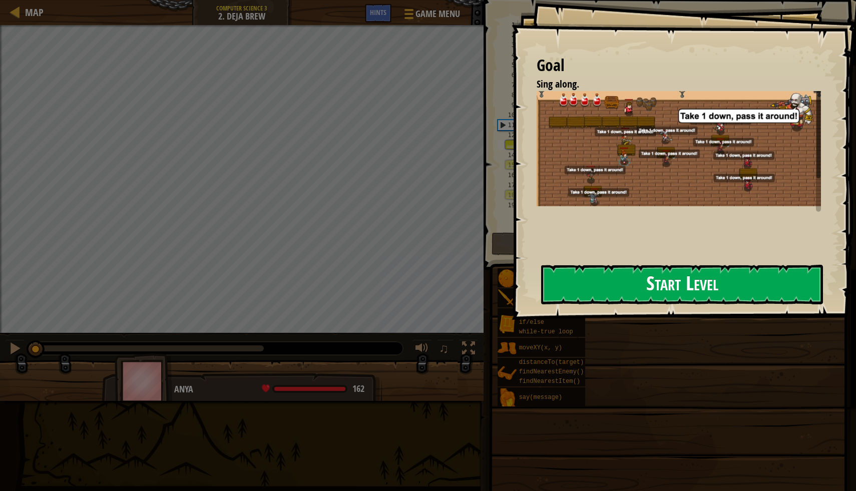
click at [655, 286] on button "Start Level" at bounding box center [682, 285] width 282 height 40
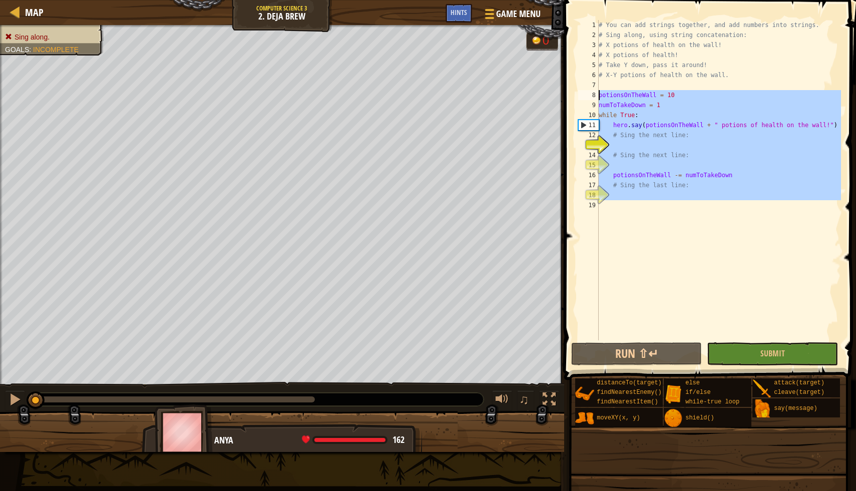
drag, startPoint x: 599, startPoint y: 207, endPoint x: 585, endPoint y: 97, distance: 111.0
click at [585, 97] on div "1 2 3 4 5 6 7 8 9 10 11 12 13 14 15 16 17 18 19 # You can add strings together,…" at bounding box center [708, 180] width 265 height 321
type textarea "potionsOnTheWall = 10 numToTakeDown = 1"
paste textarea
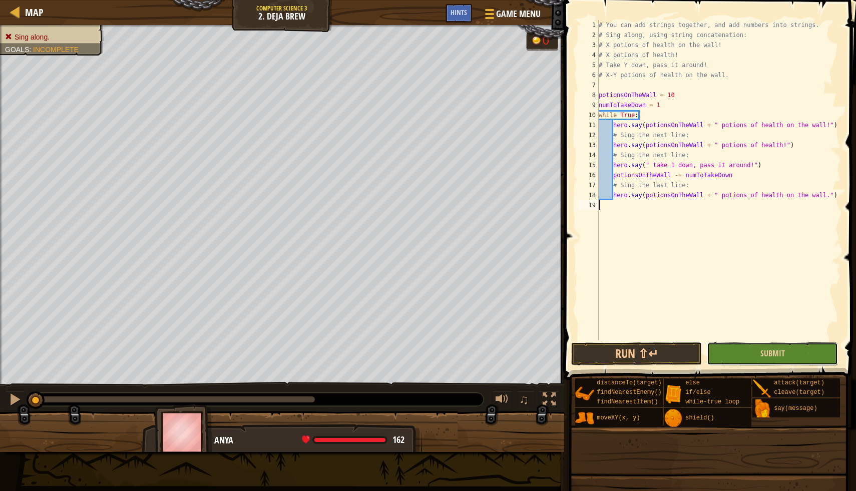
click at [809, 356] on button "Submit" at bounding box center [772, 354] width 131 height 23
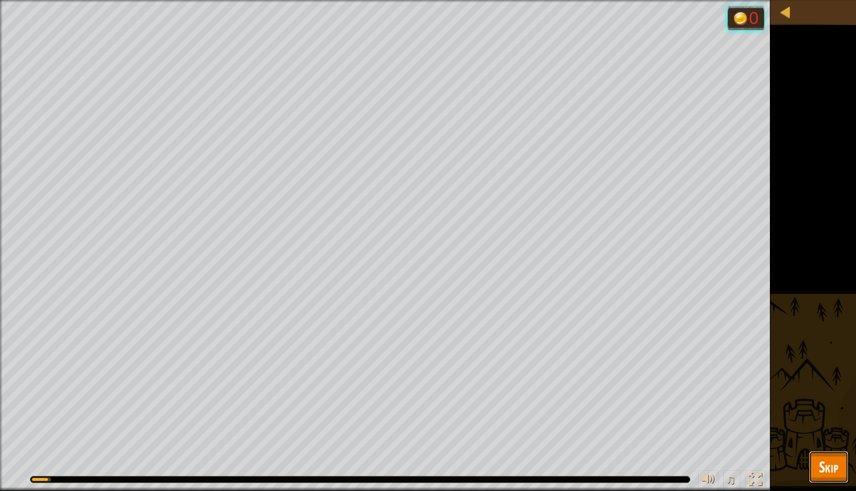
click at [826, 467] on span "Skip" at bounding box center [829, 467] width 20 height 21
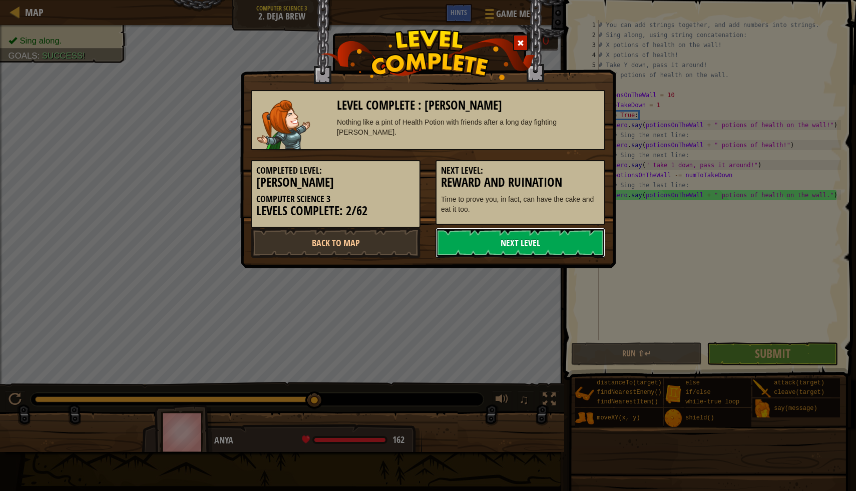
click at [537, 246] on link "Next Level" at bounding box center [521, 243] width 170 height 30
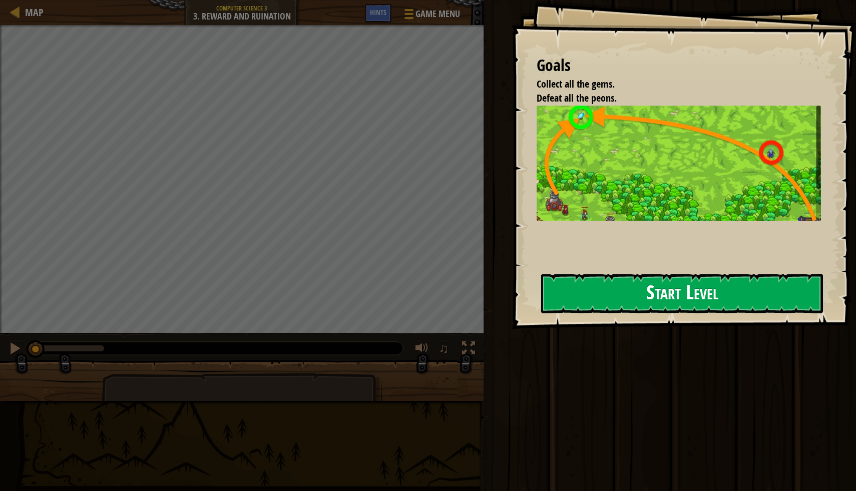
click at [666, 292] on button "Start Level" at bounding box center [682, 294] width 282 height 40
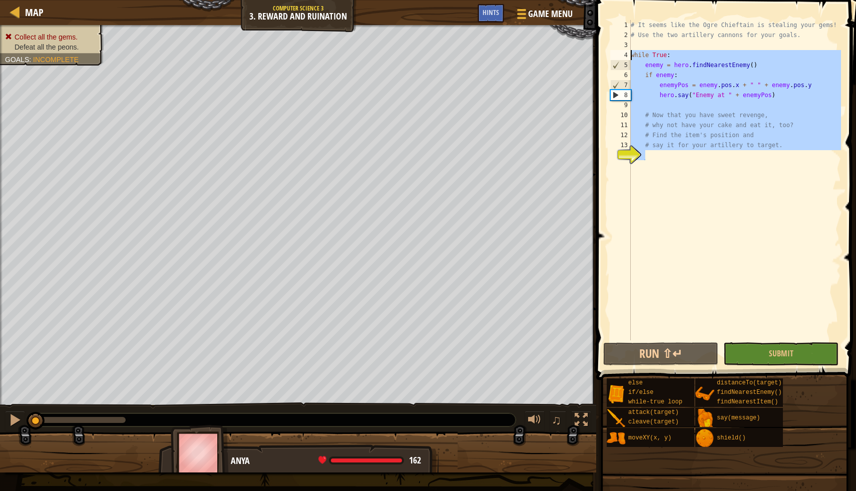
drag, startPoint x: 633, startPoint y: 177, endPoint x: 620, endPoint y: 59, distance: 118.9
click at [620, 59] on div "1 2 3 4 5 6 7 8 9 10 11 12 13 14 # It seems like the Ogre Chieftain is stealing…" at bounding box center [724, 180] width 233 height 321
type textarea "while True: enemy = hero.findNearestEnemy()"
paste textarea
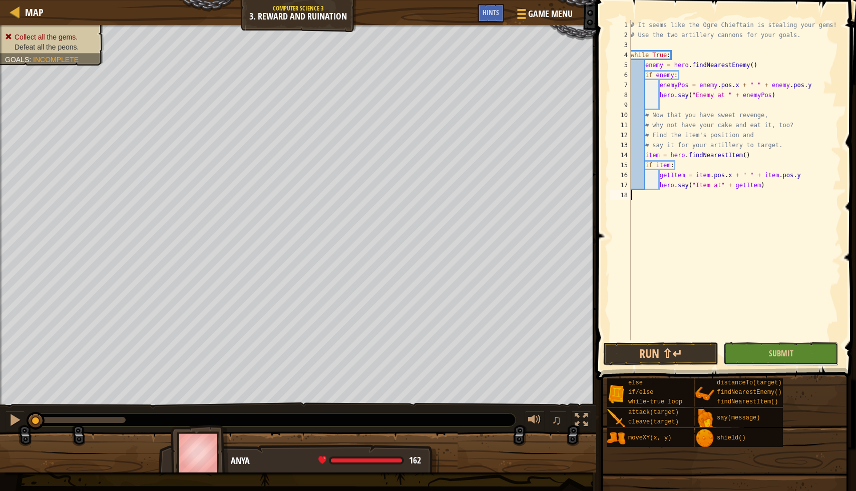
click at [752, 353] on button "Submit" at bounding box center [781, 354] width 115 height 23
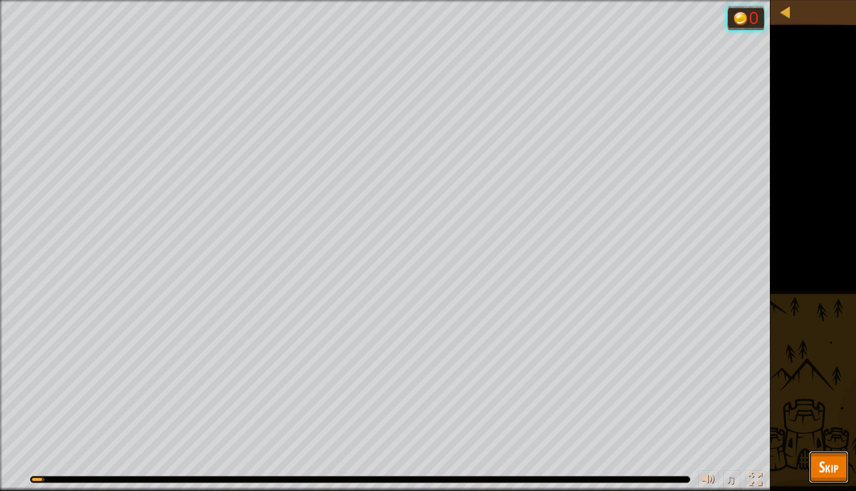
click at [833, 464] on span "Skip" at bounding box center [829, 467] width 20 height 21
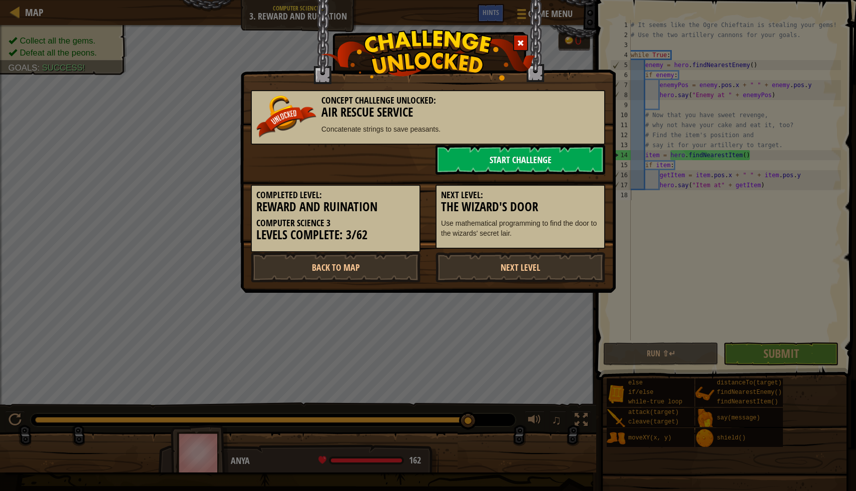
click at [522, 155] on link "Start Challenge" at bounding box center [521, 160] width 170 height 30
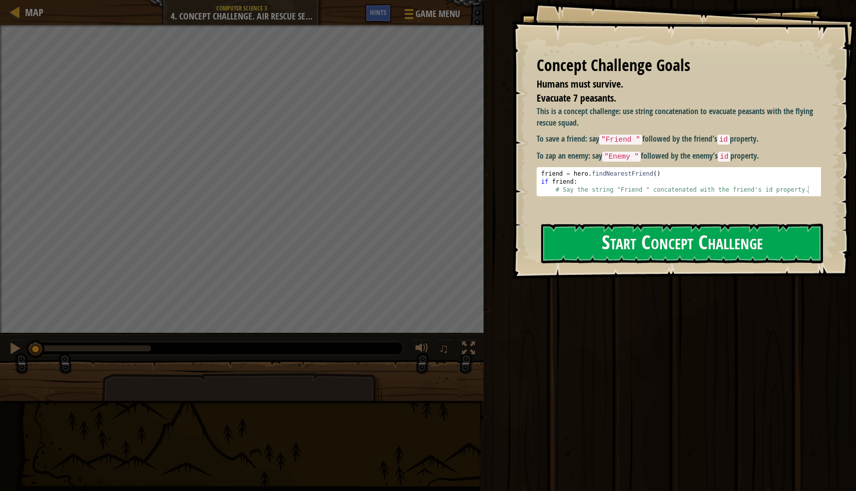
click at [642, 252] on button "Start Concept Challenge" at bounding box center [682, 244] width 282 height 40
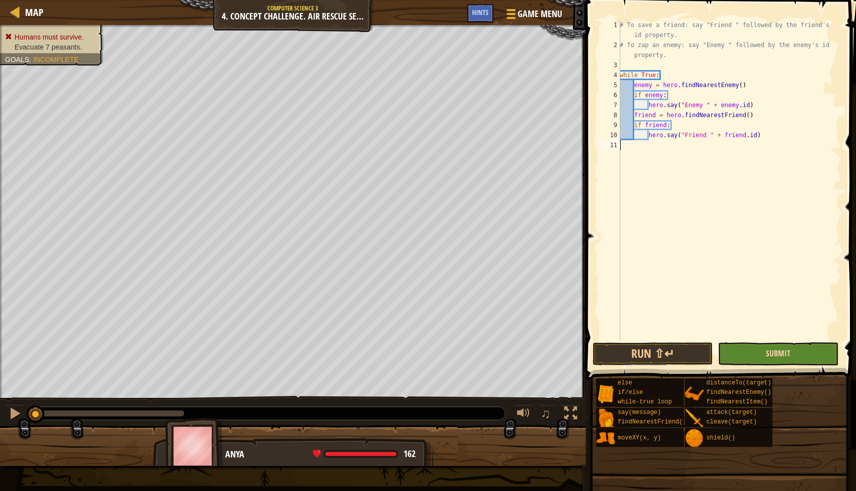
click at [774, 354] on span "Submit" at bounding box center [778, 353] width 25 height 11
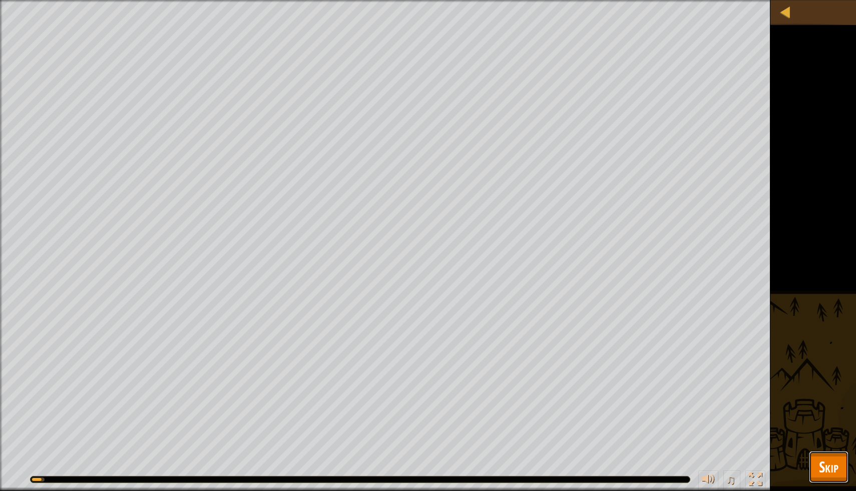
click at [821, 467] on span "Skip" at bounding box center [829, 467] width 20 height 21
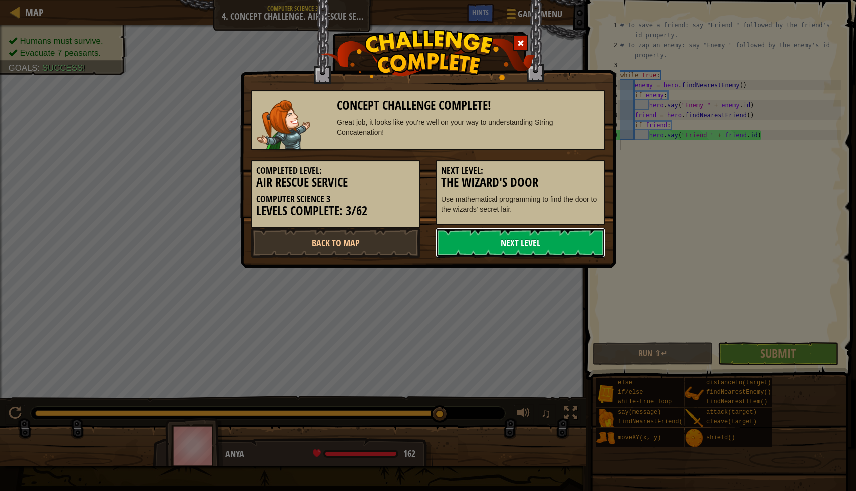
click at [568, 243] on link "Next Level" at bounding box center [521, 243] width 170 height 30
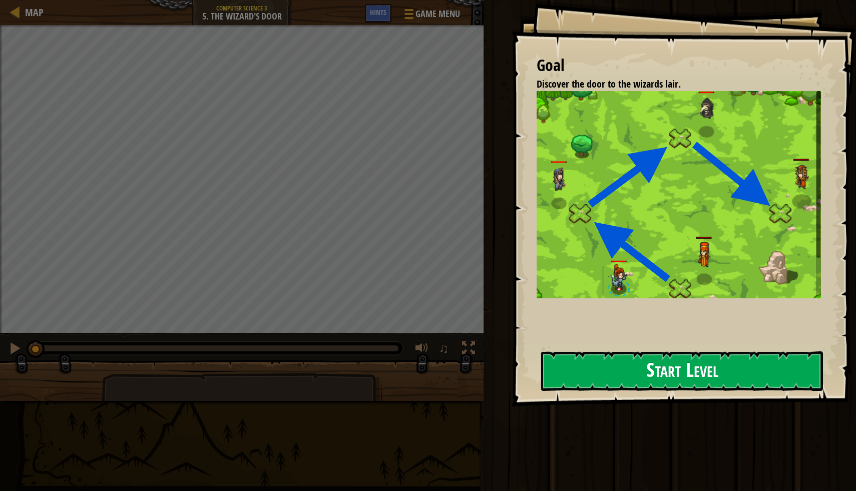
click at [602, 381] on button "Start Level" at bounding box center [682, 372] width 282 height 40
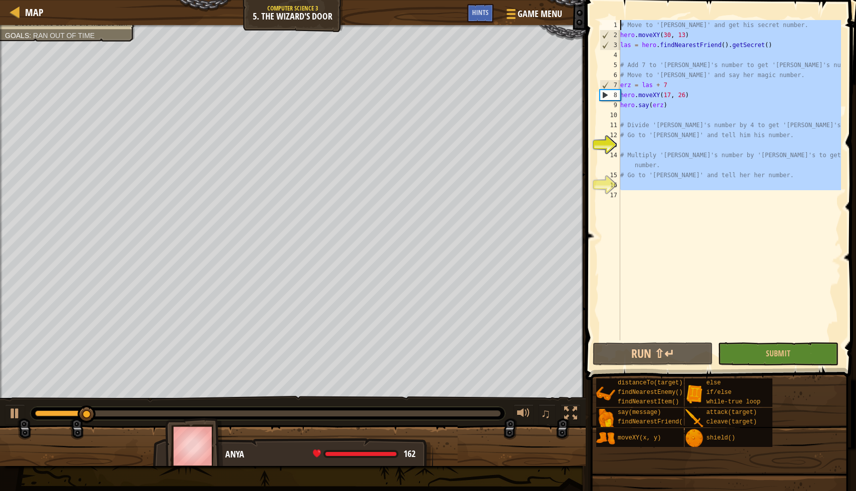
drag, startPoint x: 622, startPoint y: 199, endPoint x: 601, endPoint y: -63, distance: 263.3
click at [601, 0] on html "Map Computer Science 3 5. The Wizard's Door Game Menu Done Hints 1 הההההההההההה…" at bounding box center [428, 0] width 856 height 0
type textarea "# Move to 'Laszlo' and get his secret number. hero.moveXY(30, 13)"
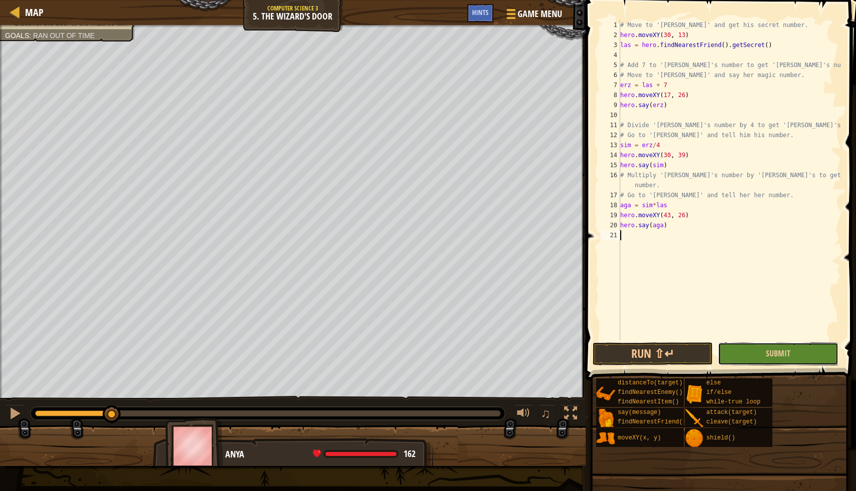
click at [748, 355] on button "Submit" at bounding box center [778, 354] width 120 height 23
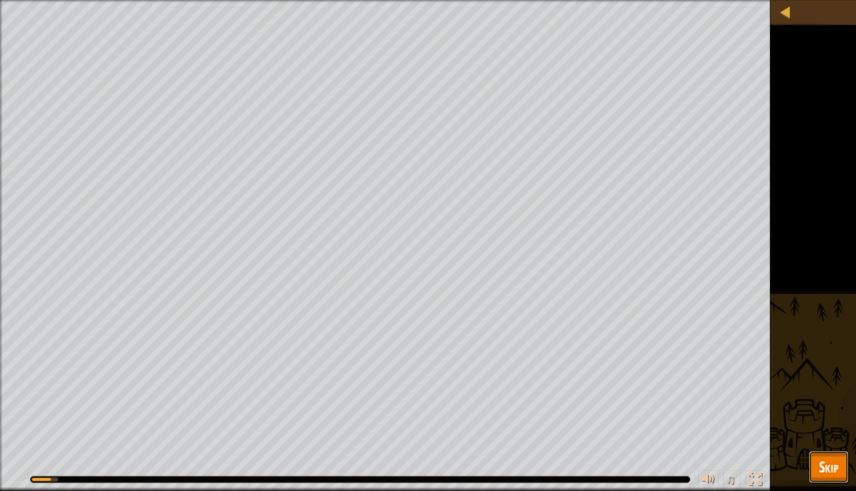
click at [837, 468] on span "Skip" at bounding box center [829, 467] width 20 height 21
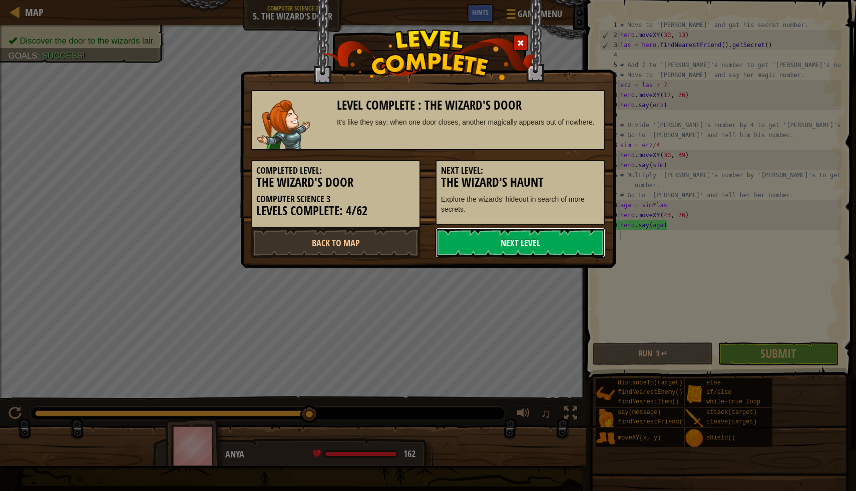
click at [531, 246] on link "Next Level" at bounding box center [521, 243] width 170 height 30
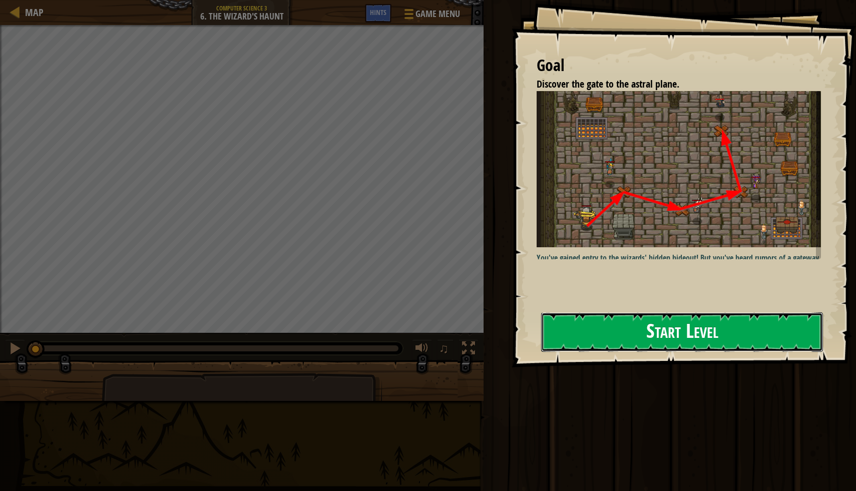
click at [616, 343] on button "Start Level" at bounding box center [682, 332] width 282 height 40
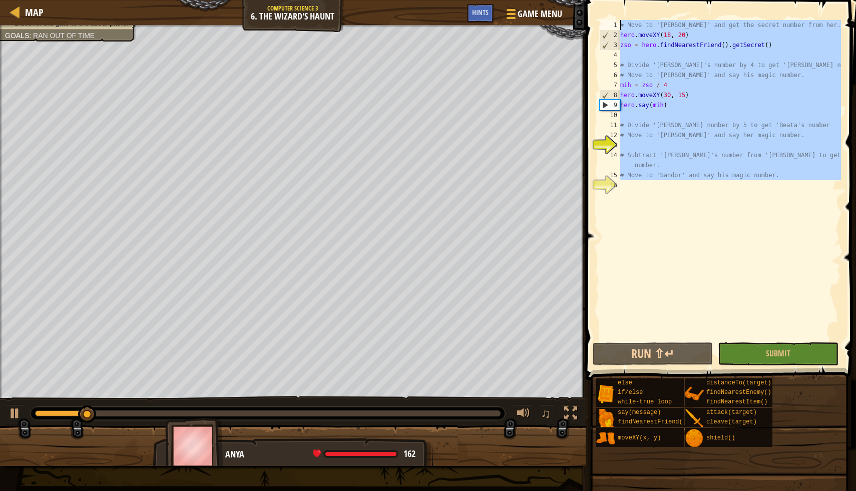
drag, startPoint x: 623, startPoint y: 192, endPoint x: 578, endPoint y: -63, distance: 259.3
click at [578, 0] on html "Map Computer Science 3 6. The Wizard's Haunt Game Menu Done Hints 1 ההההההההההה…" at bounding box center [428, 0] width 856 height 0
type textarea "# Move to 'Zsofia' and get the secret number from her. hero.moveXY(18, 20)"
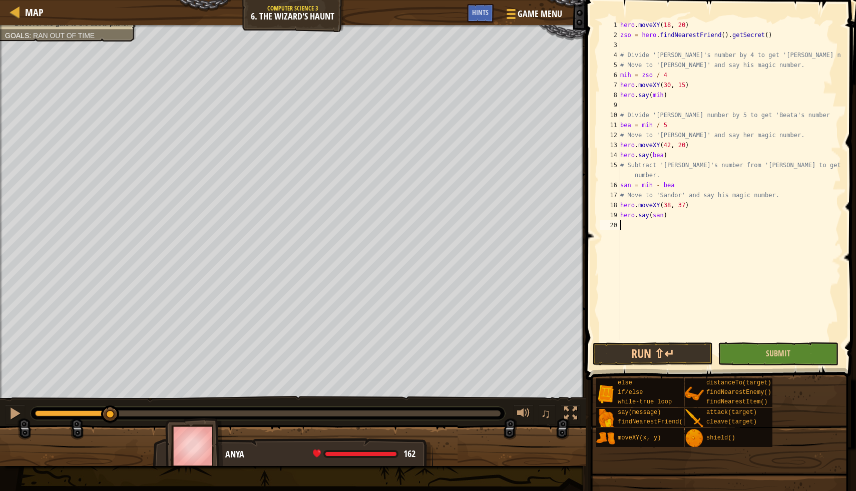
click at [752, 347] on button "Submit" at bounding box center [778, 354] width 120 height 23
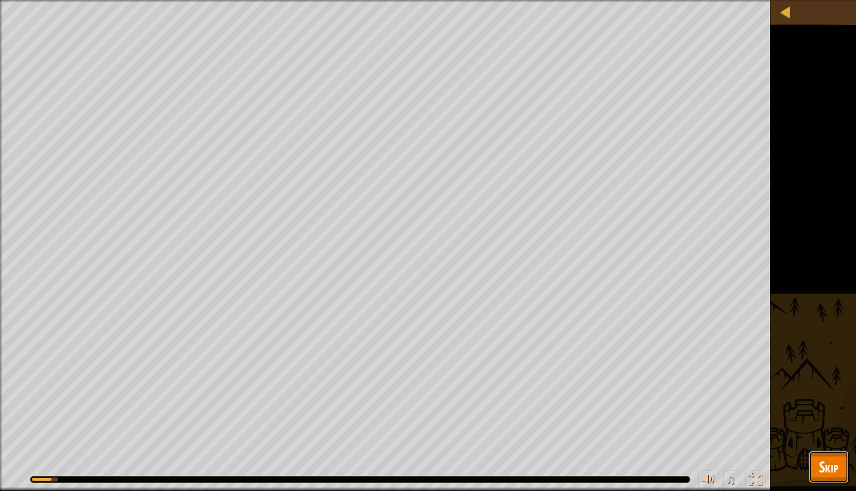
click at [822, 464] on span "Skip" at bounding box center [829, 467] width 20 height 21
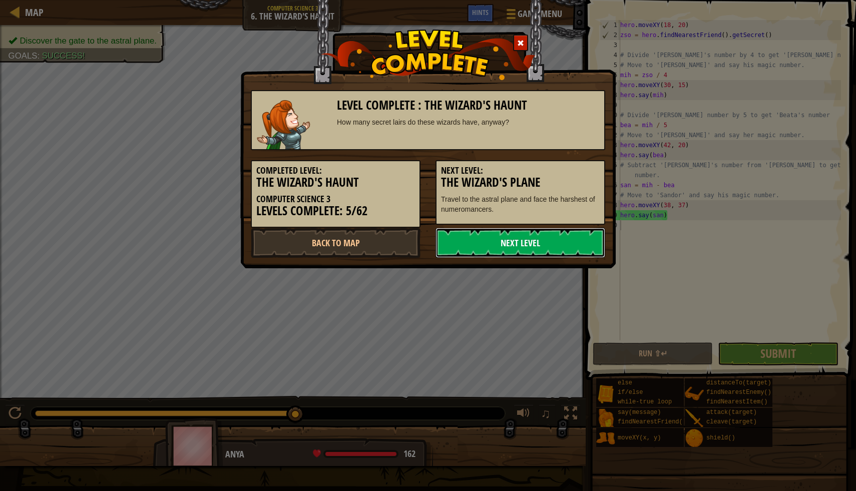
click at [537, 244] on link "Next Level" at bounding box center [521, 243] width 170 height 30
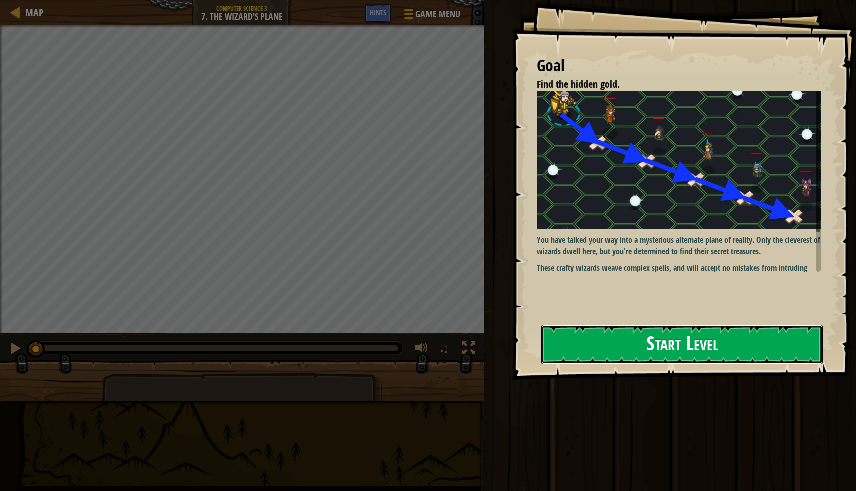
click at [616, 349] on button "Start Level" at bounding box center [682, 345] width 282 height 40
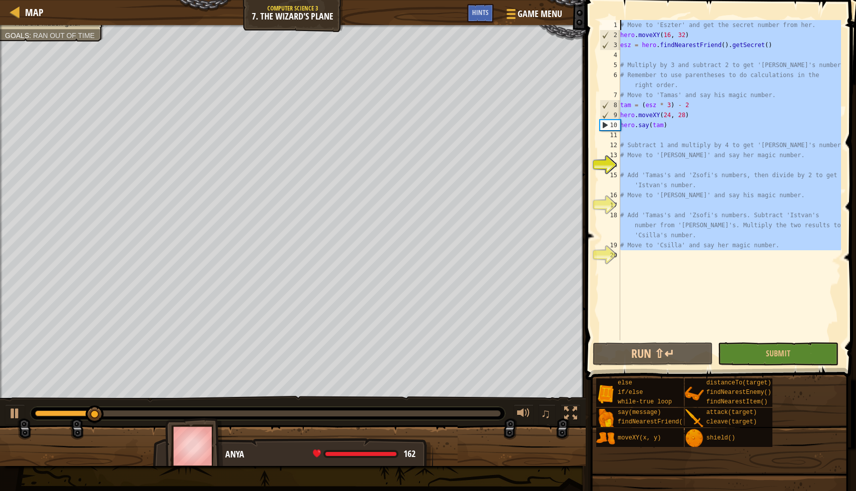
drag, startPoint x: 620, startPoint y: 258, endPoint x: 595, endPoint y: -63, distance: 322.5
click at [595, 0] on html "Map Computer Science 3 7. The Wizard's Plane Game Menu Done Hints 1 ההההההההההה…" at bounding box center [428, 0] width 856 height 0
type textarea "# Move to 'Eszter' and get the secret number from her. hero.moveXY(16, 32)"
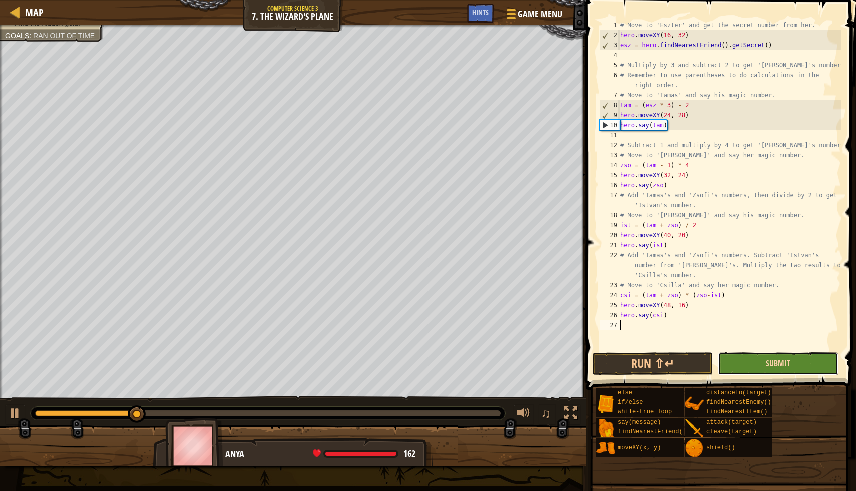
click at [776, 365] on span "Submit" at bounding box center [778, 363] width 25 height 11
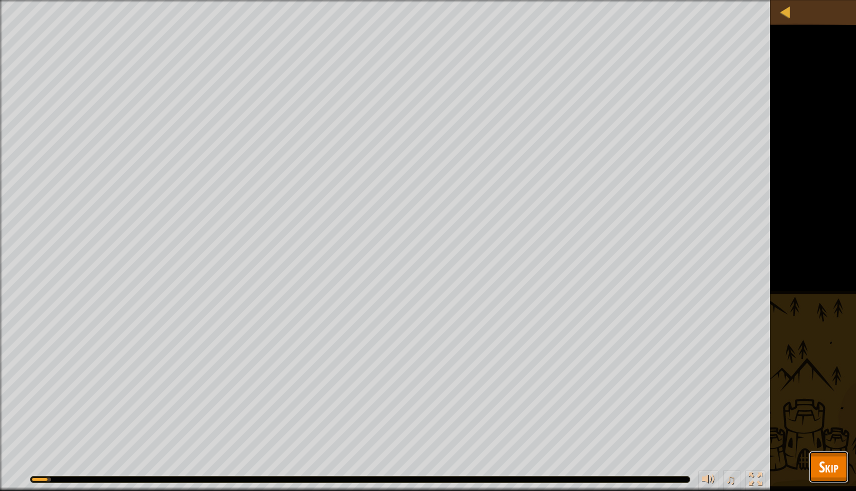
click at [828, 462] on span "Skip" at bounding box center [829, 467] width 20 height 21
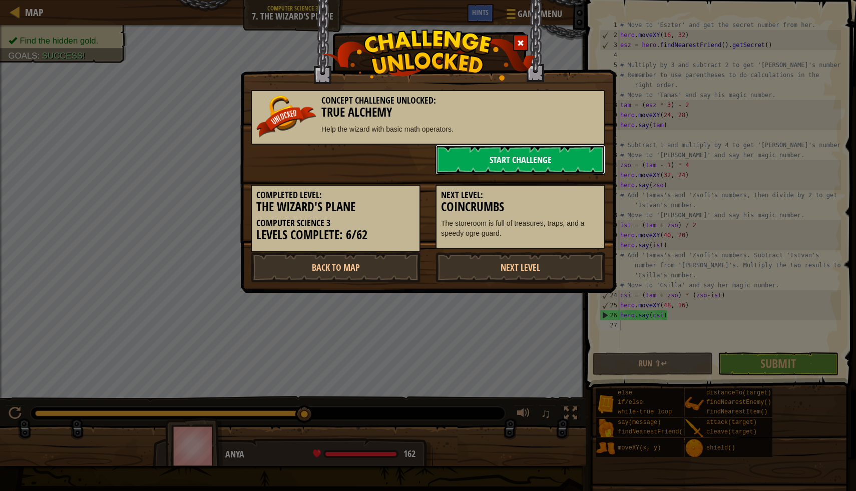
click at [495, 161] on link "Start Challenge" at bounding box center [521, 160] width 170 height 30
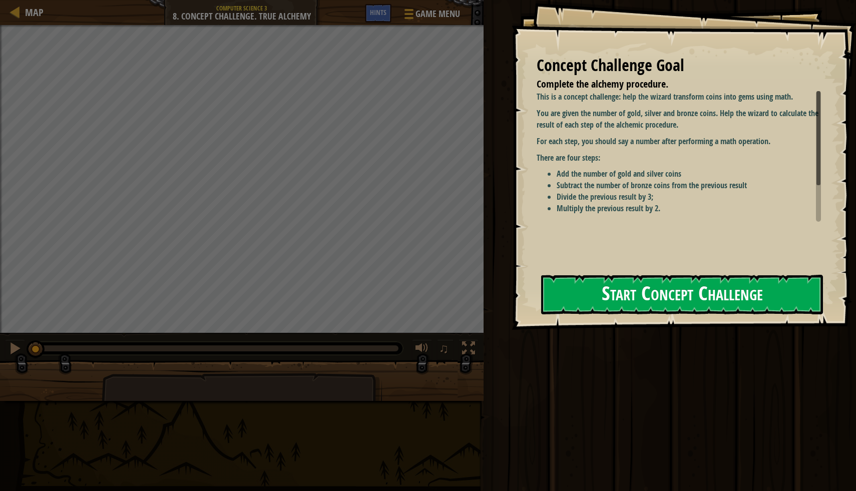
click at [634, 302] on button "Start Concept Challenge" at bounding box center [682, 295] width 282 height 40
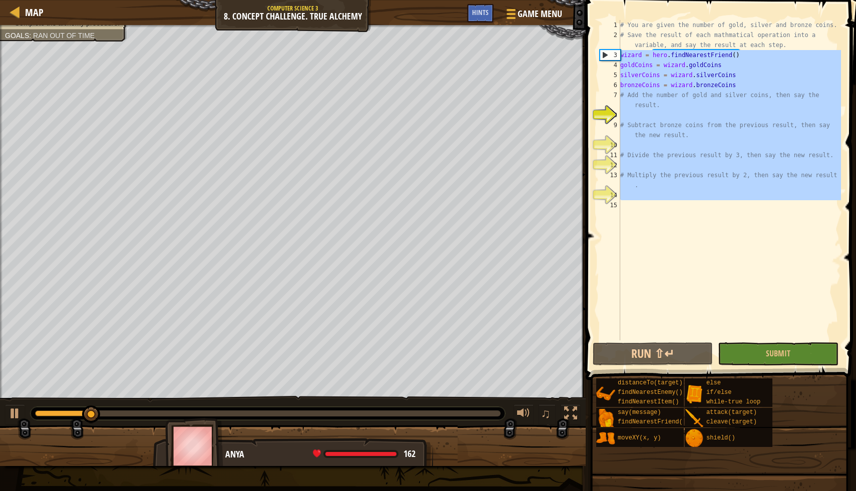
drag, startPoint x: 622, startPoint y: 208, endPoint x: 605, endPoint y: 52, distance: 157.2
click at [605, 52] on div "1 2 3 4 5 6 7 8 9 10 11 12 13 14 15 # You are given the number of gold, silver …" at bounding box center [719, 180] width 243 height 321
type textarea "wizard = hero.findNearestFriend() goldCoins = wizard.goldCoins"
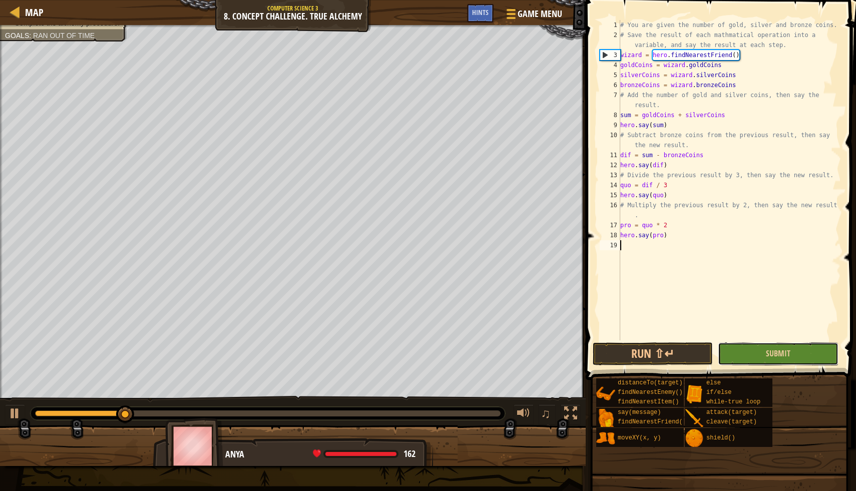
click at [766, 347] on button "Submit" at bounding box center [778, 354] width 120 height 23
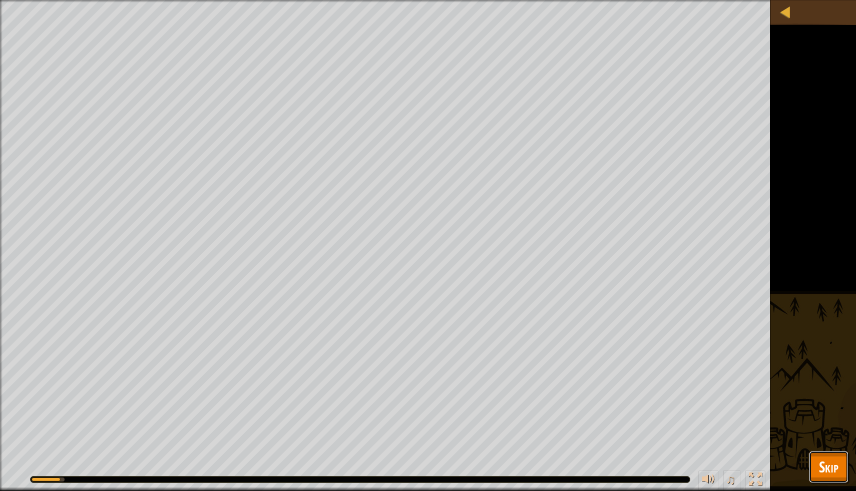
click at [831, 465] on span "Skip" at bounding box center [829, 467] width 20 height 21
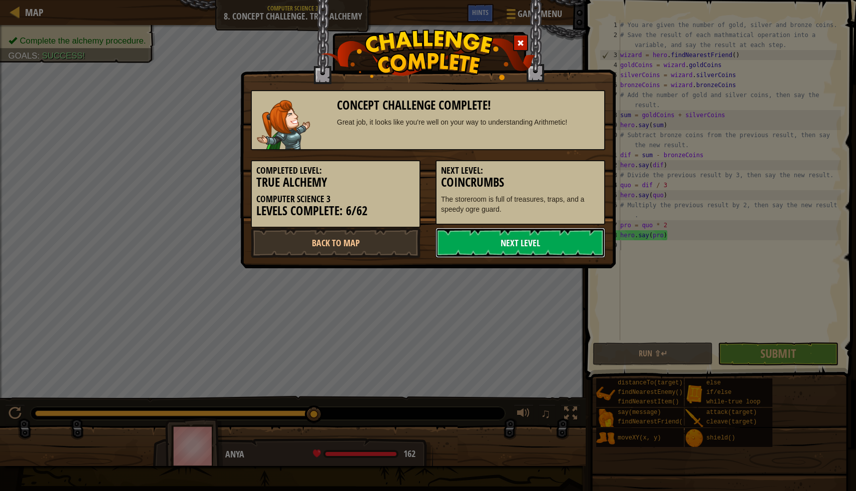
click at [510, 244] on link "Next Level" at bounding box center [521, 243] width 170 height 30
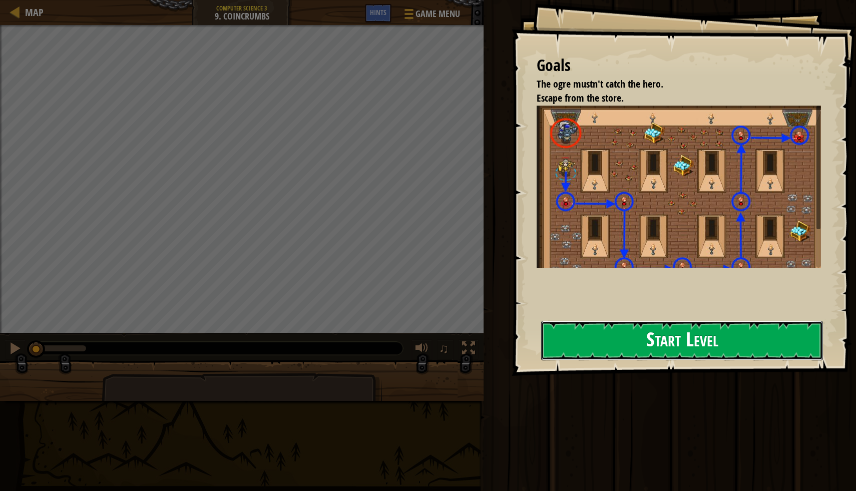
click at [576, 344] on button "Start Level" at bounding box center [682, 341] width 282 height 40
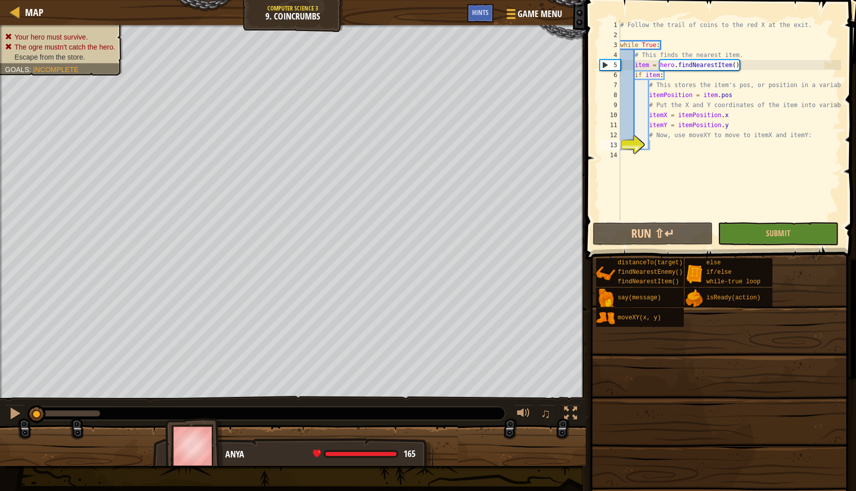
click at [521, 164] on div "Your hero must survive. The ogre mustn't catch the hero. Escape from the store.…" at bounding box center [293, 212] width 586 height 374
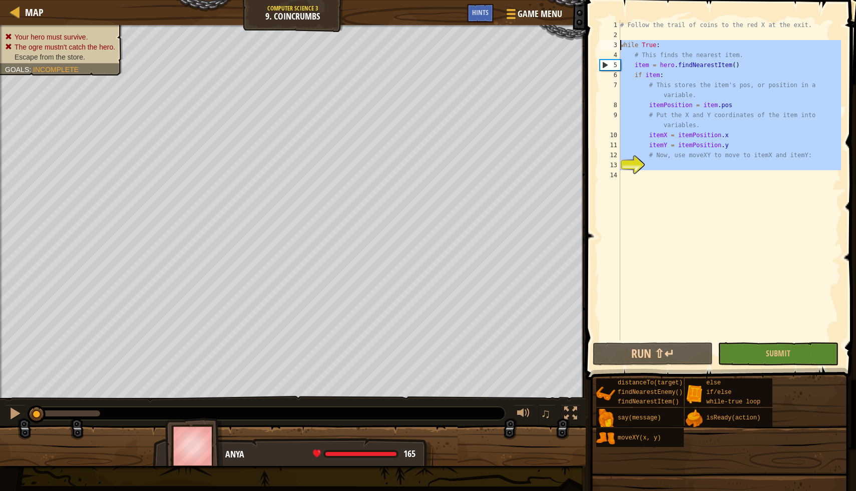
drag, startPoint x: 621, startPoint y: 184, endPoint x: 615, endPoint y: 46, distance: 138.4
click at [615, 46] on div "1 2 3 4 5 6 7 8 9 10 11 12 13 14 # Follow the trail of coins to the red X at th…" at bounding box center [719, 180] width 243 height 321
type textarea "while True: # This finds the nearest item."
paste textarea
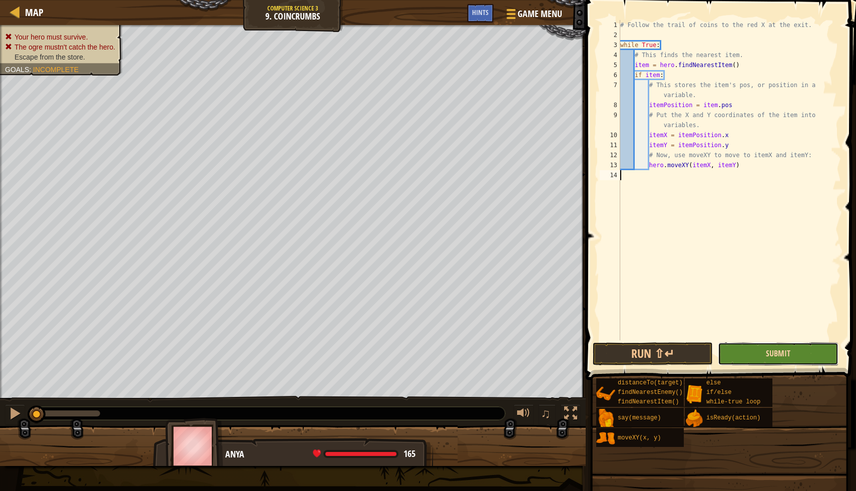
click at [774, 357] on span "Submit" at bounding box center [778, 353] width 25 height 11
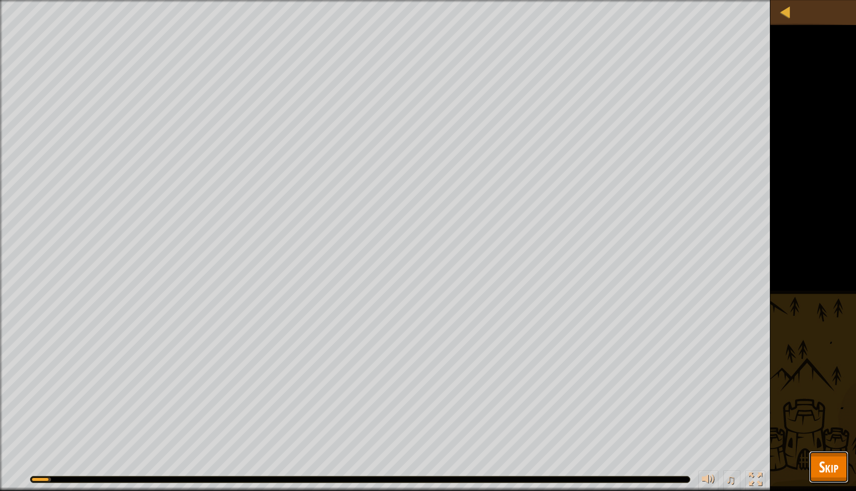
click at [824, 459] on span "Skip" at bounding box center [829, 467] width 20 height 21
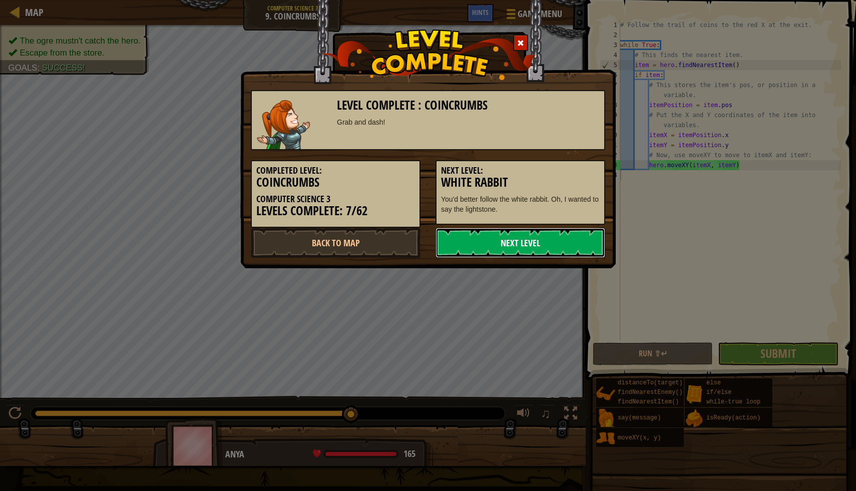
click at [507, 248] on link "Next Level" at bounding box center [521, 243] width 170 height 30
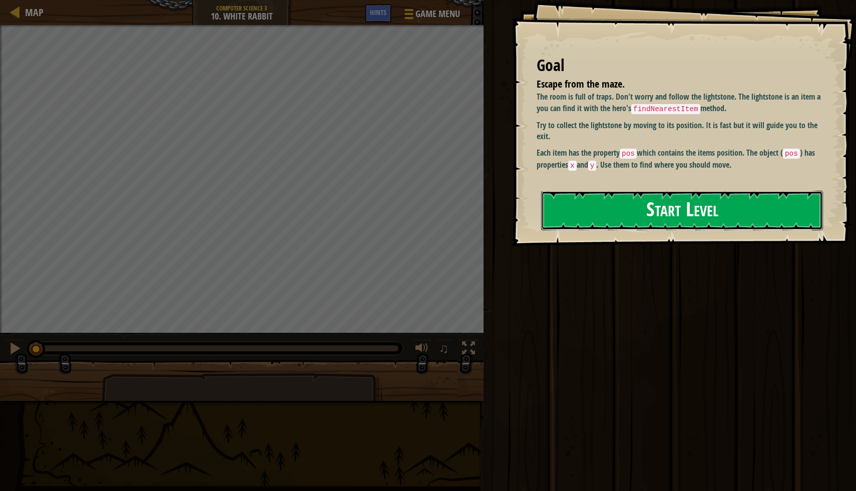
click at [637, 219] on button "Start Level" at bounding box center [682, 211] width 282 height 40
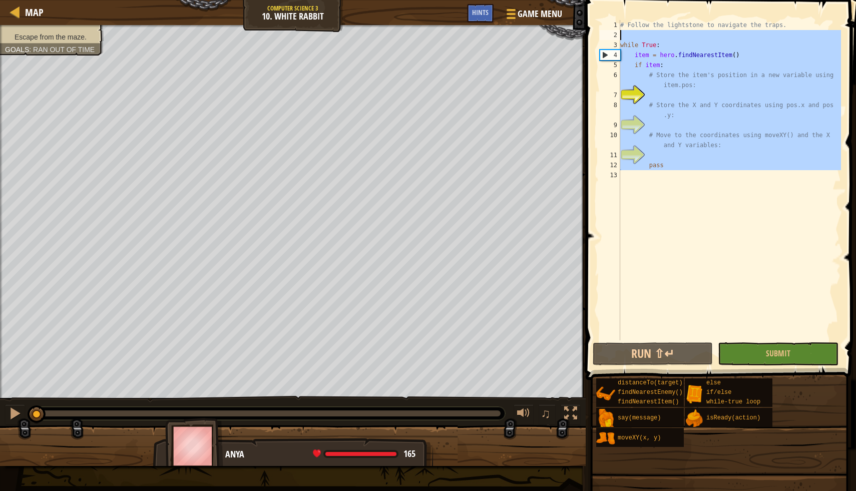
drag, startPoint x: 625, startPoint y: 183, endPoint x: 608, endPoint y: 39, distance: 145.2
click at [608, 39] on div "1 2 3 4 5 6 7 8 9 10 11 12 13 # Follow the lightstone to navigate the traps. wh…" at bounding box center [719, 180] width 243 height 321
type textarea "while True:"
paste textarea
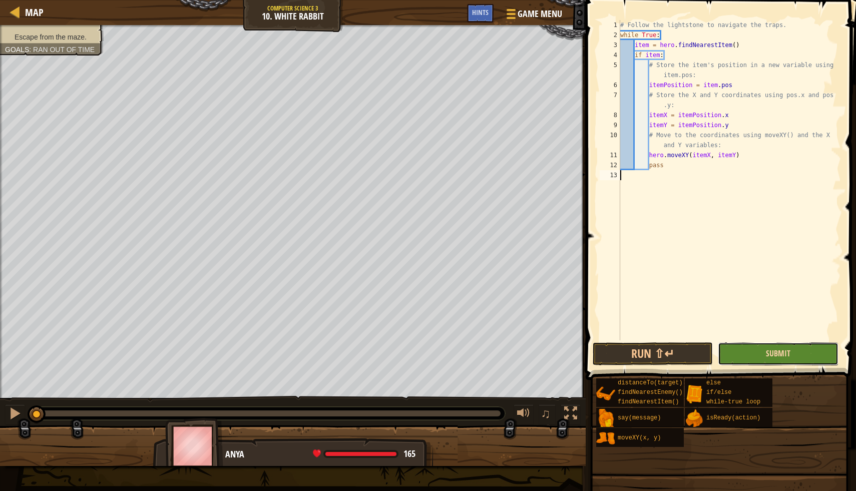
click at [772, 351] on span "Submit" at bounding box center [778, 353] width 25 height 11
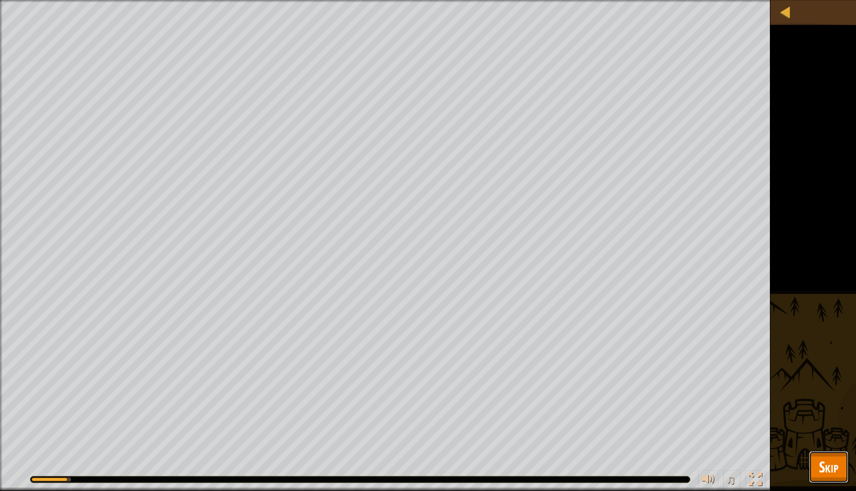
click at [822, 464] on span "Skip" at bounding box center [829, 467] width 20 height 21
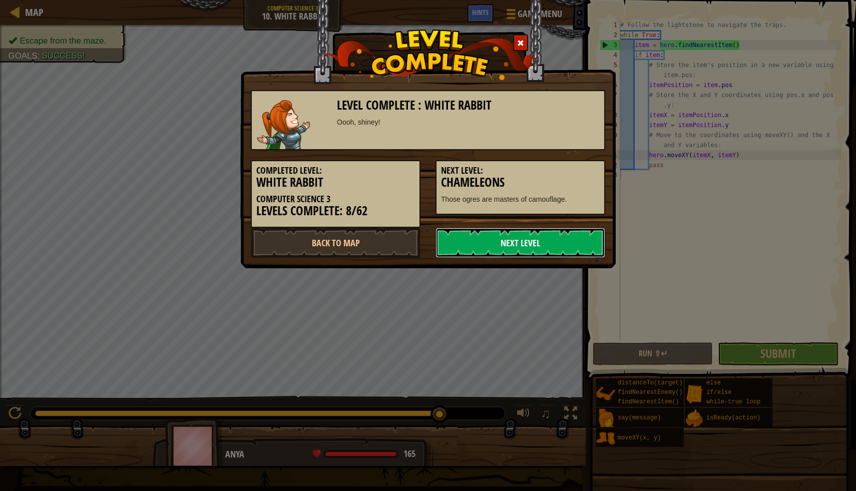
click at [501, 246] on link "Next Level" at bounding box center [521, 243] width 170 height 30
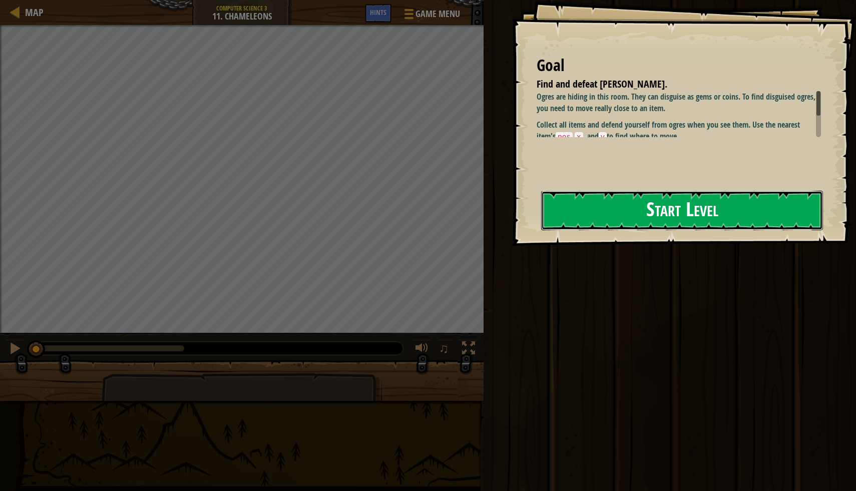
click at [575, 212] on button "Start Level" at bounding box center [682, 211] width 282 height 40
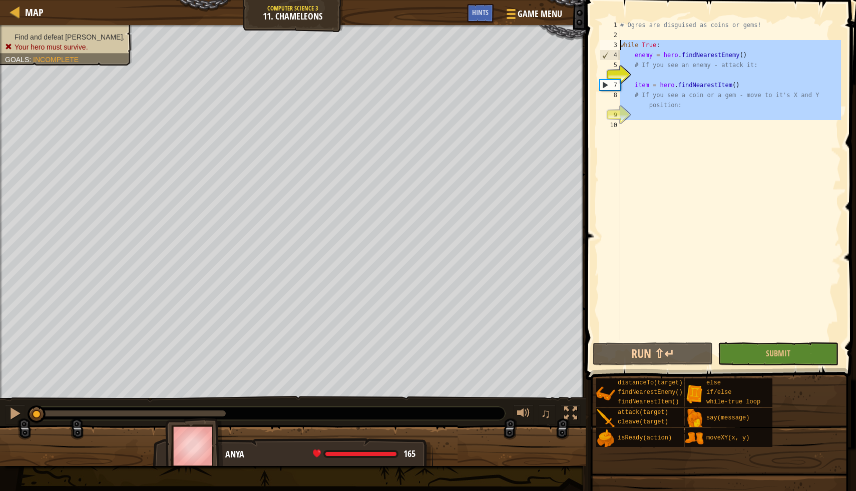
drag, startPoint x: 629, startPoint y: 145, endPoint x: 606, endPoint y: 44, distance: 103.8
click at [606, 44] on div "1 2 3 4 5 6 7 8 9 10 # Ogres are disguised as coins or gems! while True : enemy…" at bounding box center [719, 180] width 243 height 321
type textarea "while True: enemy = hero.findNearestEnemy()"
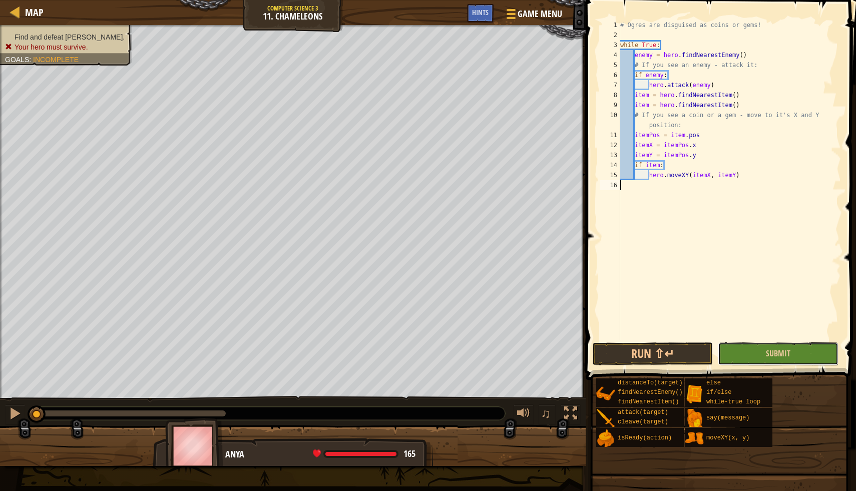
click at [808, 358] on button "Submit" at bounding box center [778, 354] width 120 height 23
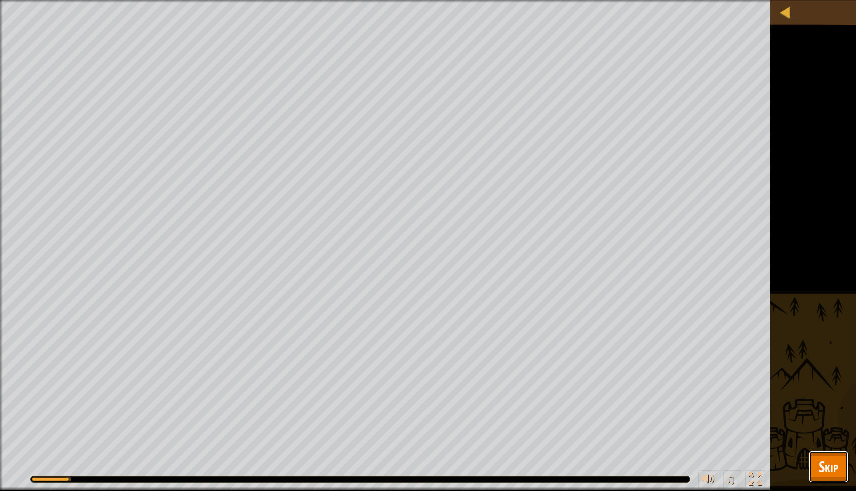
click at [834, 464] on span "Skip" at bounding box center [829, 467] width 20 height 21
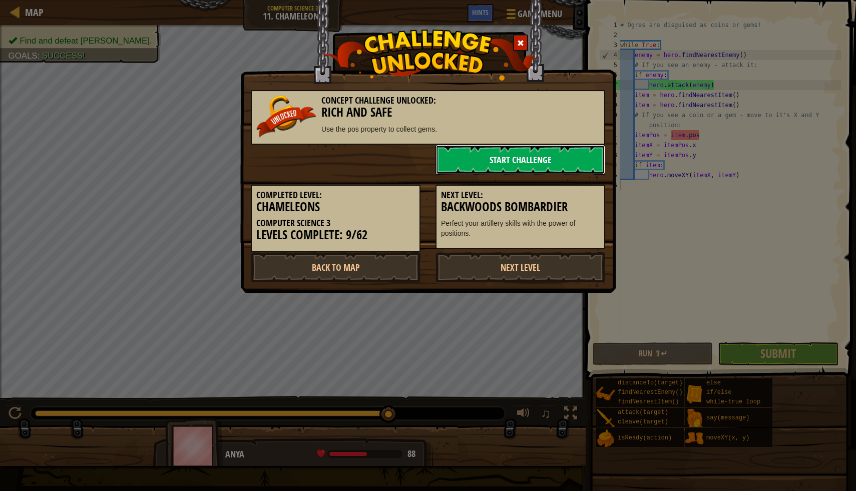
click at [520, 156] on link "Start Challenge" at bounding box center [521, 160] width 170 height 30
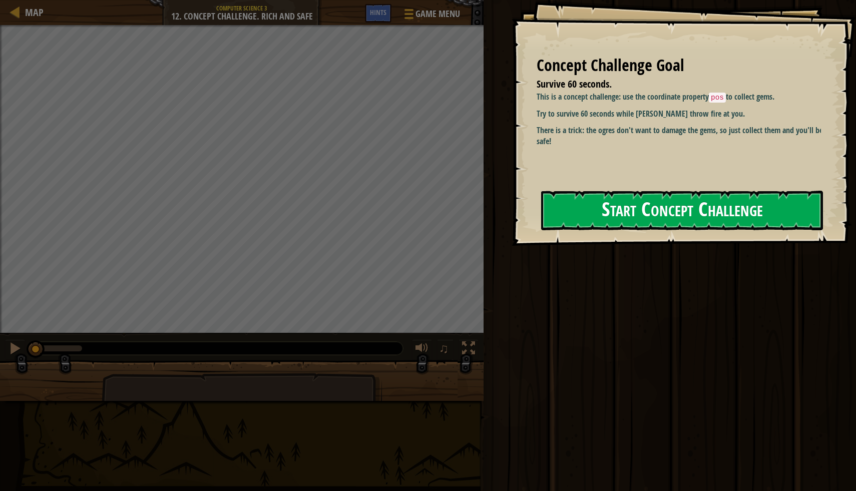
click at [606, 216] on button "Start Concept Challenge" at bounding box center [682, 211] width 282 height 40
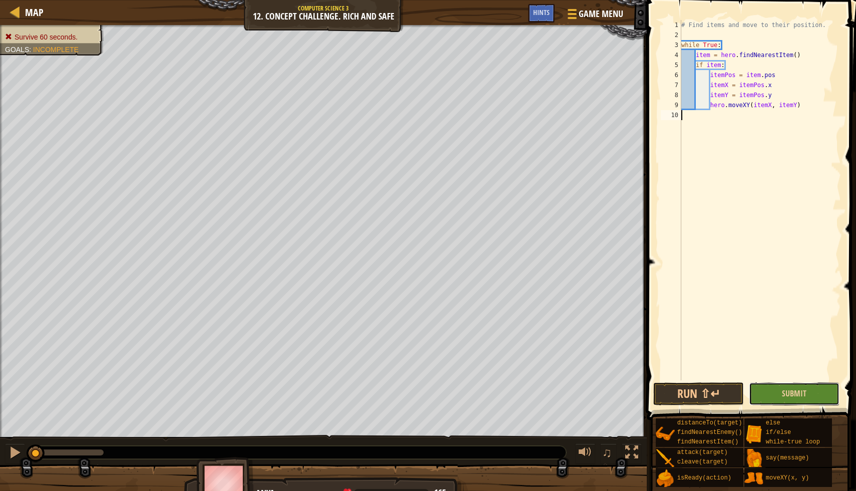
click at [782, 395] on button "Submit" at bounding box center [794, 394] width 91 height 23
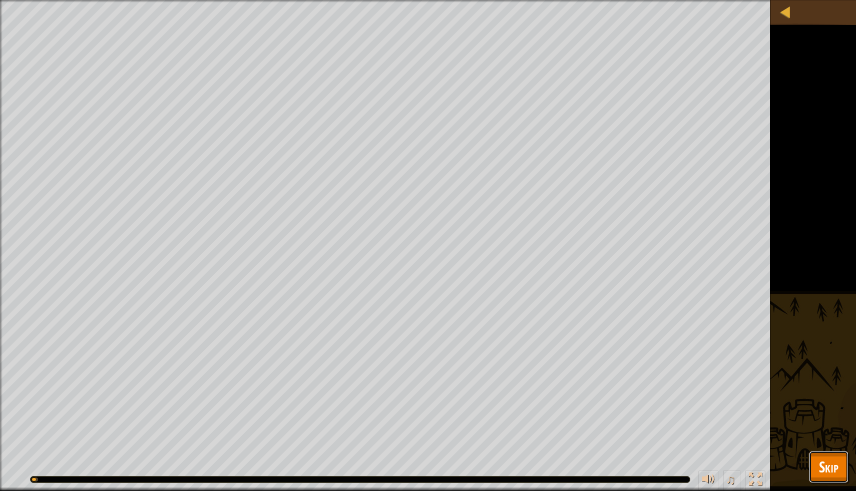
click at [820, 464] on span "Skip" at bounding box center [829, 467] width 20 height 21
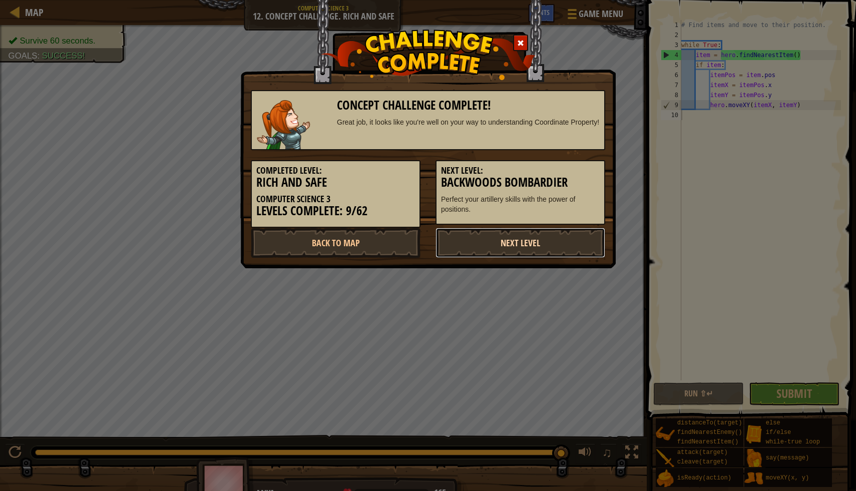
click at [528, 244] on link "Next Level" at bounding box center [521, 243] width 170 height 30
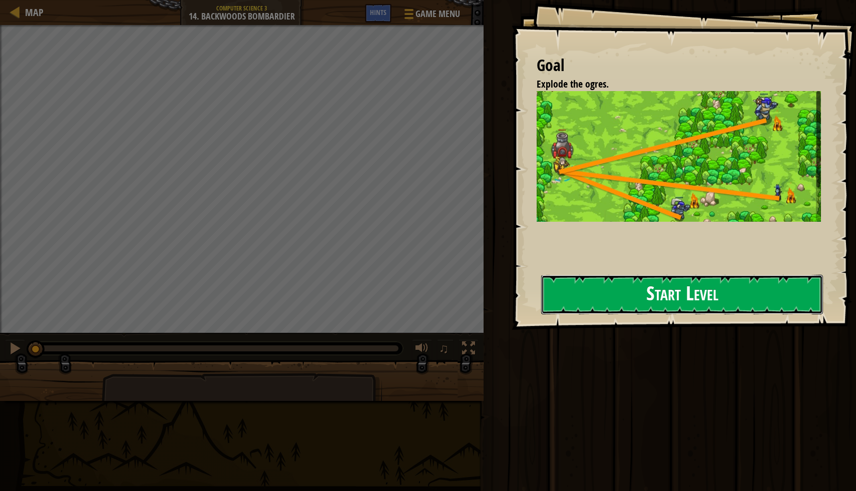
click at [578, 294] on button "Start Level" at bounding box center [682, 295] width 282 height 40
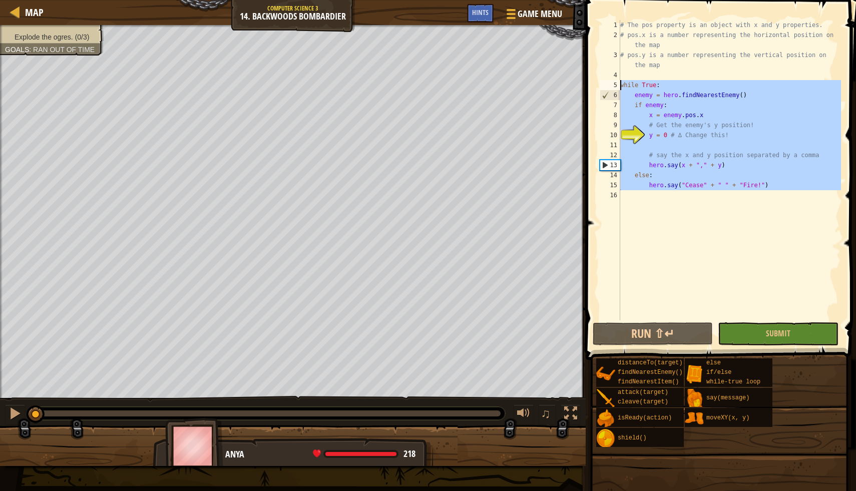
drag, startPoint x: 620, startPoint y: 201, endPoint x: 614, endPoint y: 81, distance: 120.3
click at [614, 81] on div "y = 0 # ∆ Change this! 1 2 3 4 5 6 7 8 9 10 11 12 13 14 15 16 # The pos propert…" at bounding box center [719, 170] width 243 height 300
type textarea "while True: enemy = hero.findNearestEnemy()"
paste textarea
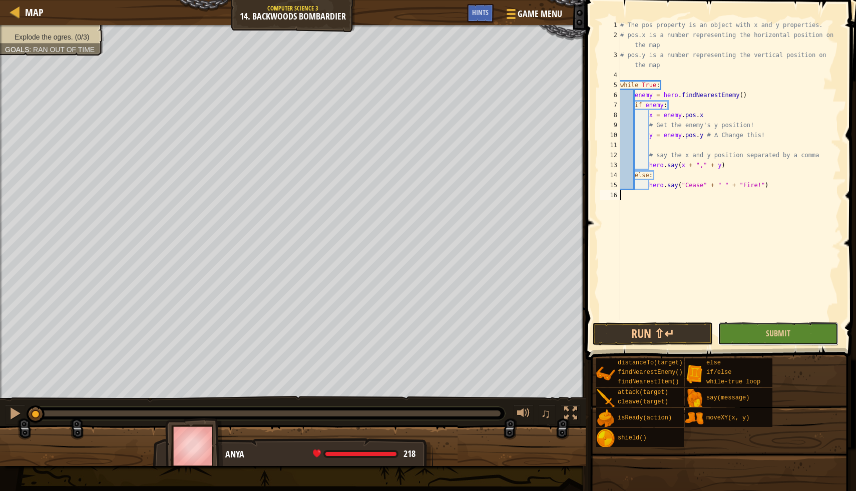
click at [761, 330] on button "Submit" at bounding box center [778, 334] width 120 height 23
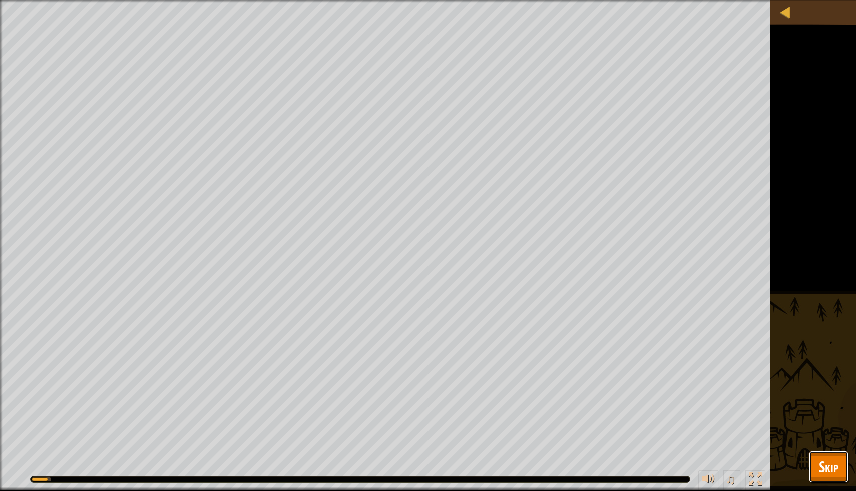
click at [825, 457] on span "Skip" at bounding box center [829, 467] width 20 height 21
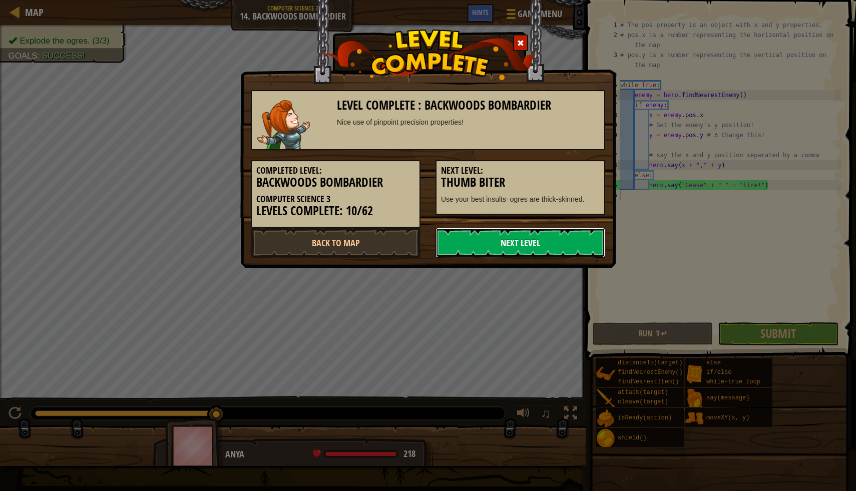
click at [534, 238] on link "Next Level" at bounding box center [521, 243] width 170 height 30
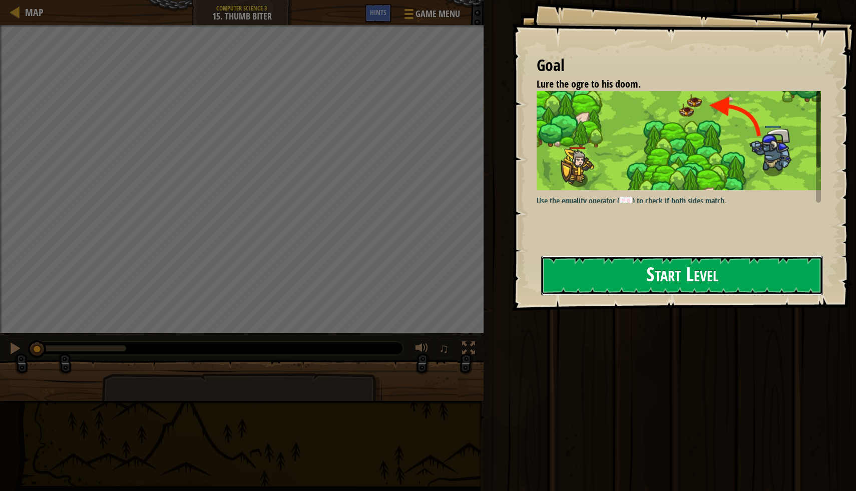
click at [587, 276] on button "Start Level" at bounding box center [682, 276] width 282 height 40
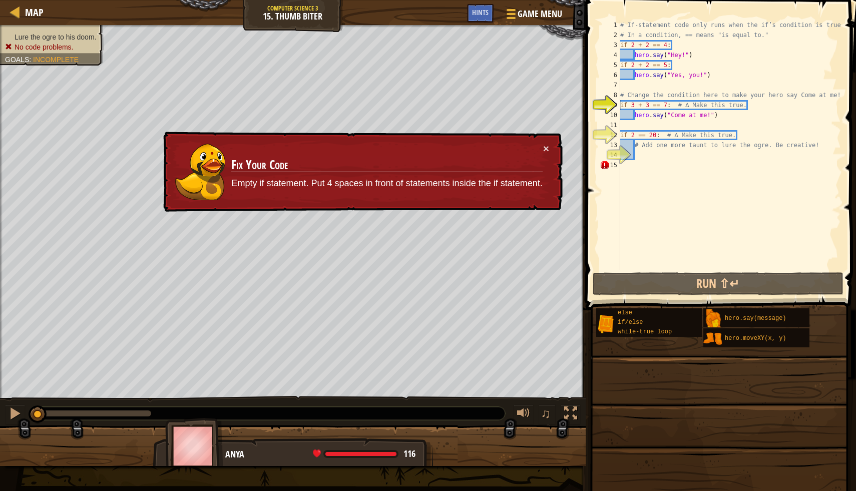
click at [523, 183] on p "Empty if statement. Put 4 spaces in front of statements inside the if statement." at bounding box center [386, 183] width 311 height 13
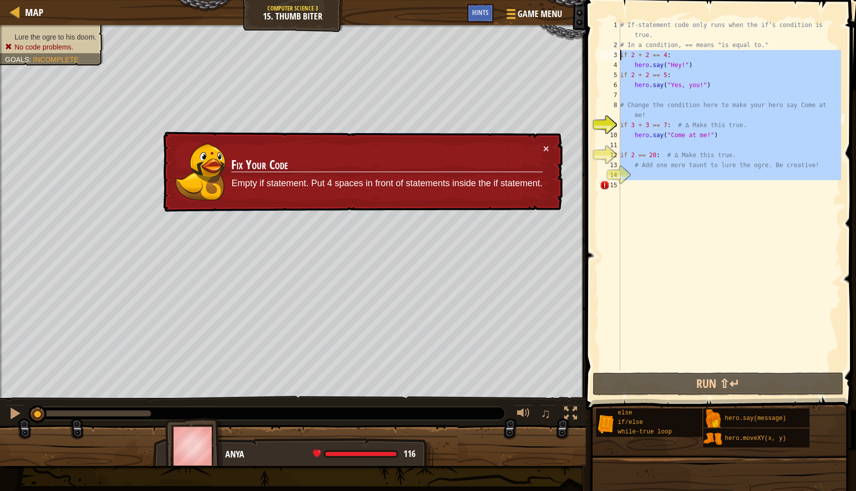
drag, startPoint x: 618, startPoint y: 197, endPoint x: 614, endPoint y: 51, distance: 146.3
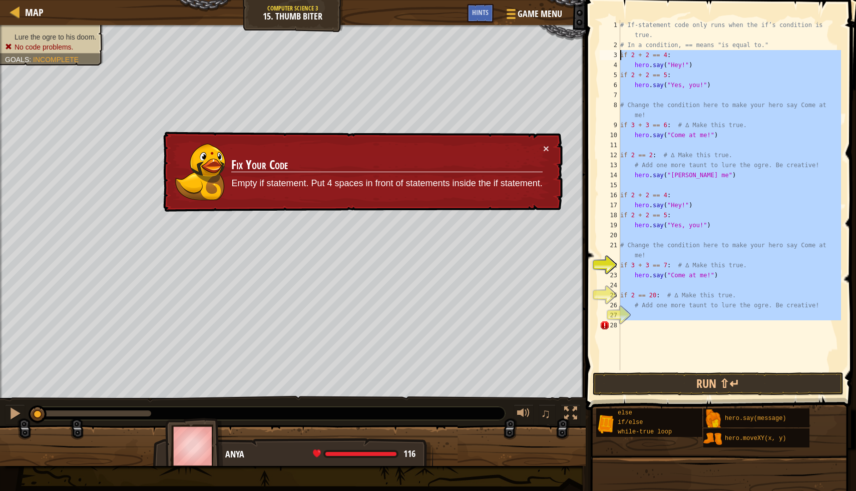
drag, startPoint x: 626, startPoint y: 332, endPoint x: 611, endPoint y: 54, distance: 277.9
click at [611, 54] on div "if 2 + 2 == 4: 1 2 3 4 5 6 7 8 9 10 11 12 13 14 15 16 17 18 19 20 21 22 23 24 2…" at bounding box center [719, 195] width 243 height 351
type textarea "if 2 + 2 == 4: hero.say("Hey!")"
paste textarea
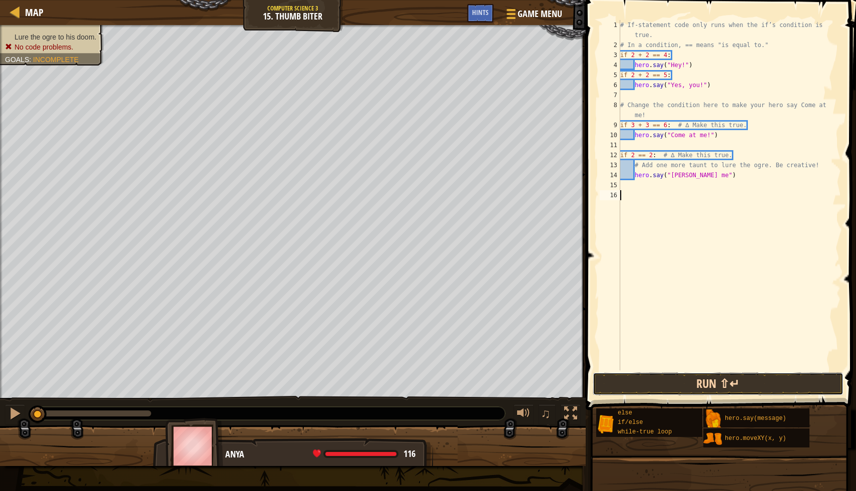
click at [731, 384] on button "Run ⇧↵" at bounding box center [718, 384] width 251 height 23
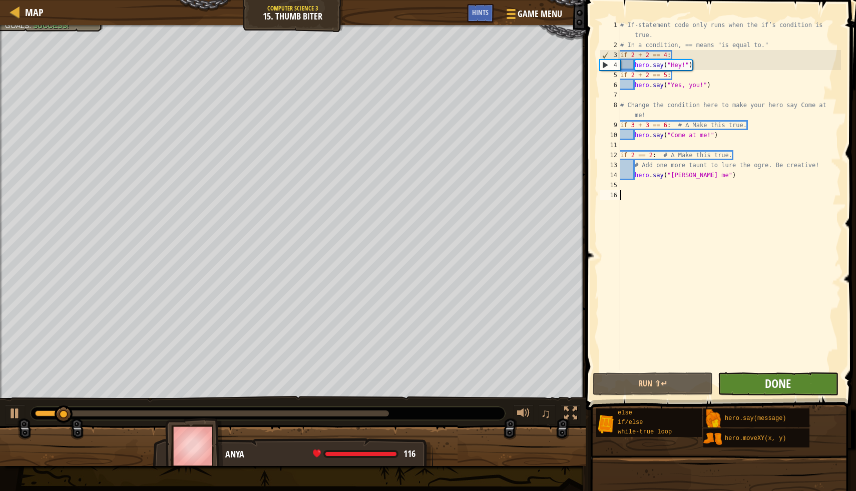
click at [771, 388] on span "Done" at bounding box center [778, 384] width 26 height 16
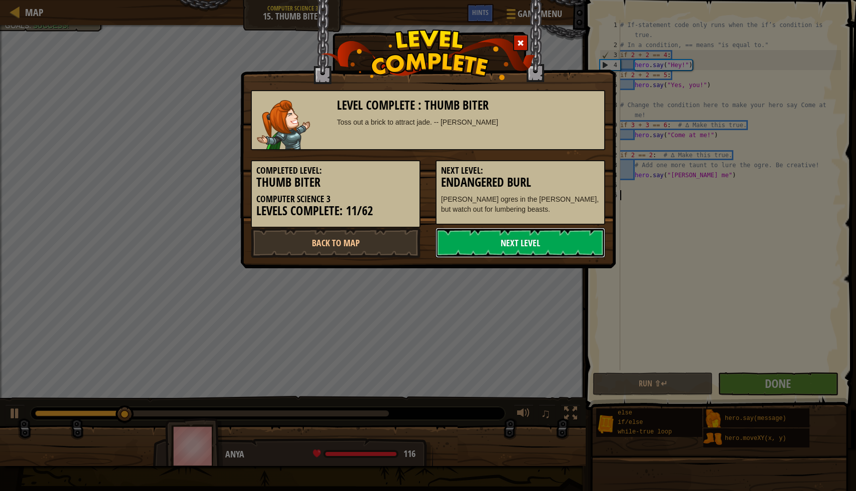
click at [496, 245] on link "Next Level" at bounding box center [521, 243] width 170 height 30
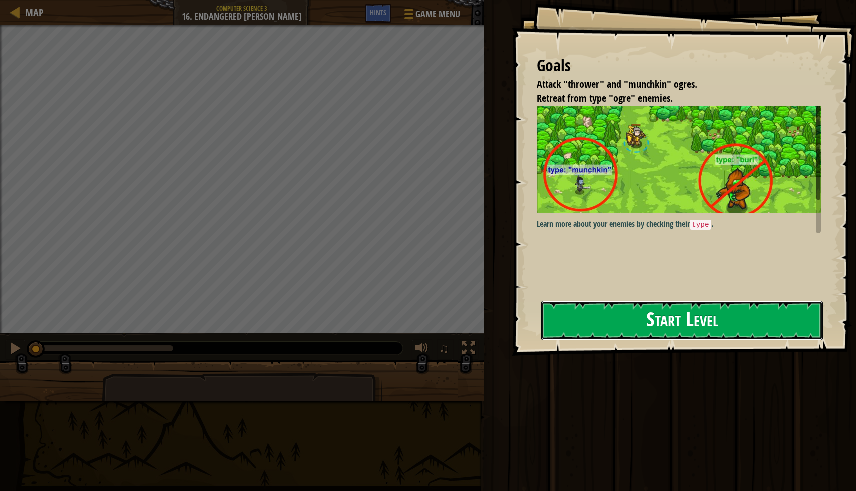
click at [598, 326] on button "Start Level" at bounding box center [682, 321] width 282 height 40
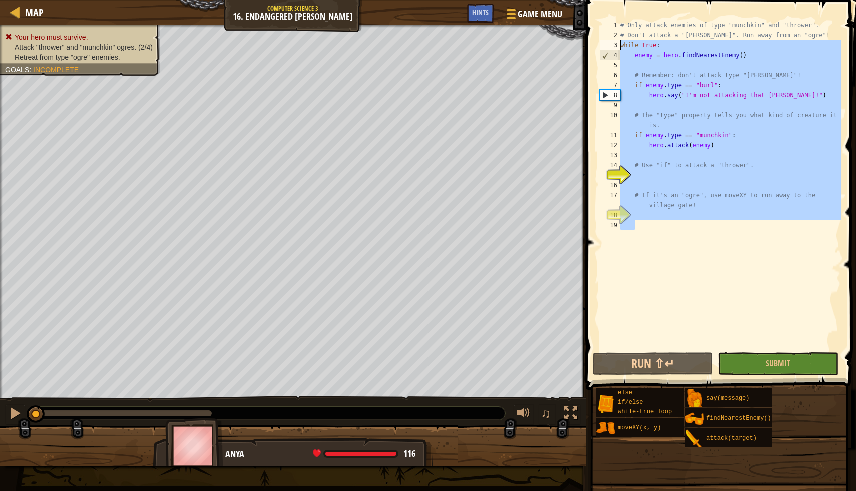
drag, startPoint x: 620, startPoint y: 226, endPoint x: 616, endPoint y: 43, distance: 183.3
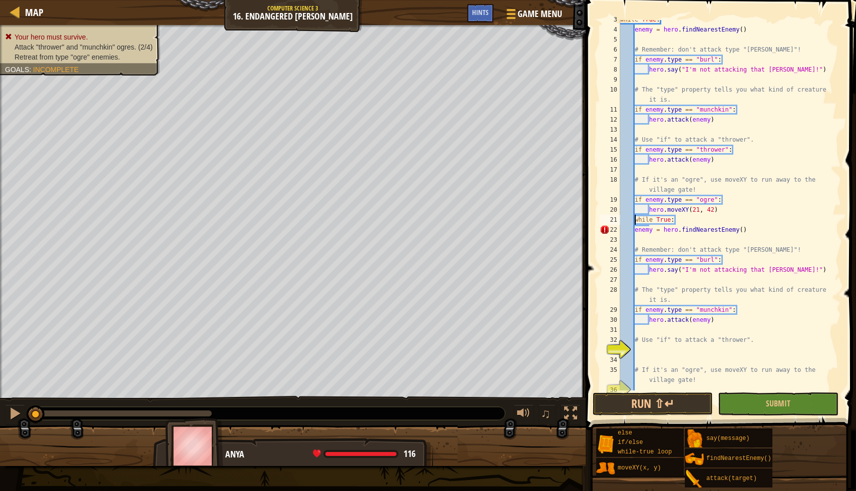
scroll to position [40, 0]
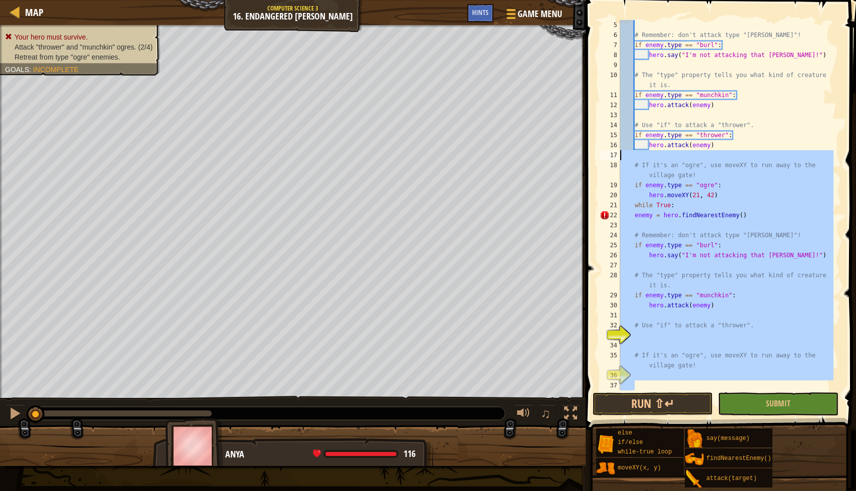
drag, startPoint x: 619, startPoint y: 384, endPoint x: 590, endPoint y: 150, distance: 235.7
click at [590, 150] on div "while True: 5 6 7 8 9 10 11 12 13 14 15 16 17 18 19 20 21 22 23 24 25 26 27 28 …" at bounding box center [719, 235] width 273 height 460
type textarea "# If it's an "ogre", use moveXY to run away to the village gate!"
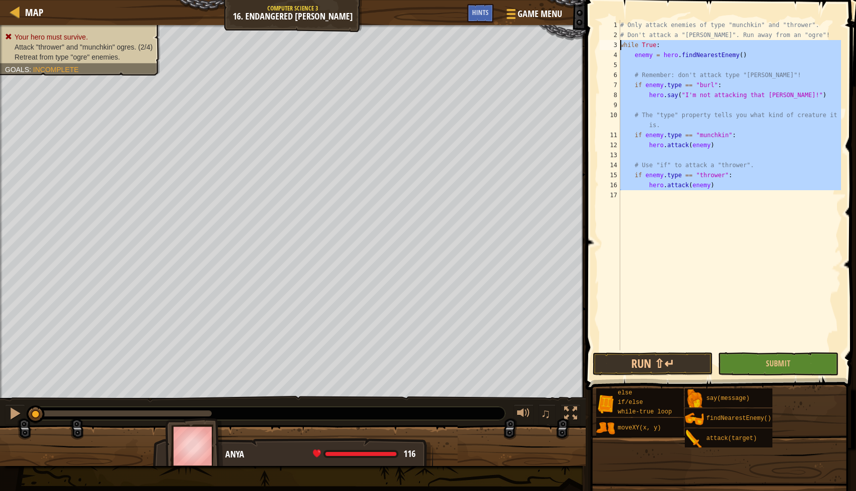
drag, startPoint x: 620, startPoint y: 196, endPoint x: 617, endPoint y: 45, distance: 151.8
click at [617, 45] on div "1 2 3 4 5 6 7 8 9 10 11 12 13 14 15 16 17 # Only attack enemies of type "munchk…" at bounding box center [719, 185] width 243 height 331
type textarea "while True: enemy = hero.findNearestEnemy()"
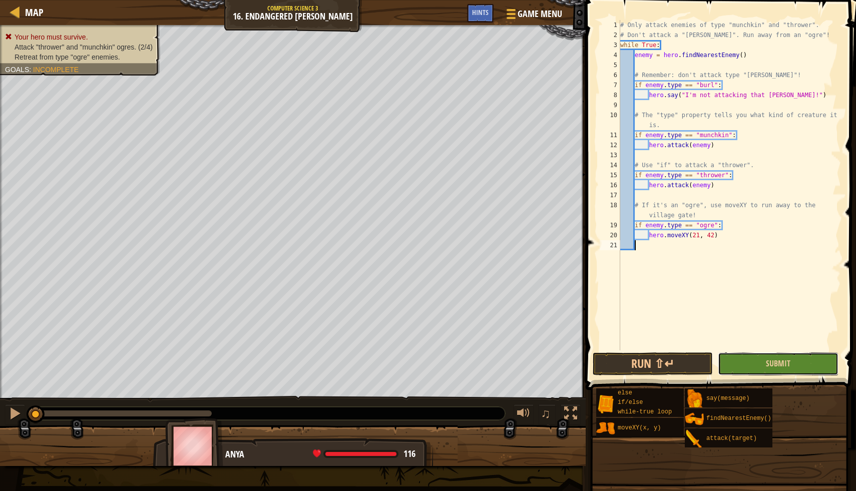
click at [752, 359] on button "Submit" at bounding box center [778, 364] width 120 height 23
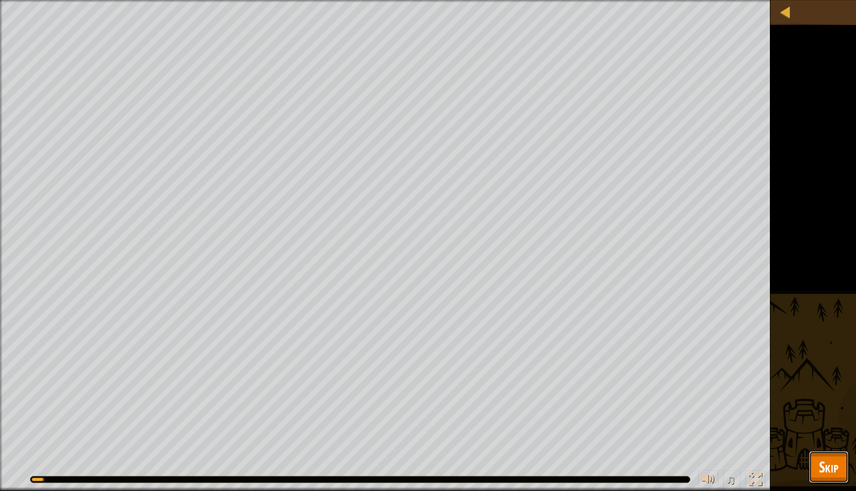
click at [825, 464] on span "Skip" at bounding box center [829, 467] width 20 height 21
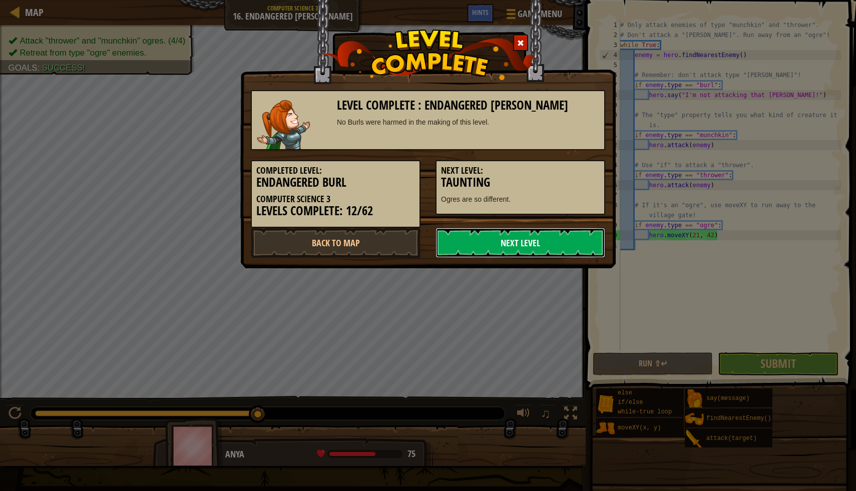
click at [502, 246] on link "Next Level" at bounding box center [521, 243] width 170 height 30
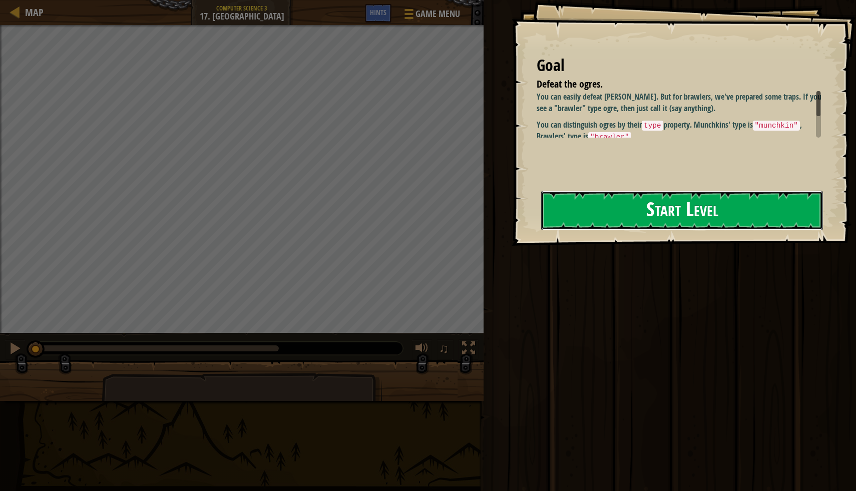
click at [616, 219] on button "Start Level" at bounding box center [682, 211] width 282 height 40
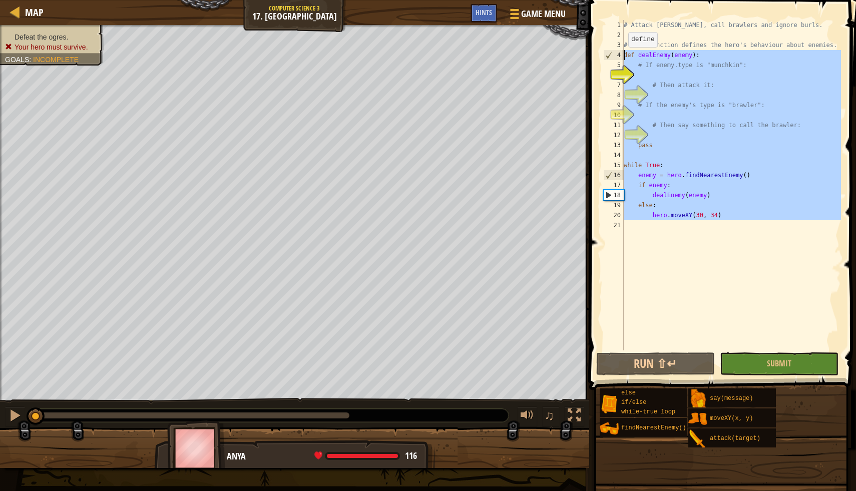
drag, startPoint x: 626, startPoint y: 231, endPoint x: 622, endPoint y: 56, distance: 175.3
click at [622, 56] on div "1 2 3 4 5 6 7 8 9 10 11 12 13 14 15 16 17 18 19 20 21 # Attack munchkins, call …" at bounding box center [721, 185] width 240 height 331
type textarea "def dealEnemy(enemy): # If enemy.type is "munchkin":"
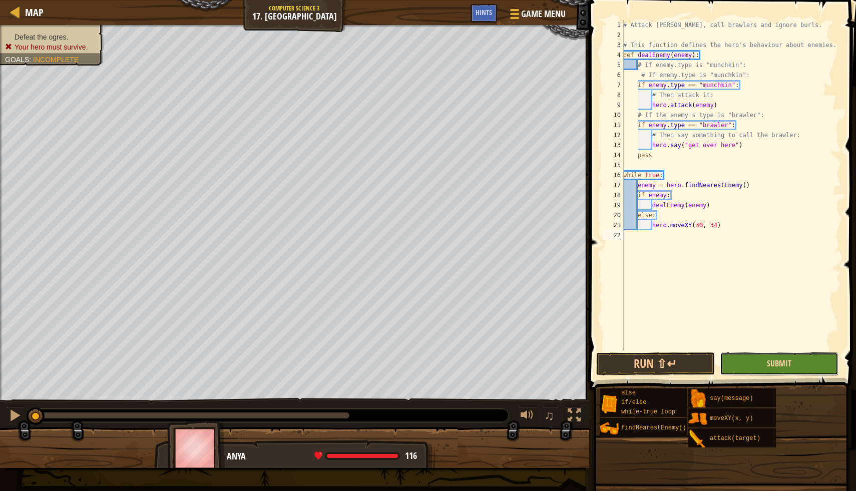
click at [774, 364] on span "Submit" at bounding box center [779, 363] width 25 height 11
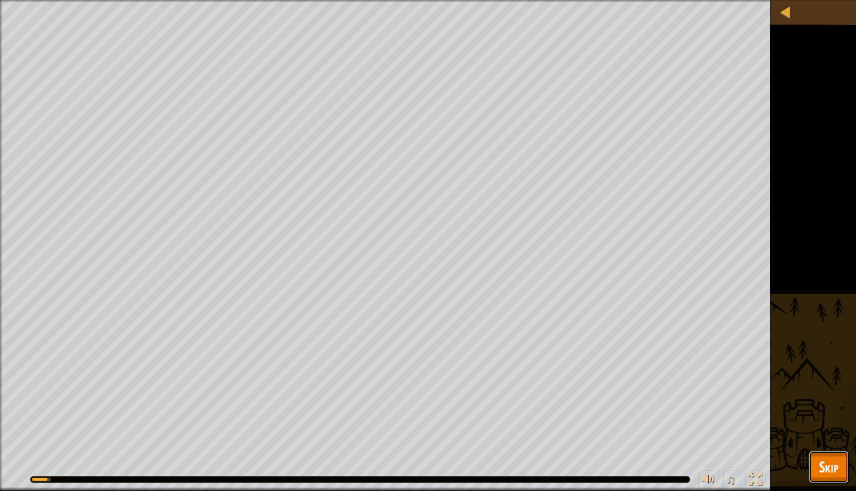
click at [828, 470] on span "Skip" at bounding box center [829, 467] width 20 height 21
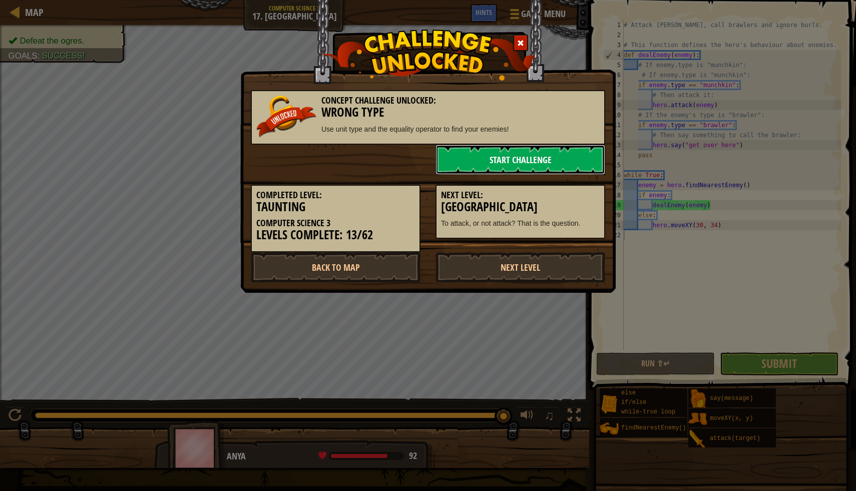
click at [504, 164] on link "Start Challenge" at bounding box center [521, 160] width 170 height 30
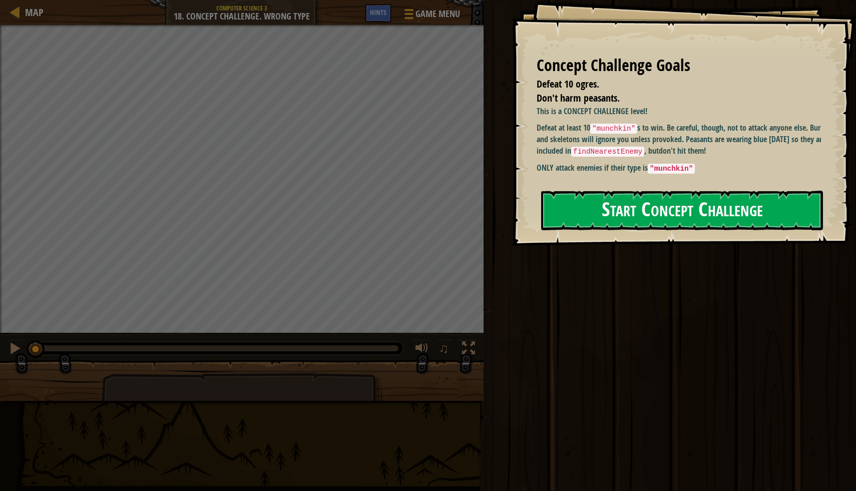
click at [676, 213] on button "Start Concept Challenge" at bounding box center [682, 211] width 282 height 40
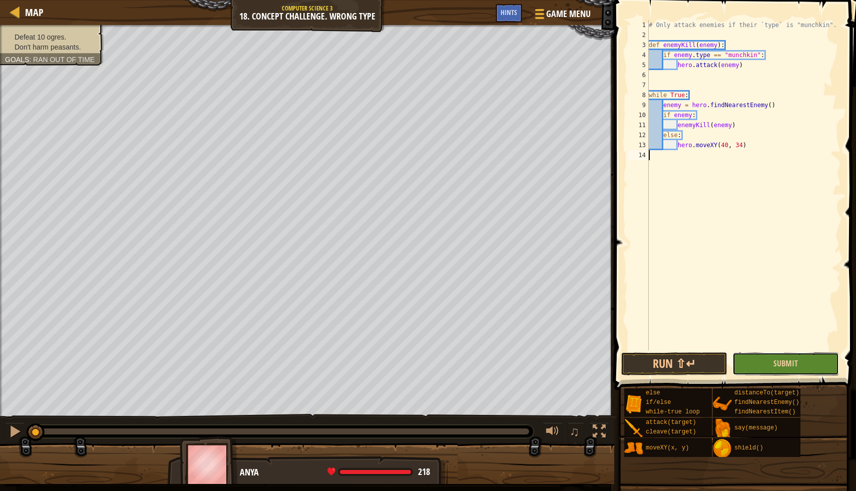
click at [771, 363] on button "Submit" at bounding box center [786, 364] width 106 height 23
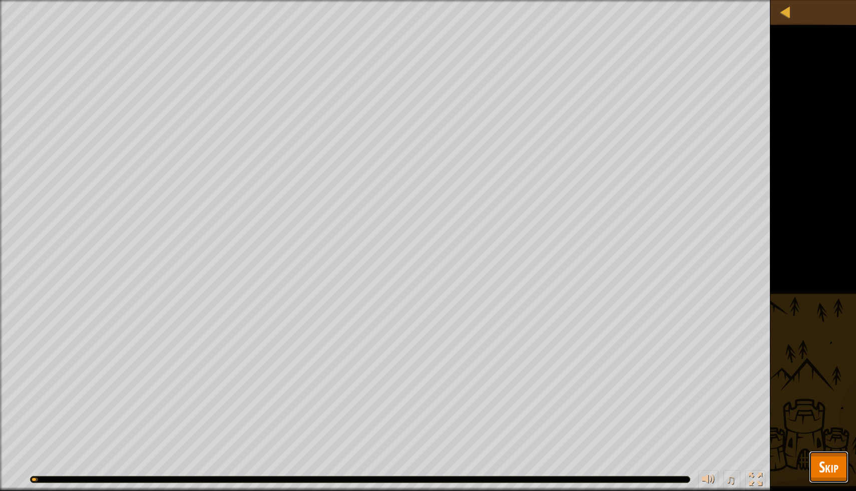
click at [815, 461] on button "Skip" at bounding box center [829, 467] width 40 height 32
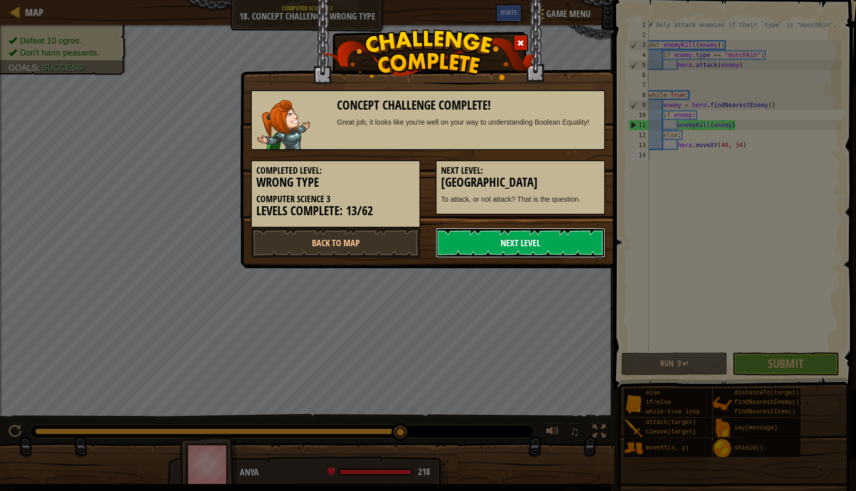
click at [487, 237] on link "Next Level" at bounding box center [521, 243] width 170 height 30
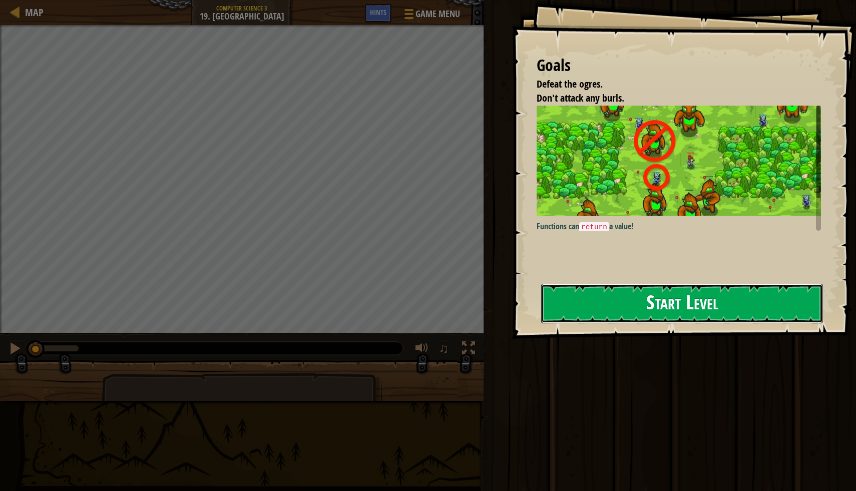
click at [571, 307] on button "Start Level" at bounding box center [682, 304] width 282 height 40
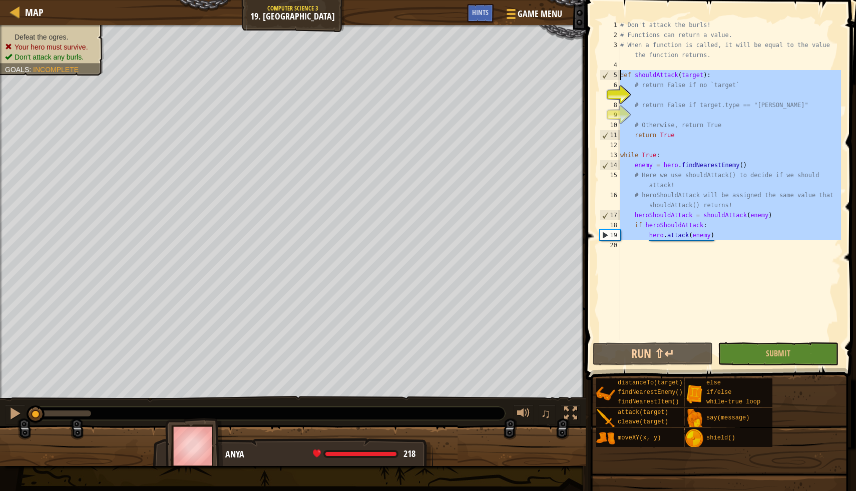
drag, startPoint x: 621, startPoint y: 249, endPoint x: 612, endPoint y: 76, distance: 173.0
click at [612, 76] on div "1 2 3 4 5 6 7 8 9 10 11 12 13 14 15 16 17 18 19 20 # Don't attack the burls! # …" at bounding box center [719, 180] width 243 height 321
type textarea "def shouldAttack(target): # return False if no `target`"
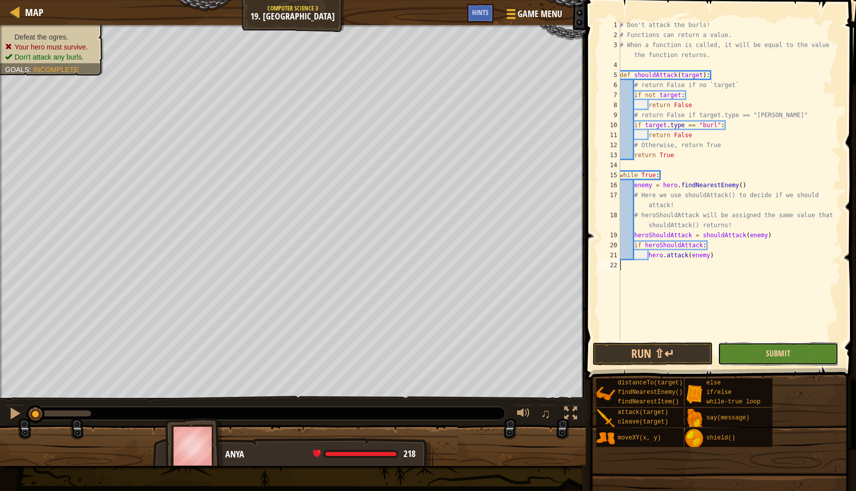
click at [788, 354] on span "Submit" at bounding box center [778, 353] width 25 height 11
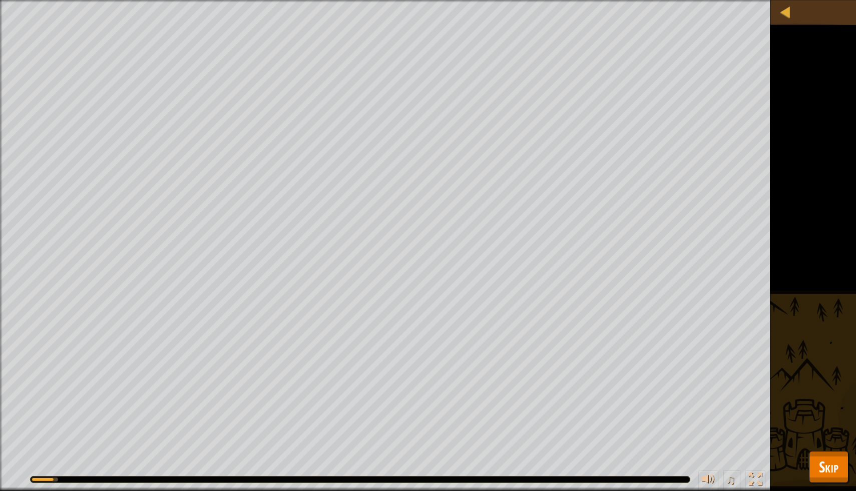
click at [832, 458] on span "Skip" at bounding box center [829, 467] width 20 height 21
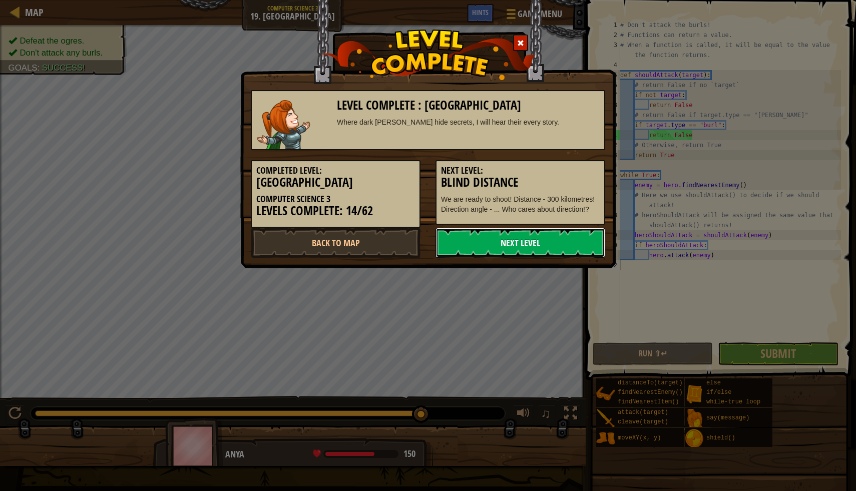
click at [530, 240] on link "Next Level" at bounding box center [521, 243] width 170 height 30
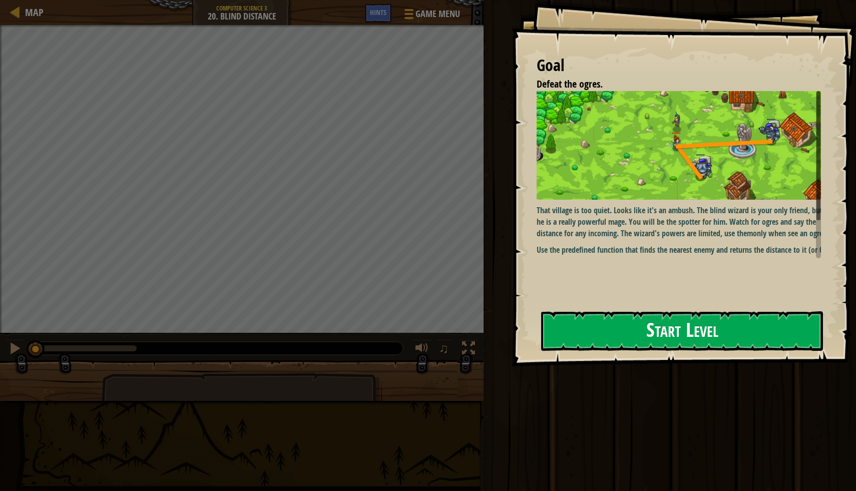
click at [618, 330] on button "Start Level" at bounding box center [682, 331] width 282 height 40
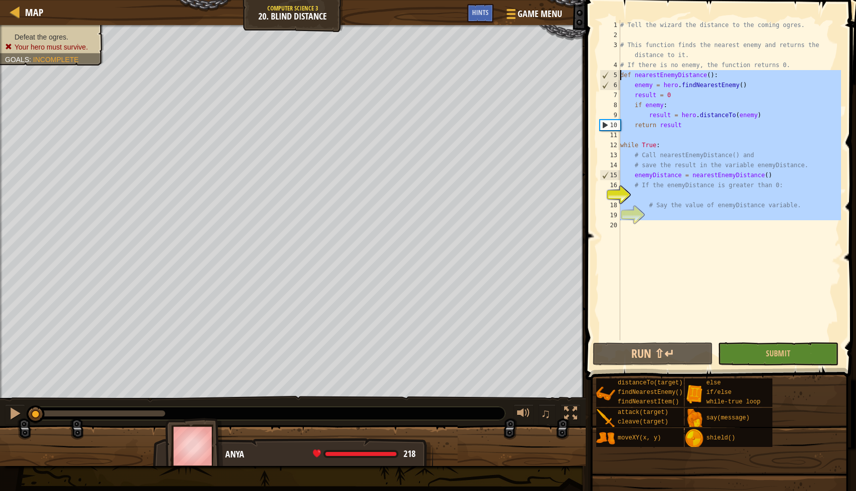
drag, startPoint x: 620, startPoint y: 226, endPoint x: 609, endPoint y: 77, distance: 149.7
click at [609, 77] on div "1 2 3 4 5 6 7 8 9 10 11 12 13 14 15 16 17 18 19 20 # Tell the wizard the distan…" at bounding box center [719, 180] width 243 height 321
type textarea "def nearestEnemyDistance(): enemy = hero.findNearestEnemy()"
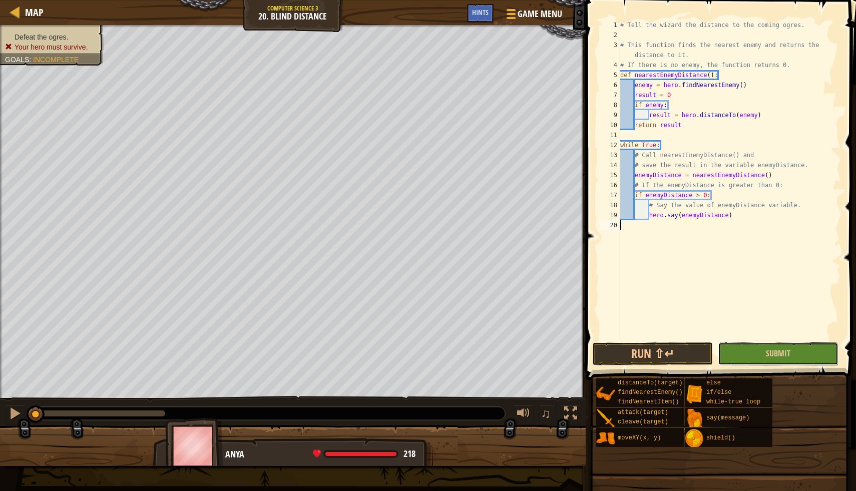
click at [753, 353] on button "Submit" at bounding box center [778, 354] width 120 height 23
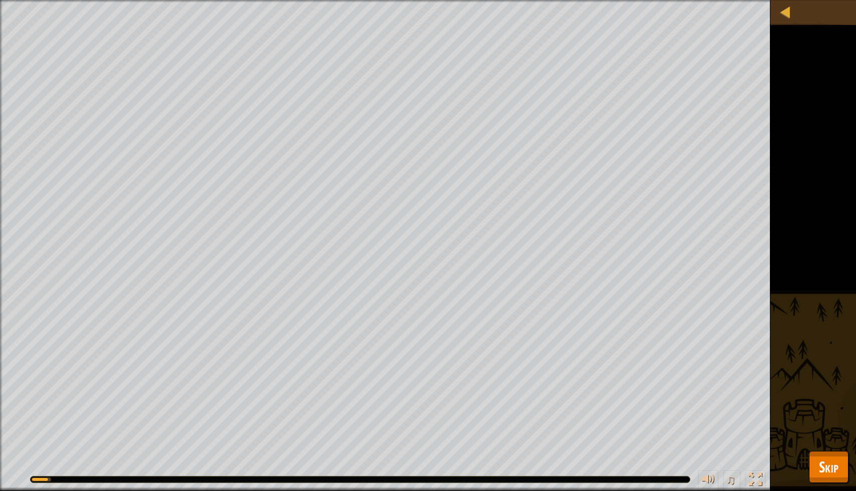
click at [817, 473] on button "Skip" at bounding box center [829, 467] width 40 height 32
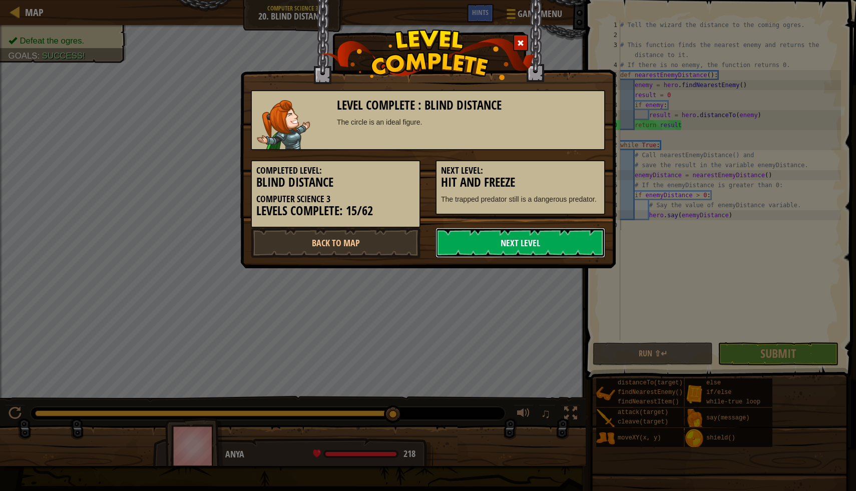
click at [499, 238] on link "Next Level" at bounding box center [521, 243] width 170 height 30
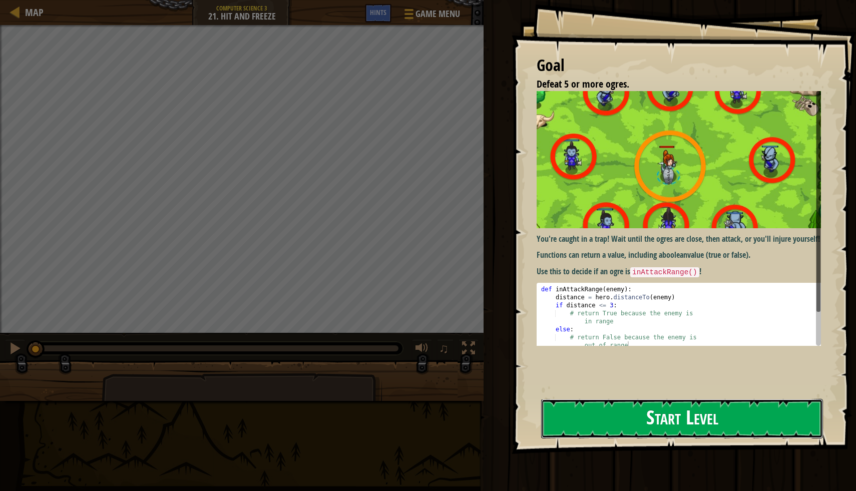
click at [628, 419] on button "Start Level" at bounding box center [682, 419] width 282 height 40
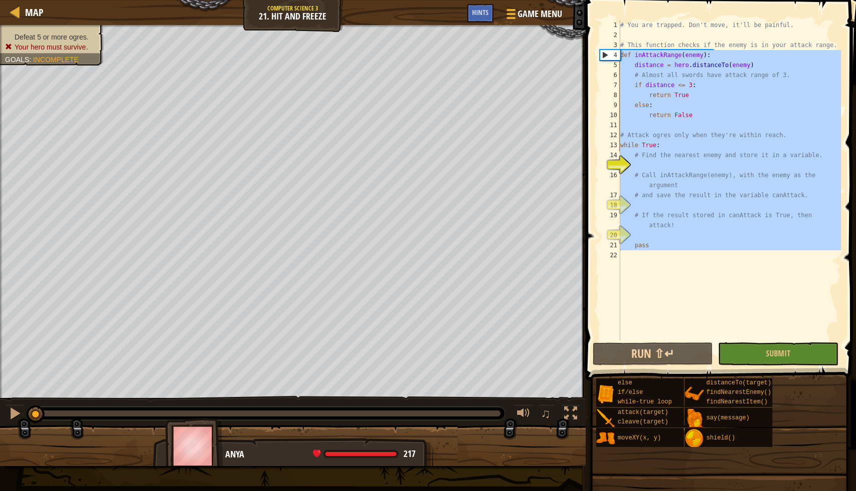
drag, startPoint x: 621, startPoint y: 260, endPoint x: 609, endPoint y: 55, distance: 205.7
click at [609, 55] on div "1 2 3 4 5 6 7 8 9 10 11 12 13 14 15 16 17 18 19 20 21 22 # You are trapped. Don…" at bounding box center [719, 180] width 243 height 321
type textarea "def inAttackRange(enemy): distance = hero.distanceTo(enemy)"
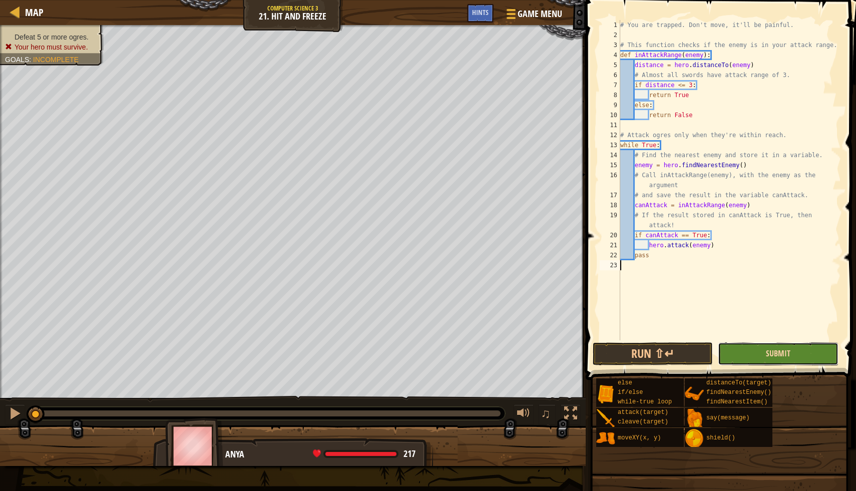
click at [785, 353] on span "Submit" at bounding box center [778, 353] width 25 height 11
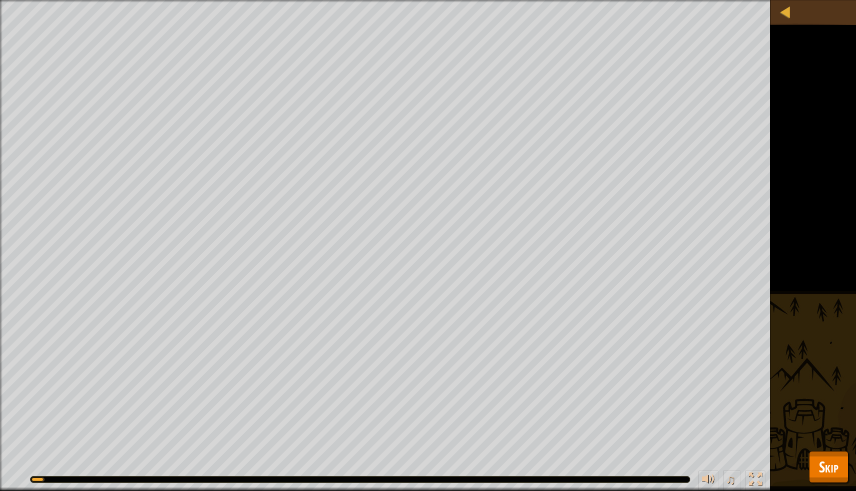
click at [826, 468] on span "Skip" at bounding box center [829, 467] width 20 height 21
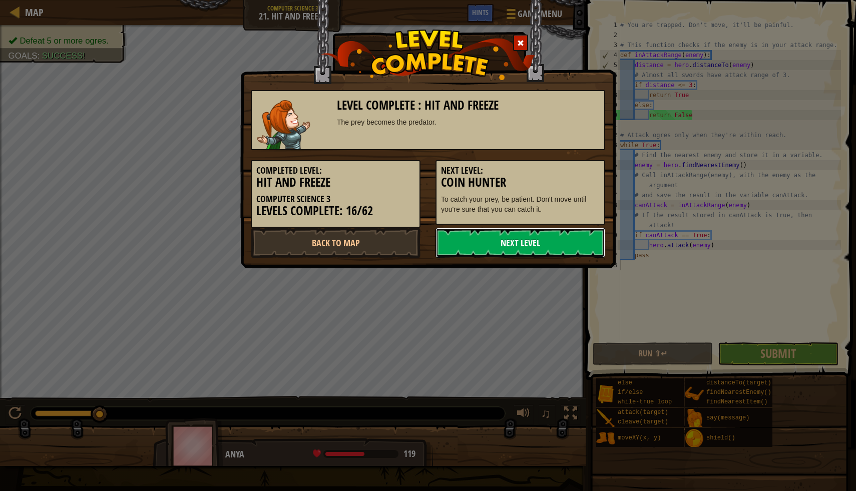
click at [516, 236] on link "Next Level" at bounding box center [521, 243] width 170 height 30
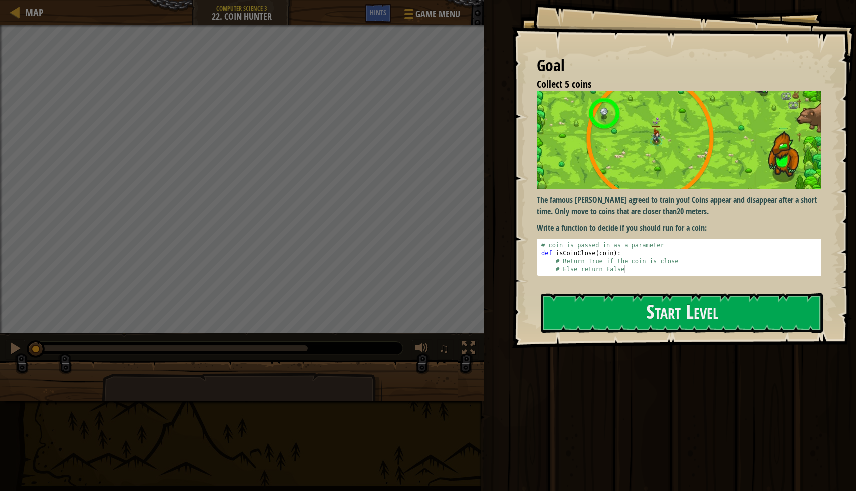
click at [564, 225] on p "Write a function to decide if you should run for a coin:" at bounding box center [683, 228] width 292 height 12
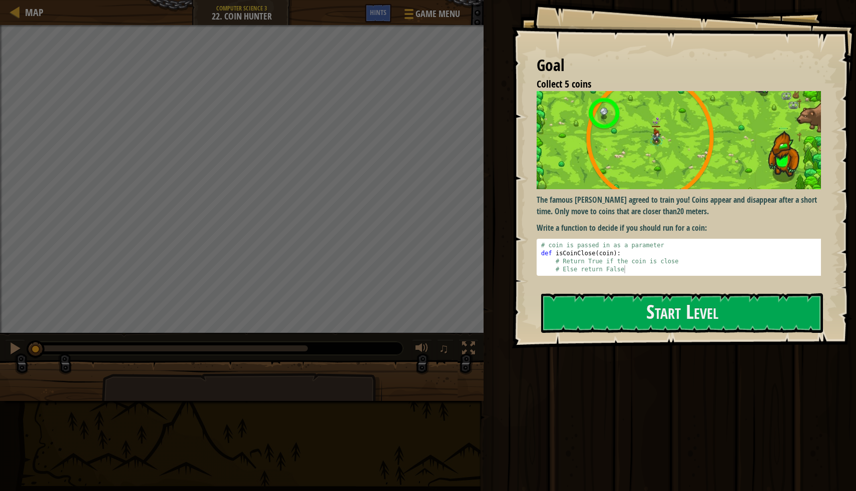
click at [564, 225] on p "Write a function to decide if you should run for a coin:" at bounding box center [683, 228] width 292 height 12
drag, startPoint x: 763, startPoint y: 213, endPoint x: 667, endPoint y: 208, distance: 96.3
click at [697, 208] on p "The famous hunter Senick agreed to train you! Coins appear and disappear after …" at bounding box center [683, 205] width 292 height 23
